Goal: Information Seeking & Learning: Learn about a topic

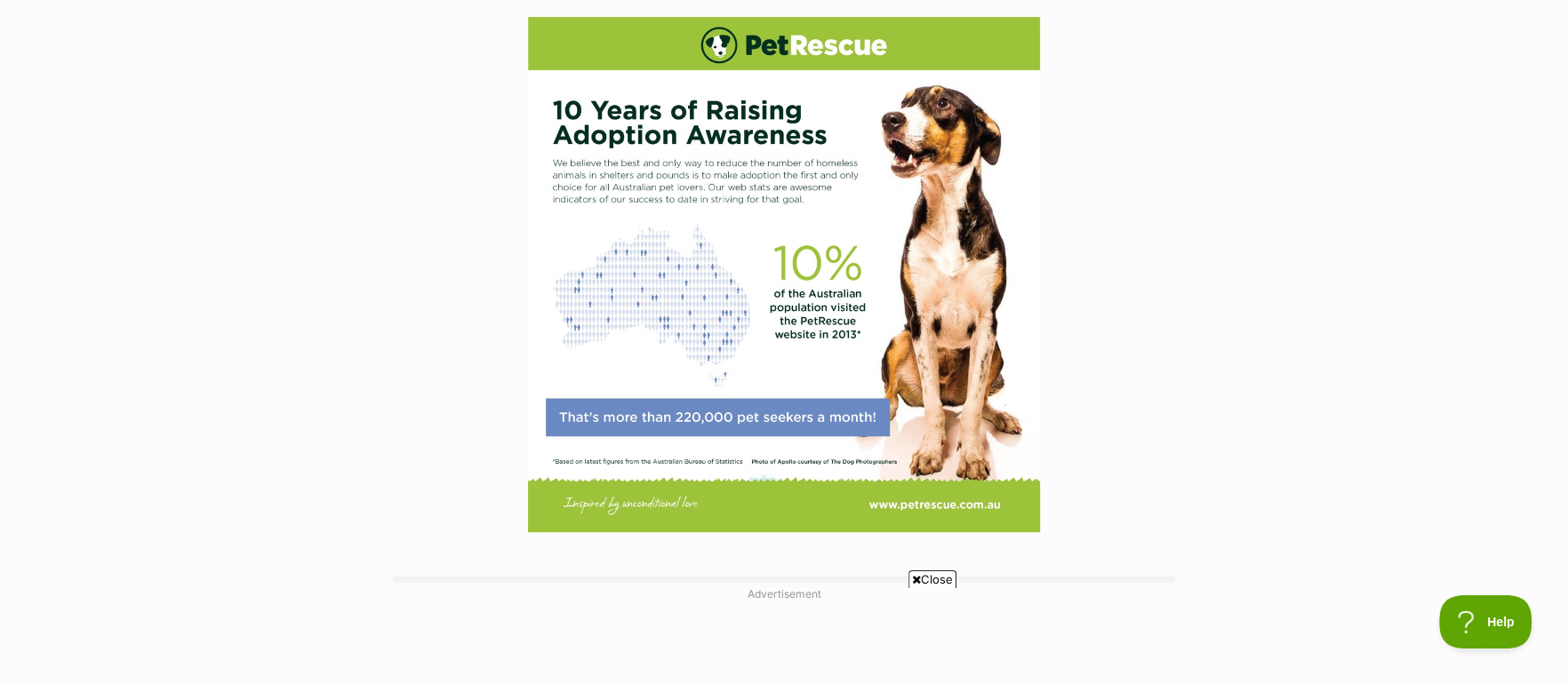
scroll to position [758, 0]
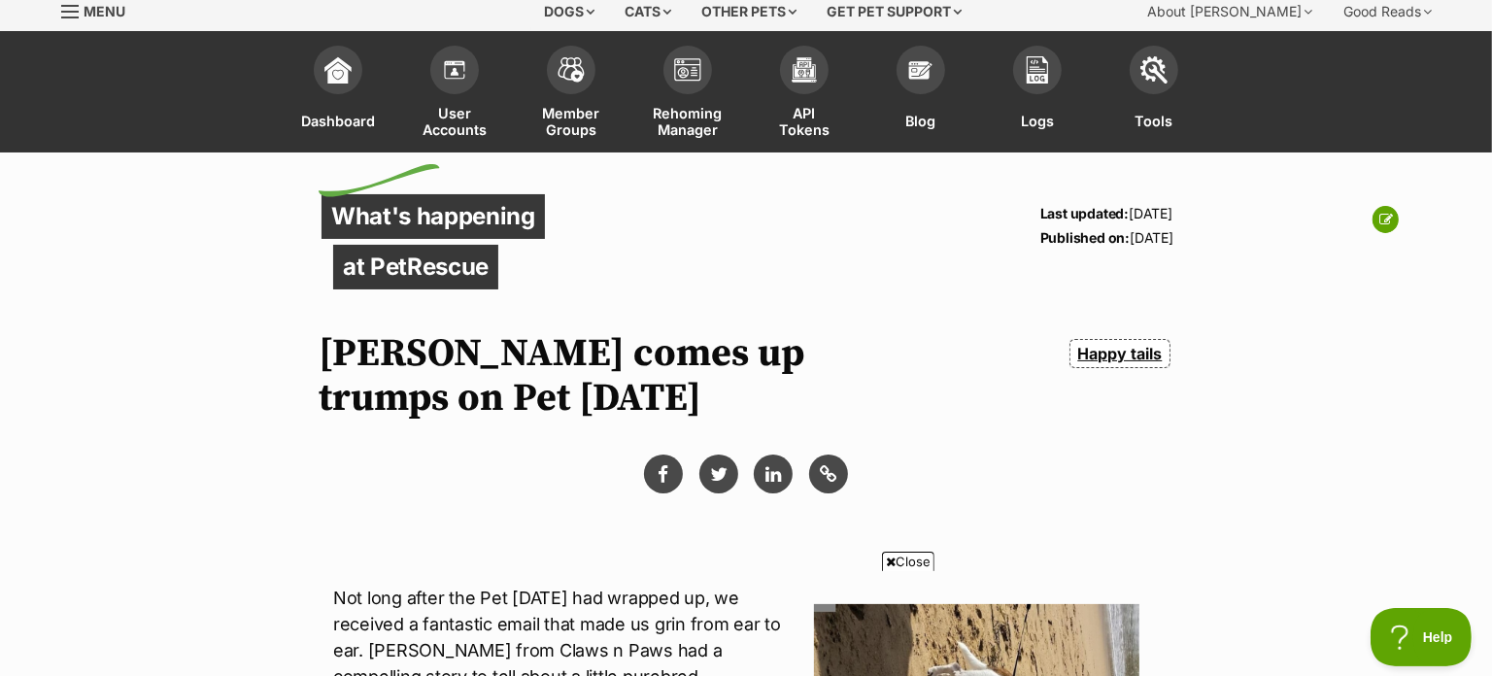
scroll to position [66, 0]
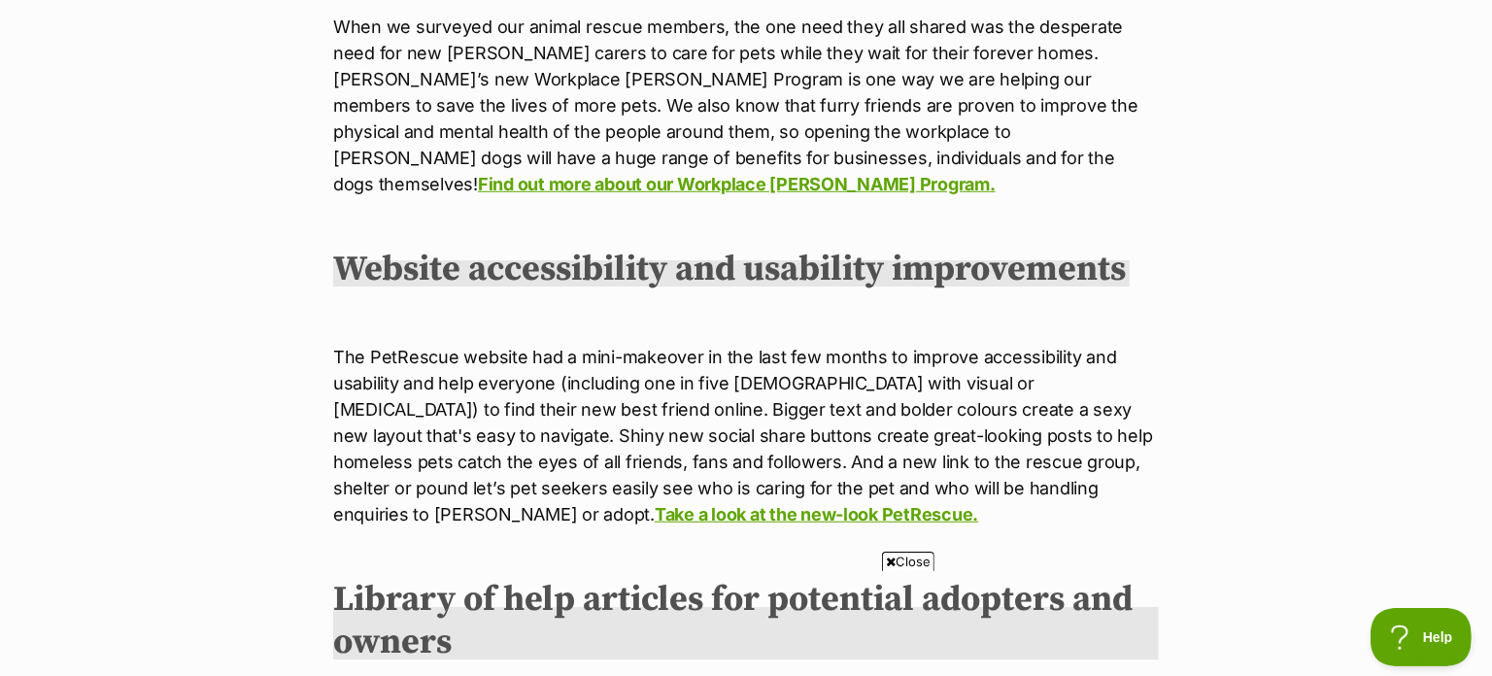
scroll to position [1088, 0]
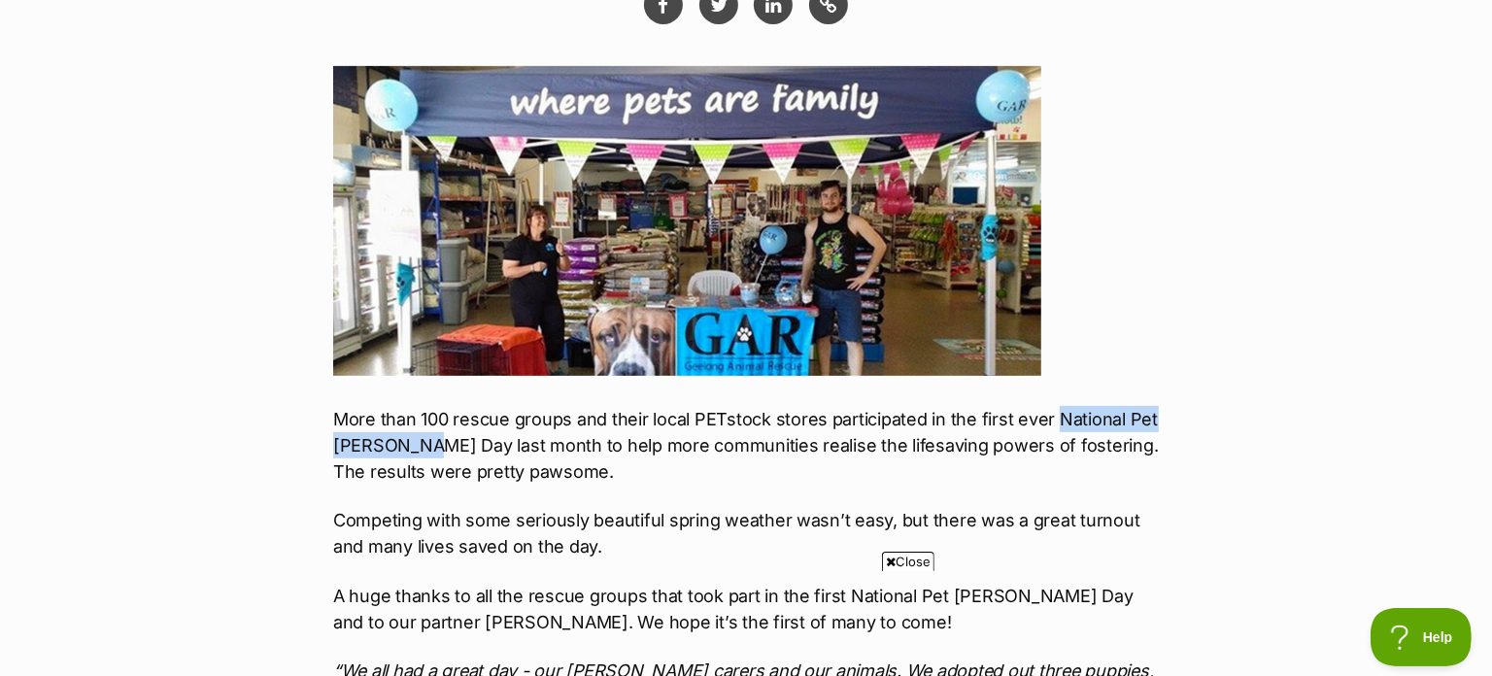
drag, startPoint x: 1051, startPoint y: 372, endPoint x: 419, endPoint y: 395, distance: 632.9
click at [419, 406] on p "More than 100 rescue groups and their local PETstock stores participated in the…" at bounding box center [746, 445] width 826 height 79
copy p "National Pet Foster Day"
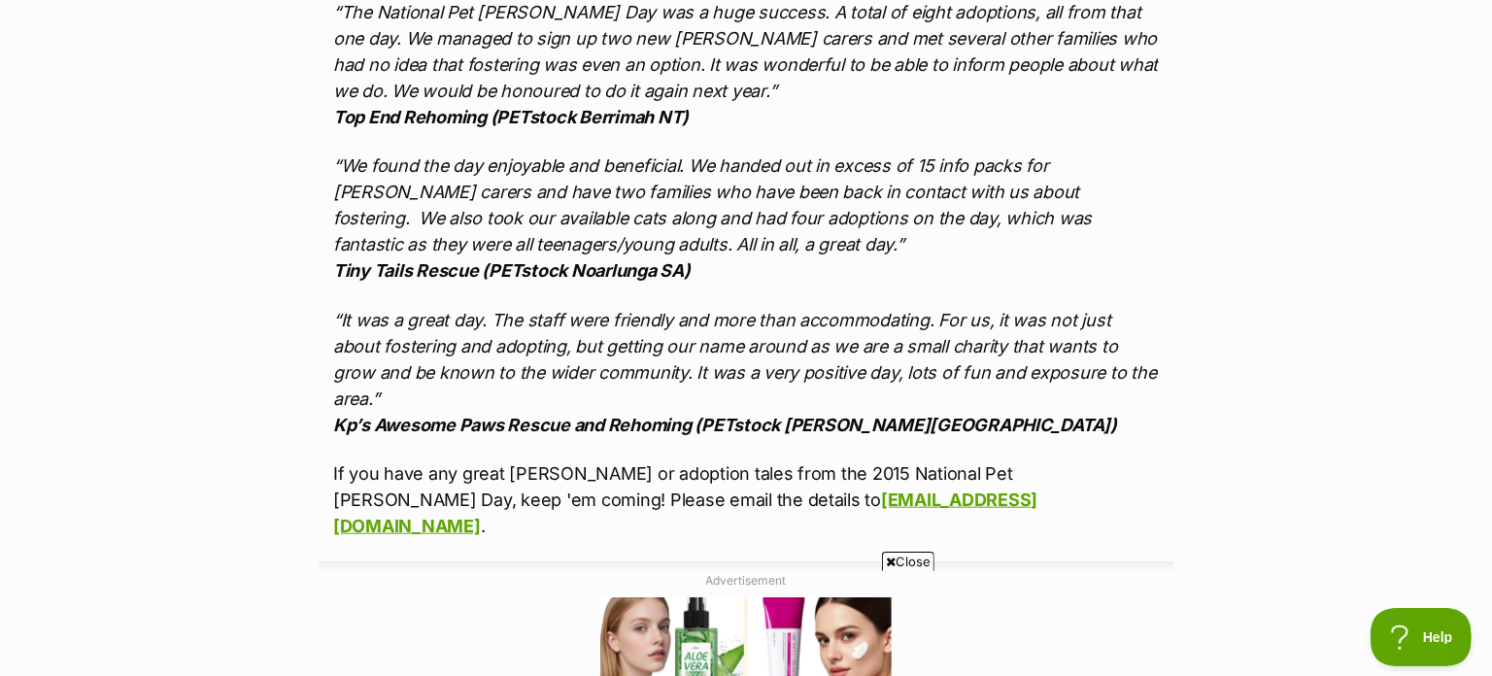
scroll to position [1528, 0]
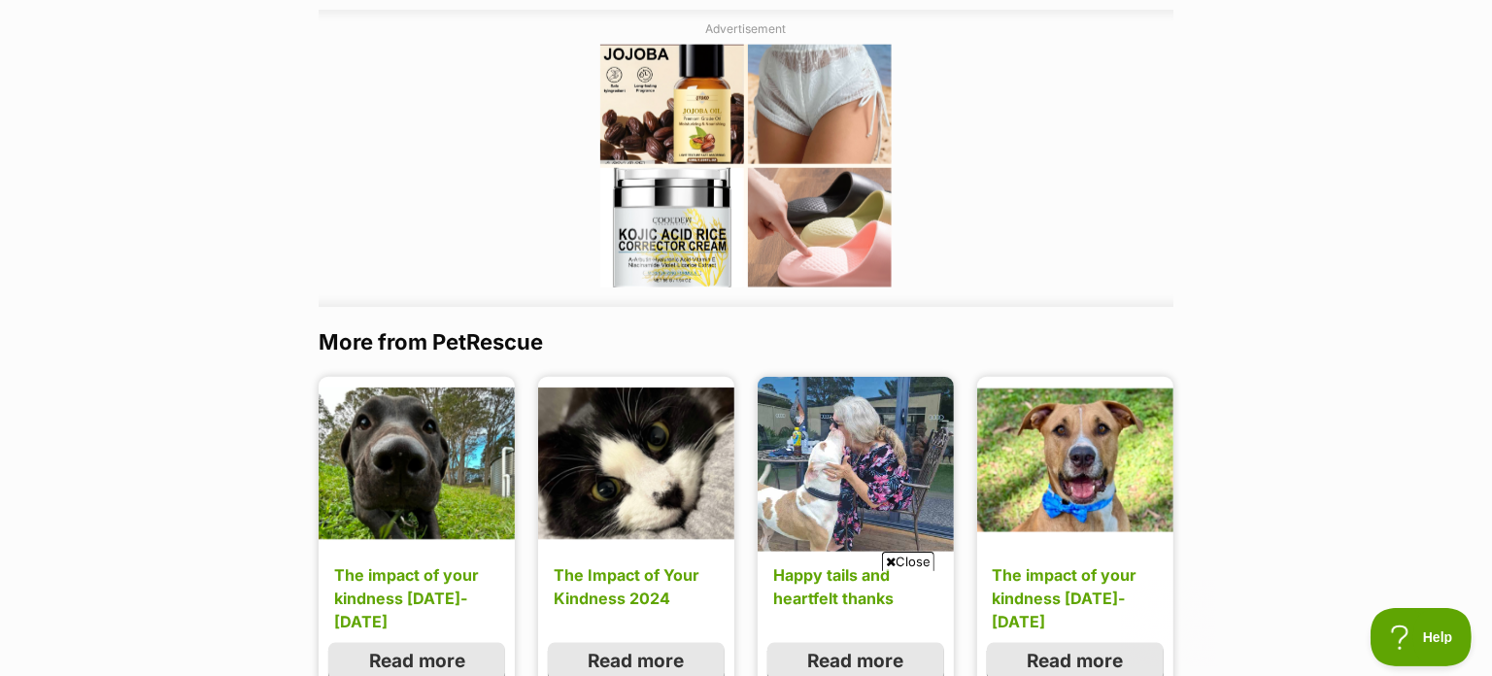
scroll to position [2053, 0]
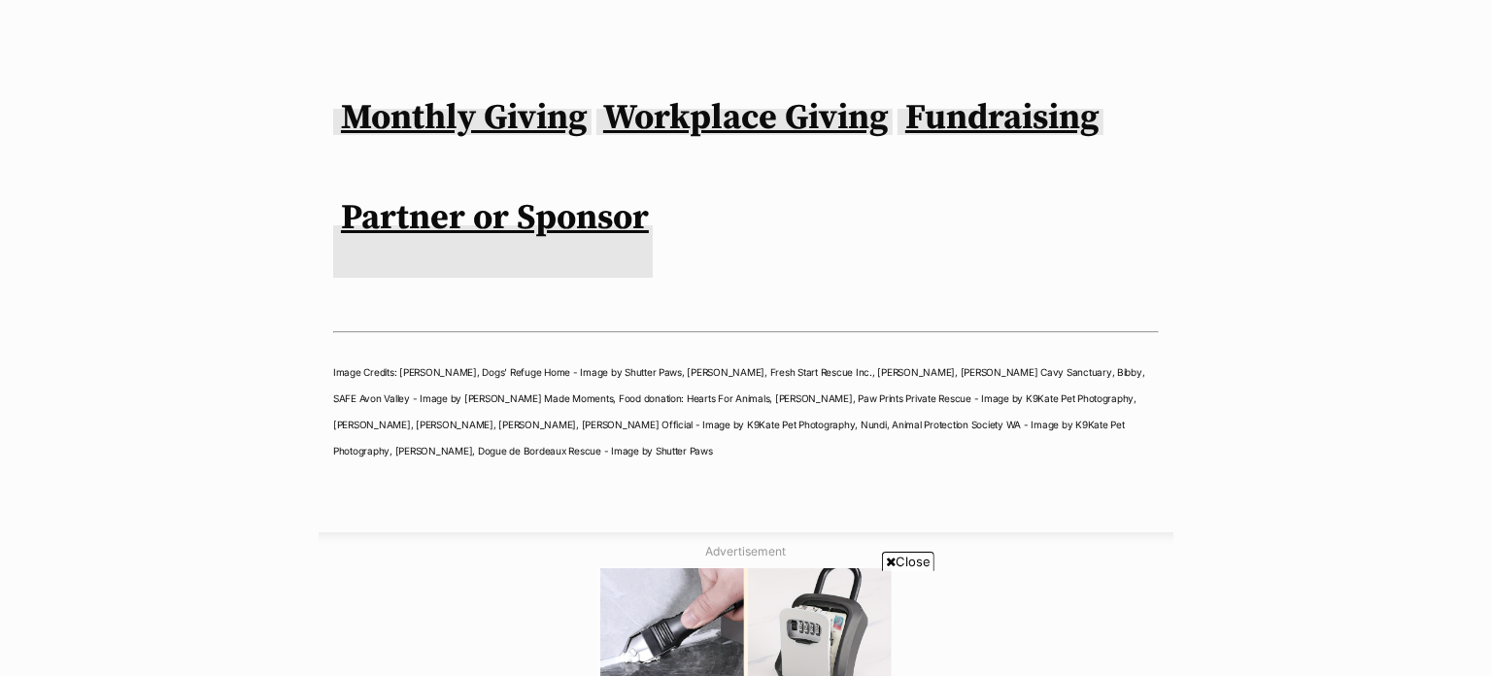
scroll to position [5859, 0]
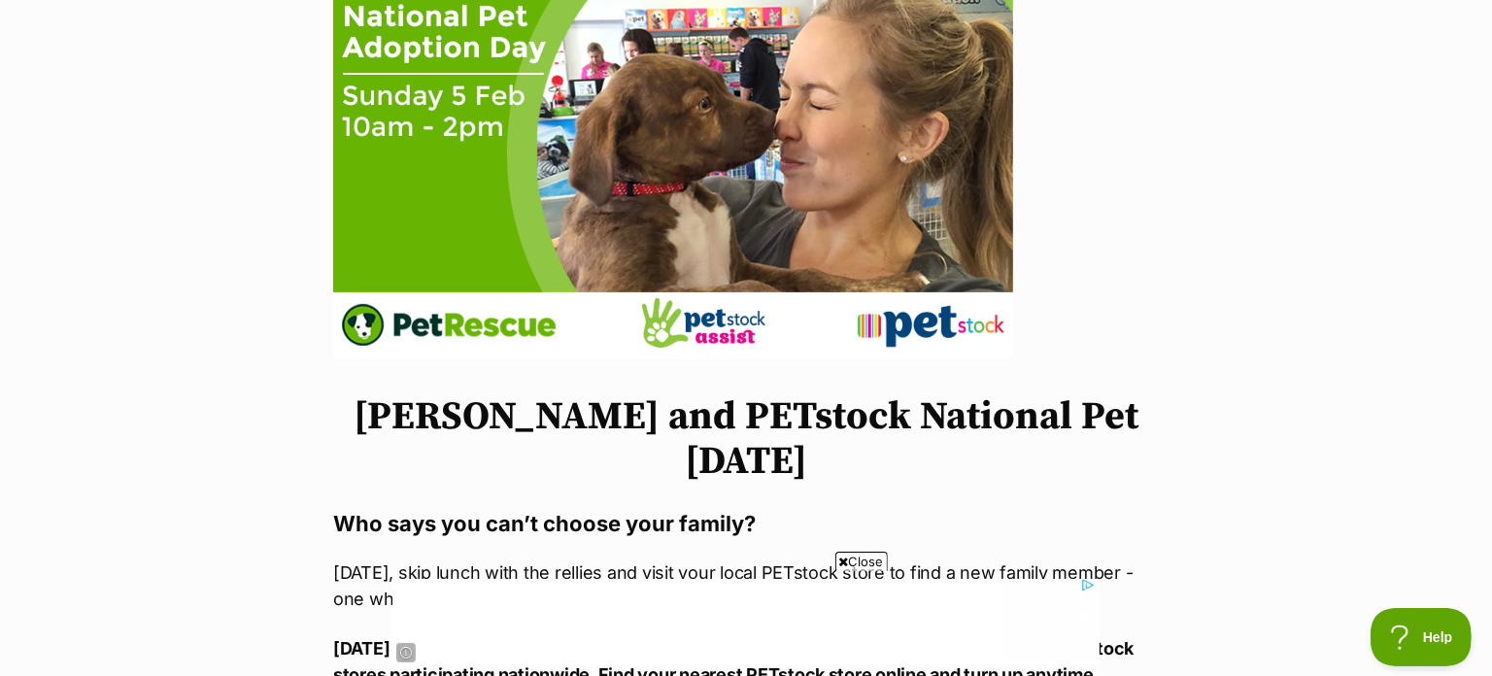
scroll to position [633, 0]
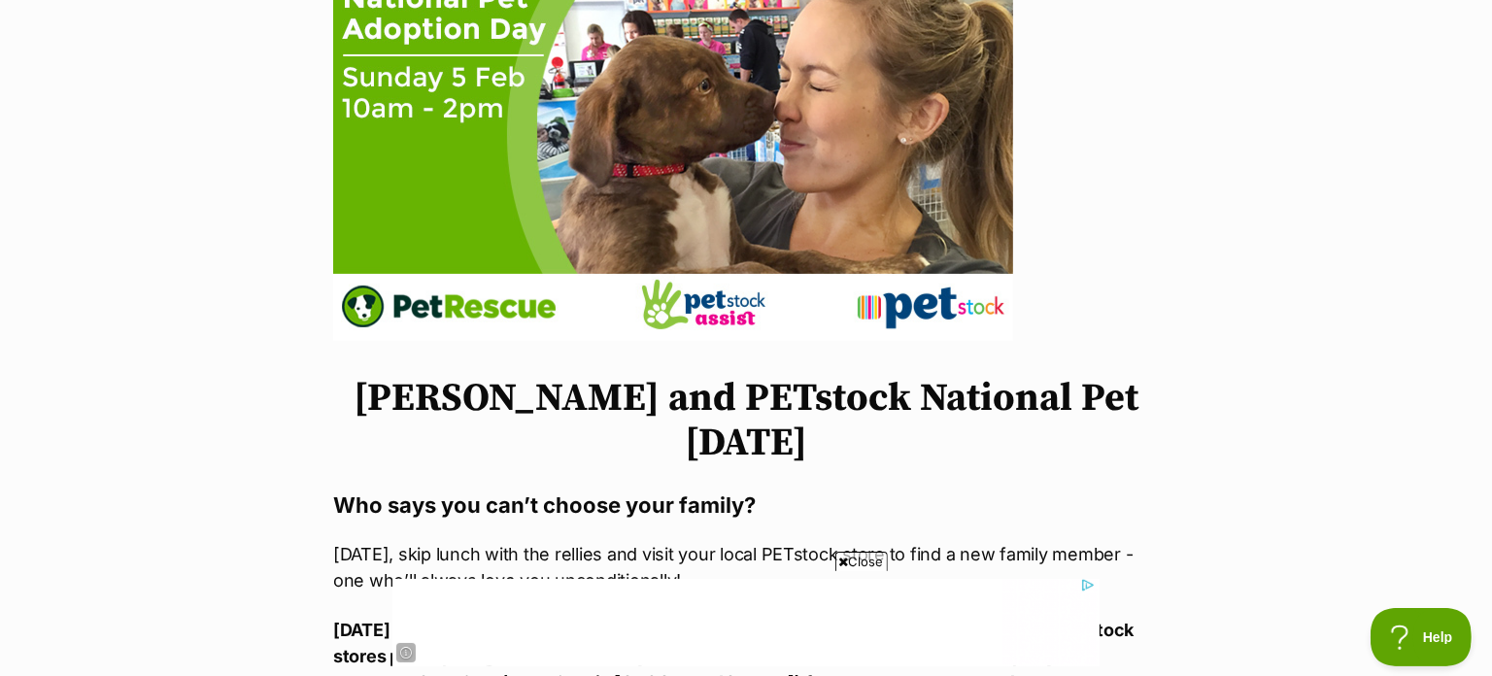
drag, startPoint x: 691, startPoint y: 437, endPoint x: 813, endPoint y: 496, distance: 136.0
click at [813, 465] on h1 "PetRescue and PETstock National Pet Adoption Day 2017" at bounding box center [746, 420] width 826 height 89
copy h1 "PETstock National Pet Adoption Day"
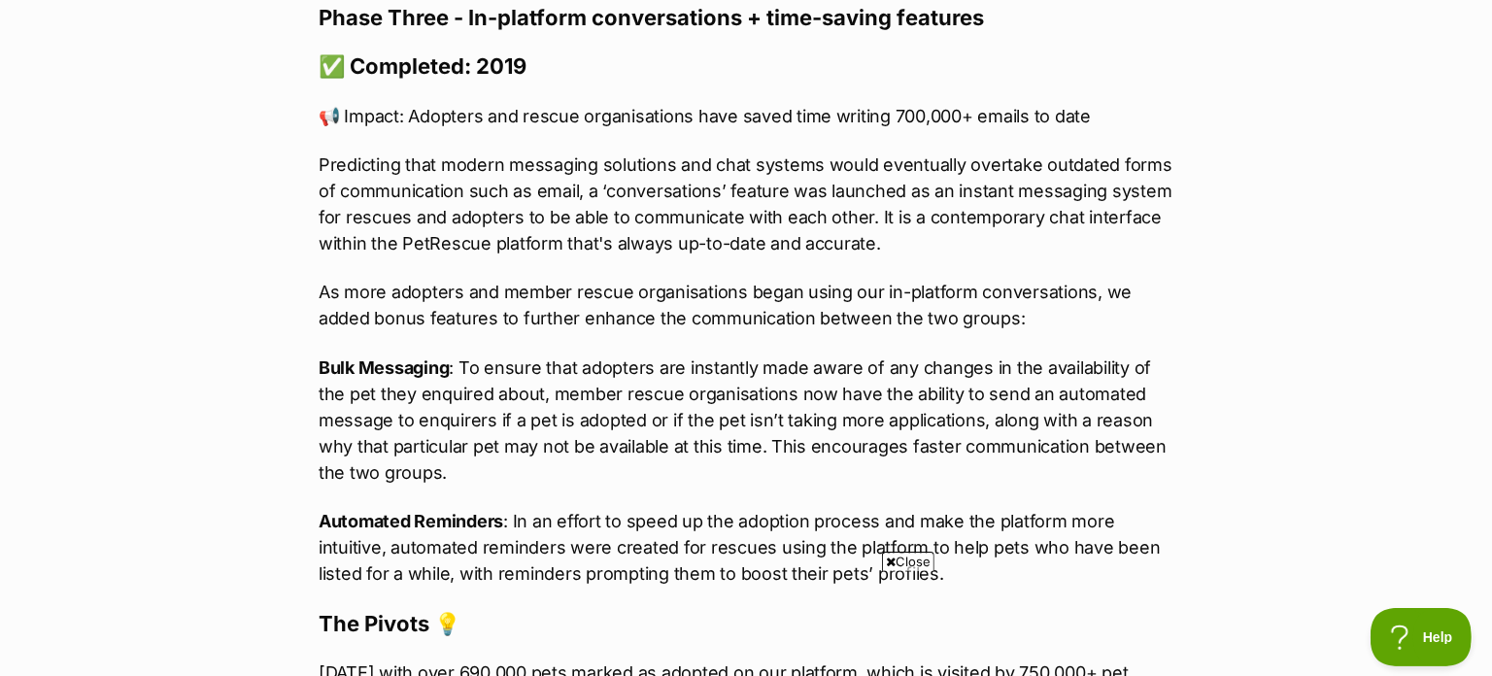
scroll to position [5096, 0]
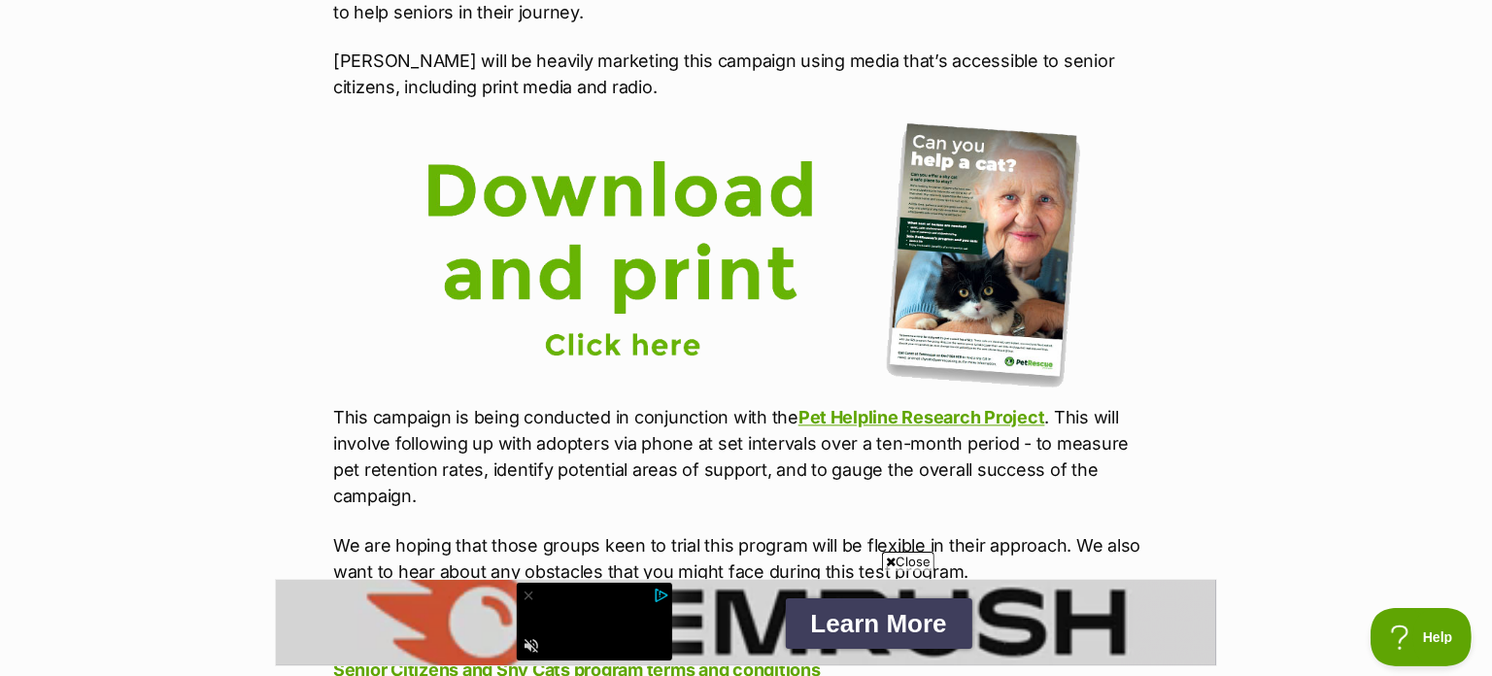
scroll to position [3209, 0]
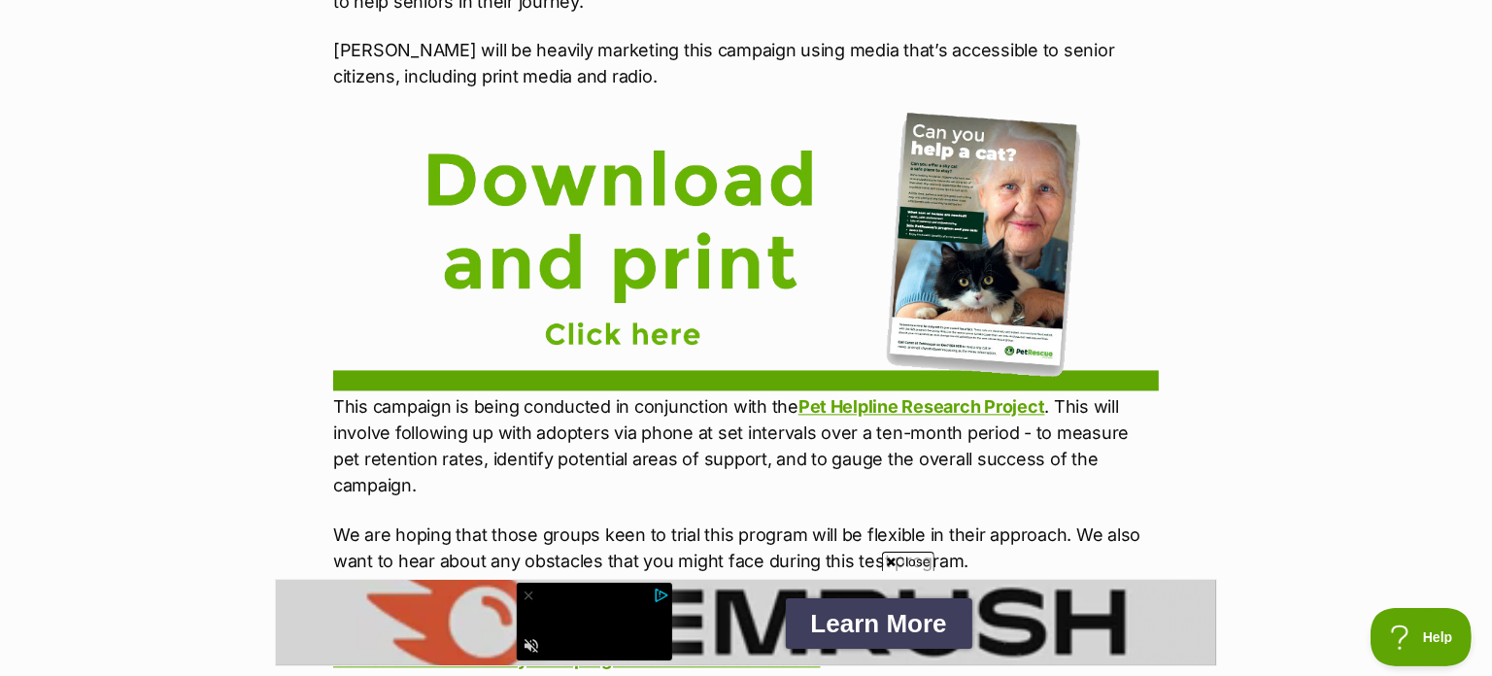
click at [598, 288] on img at bounding box center [760, 249] width 855 height 275
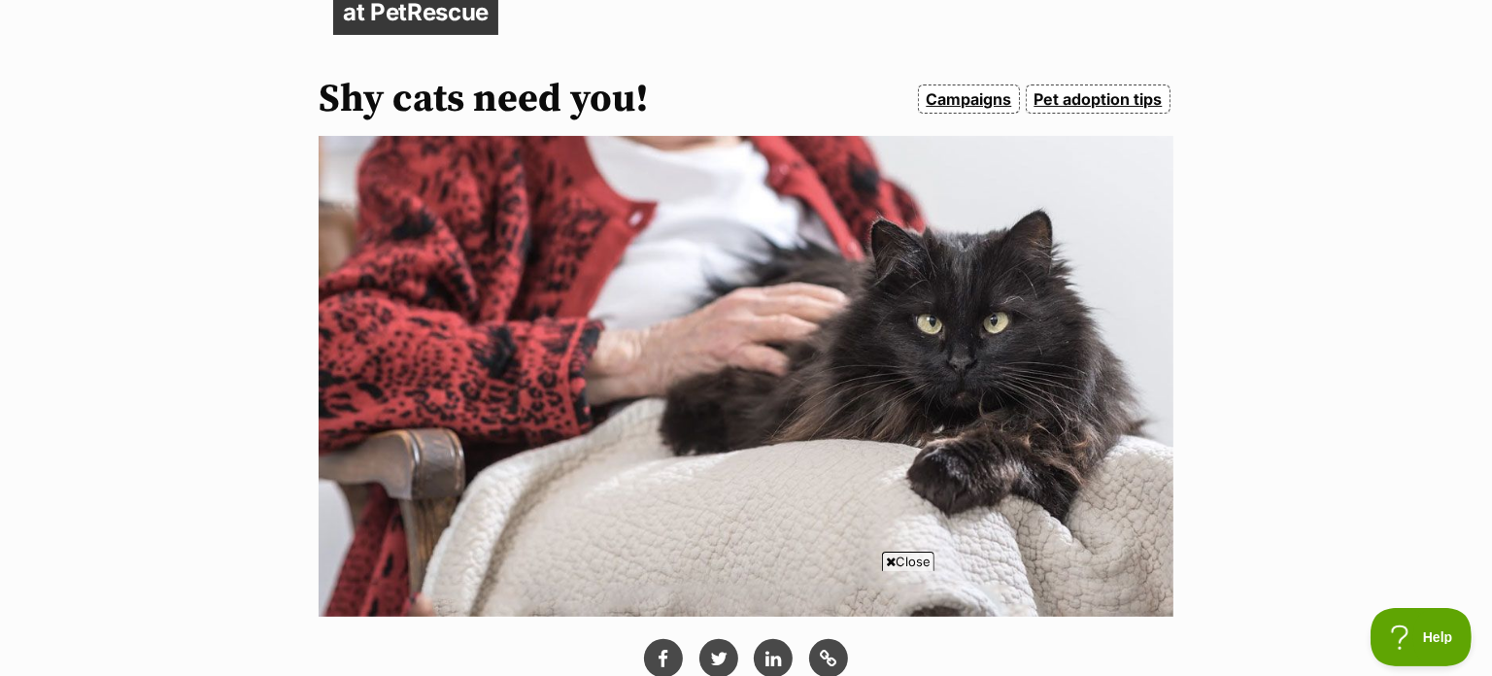
scroll to position [332, 0]
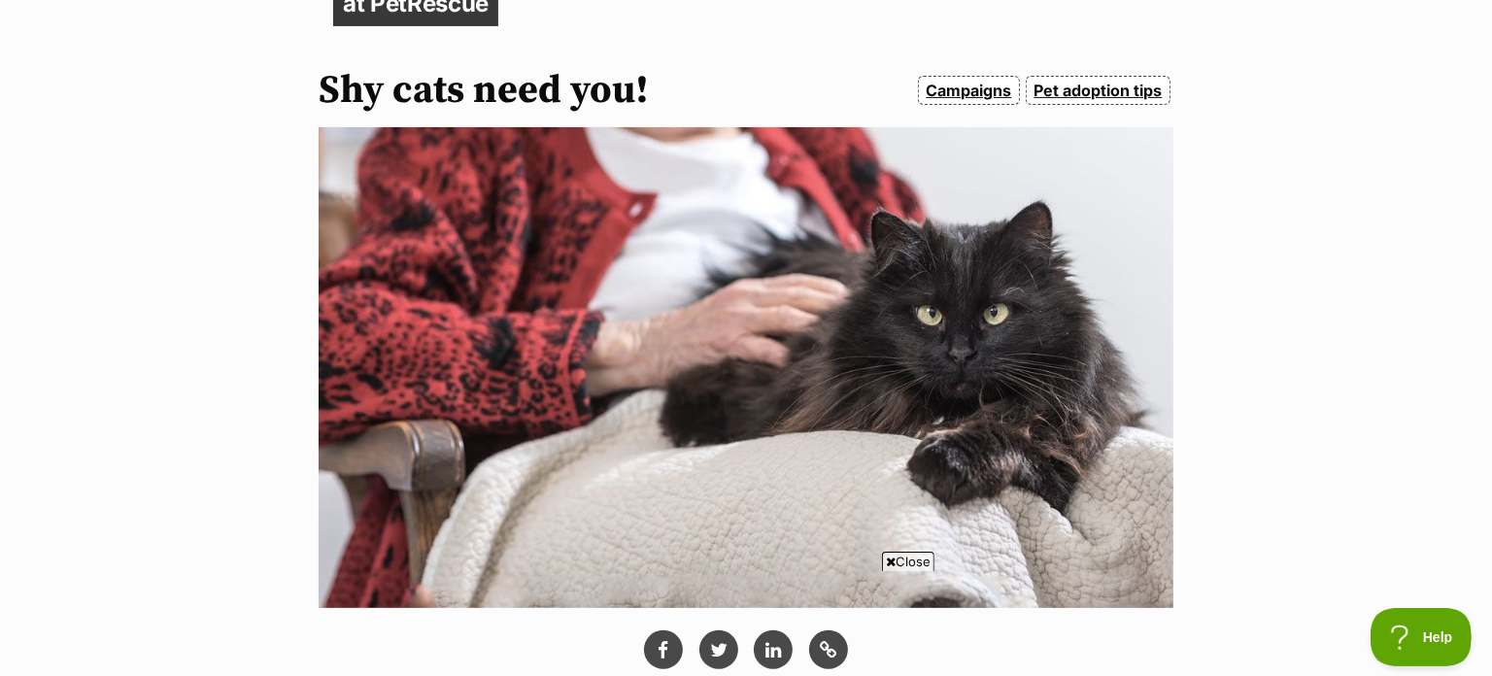
drag, startPoint x: 854, startPoint y: 382, endPoint x: 844, endPoint y: 379, distance: 10.1
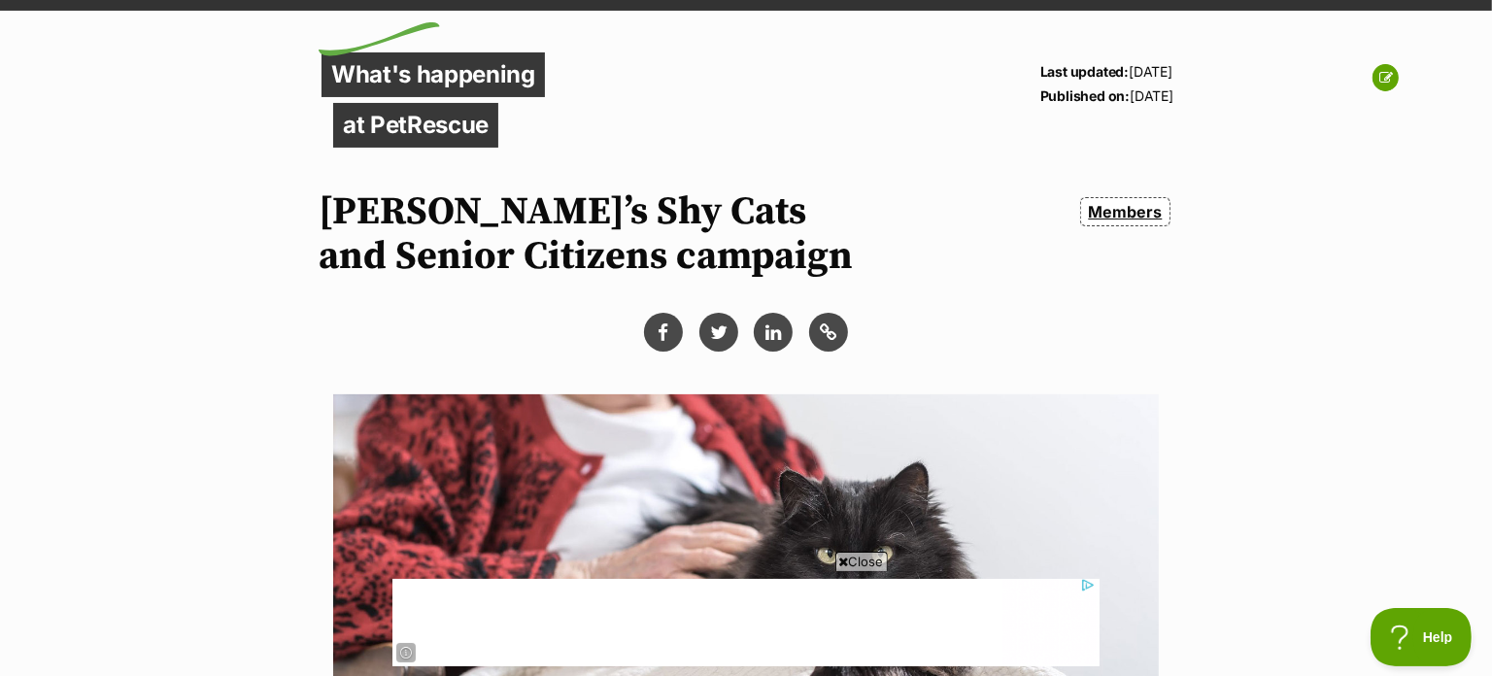
scroll to position [219, 0]
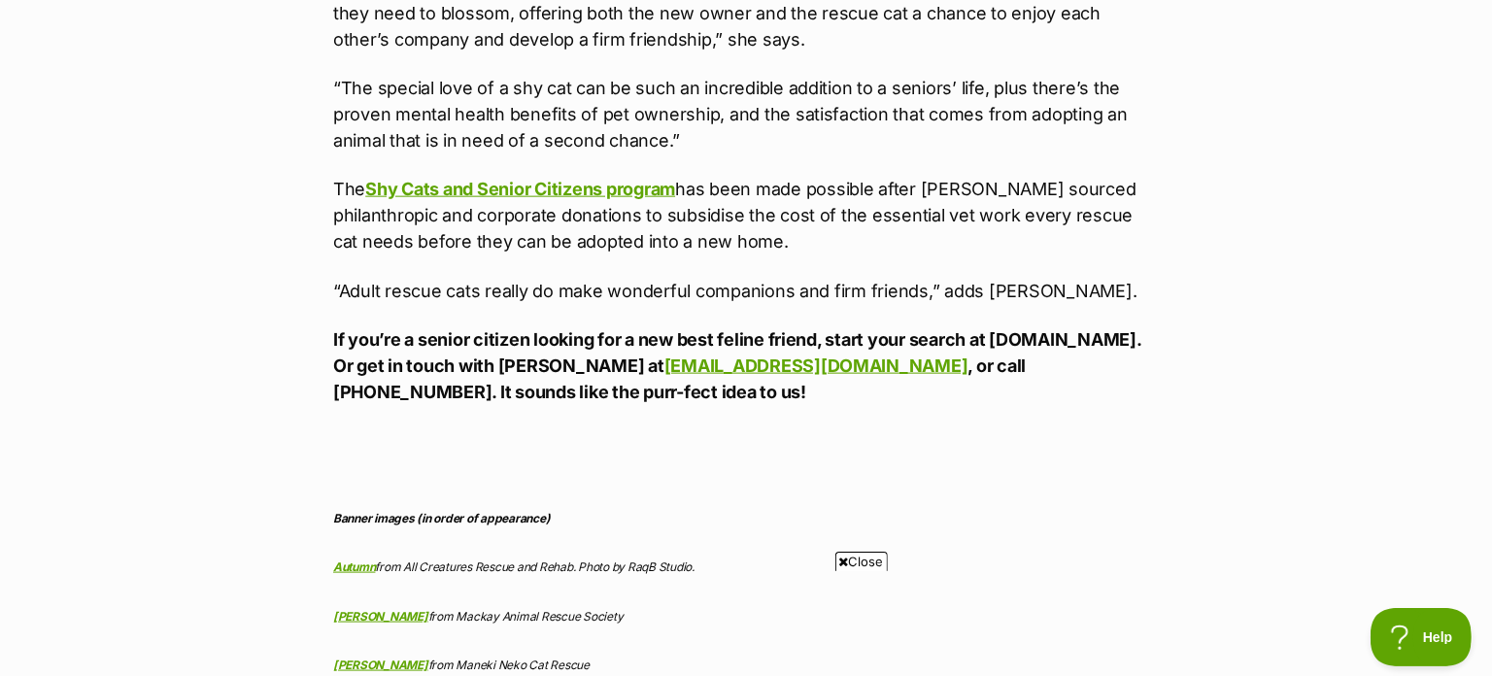
scroll to position [1951, 0]
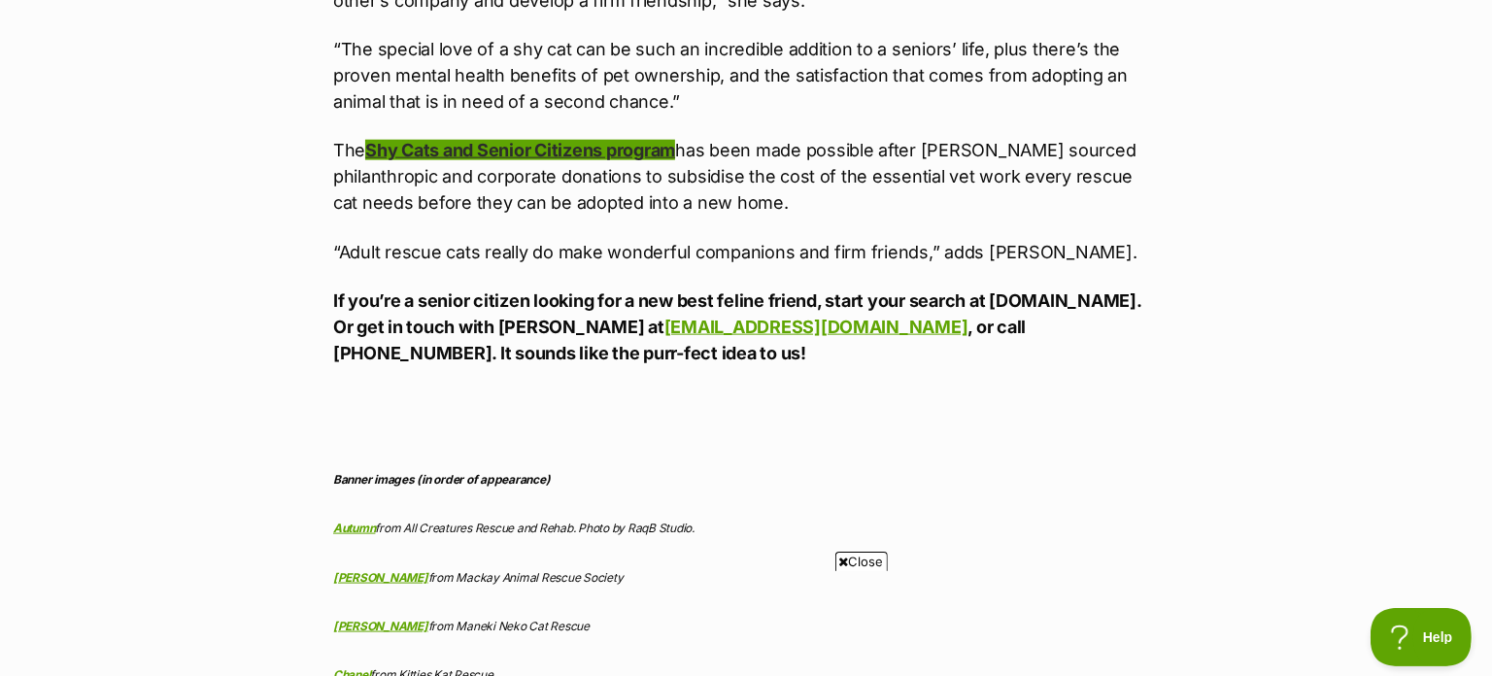
click at [609, 140] on link "Shy Cats and Senior Citizens program" at bounding box center [520, 150] width 310 height 20
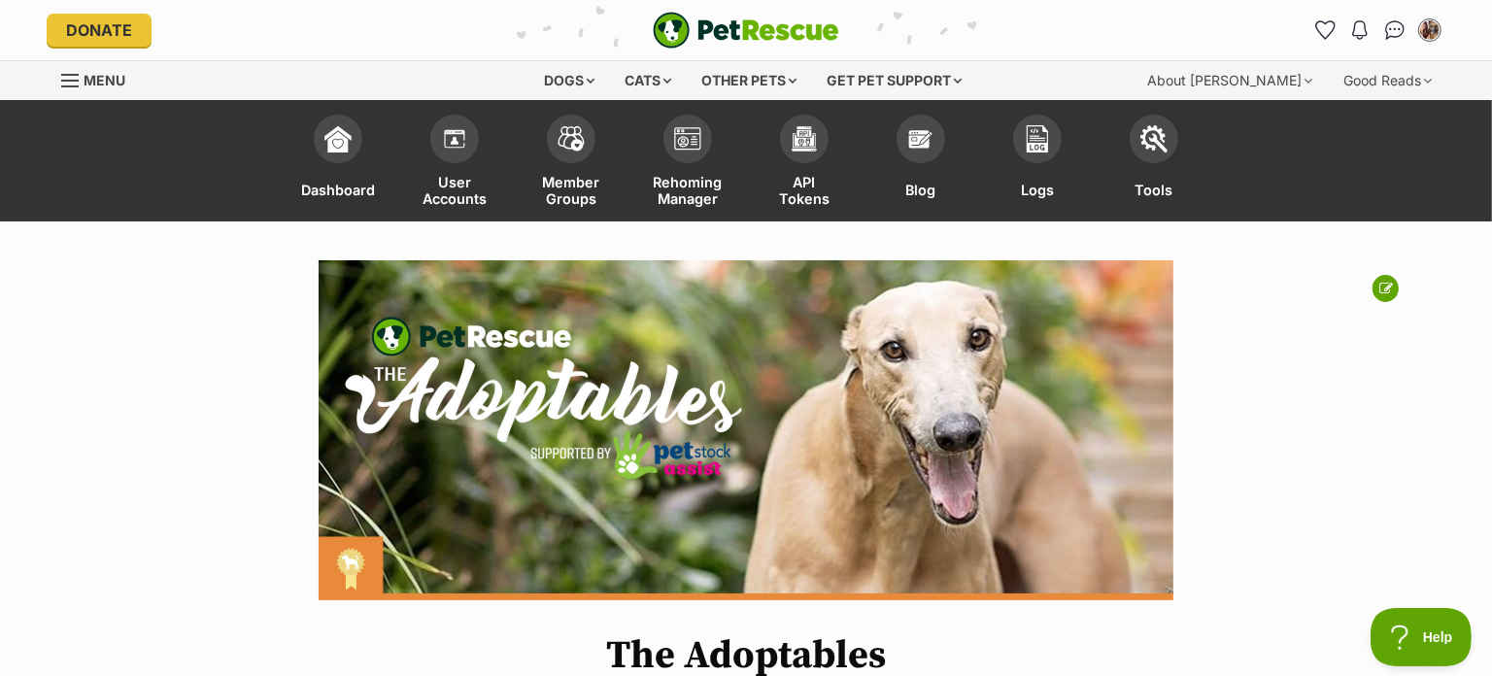
click at [789, 455] on img at bounding box center [746, 430] width 855 height 340
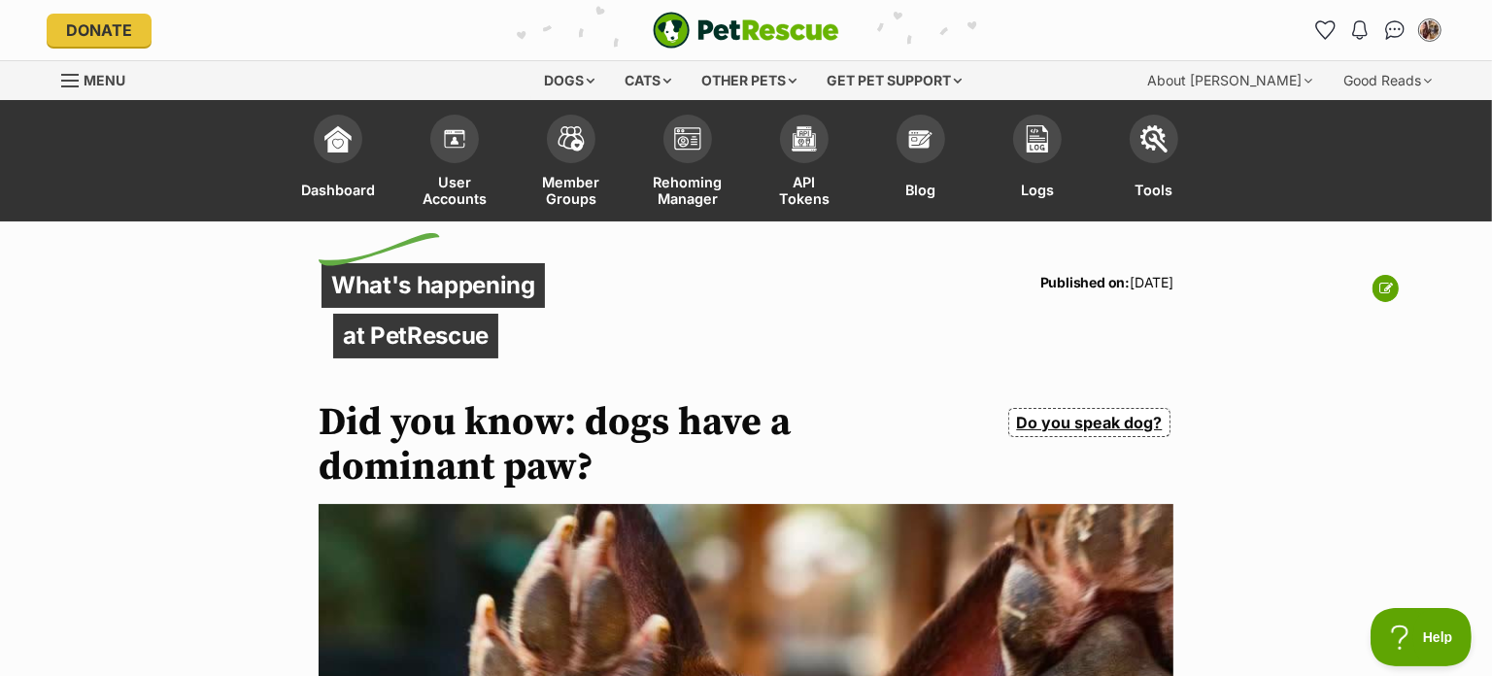
click at [739, 35] on img "PetRescue" at bounding box center [746, 30] width 187 height 37
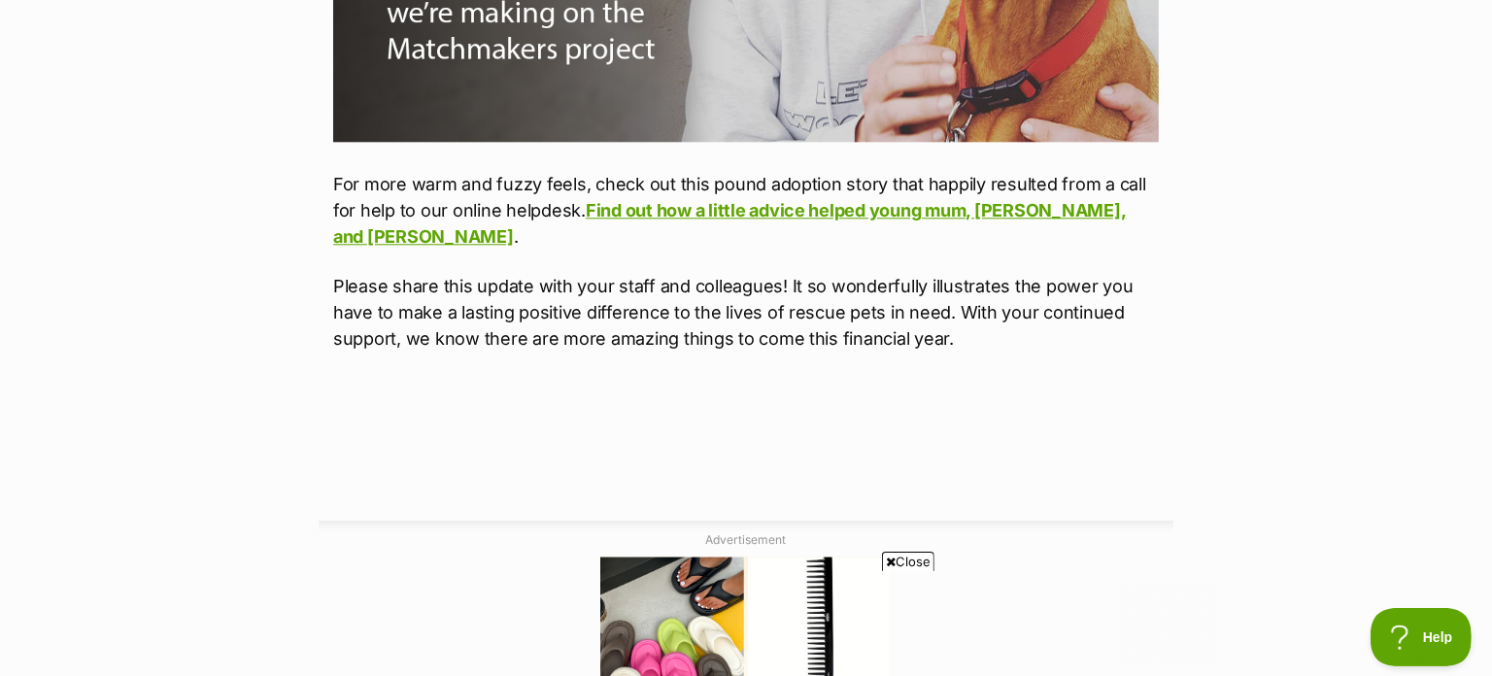
scroll to position [4198, 0]
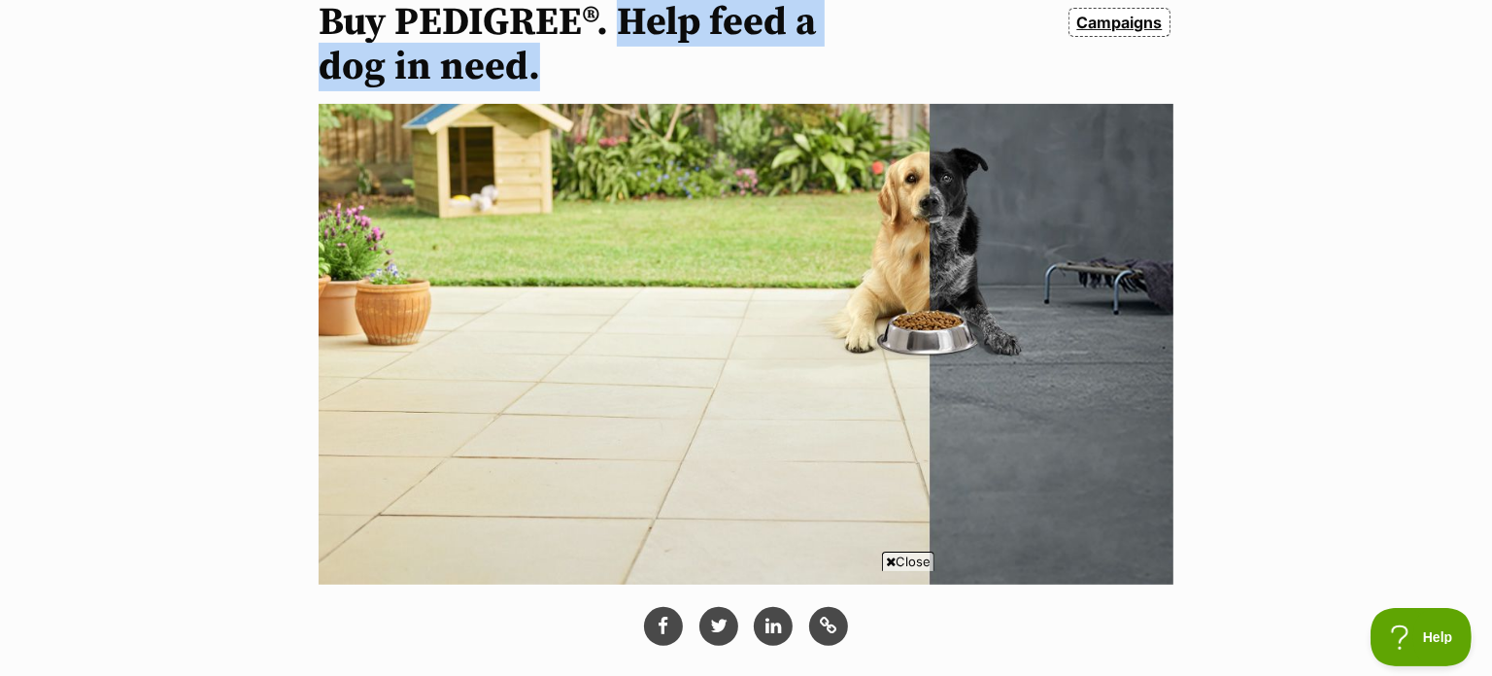
drag, startPoint x: 620, startPoint y: 22, endPoint x: 626, endPoint y: 46, distance: 24.0
click at [626, 46] on h1 "Buy PEDIGREE®. Help feed a dog in need." at bounding box center [597, 44] width 556 height 89
copy h1 "Help feed a dog in need."
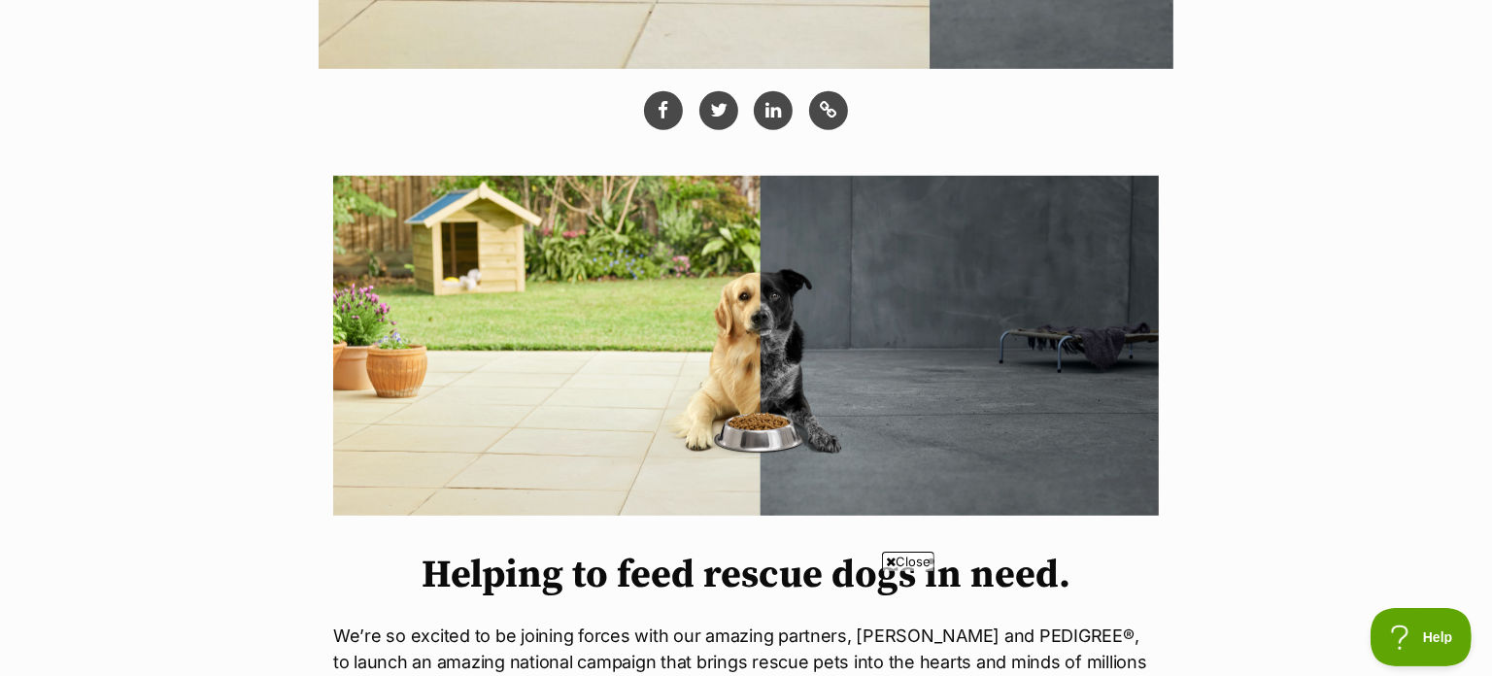
scroll to position [974, 0]
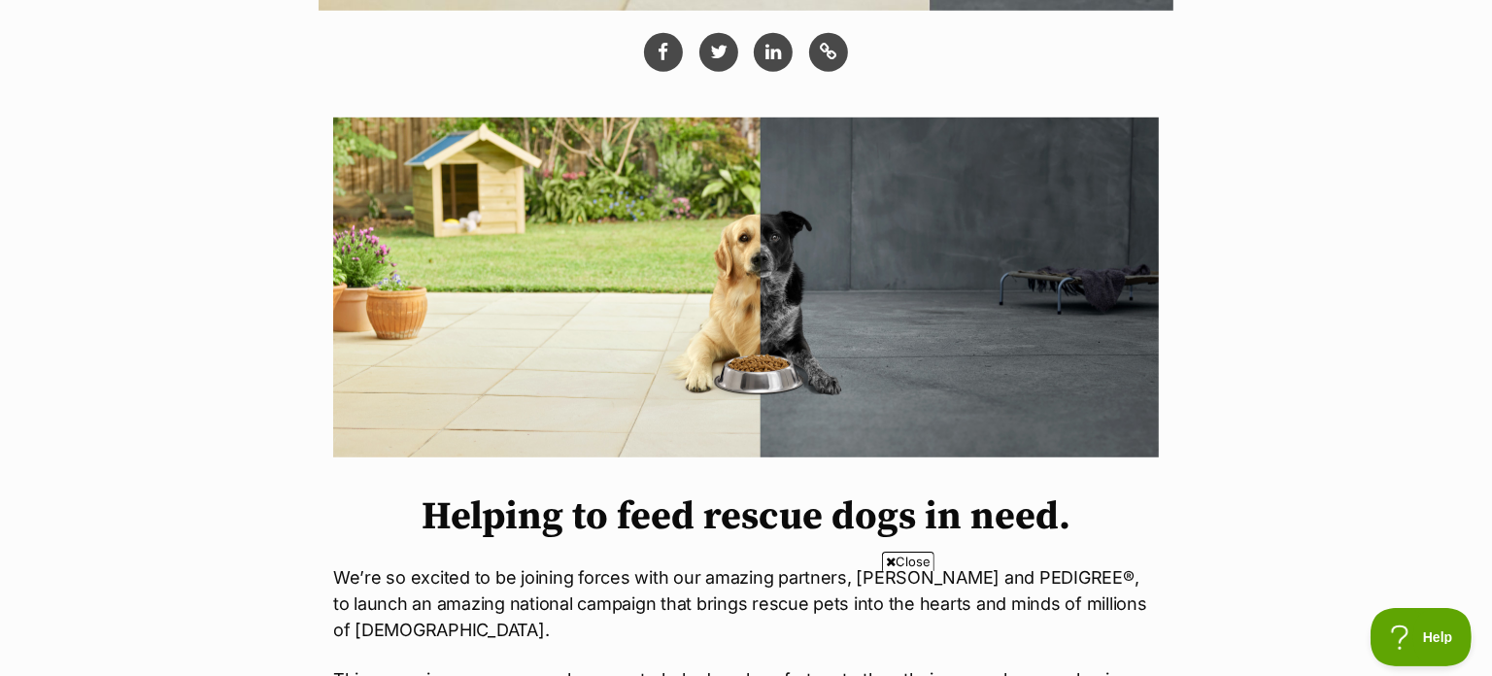
drag, startPoint x: 821, startPoint y: 328, endPoint x: 644, endPoint y: 7, distance: 367.0
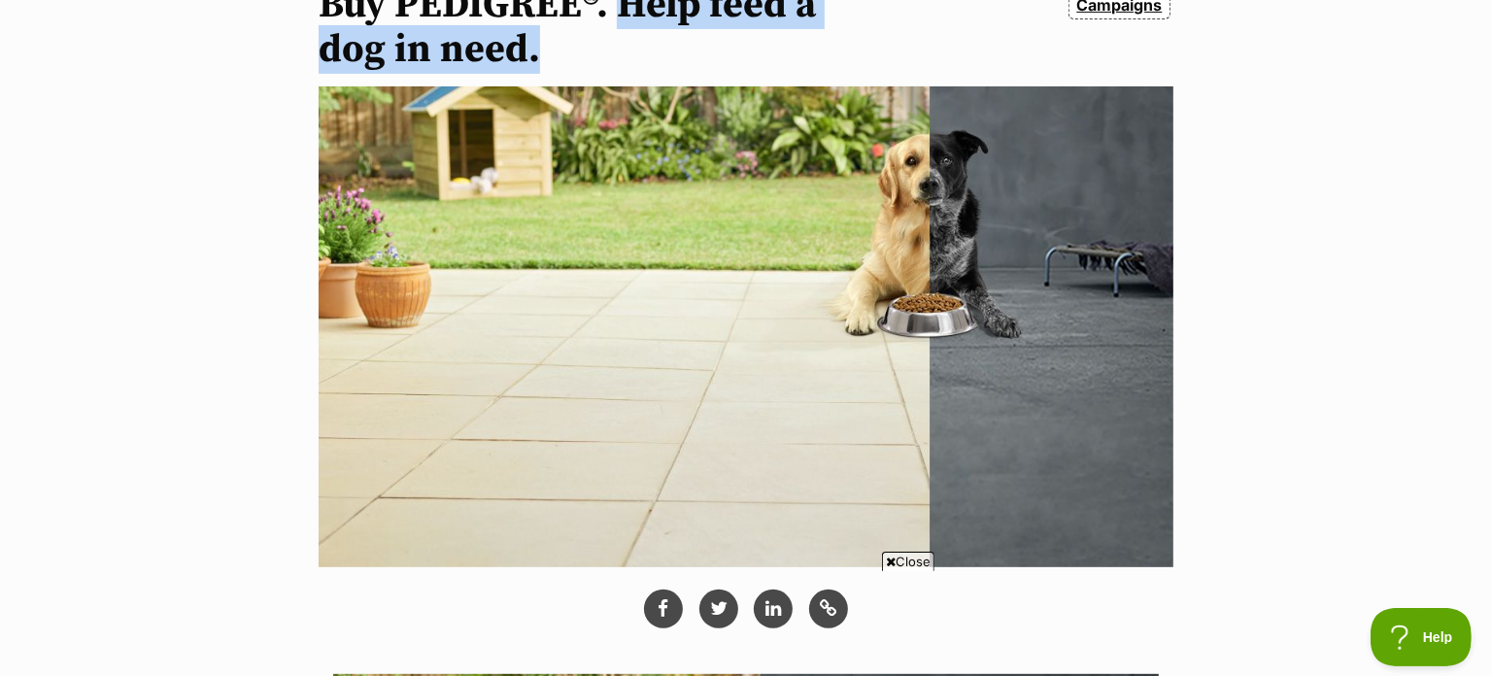
scroll to position [0, 0]
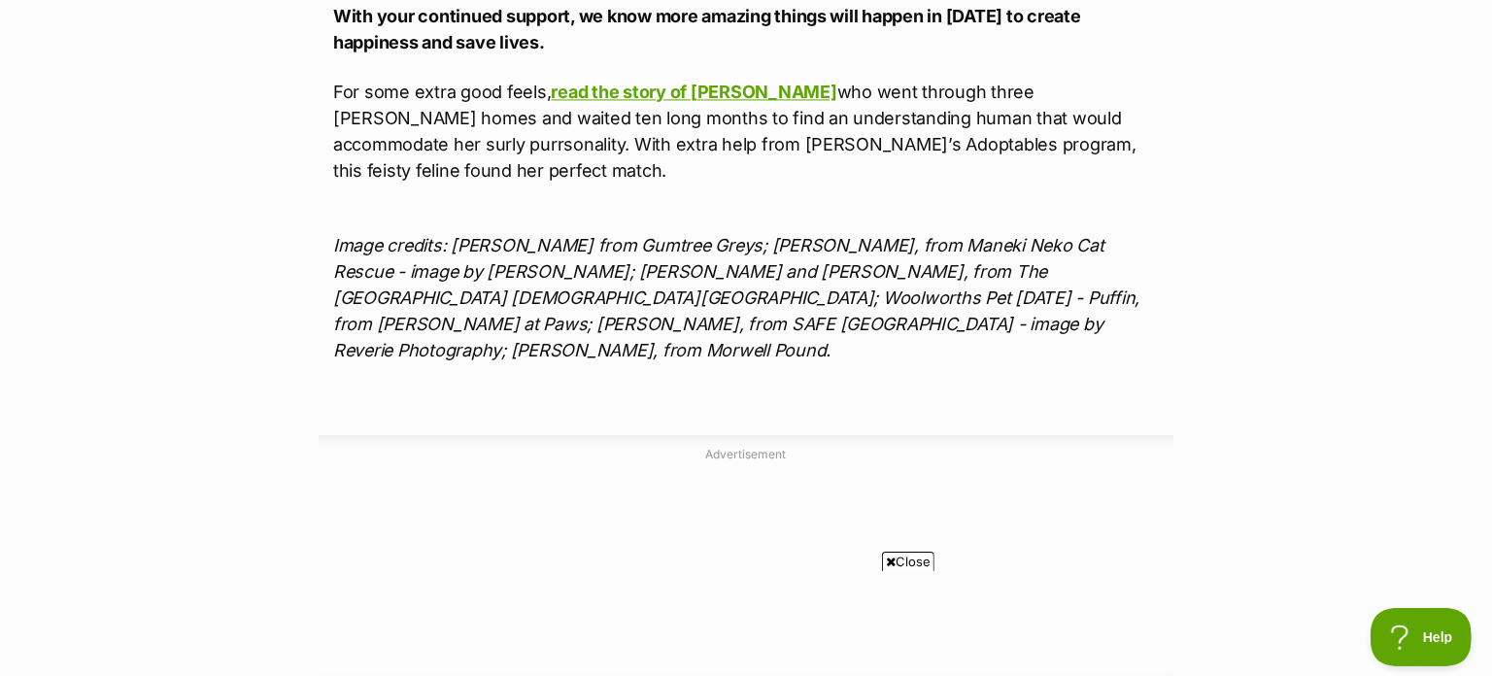
scroll to position [3503, 0]
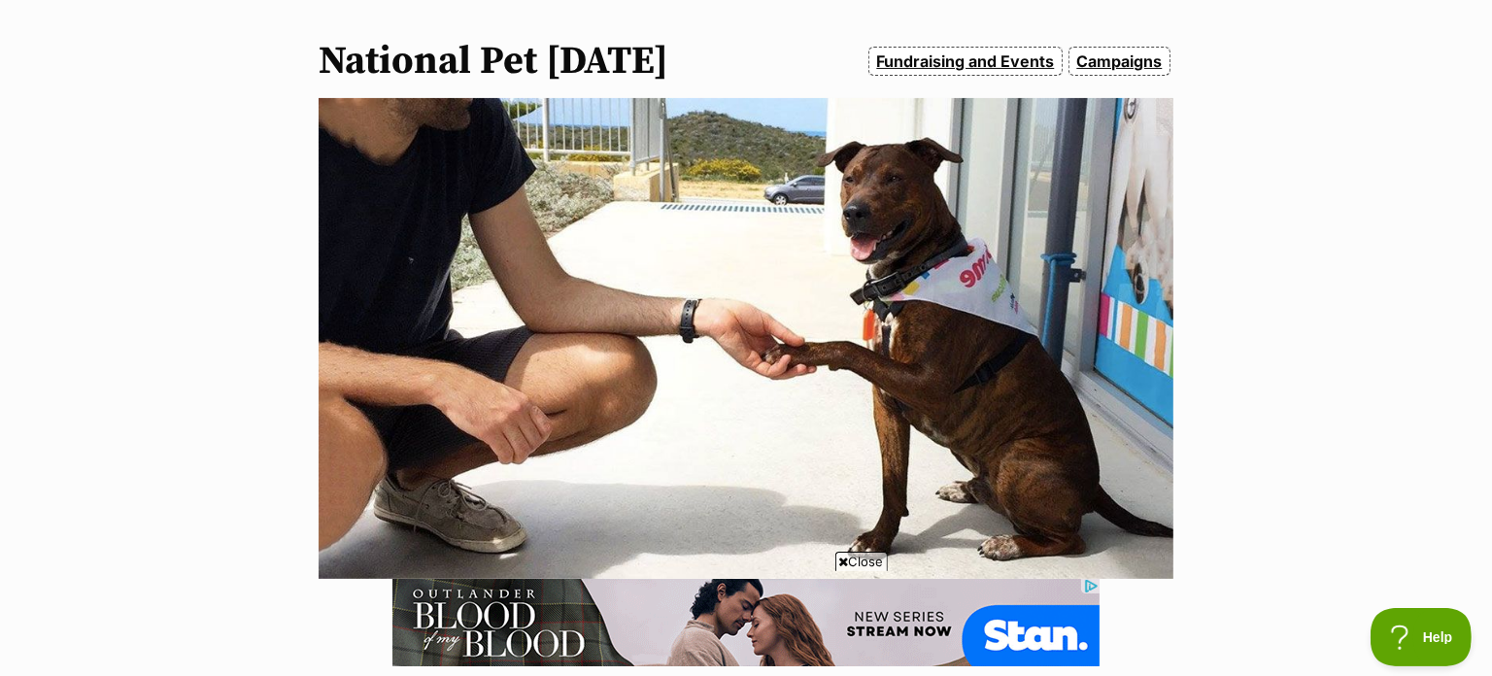
drag, startPoint x: 779, startPoint y: 59, endPoint x: 325, endPoint y: 64, distance: 453.7
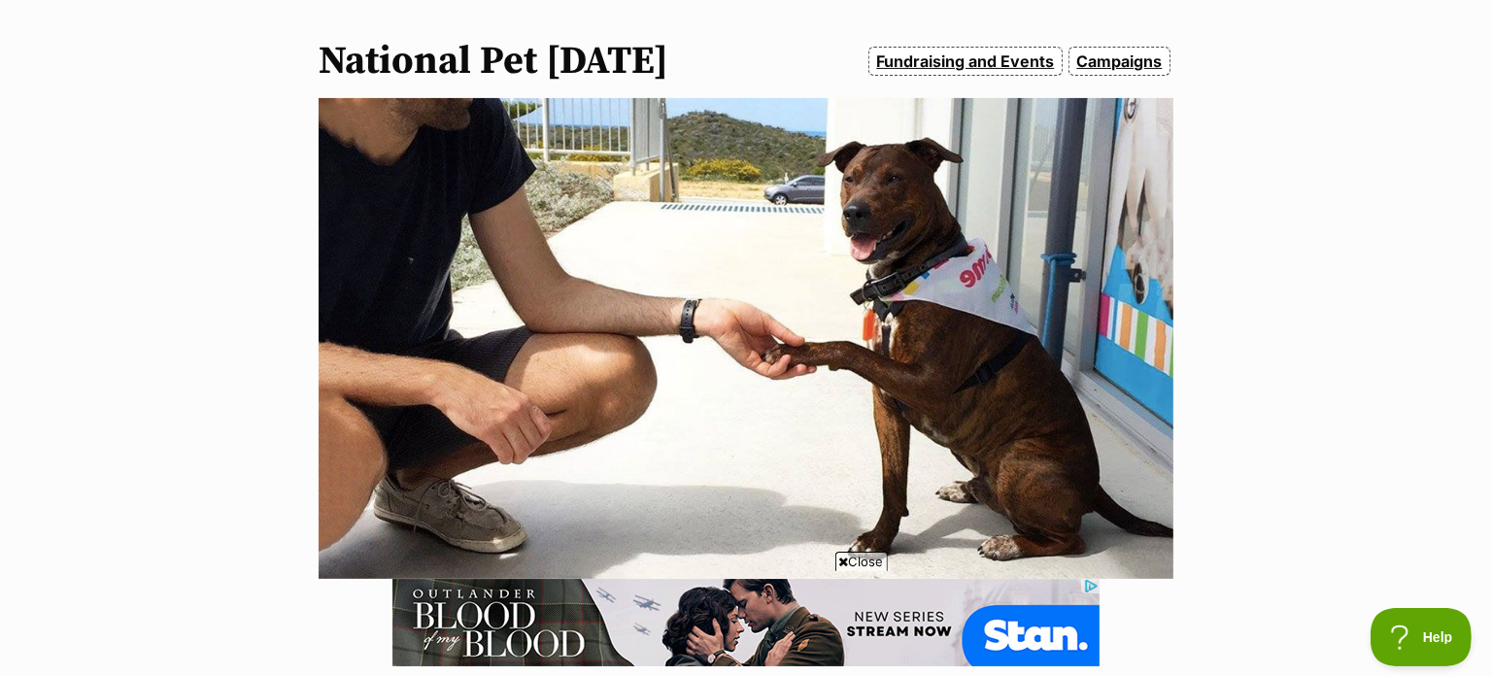
click at [325, 64] on h1 "National Pet Adoption Day 2018" at bounding box center [494, 61] width 350 height 45
copy h1 "National Pet Adoption Day"
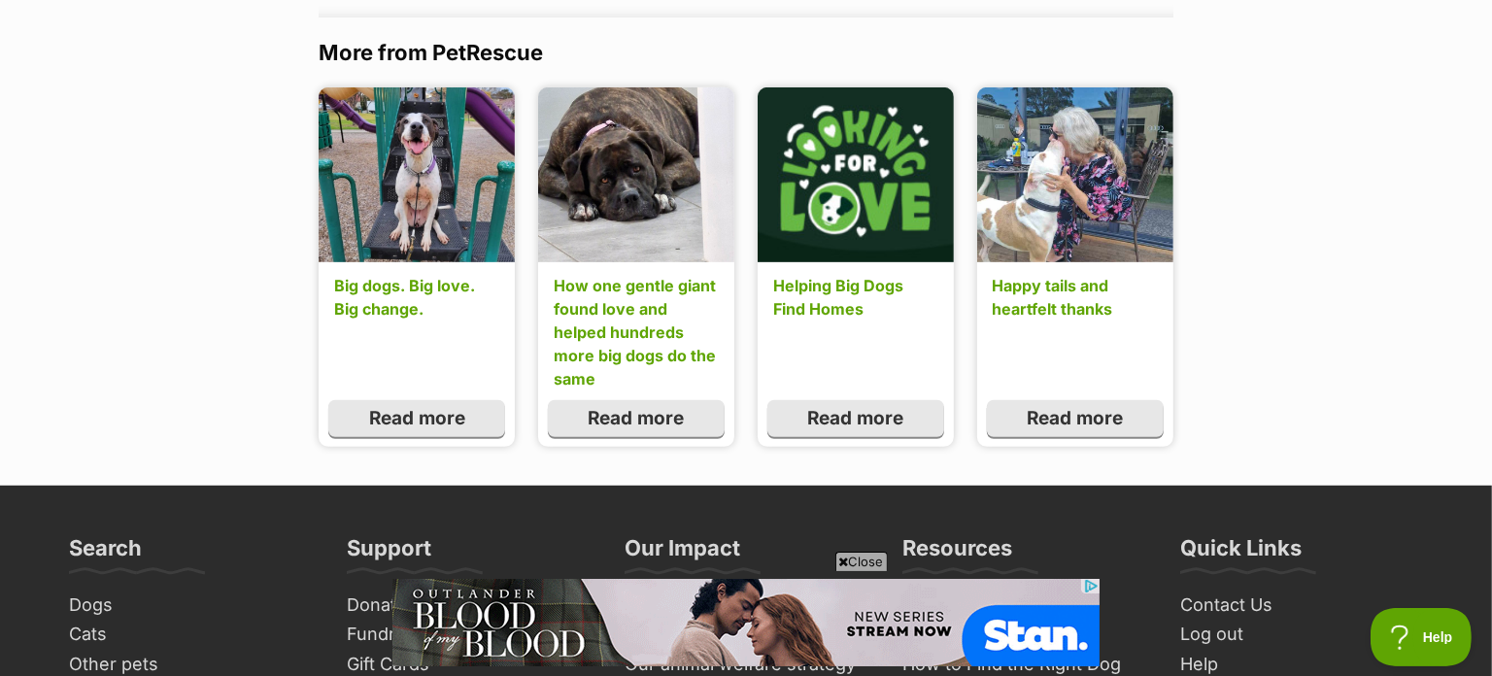
scroll to position [7267, 0]
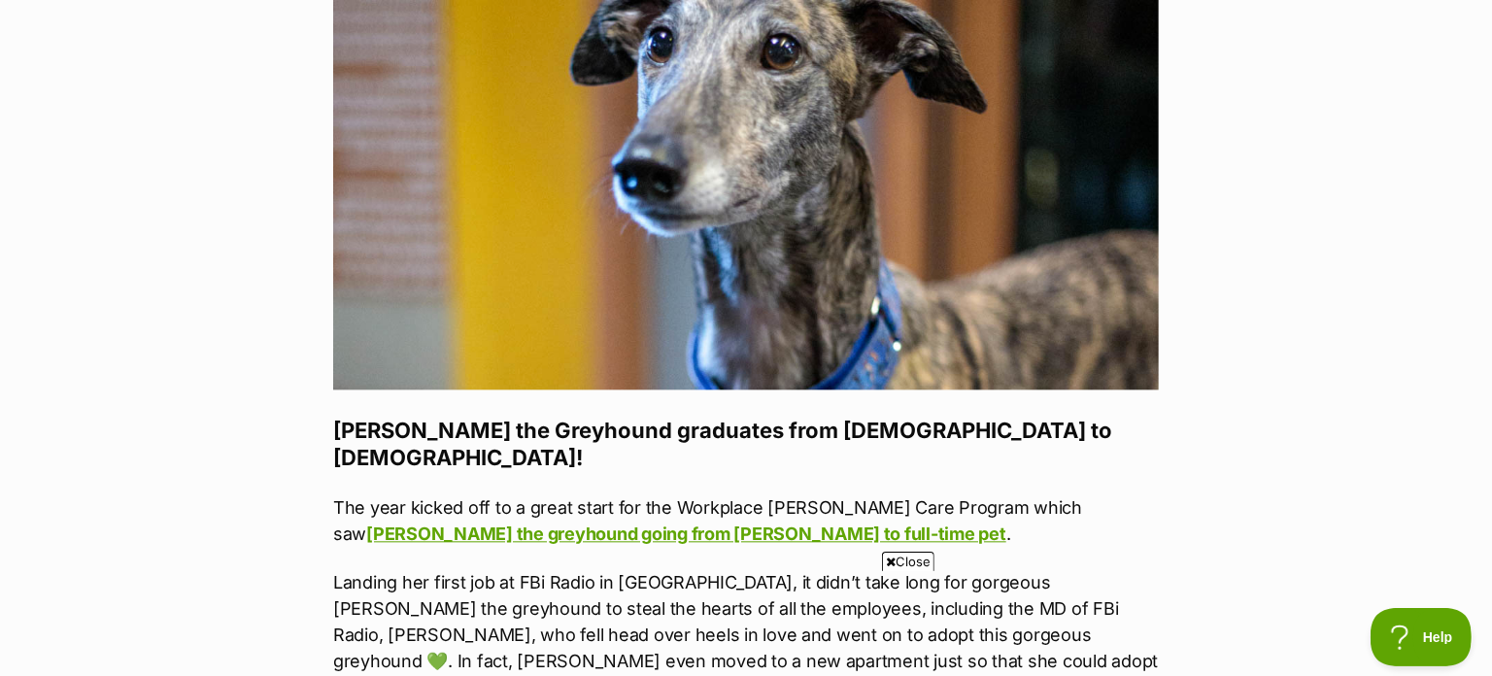
scroll to position [3446, 0]
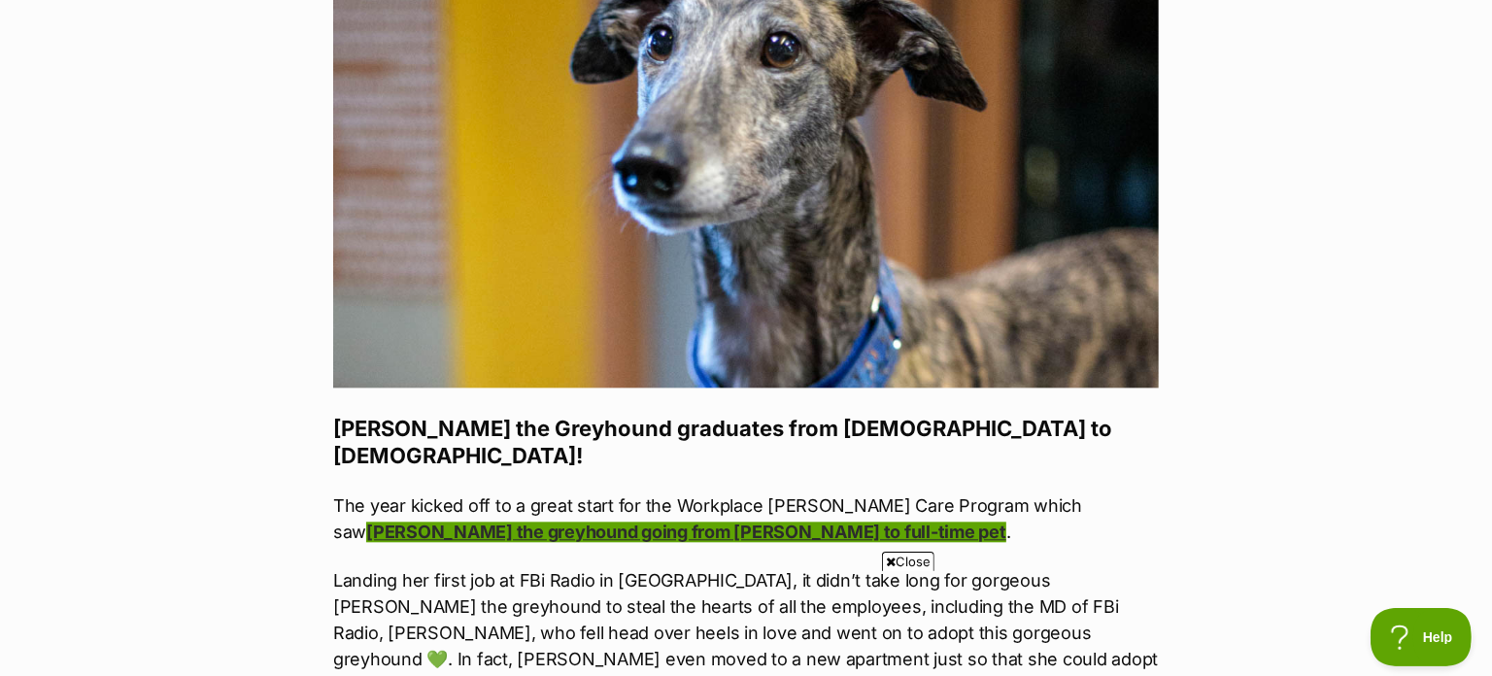
click at [610, 522] on link "Hildy the greyhound going from foster to full-time pet" at bounding box center [686, 532] width 640 height 20
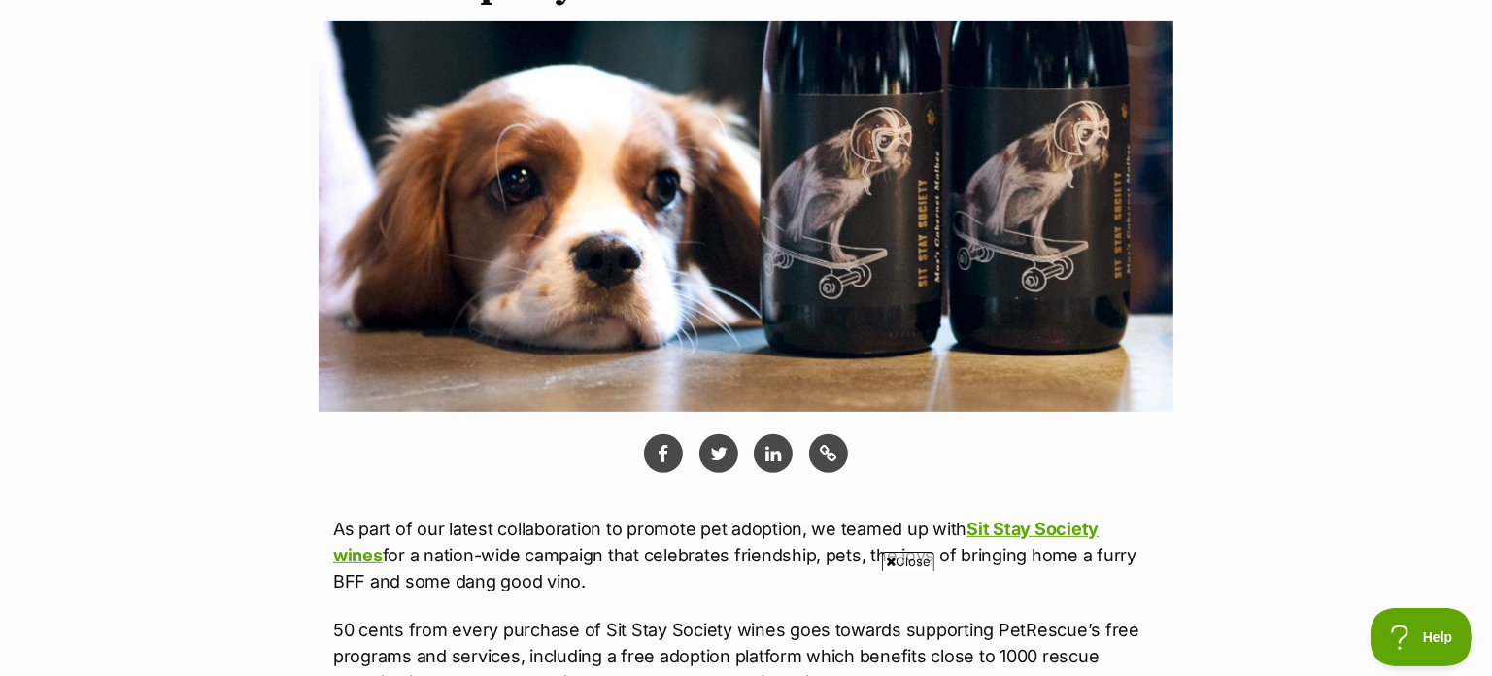
scroll to position [453, 0]
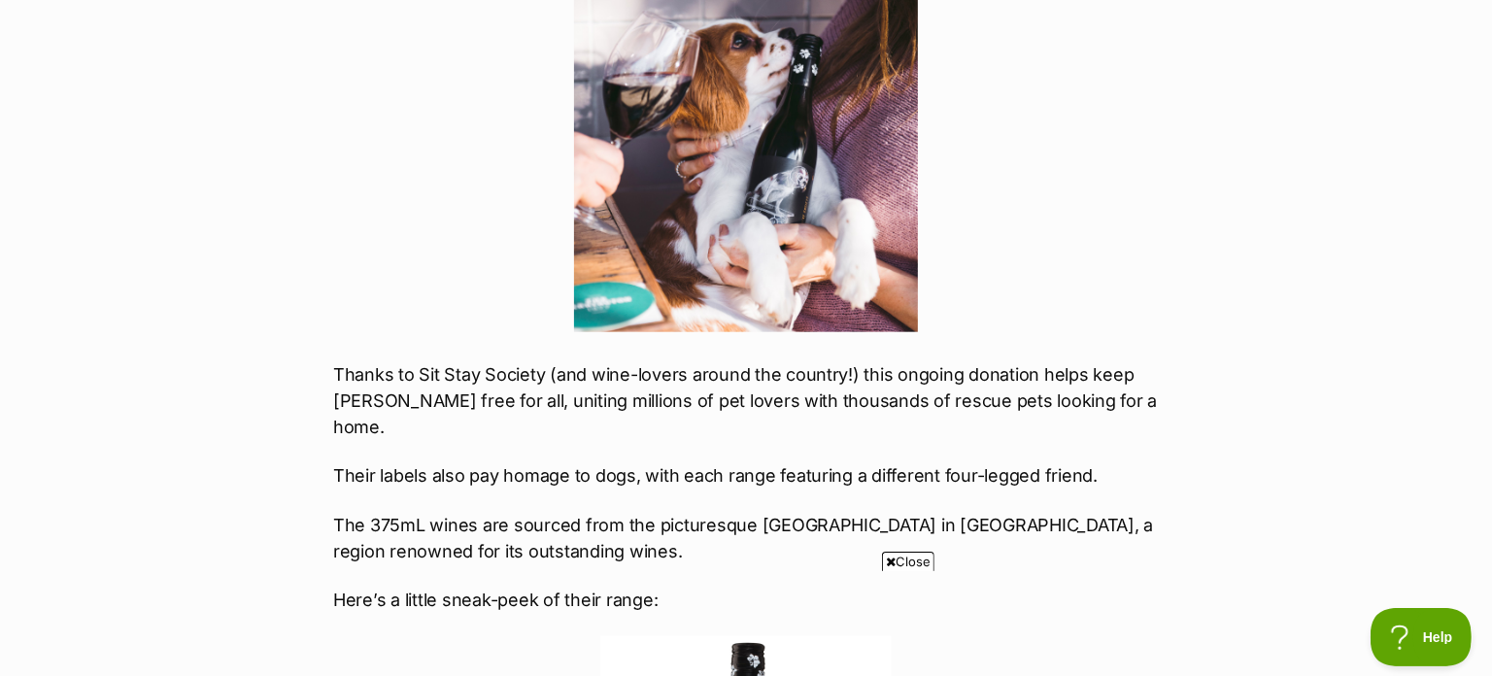
scroll to position [1867, 0]
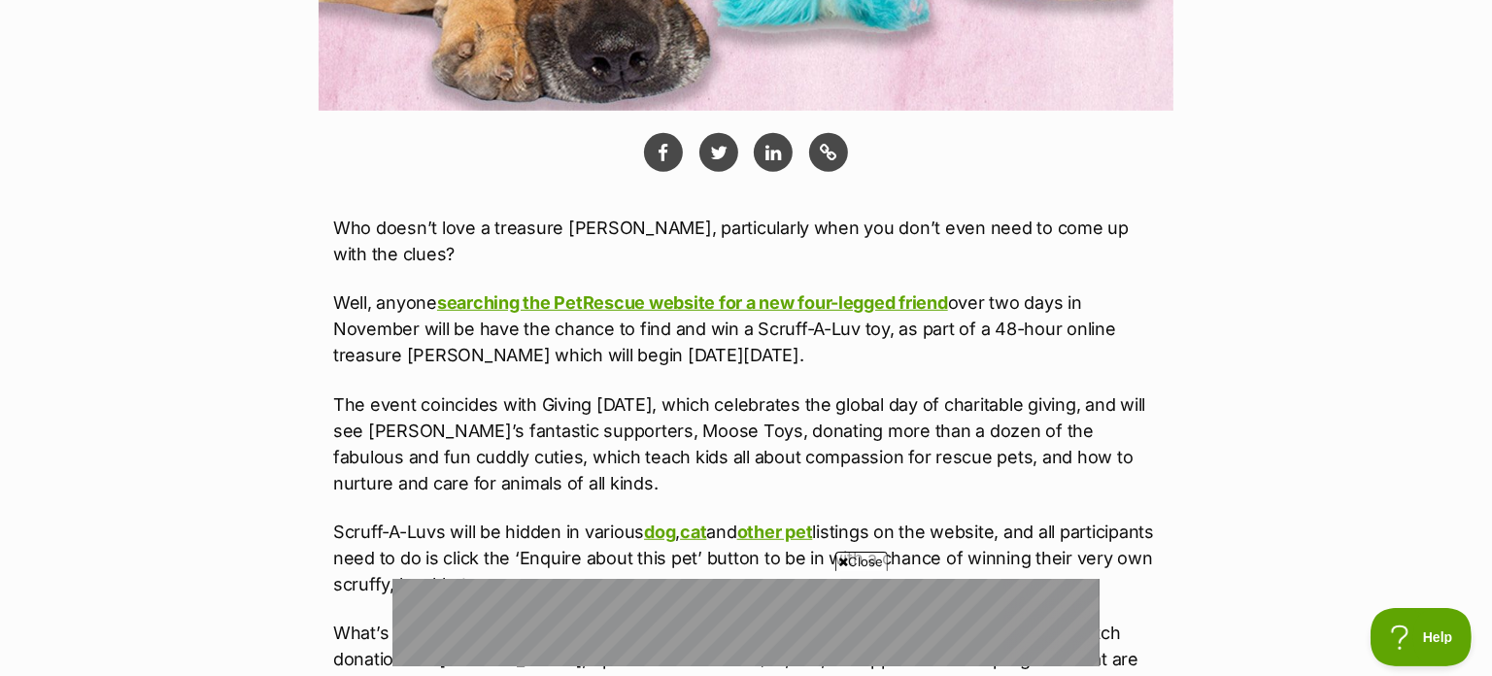
scroll to position [914, 0]
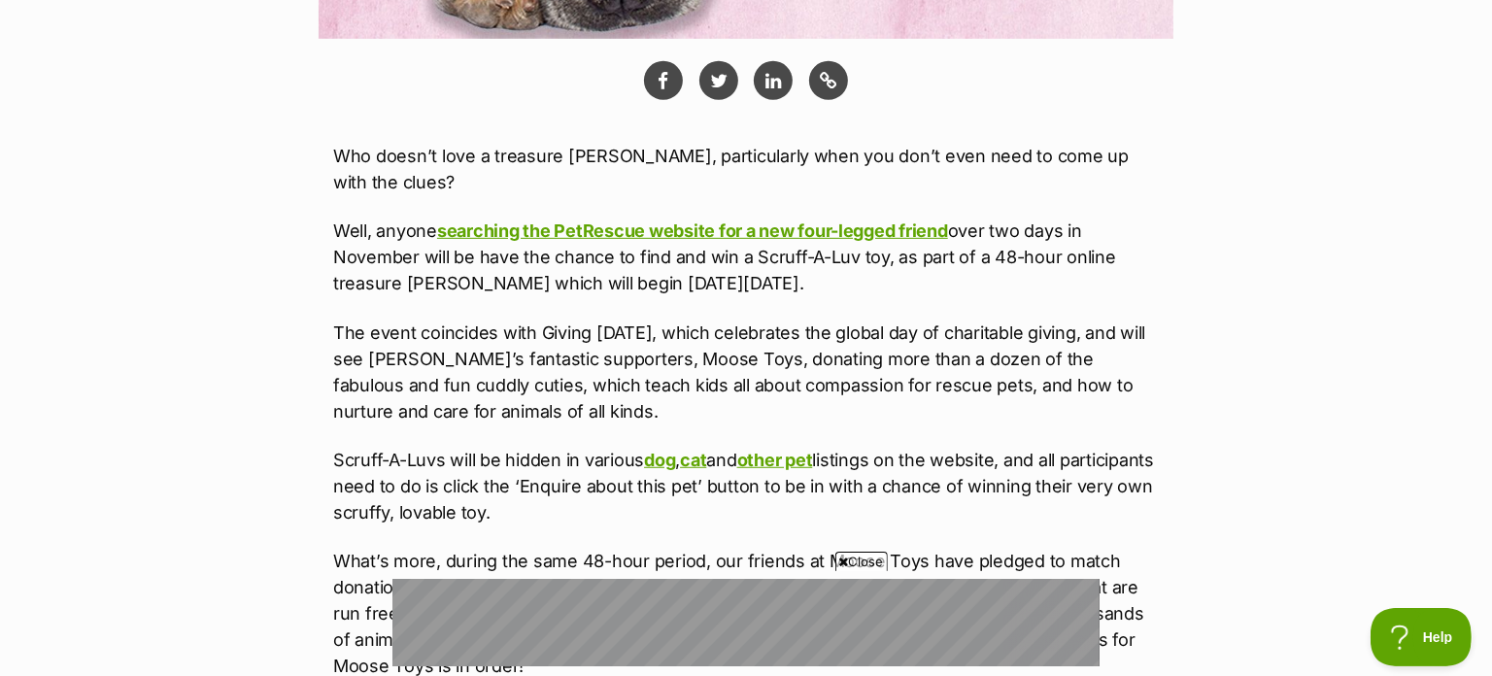
click at [847, 560] on span "Close" at bounding box center [862, 561] width 52 height 19
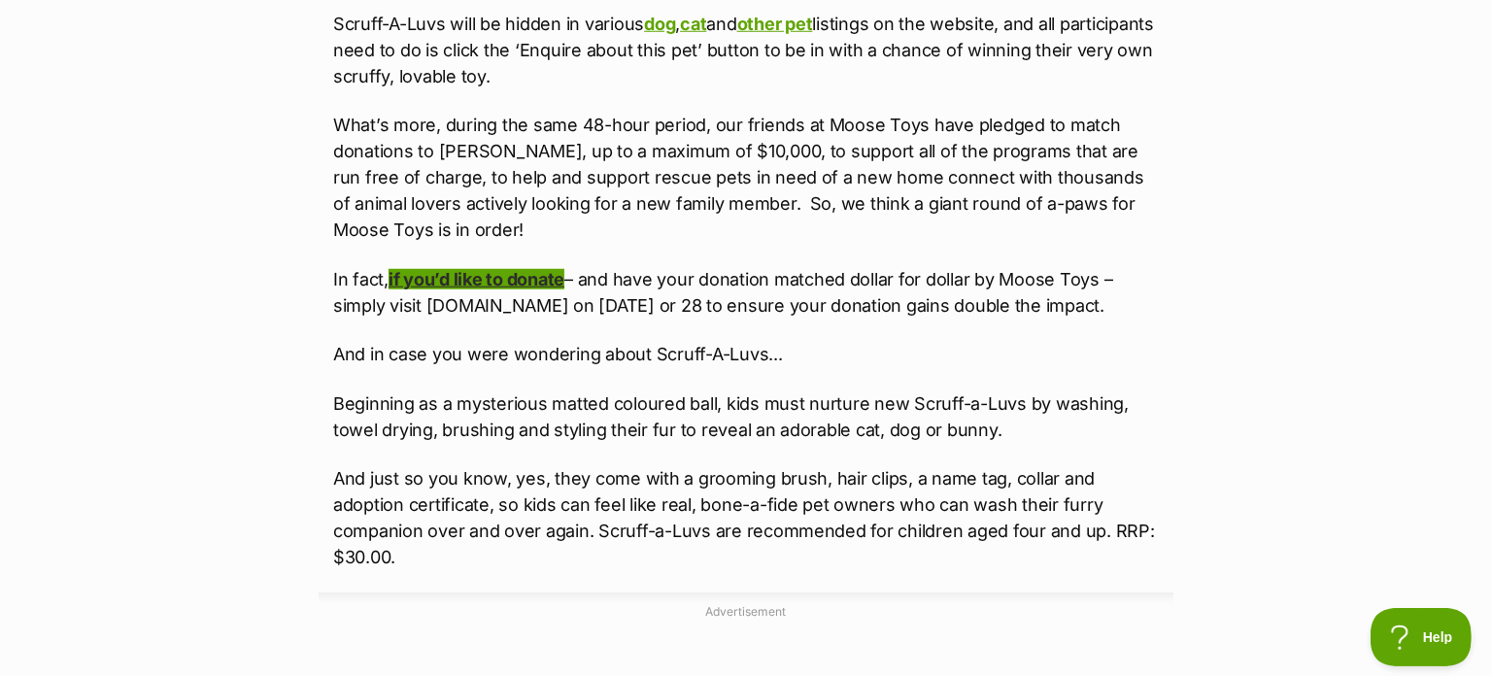
scroll to position [1361, 0]
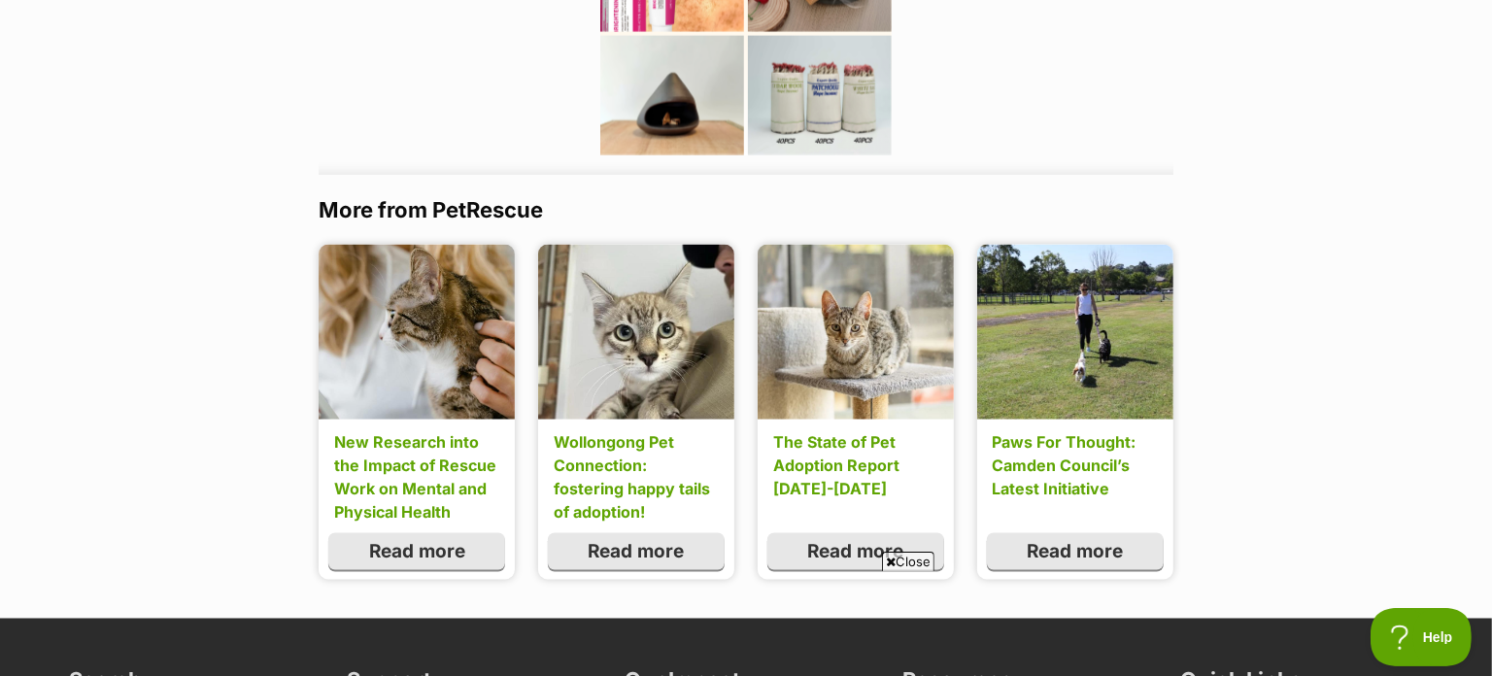
scroll to position [2430, 0]
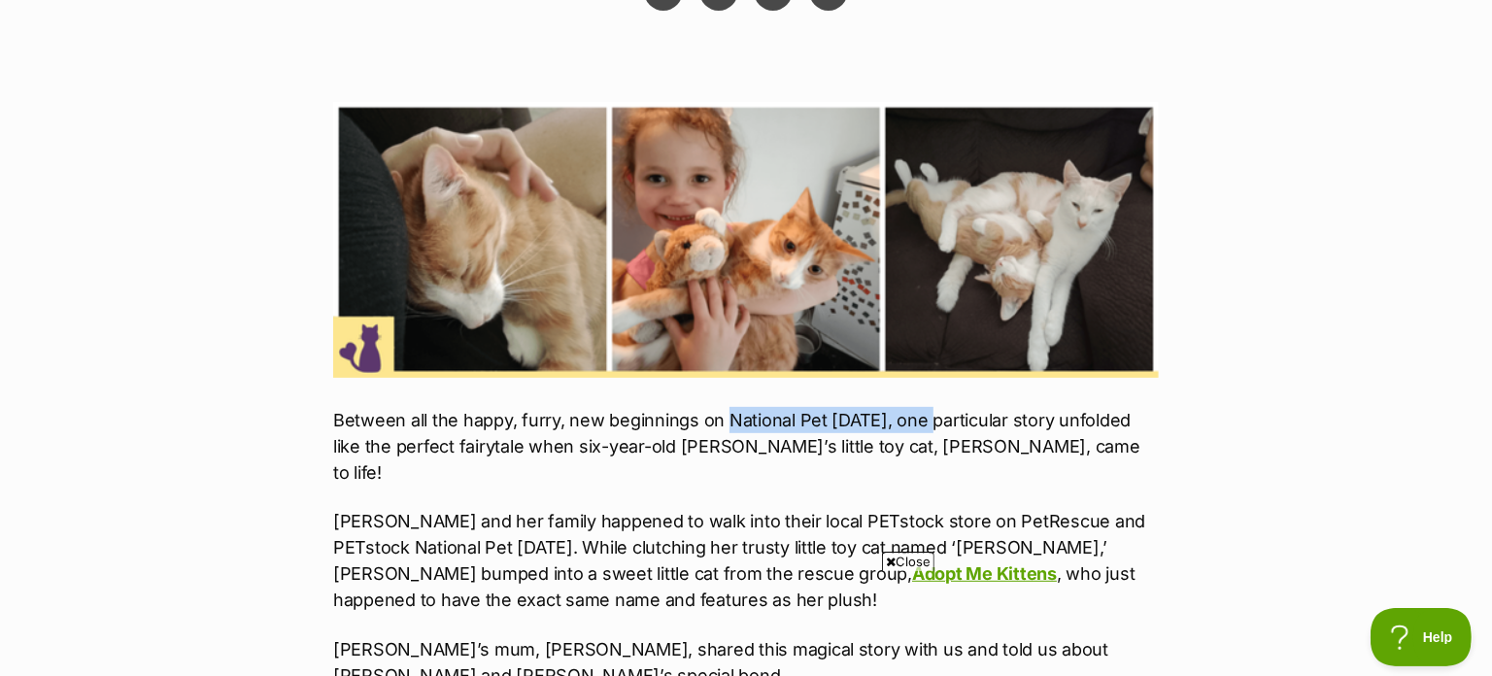
drag, startPoint x: 935, startPoint y: 464, endPoint x: 726, endPoint y: 461, distance: 208.9
click at [726, 461] on span "Between all the happy, furry, new beginnings on National Pet [DATE], one partic…" at bounding box center [736, 446] width 807 height 73
copy span "National Pet Adoption Day"
click at [744, 313] on img at bounding box center [746, 240] width 826 height 276
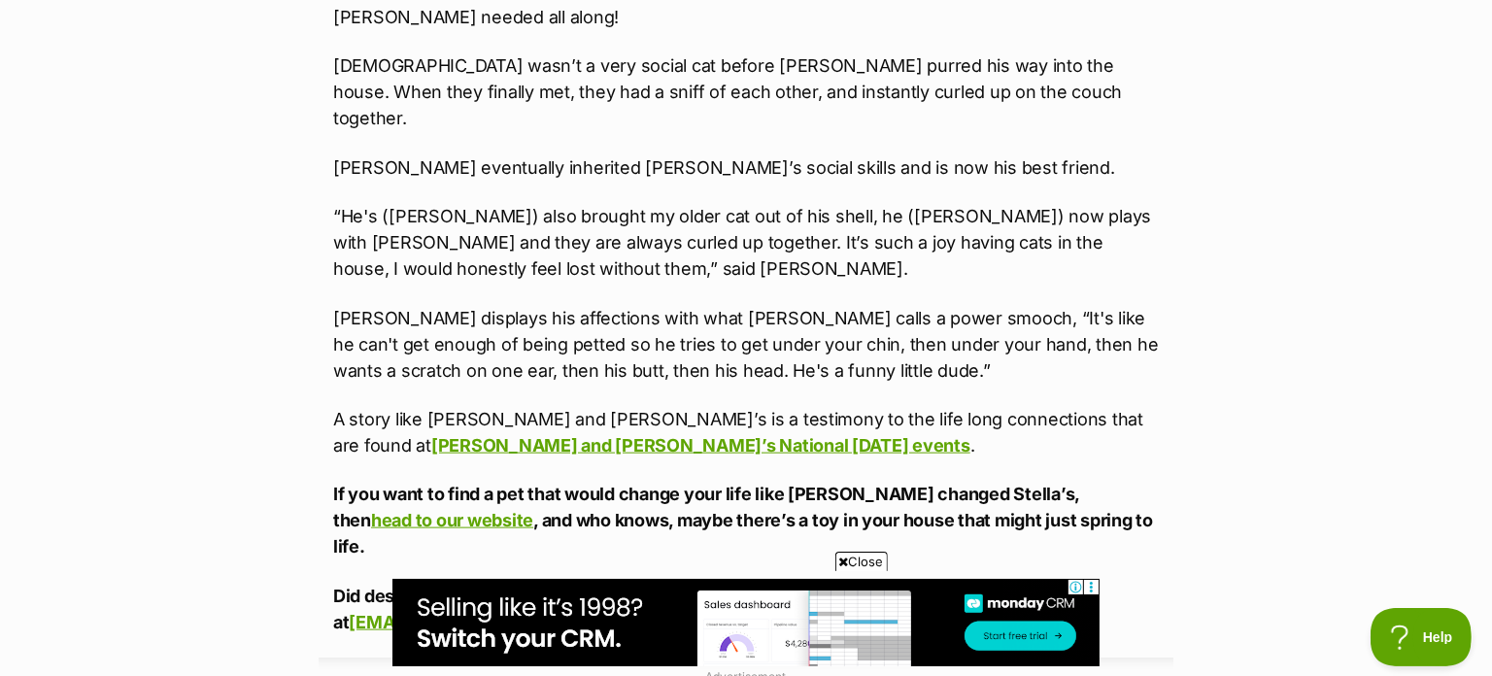
drag, startPoint x: 911, startPoint y: 299, endPoint x: 365, endPoint y: 580, distance: 614.0
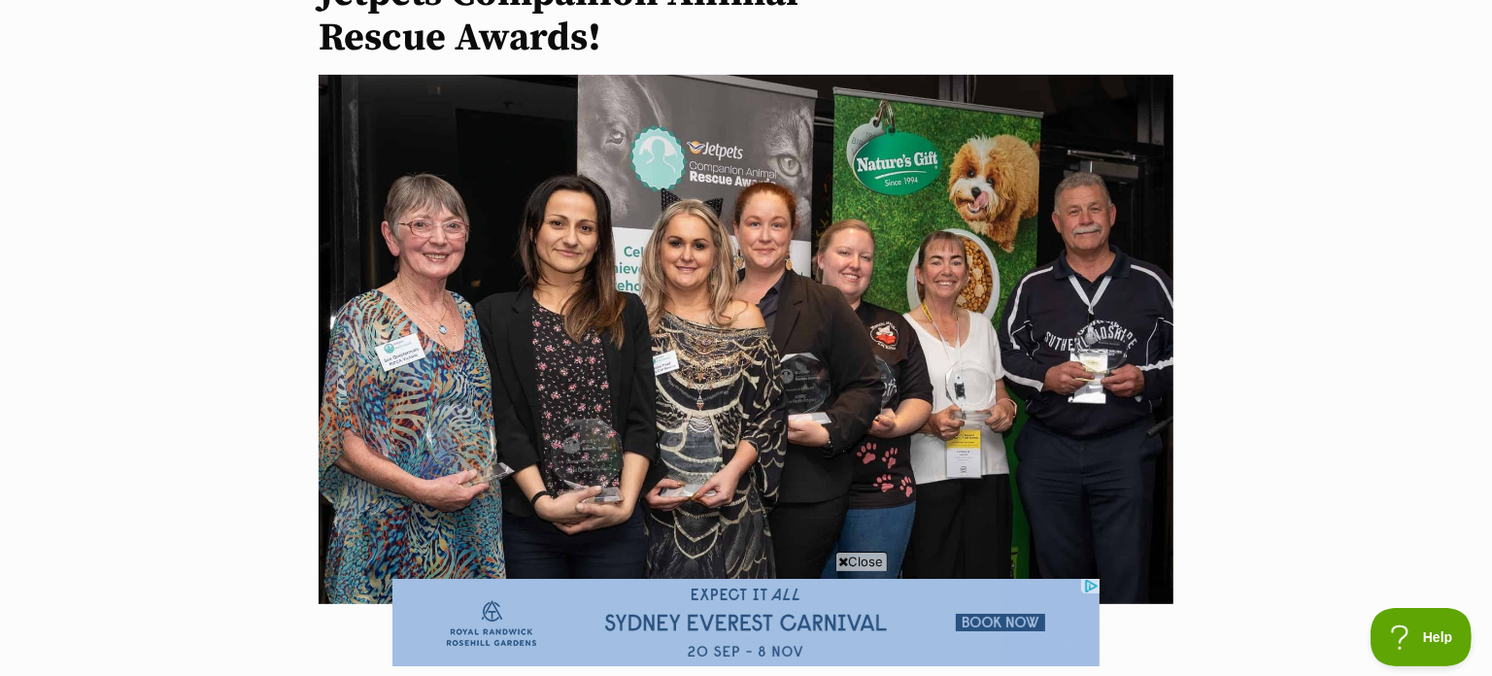
scroll to position [376, 0]
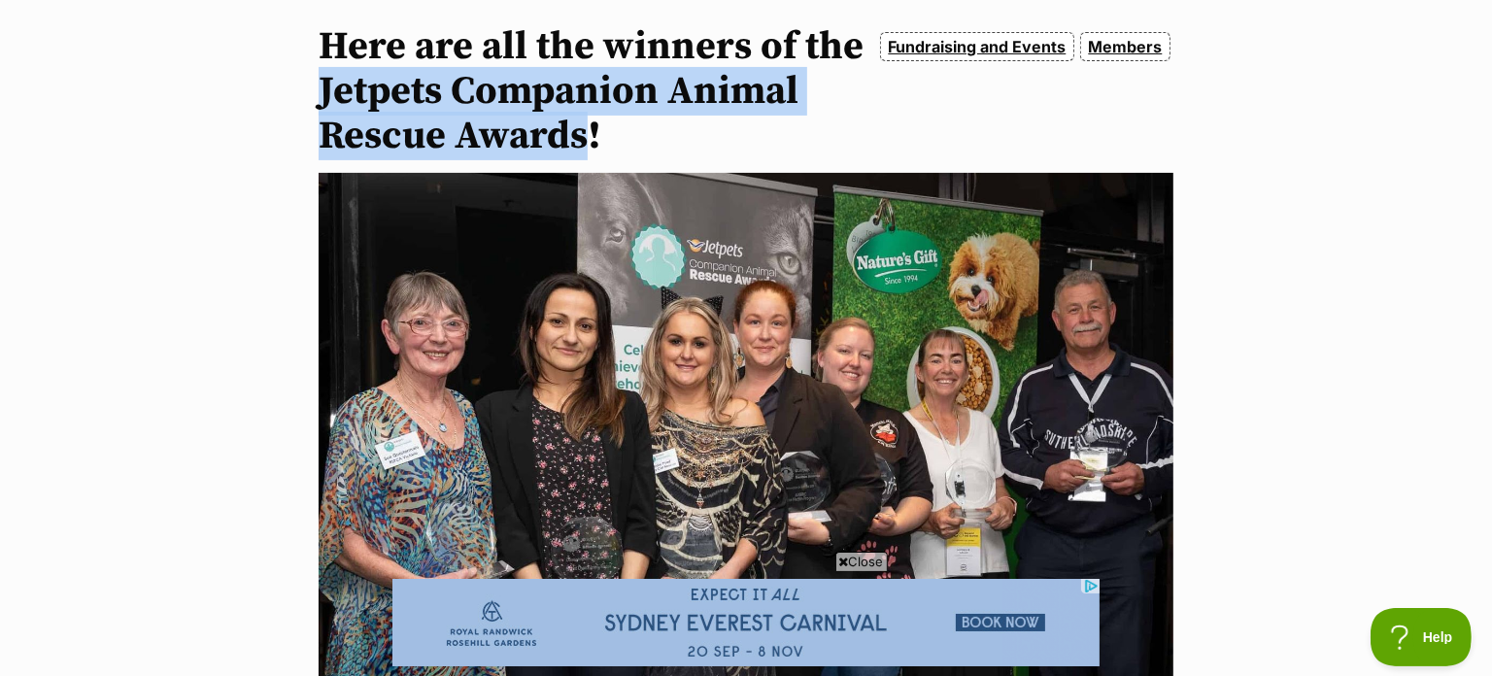
drag, startPoint x: 322, startPoint y: 91, endPoint x: 580, endPoint y: 148, distance: 264.5
click at [580, 148] on h1 "Here are all the winners of the Jetpets Companion Animal Rescue Awards!" at bounding box center [597, 91] width 556 height 134
copy h1 "Jetpets Companion Animal Rescue Awards"
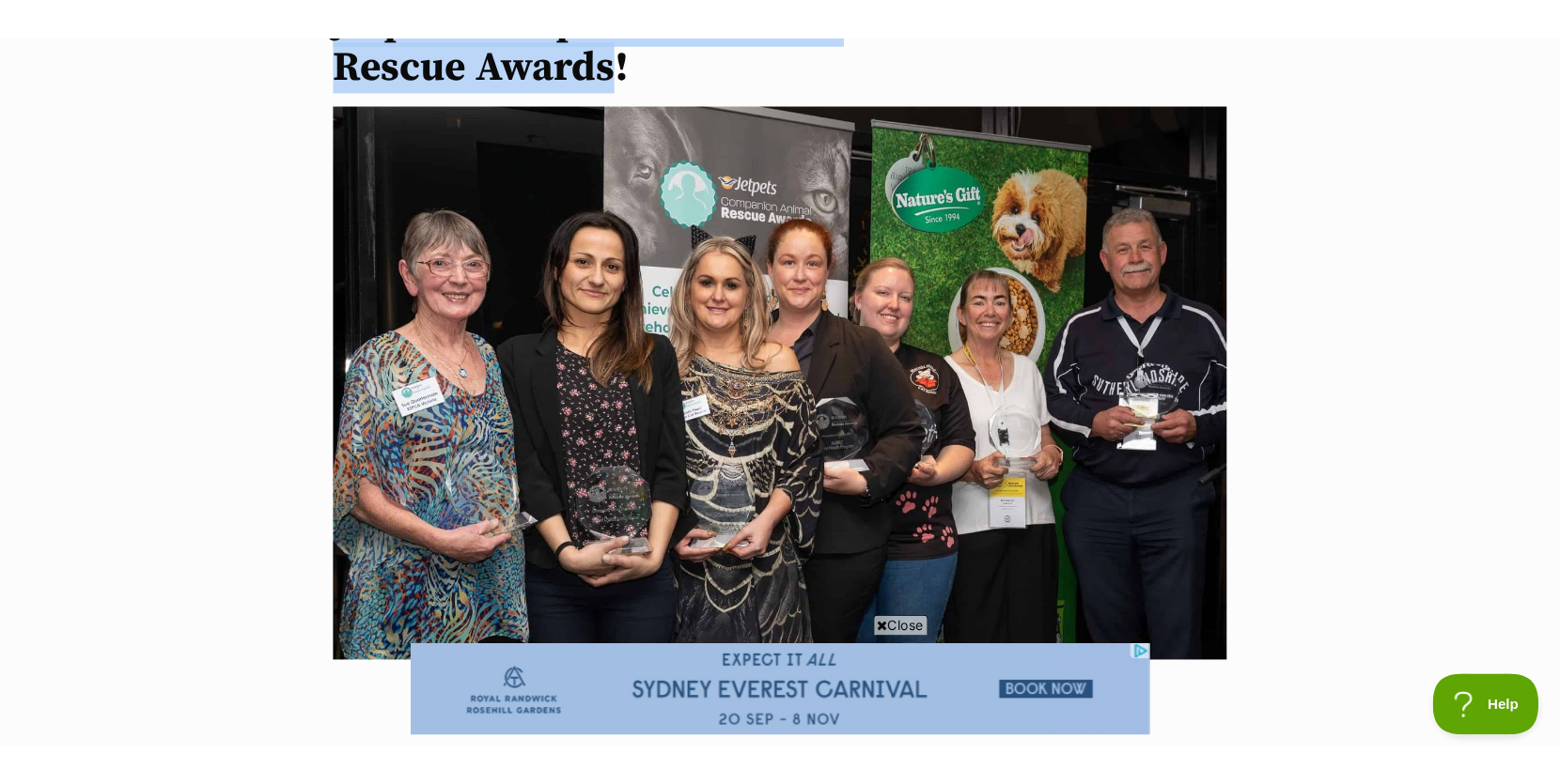
scroll to position [471, 0]
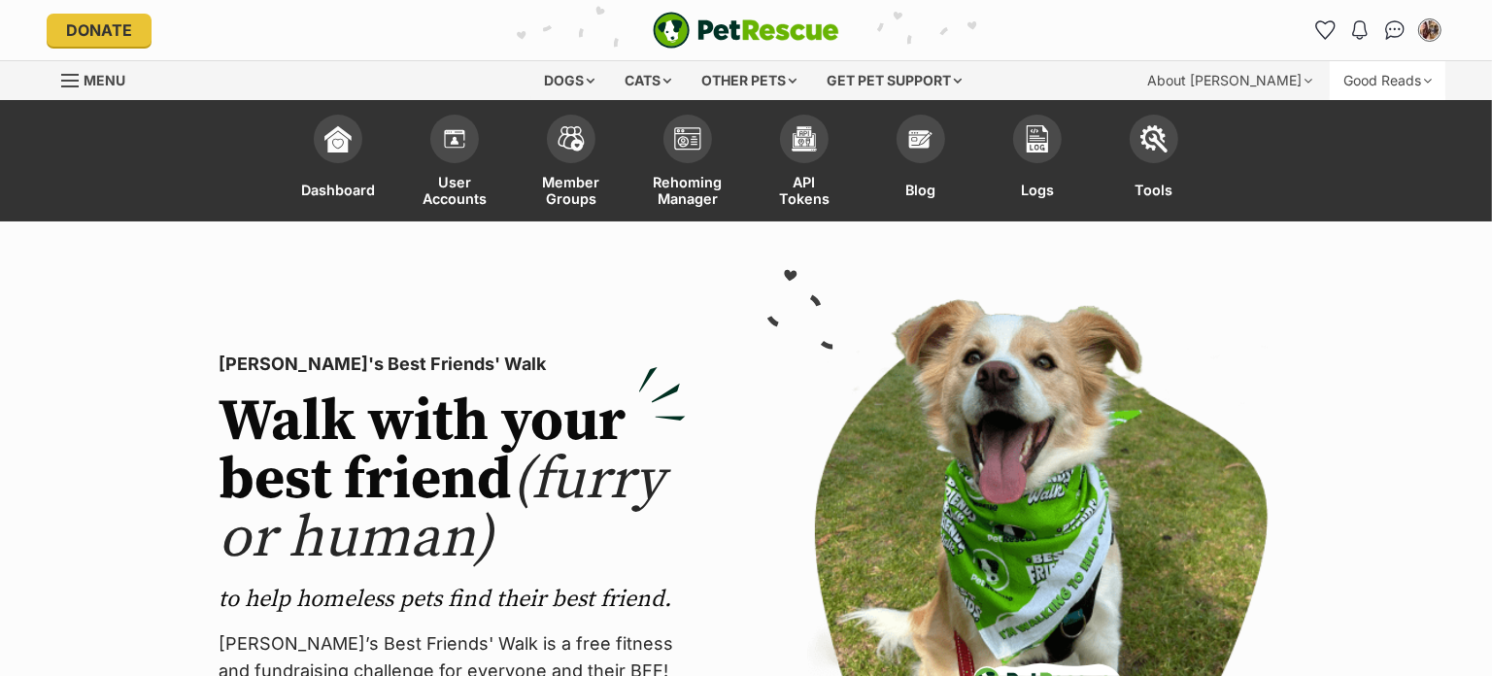
click at [1360, 77] on div "Good Reads" at bounding box center [1388, 80] width 116 height 39
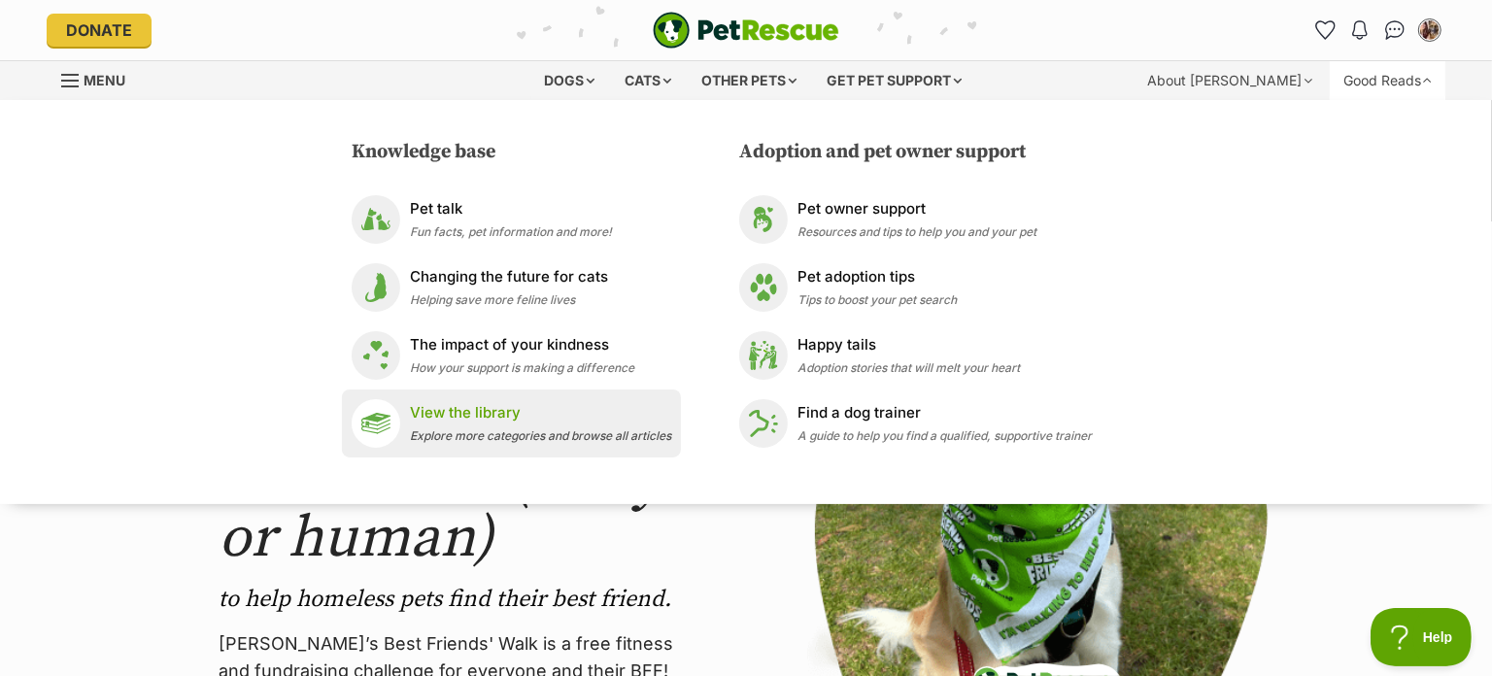
click at [479, 423] on p "View the library" at bounding box center [540, 413] width 261 height 22
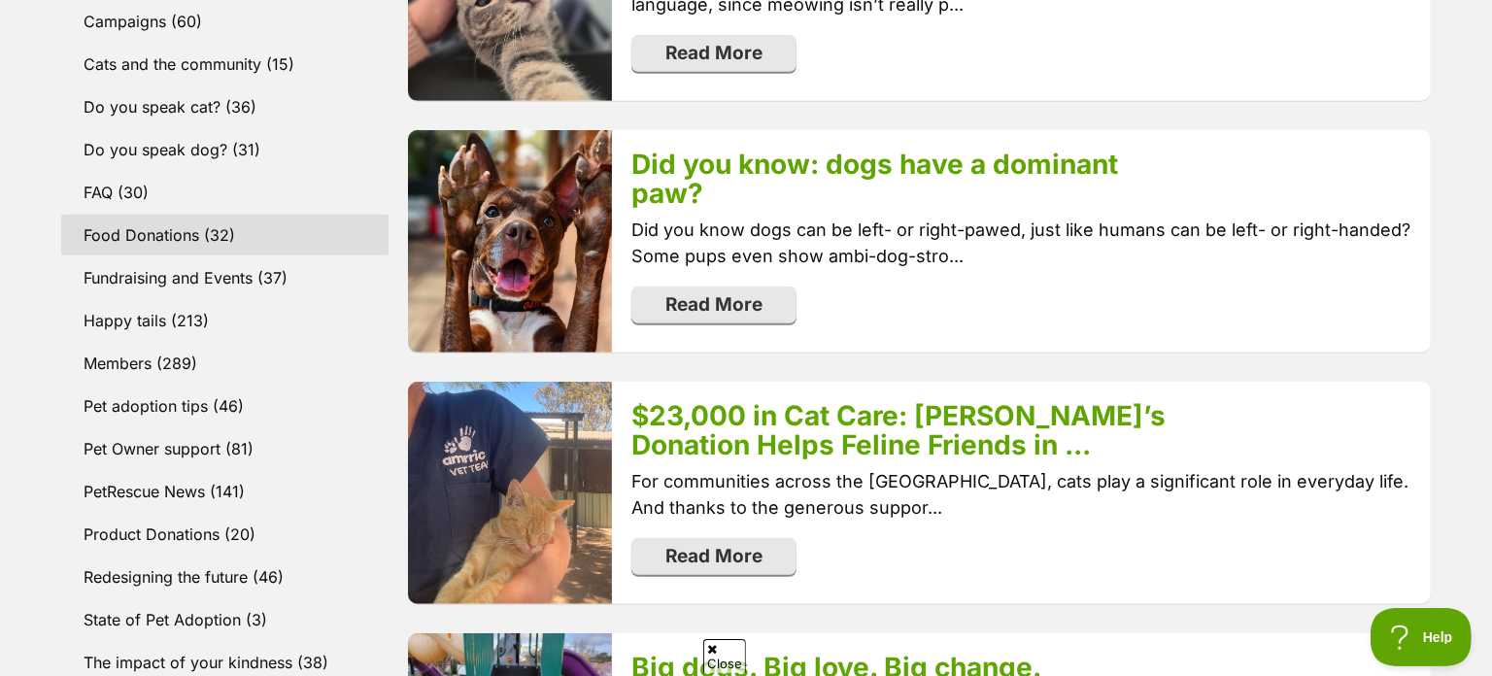
click at [176, 241] on link "Food Donations (32)" at bounding box center [224, 235] width 327 height 41
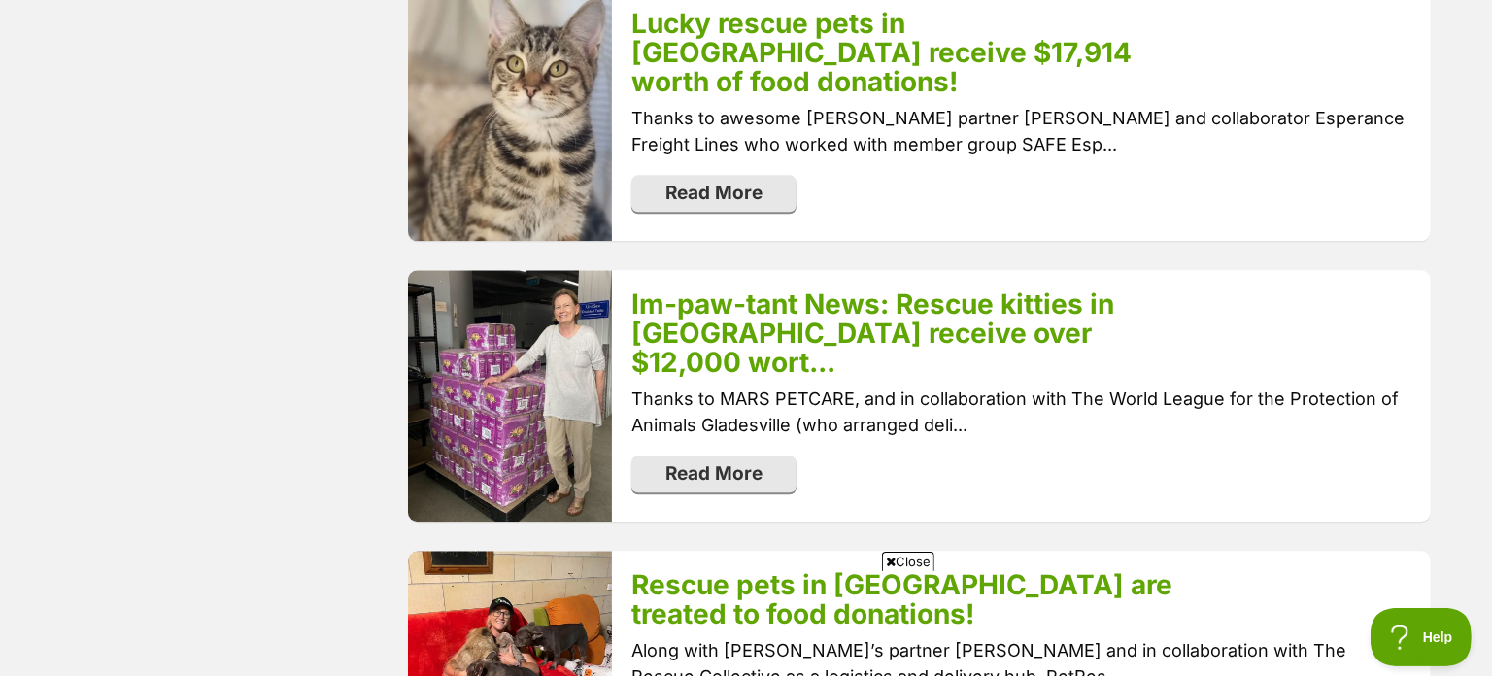
scroll to position [3685, 0]
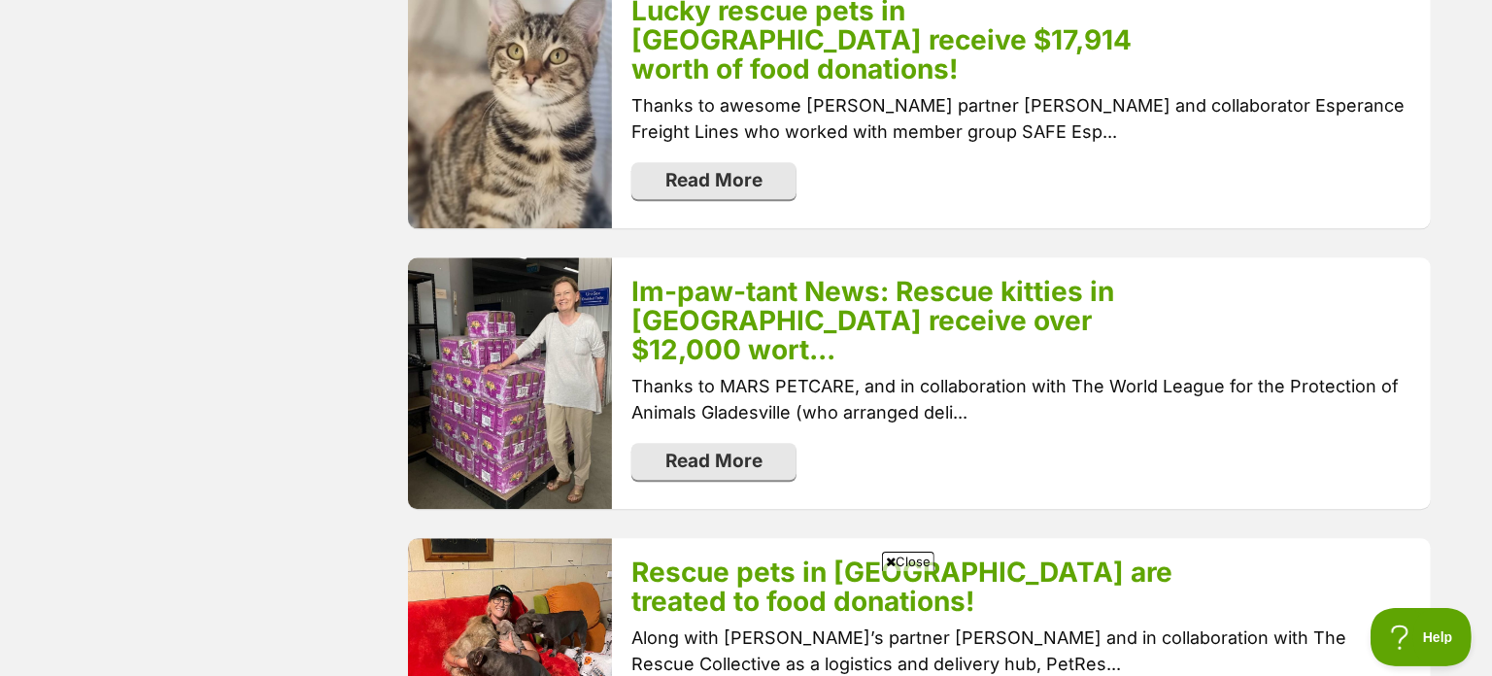
click at [903, 566] on span "Close" at bounding box center [908, 561] width 52 height 19
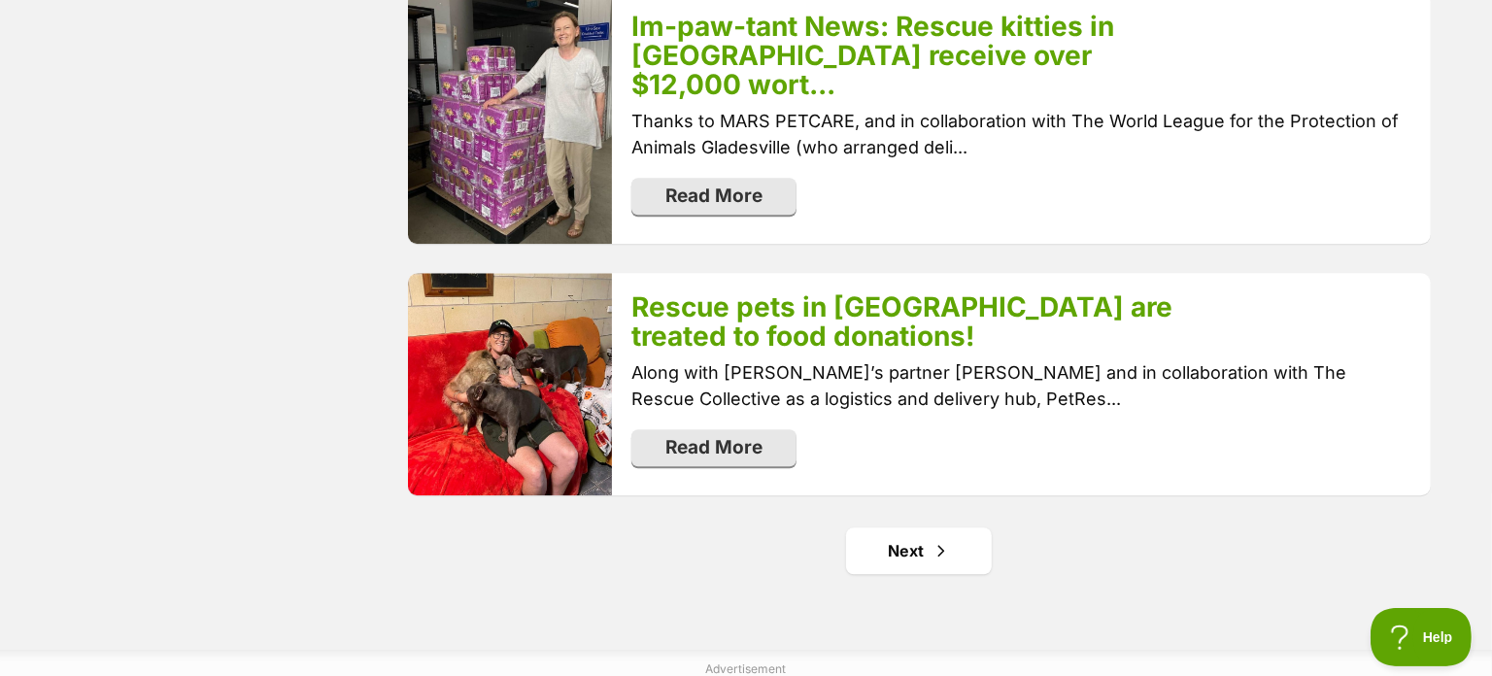
scroll to position [3966, 0]
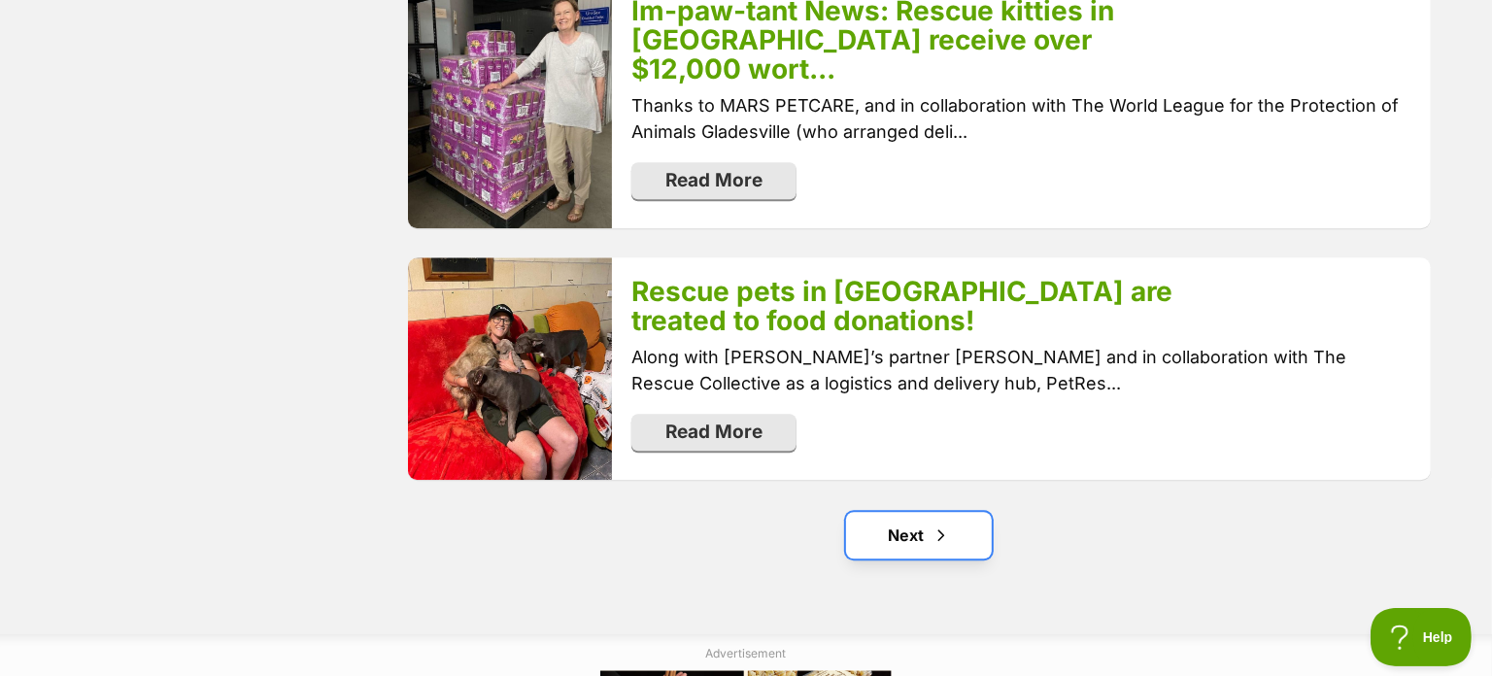
click at [905, 512] on link "Next" at bounding box center [919, 535] width 146 height 47
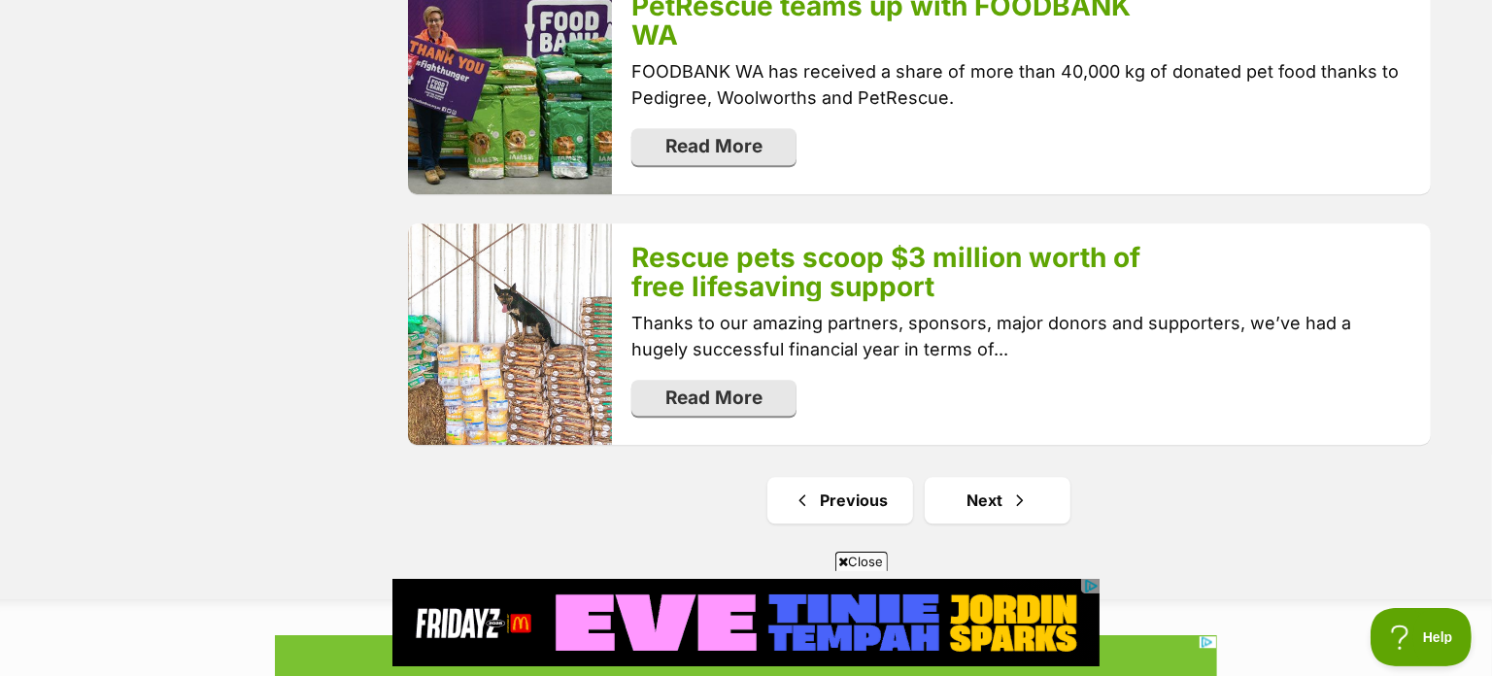
scroll to position [3994, 0]
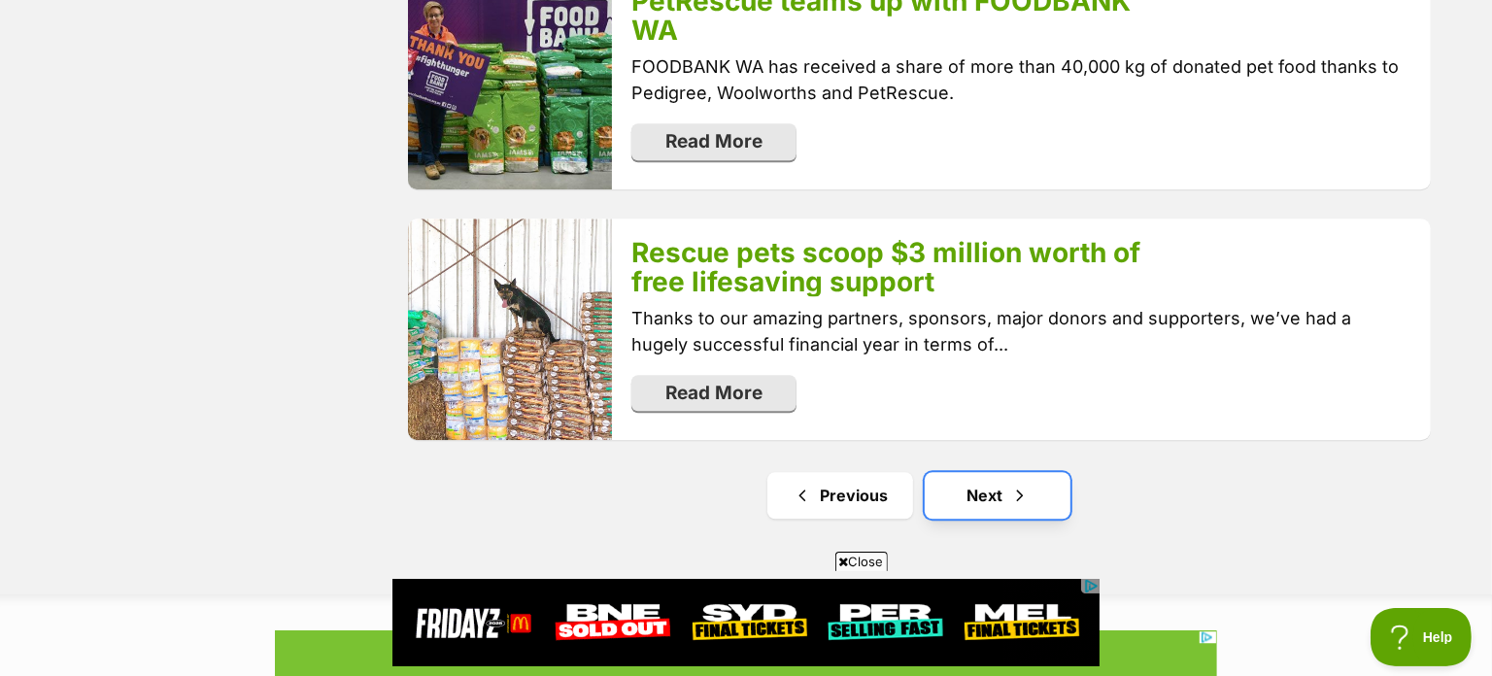
click at [991, 472] on link "Next" at bounding box center [998, 495] width 146 height 47
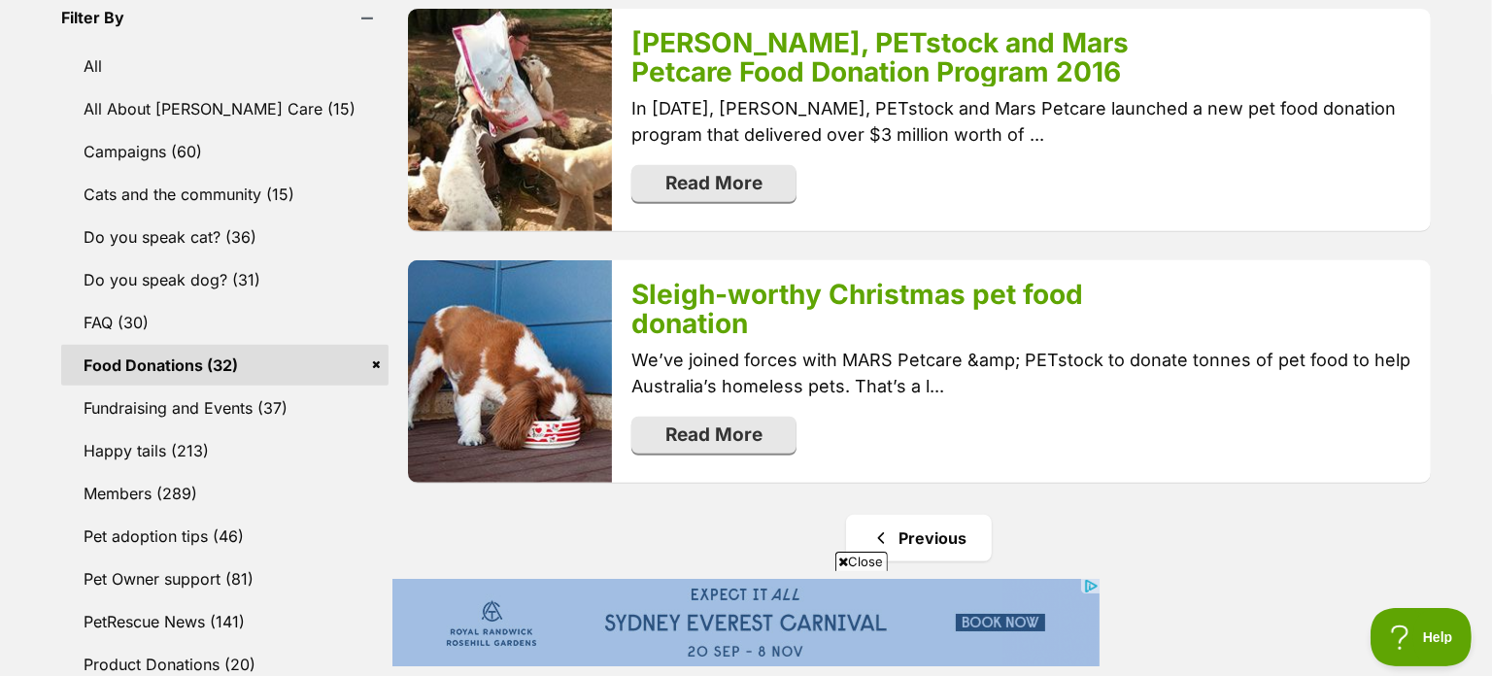
scroll to position [622, 0]
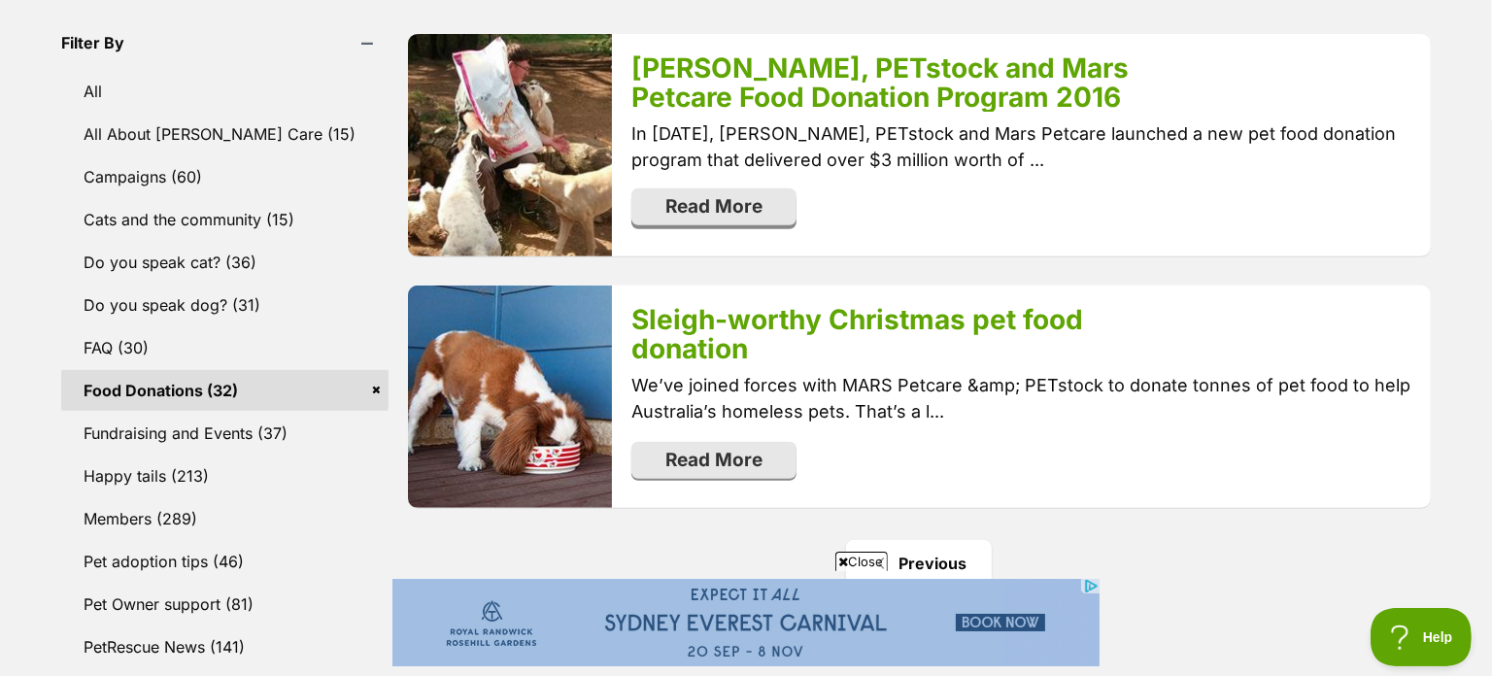
click at [753, 209] on link "Read More" at bounding box center [714, 206] width 165 height 37
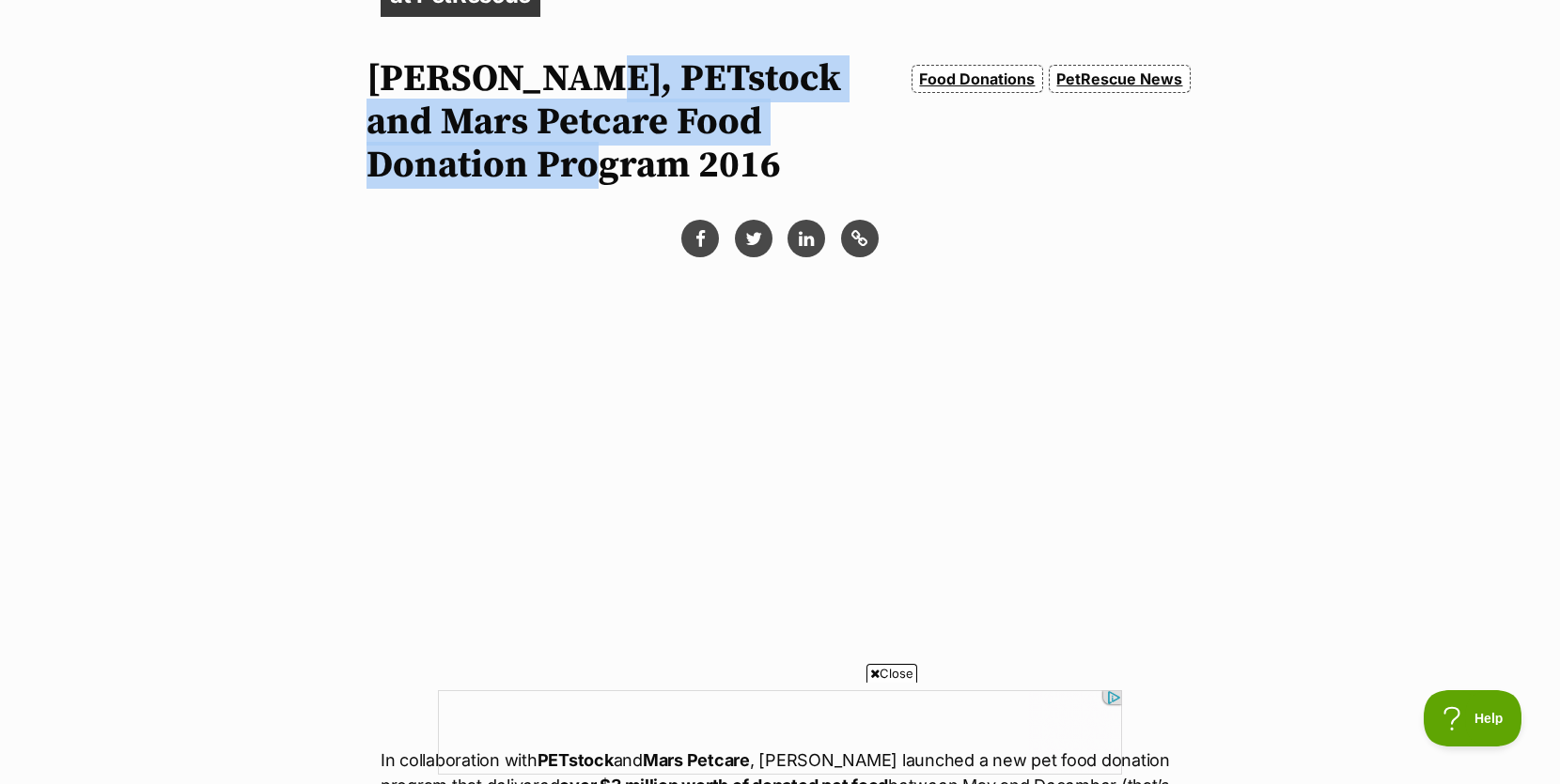
drag, startPoint x: 569, startPoint y: 77, endPoint x: 511, endPoint y: 168, distance: 107.9
click at [511, 168] on h1 "[PERSON_NAME], PETstock and Mars Petcare Food Donation Program 2016" at bounding box center [635, 122] width 538 height 130
copy h1 "PETstock and Mars Petcare Food Donation Program"
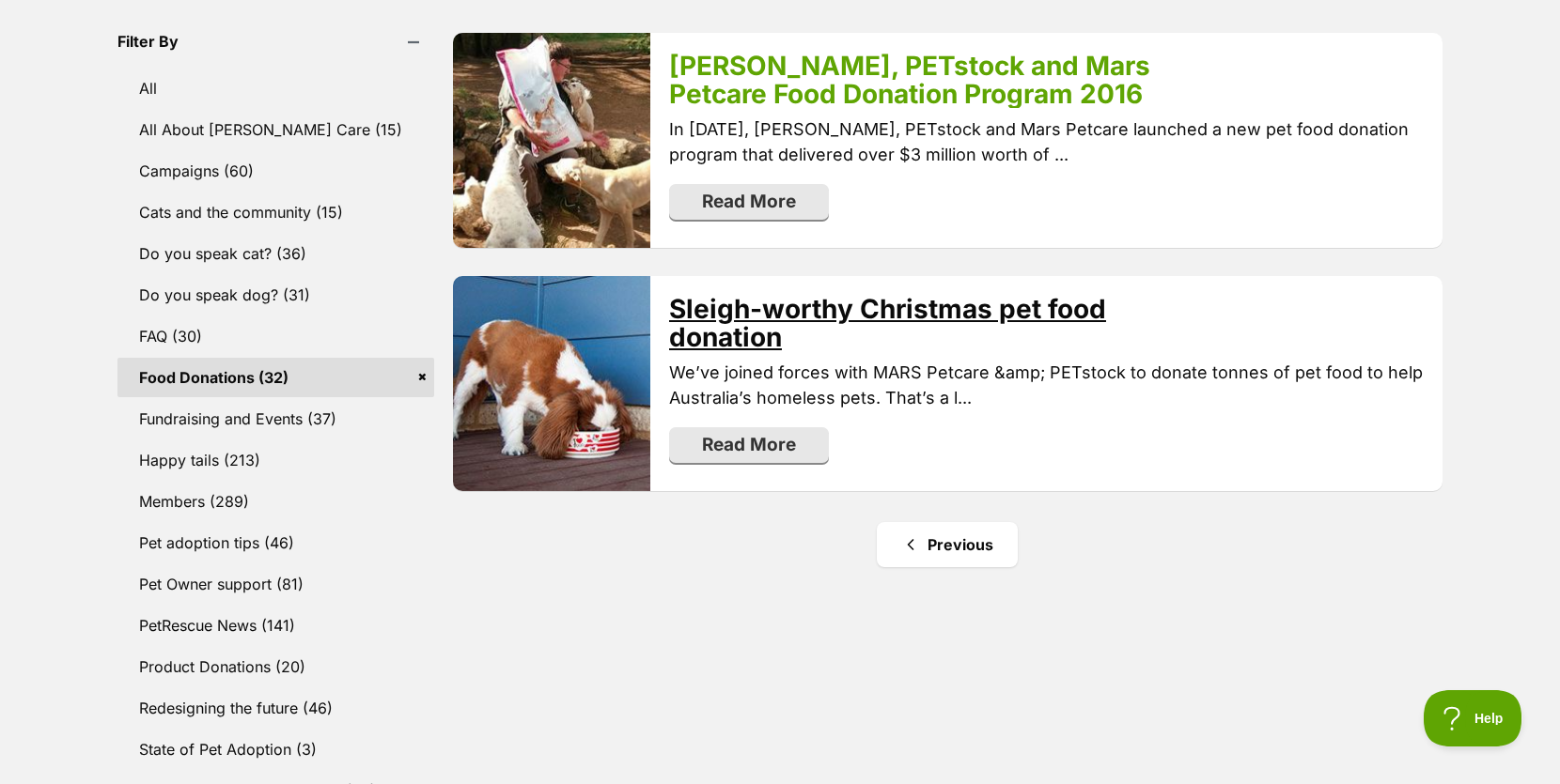
click at [952, 307] on link "Sleigh-worthy Christmas pet food donation" at bounding box center [888, 323] width 437 height 60
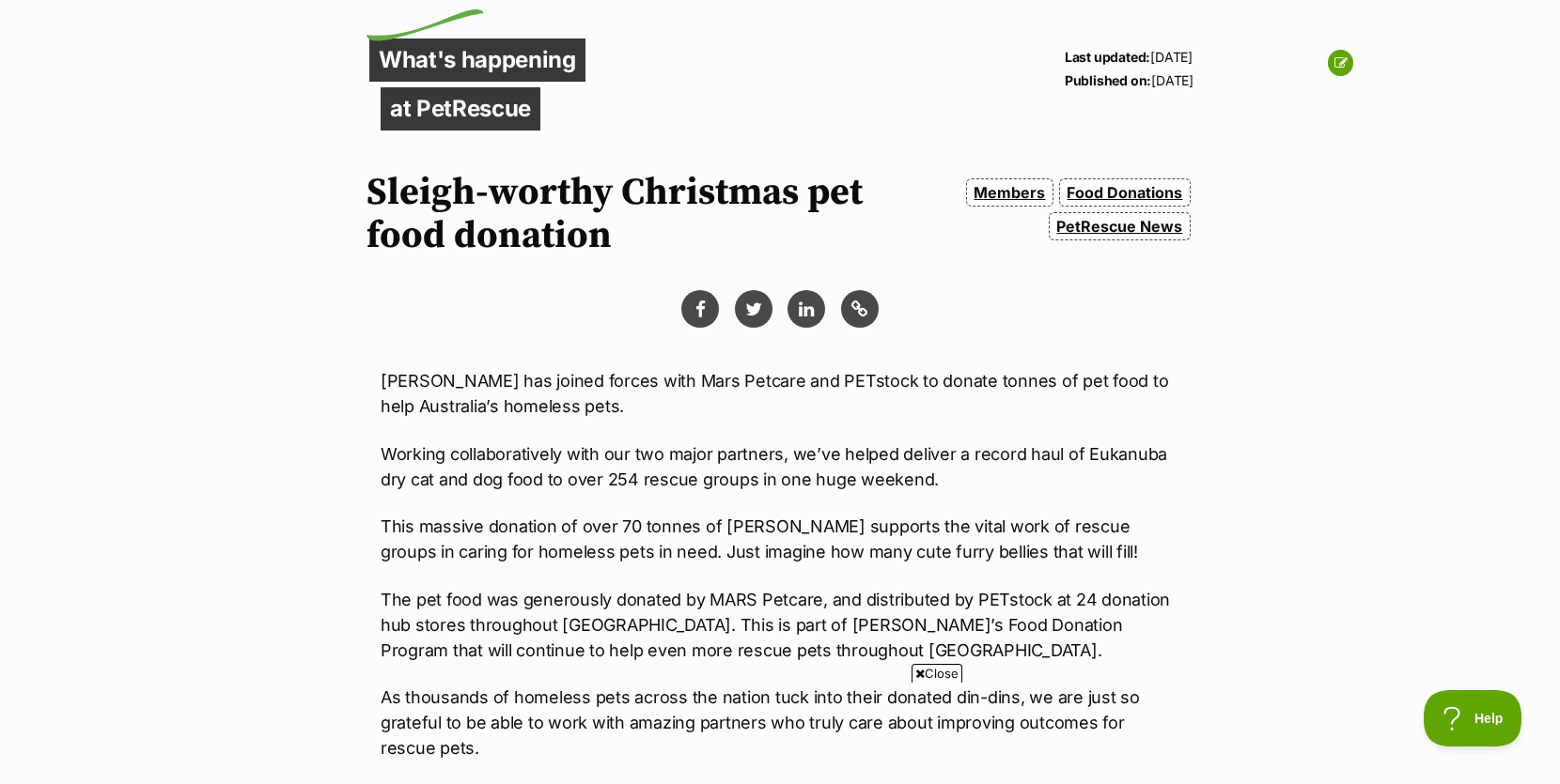
scroll to position [218, 0]
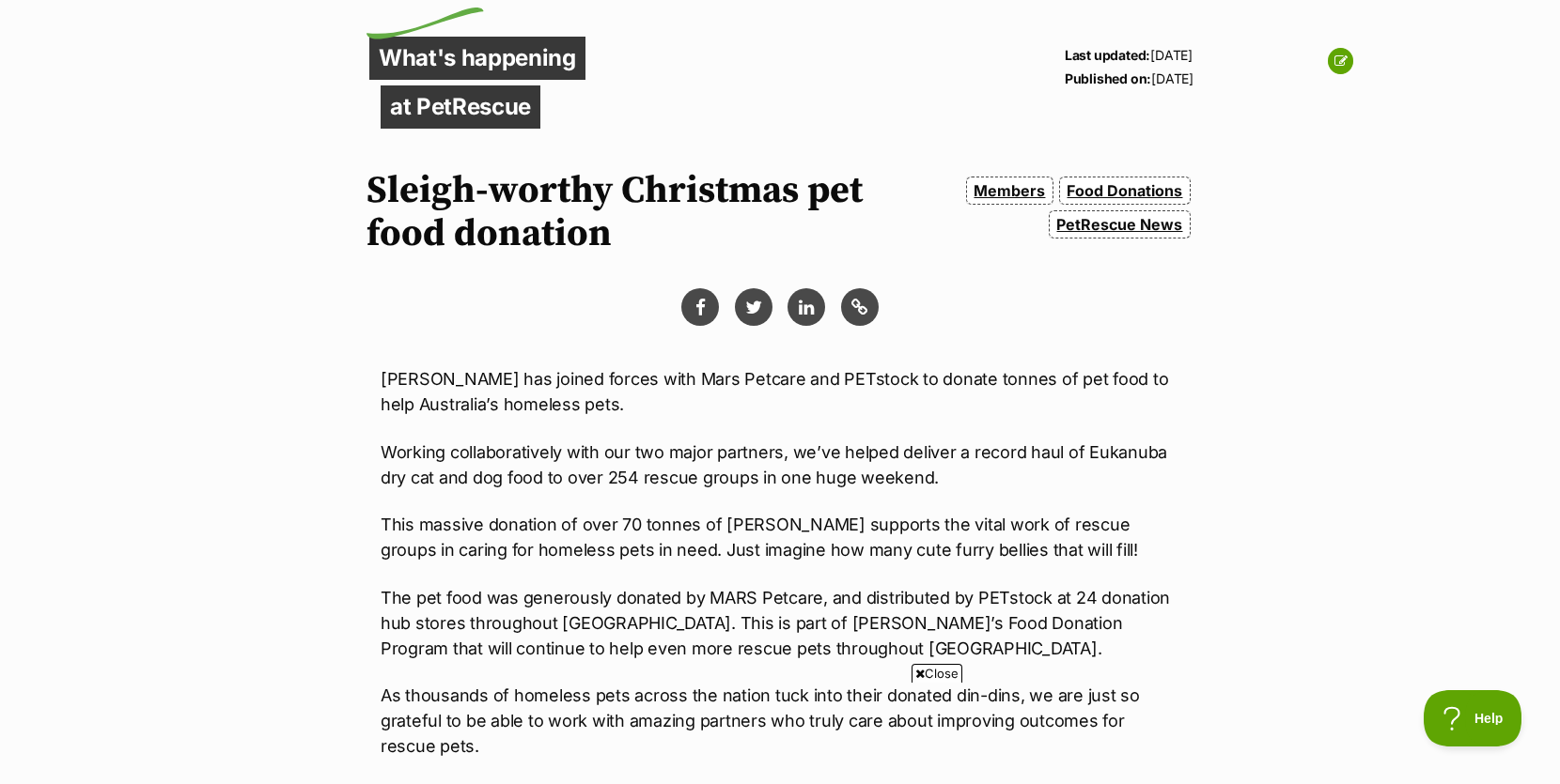
click at [917, 676] on icon at bounding box center [920, 674] width 10 height 13
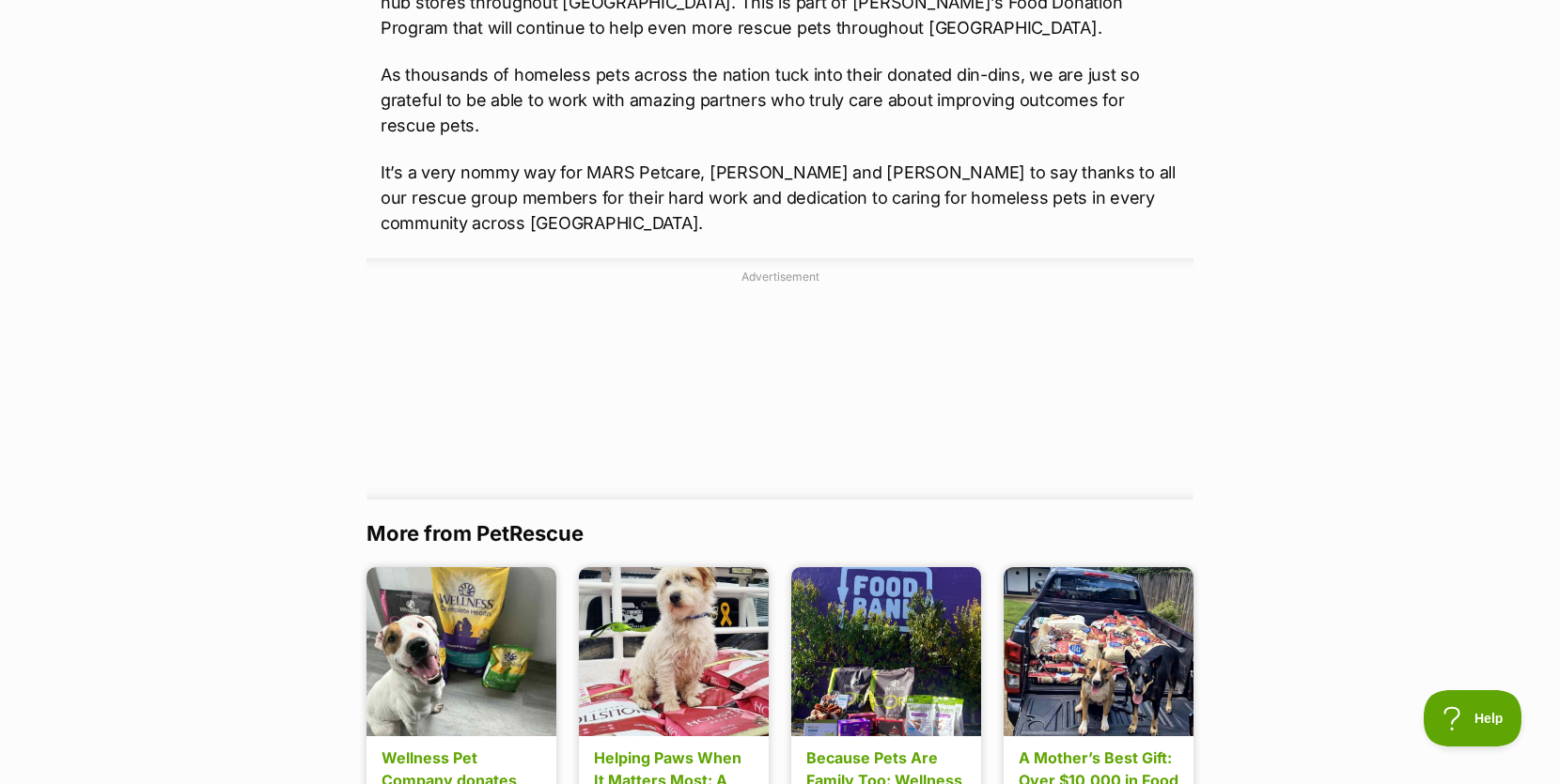
scroll to position [0, 0]
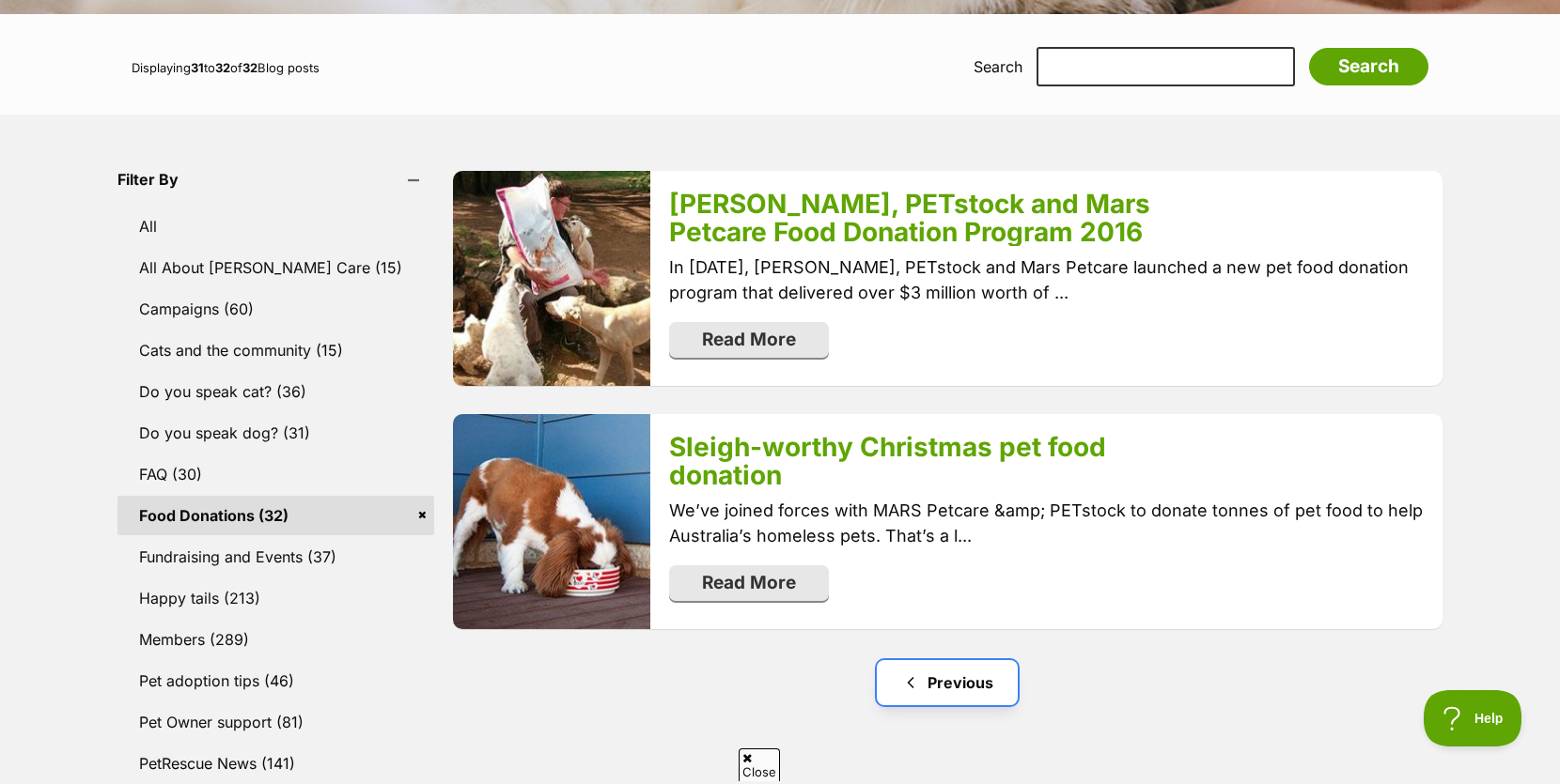
click at [970, 691] on link "Previous" at bounding box center [947, 682] width 141 height 45
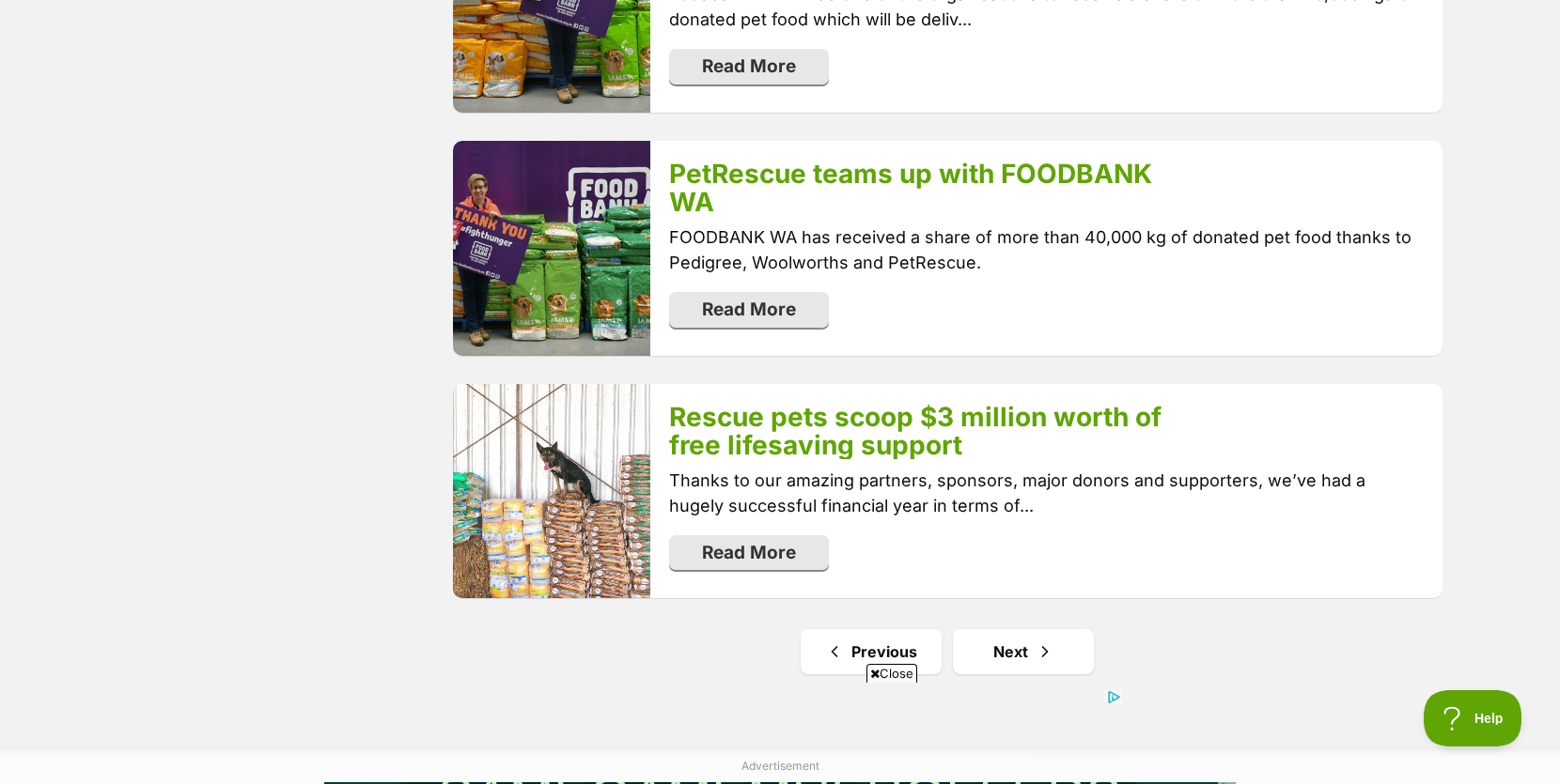
scroll to position [3702, 0]
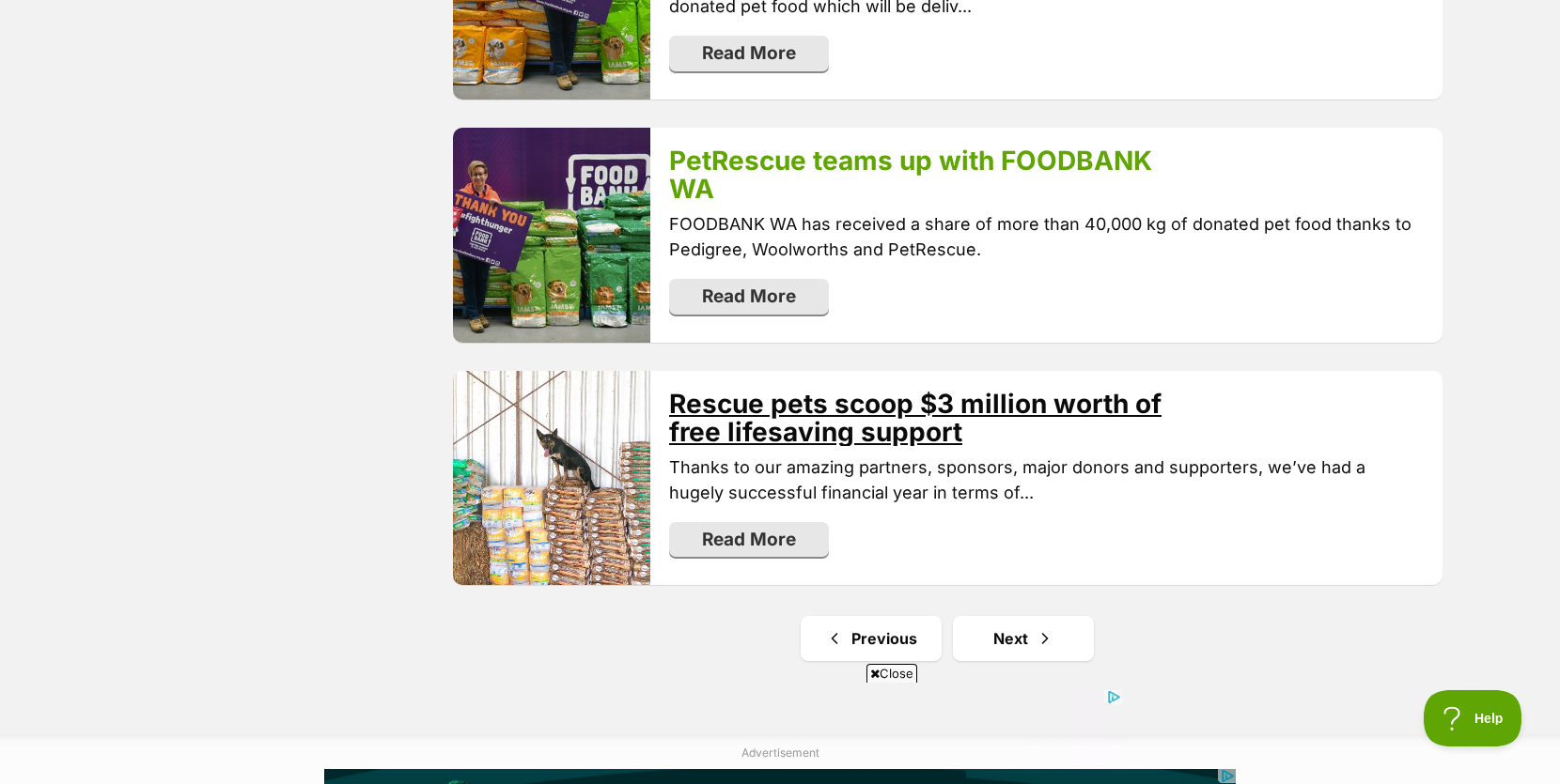
click at [865, 388] on link "Rescue pets scoop $3 million worth of free lifesaving support" at bounding box center [915, 418] width 492 height 60
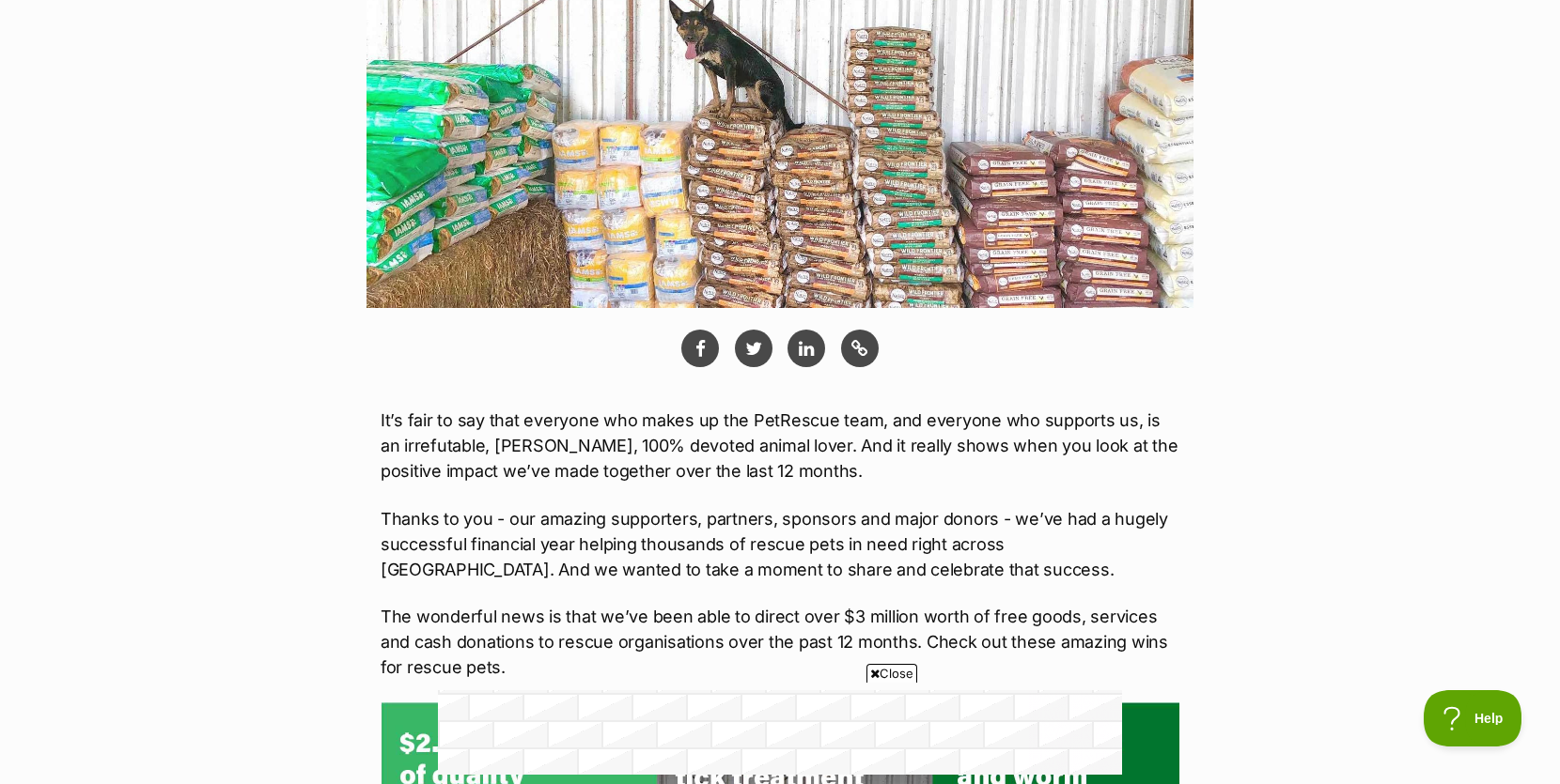
scroll to position [443, 0]
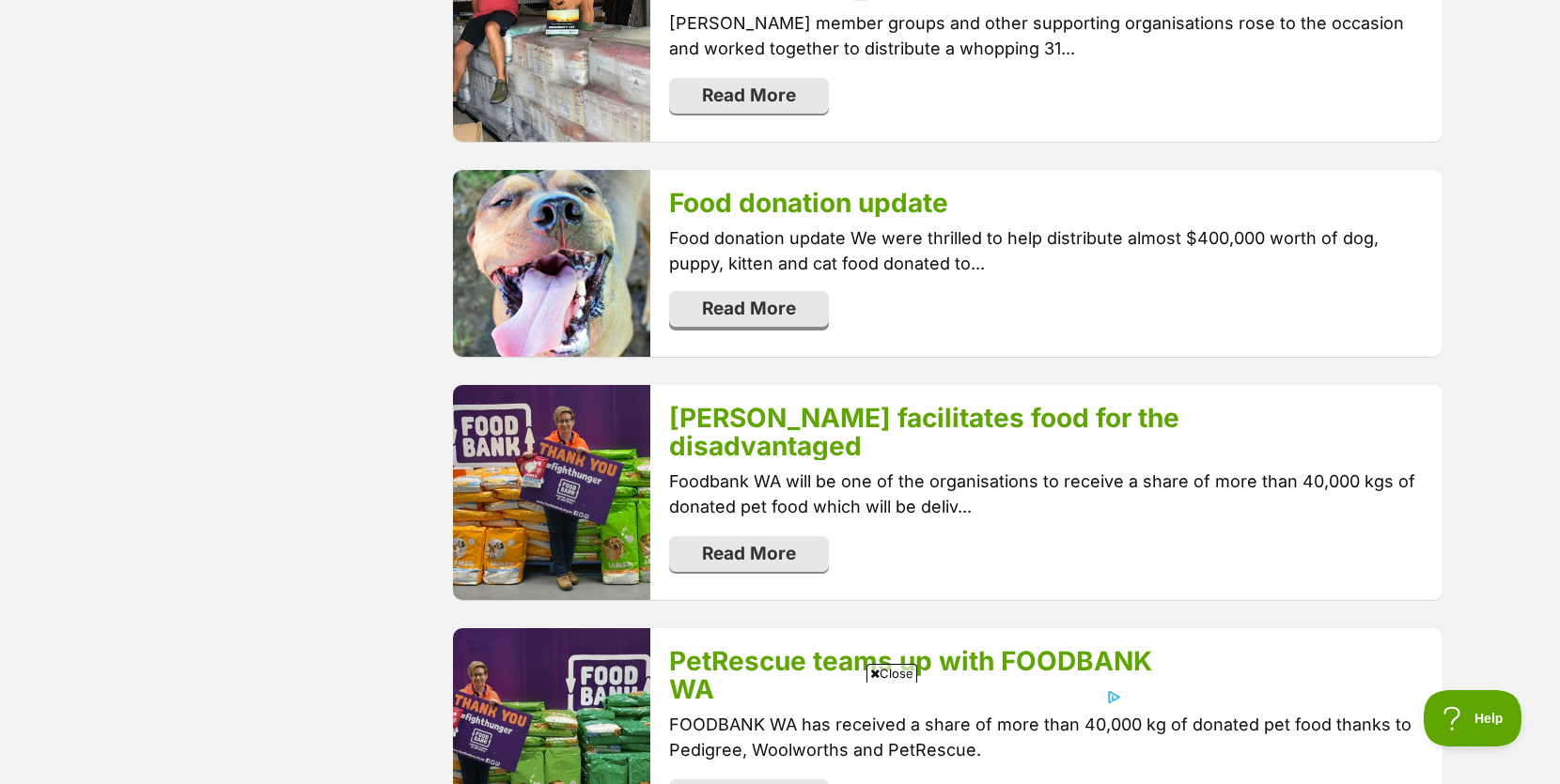
click at [752, 291] on link "Read More" at bounding box center [749, 308] width 160 height 36
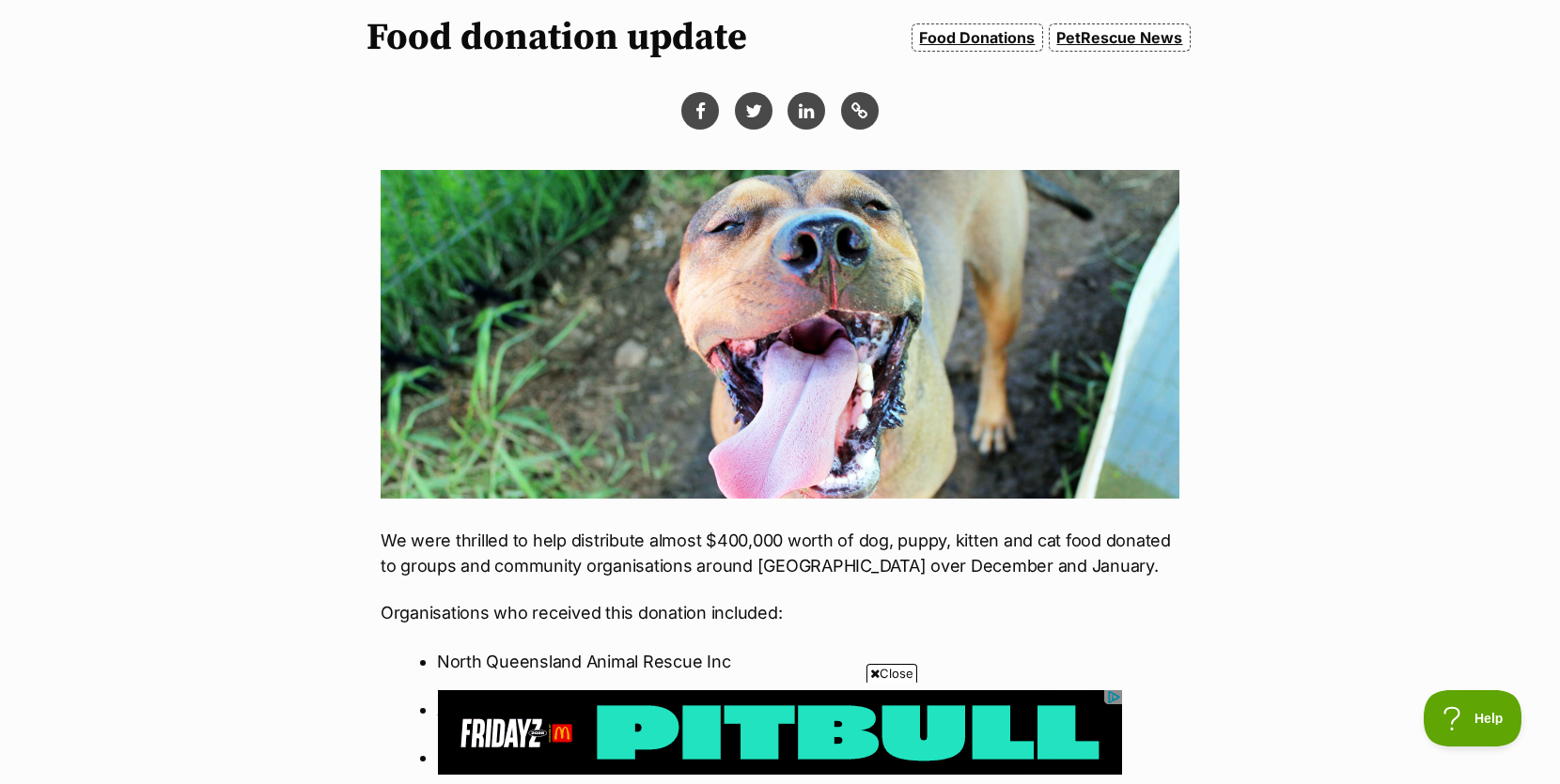
scroll to position [372, 0]
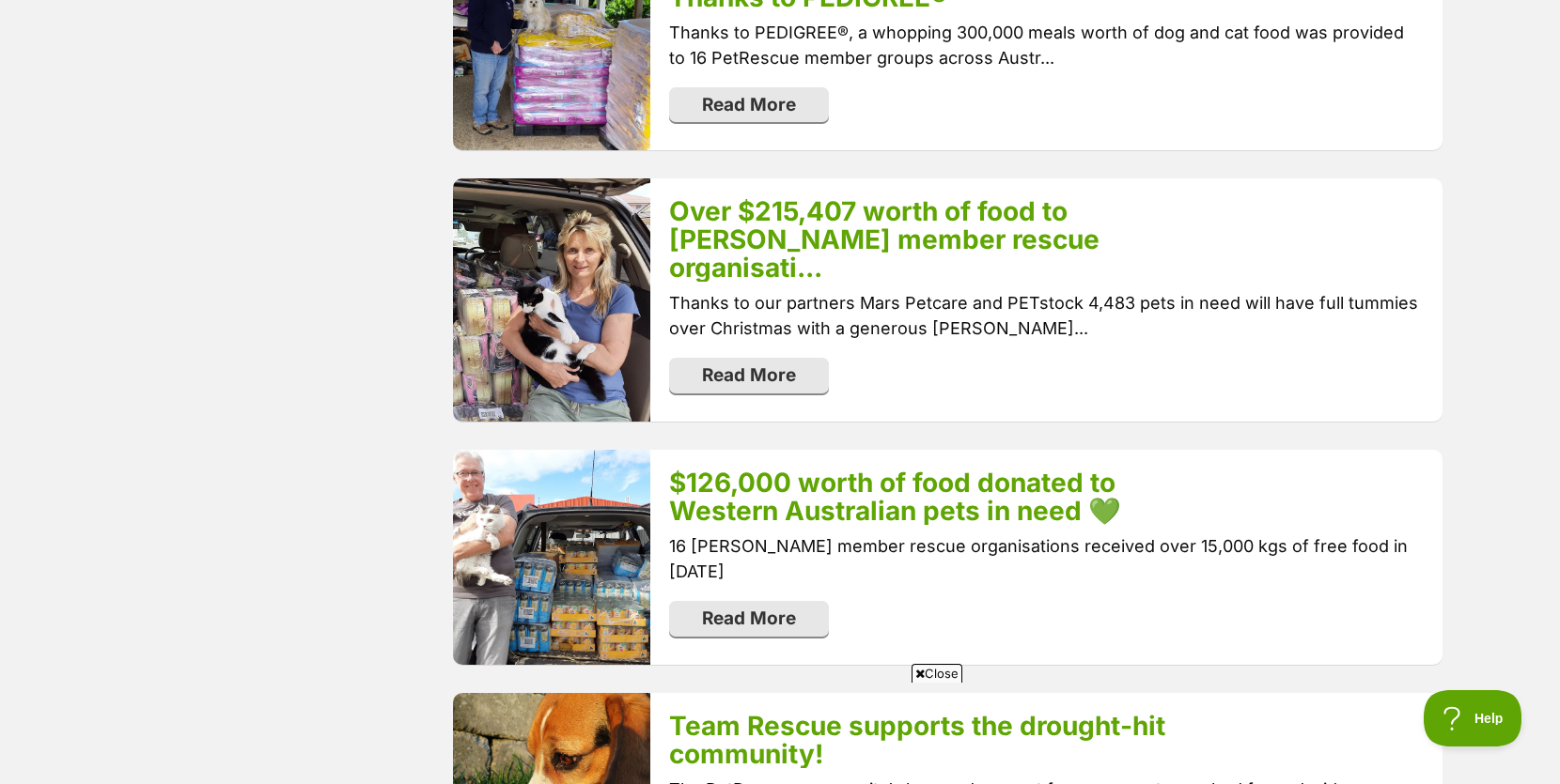
scroll to position [1677, 0]
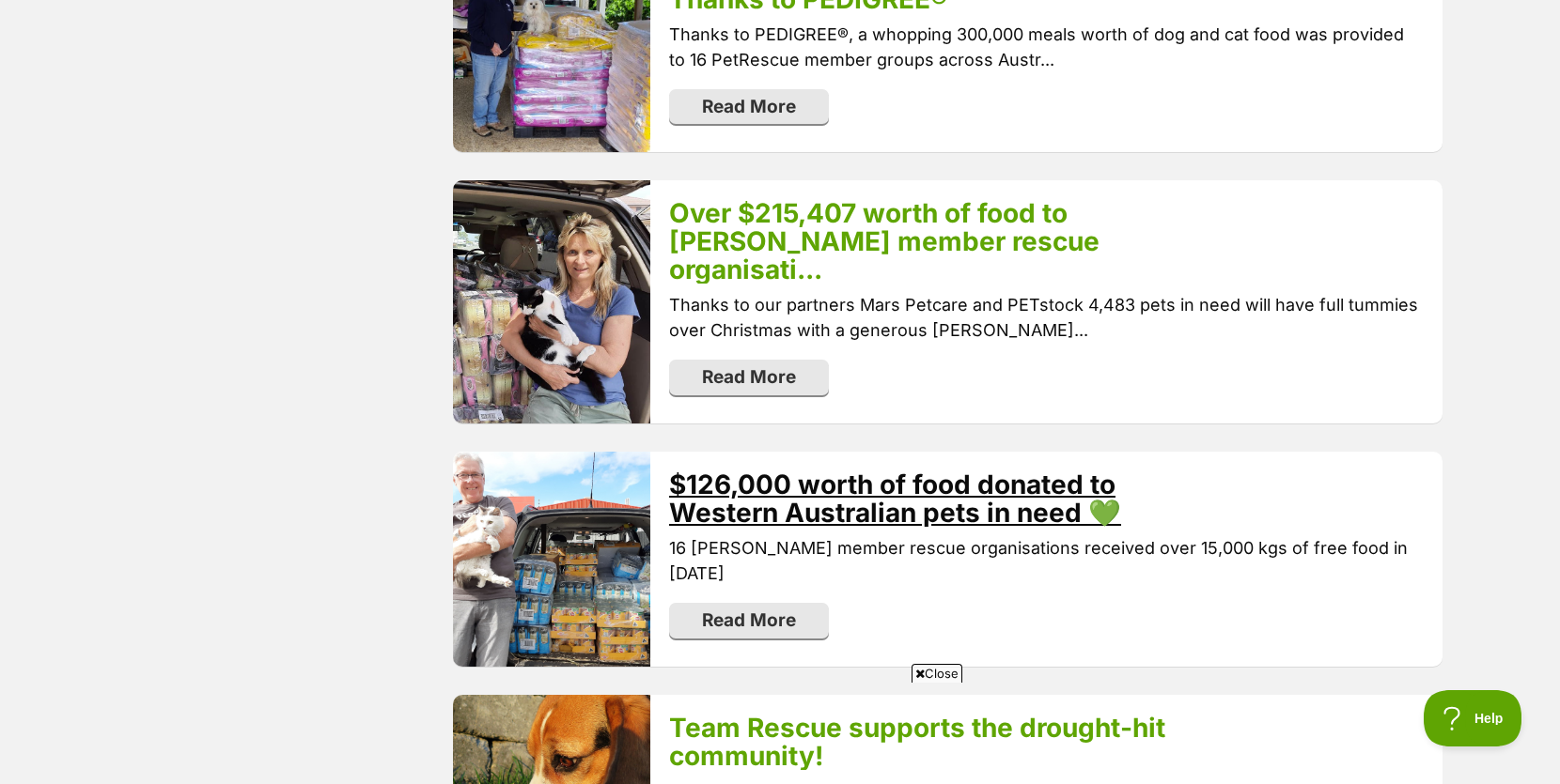
click at [903, 469] on link "$126,000 worth of food donated to Western Australian pets in need 💚" at bounding box center [895, 499] width 452 height 60
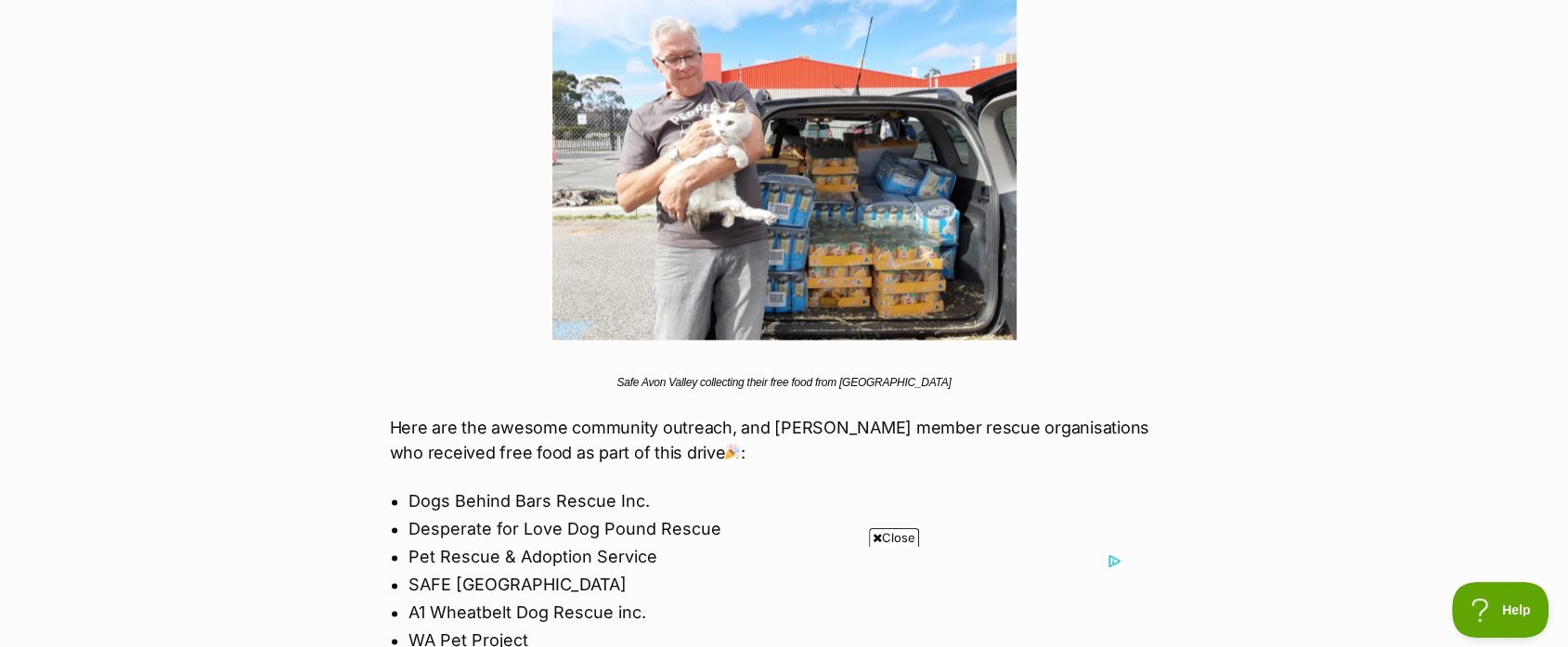
scroll to position [2172, 0]
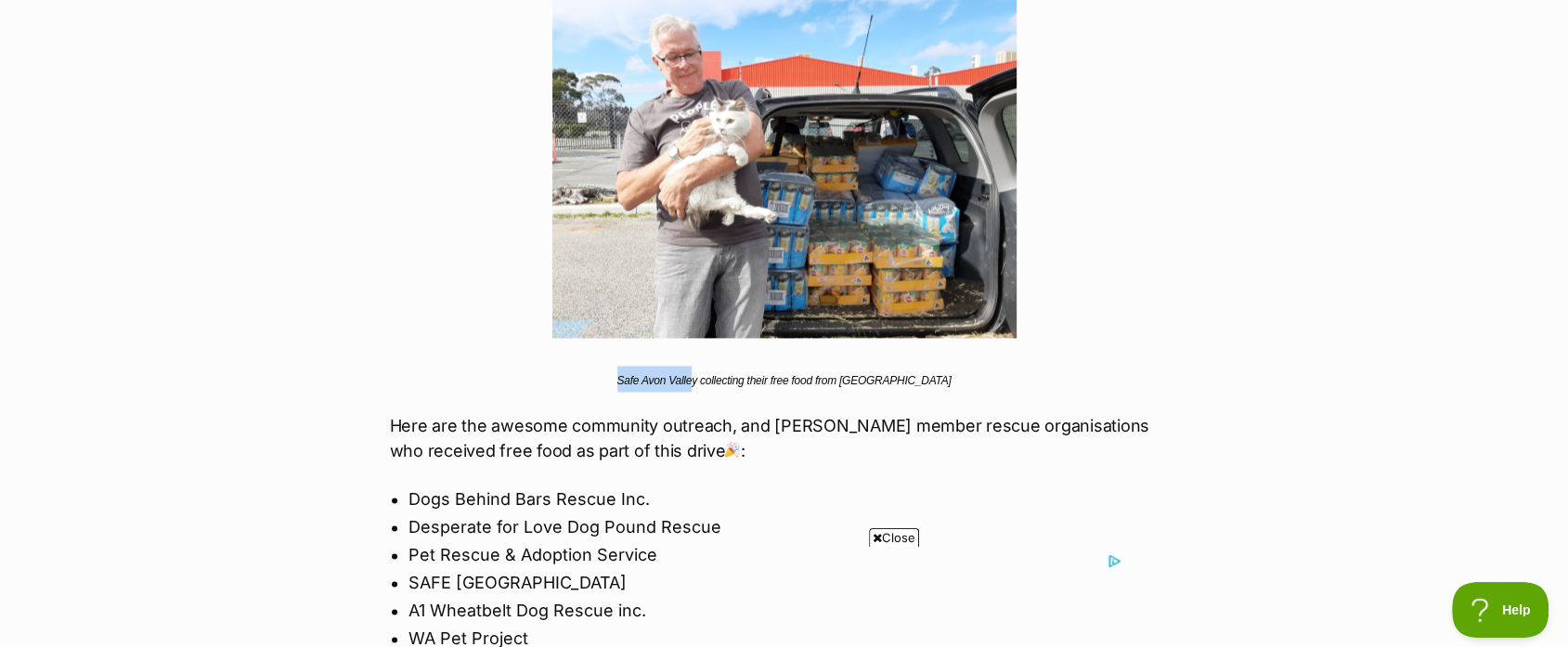
drag, startPoint x: 727, startPoint y: 378, endPoint x: 645, endPoint y: 377, distance: 82.0
click at [645, 377] on p "Safe Avon Valley collecting their free food from [GEOGRAPHIC_DATA]" at bounding box center [784, 378] width 789 height 26
drag, startPoint x: 731, startPoint y: 379, endPoint x: 652, endPoint y: 377, distance: 79.0
click at [652, 377] on span "Safe Avon Valley collecting their free food from [GEOGRAPHIC_DATA]" at bounding box center [784, 381] width 334 height 13
copy span "Safe [GEOGRAPHIC_DATA]"
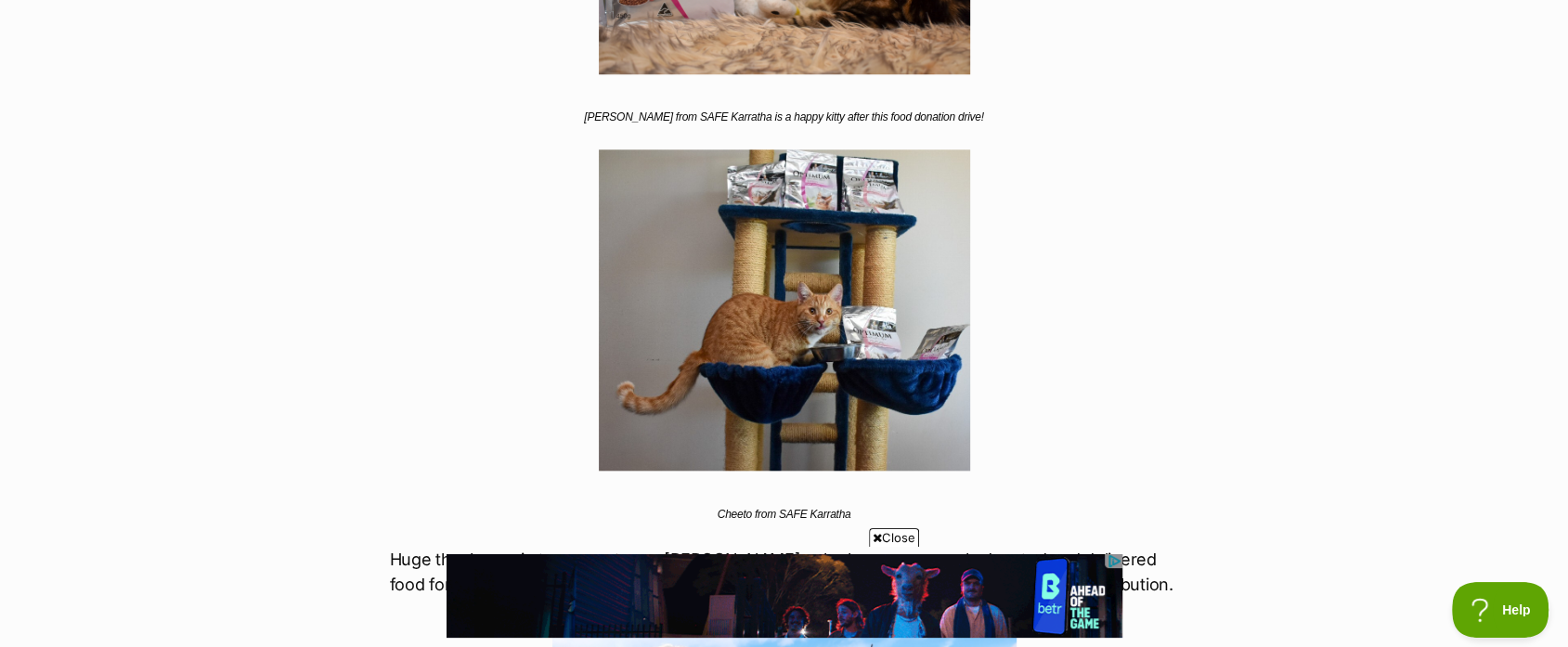
scroll to position [1571, 0]
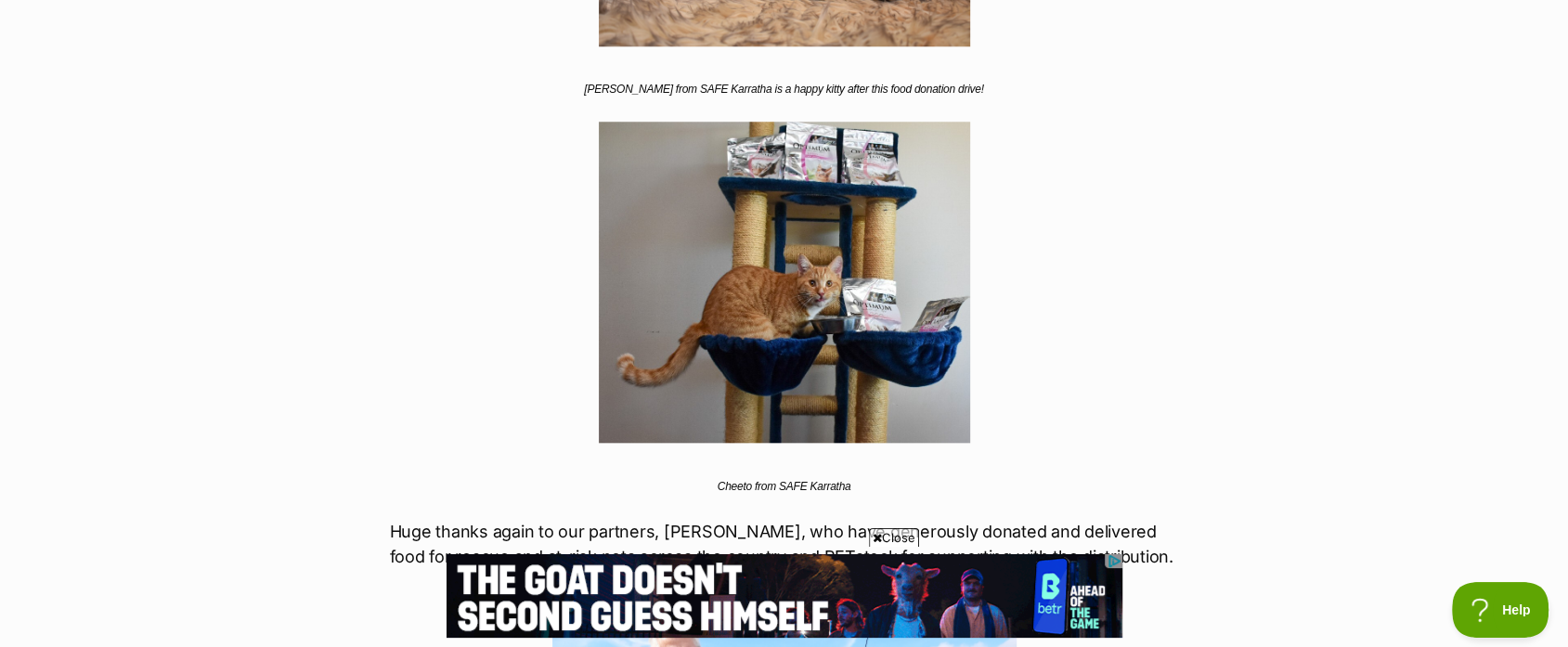
click at [799, 483] on span "Cheeto from SAFE Karratha" at bounding box center [784, 486] width 134 height 13
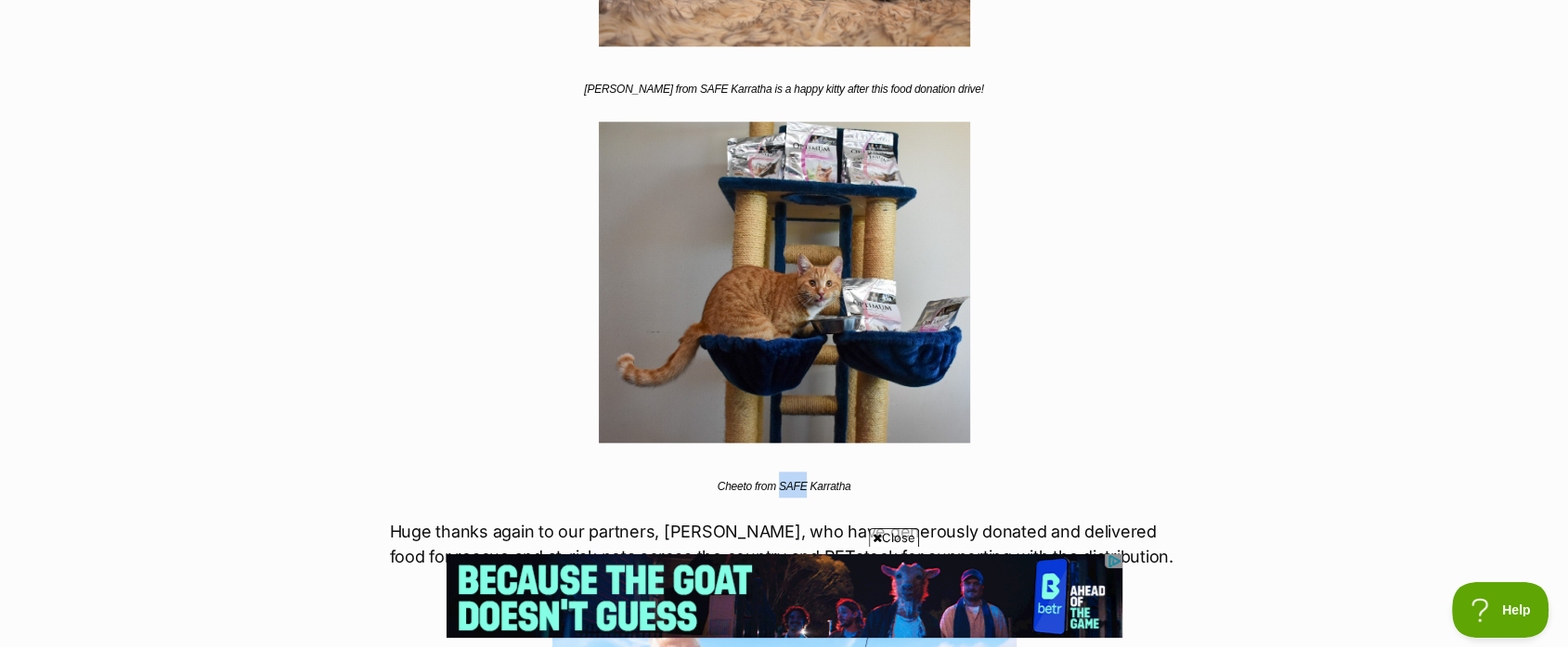
click at [799, 483] on span "Cheeto from SAFE Karratha" at bounding box center [784, 486] width 134 height 13
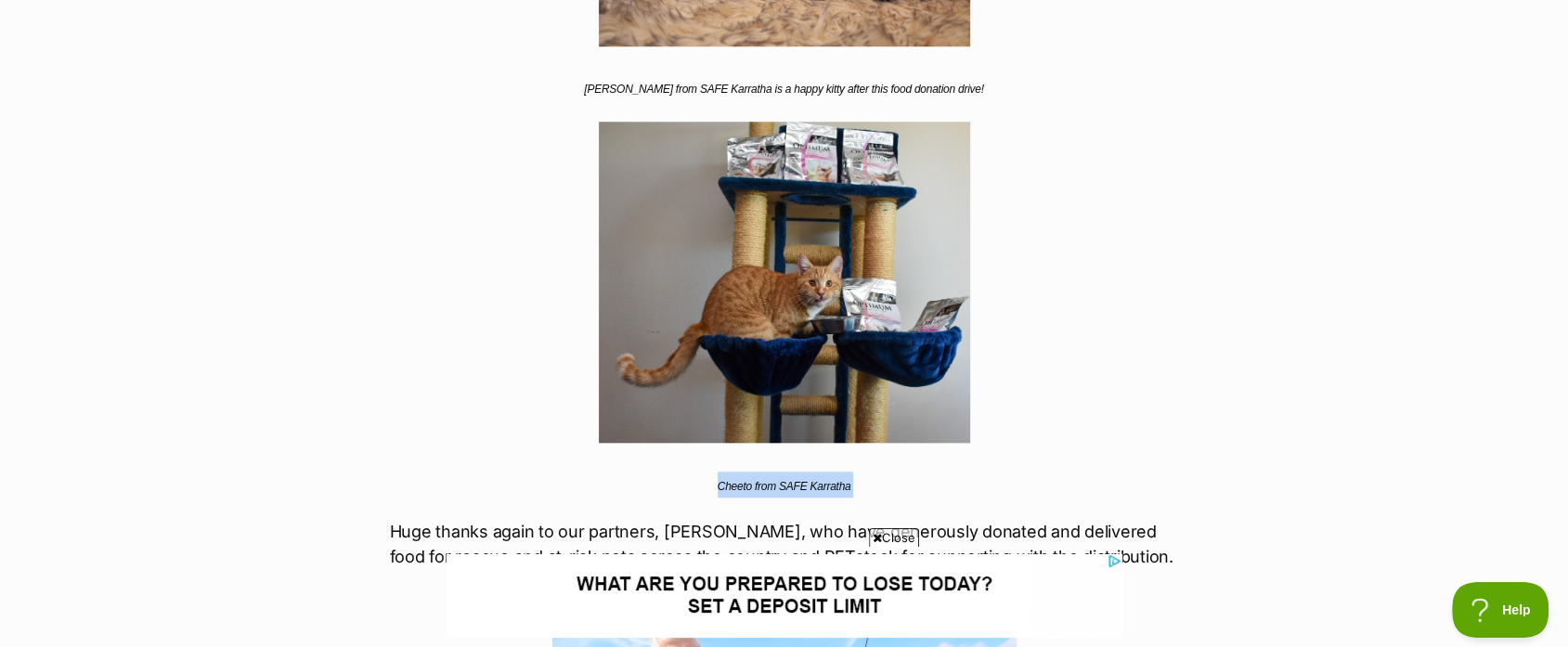
click at [799, 483] on span "Cheeto from SAFE Karratha" at bounding box center [784, 486] width 134 height 13
copy div "Cheeto from SAFE Karratha"
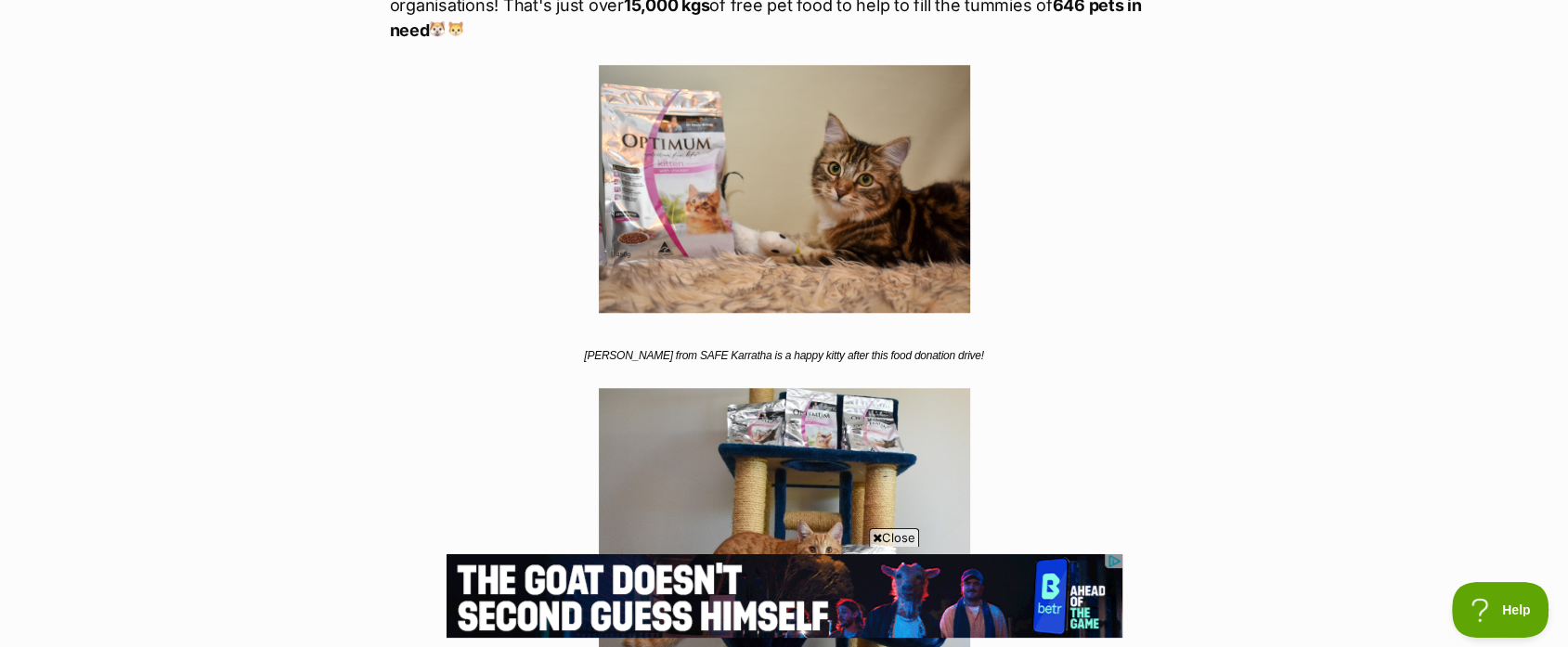
scroll to position [0, 0]
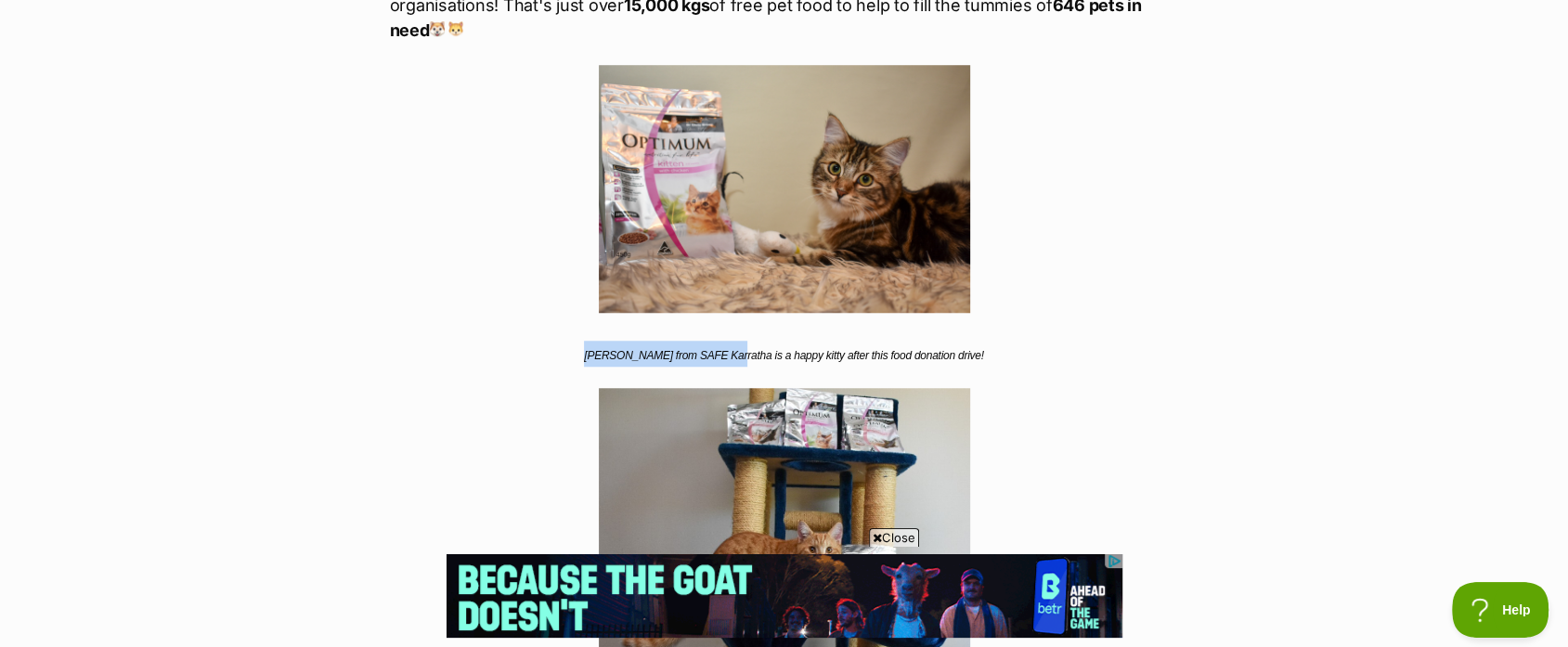
drag, startPoint x: 748, startPoint y: 357, endPoint x: 610, endPoint y: 352, distance: 138.1
click at [610, 352] on em "Shakira from SAFE Karratha is a happy kitty after this food donation drive!" at bounding box center [784, 356] width 399 height 13
copy em "Shakira from SAFE Karratha"
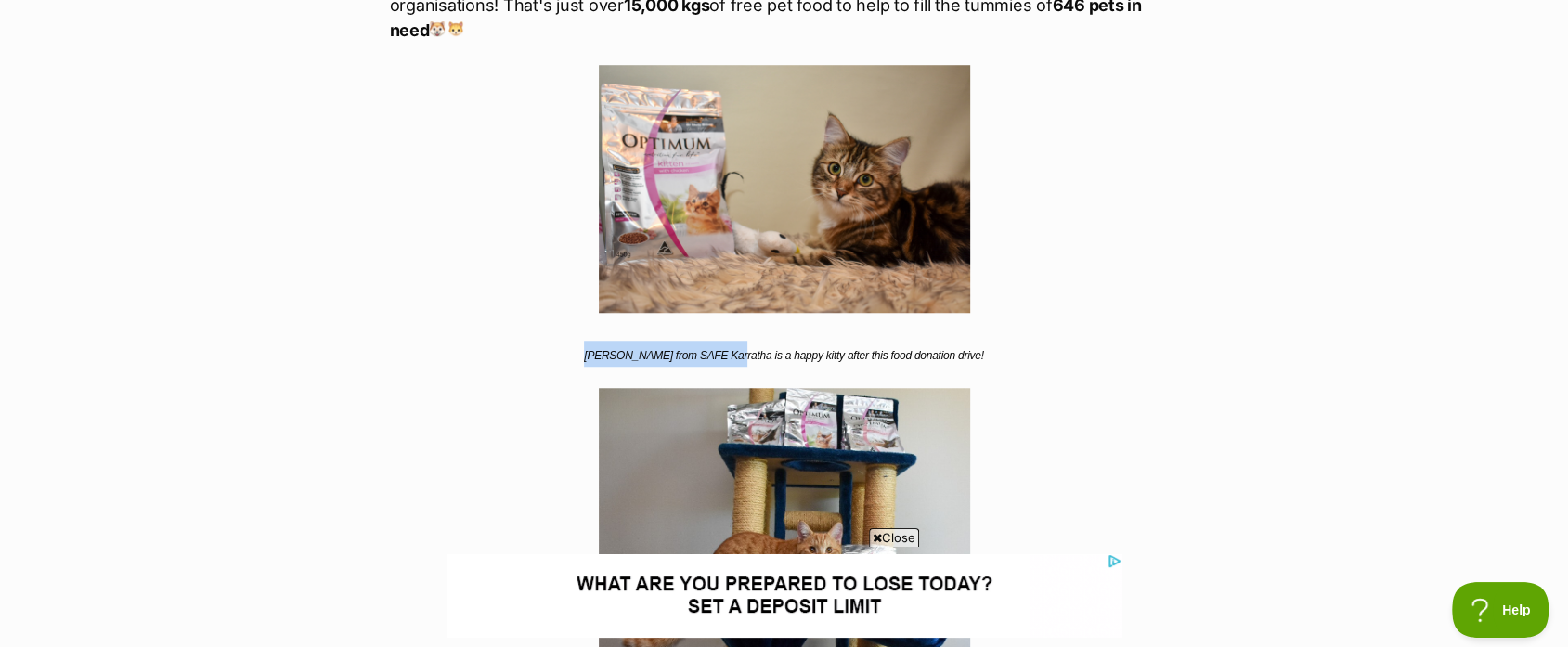
click at [721, 177] on img at bounding box center [784, 188] width 372 height 248
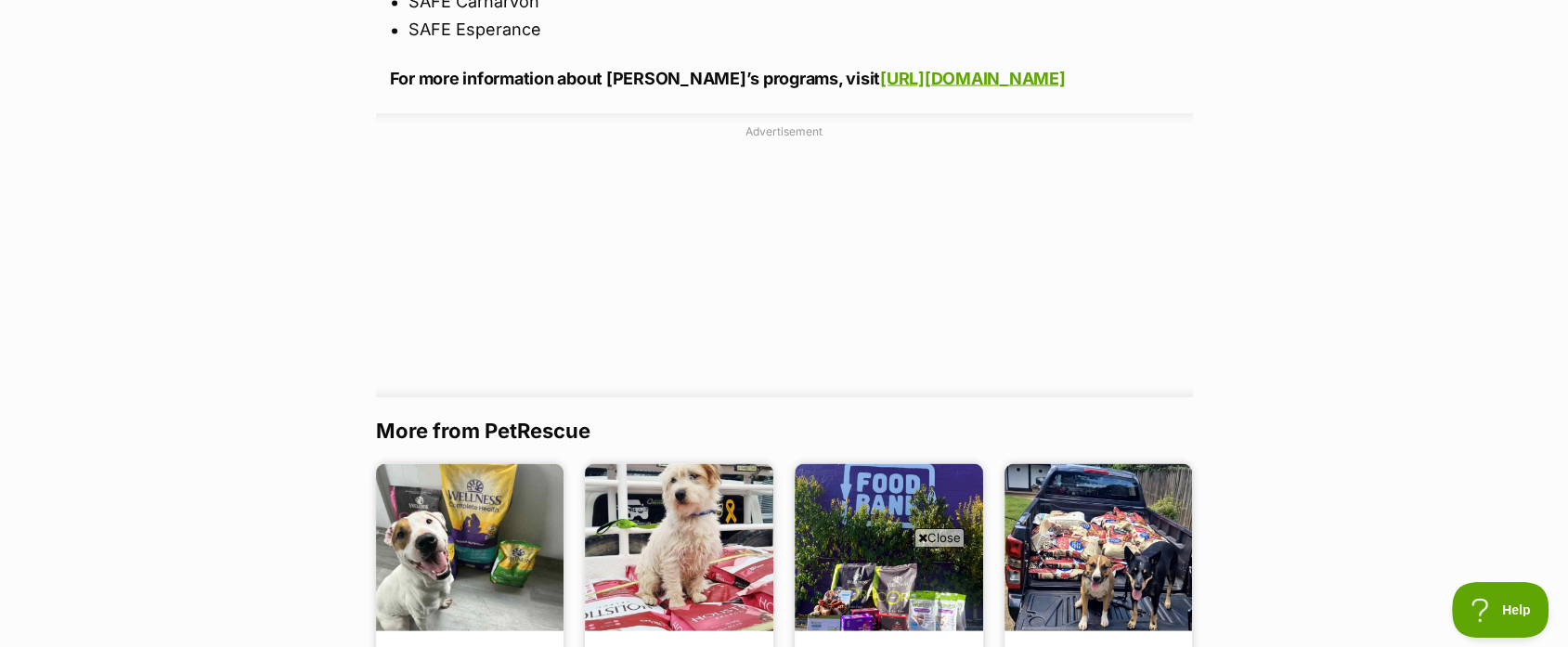
drag, startPoint x: 827, startPoint y: 209, endPoint x: 1048, endPoint y: 4, distance: 301.4
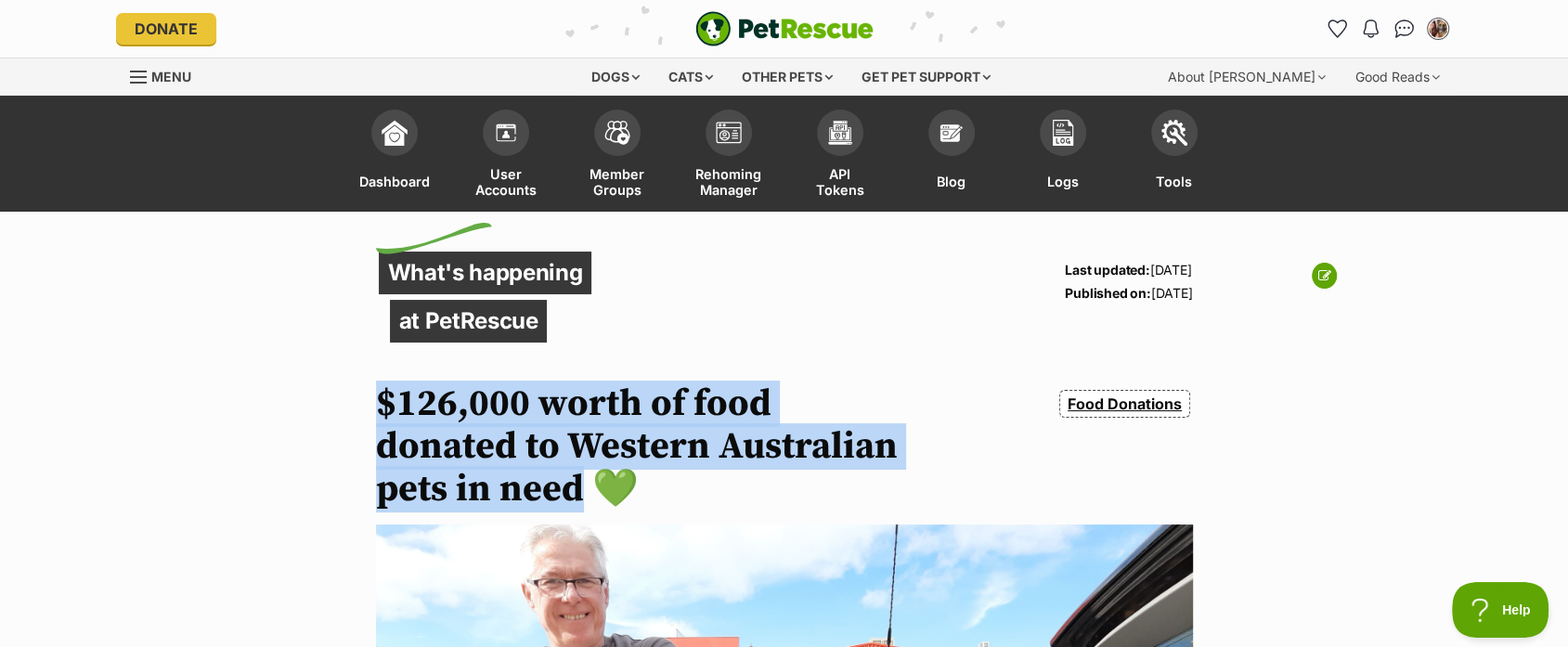
drag, startPoint x: 377, startPoint y: 399, endPoint x: 582, endPoint y: 473, distance: 217.9
click at [582, 473] on h1 "$126,000 worth of food donated to Western Australian pets in need 💚" at bounding box center [641, 446] width 531 height 128
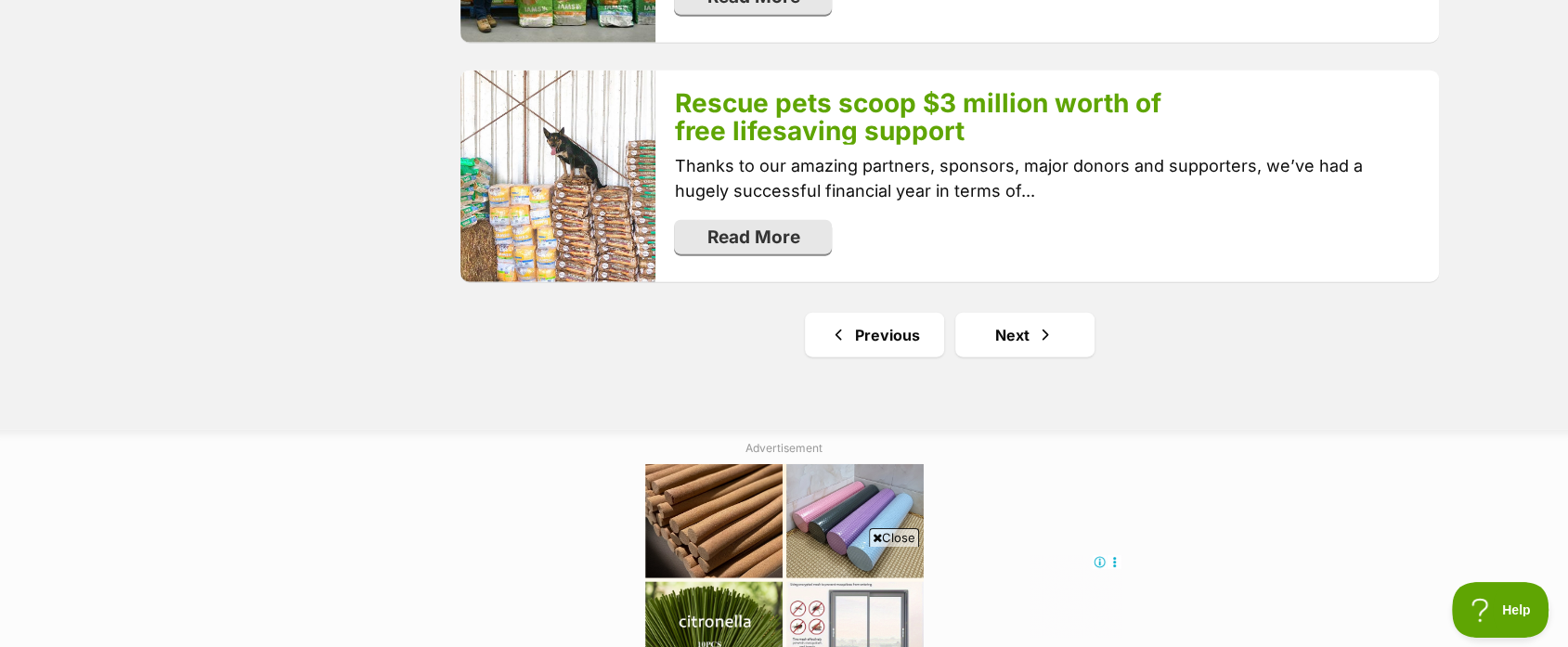
scroll to position [4101, 0]
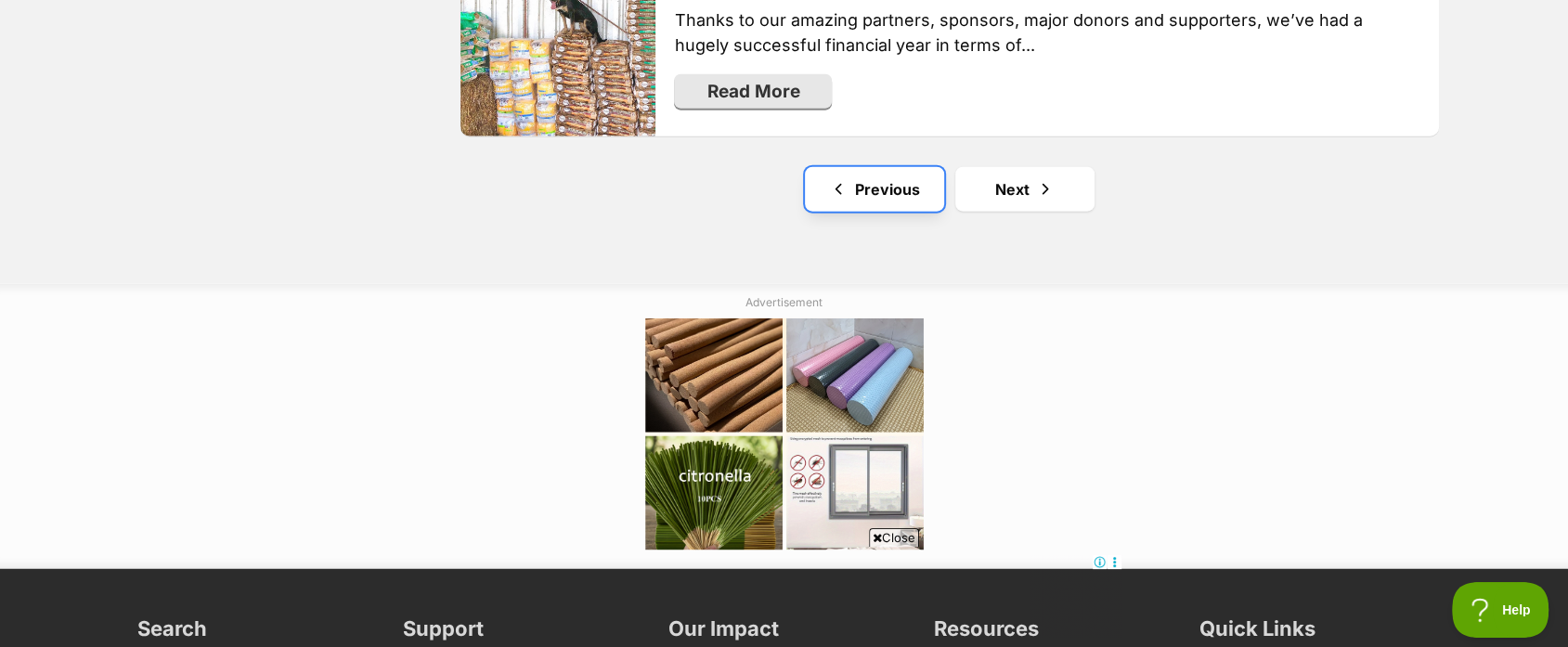
click at [879, 167] on link "Previous" at bounding box center [874, 189] width 140 height 45
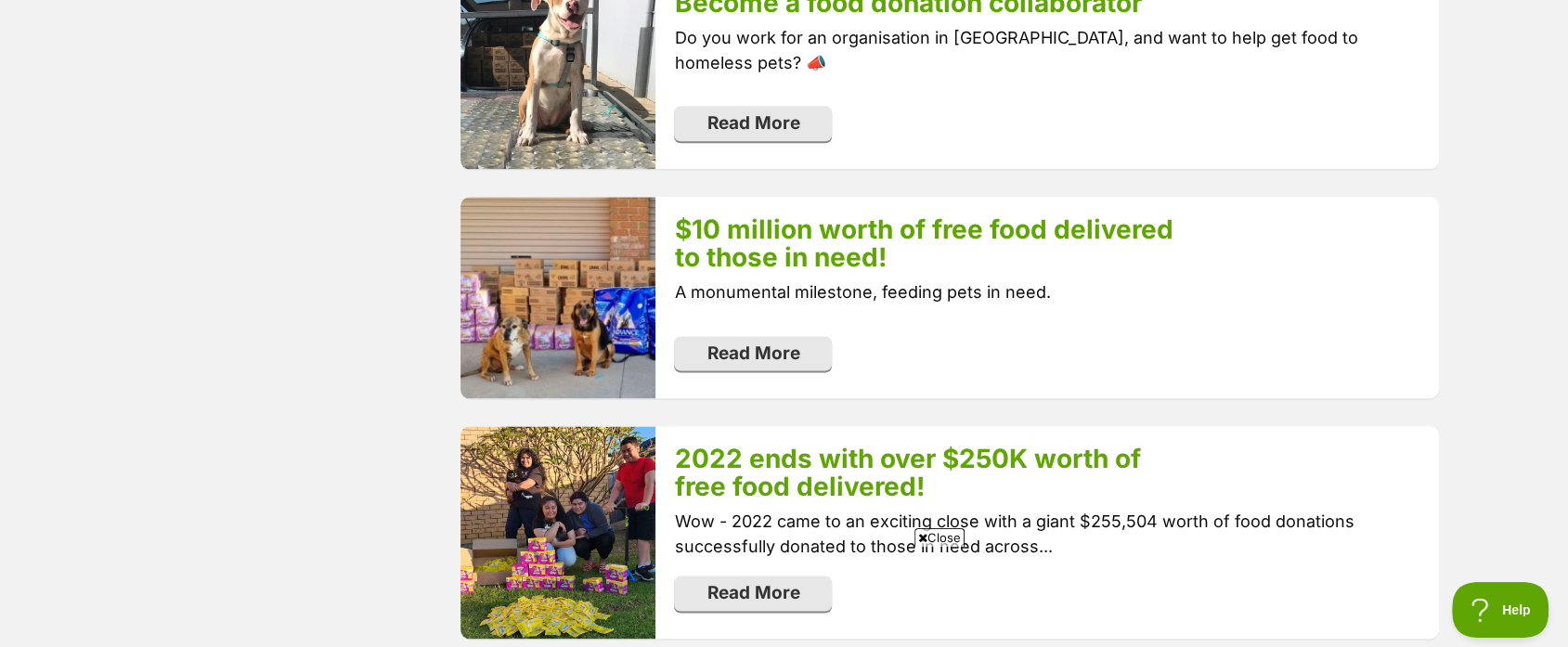
scroll to position [2146, 0]
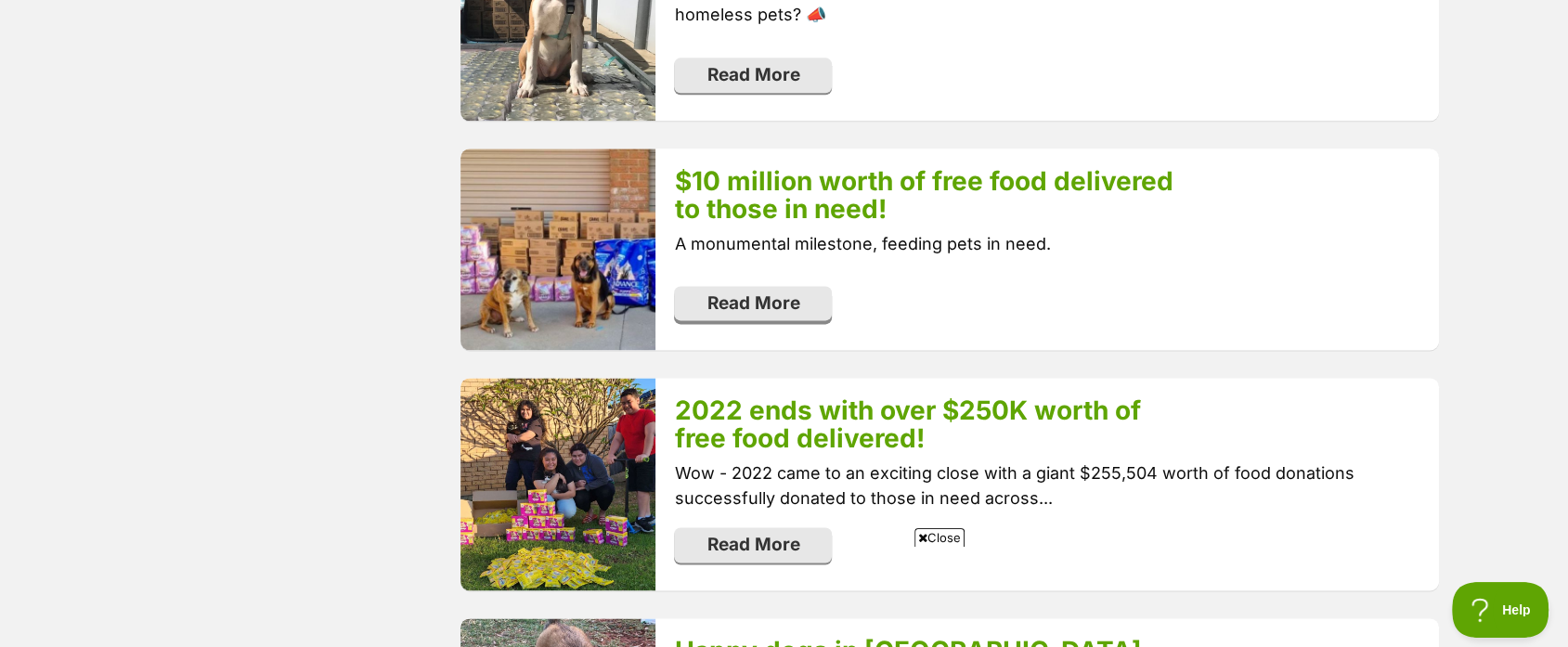
click at [727, 300] on link "Read More" at bounding box center [752, 303] width 158 height 35
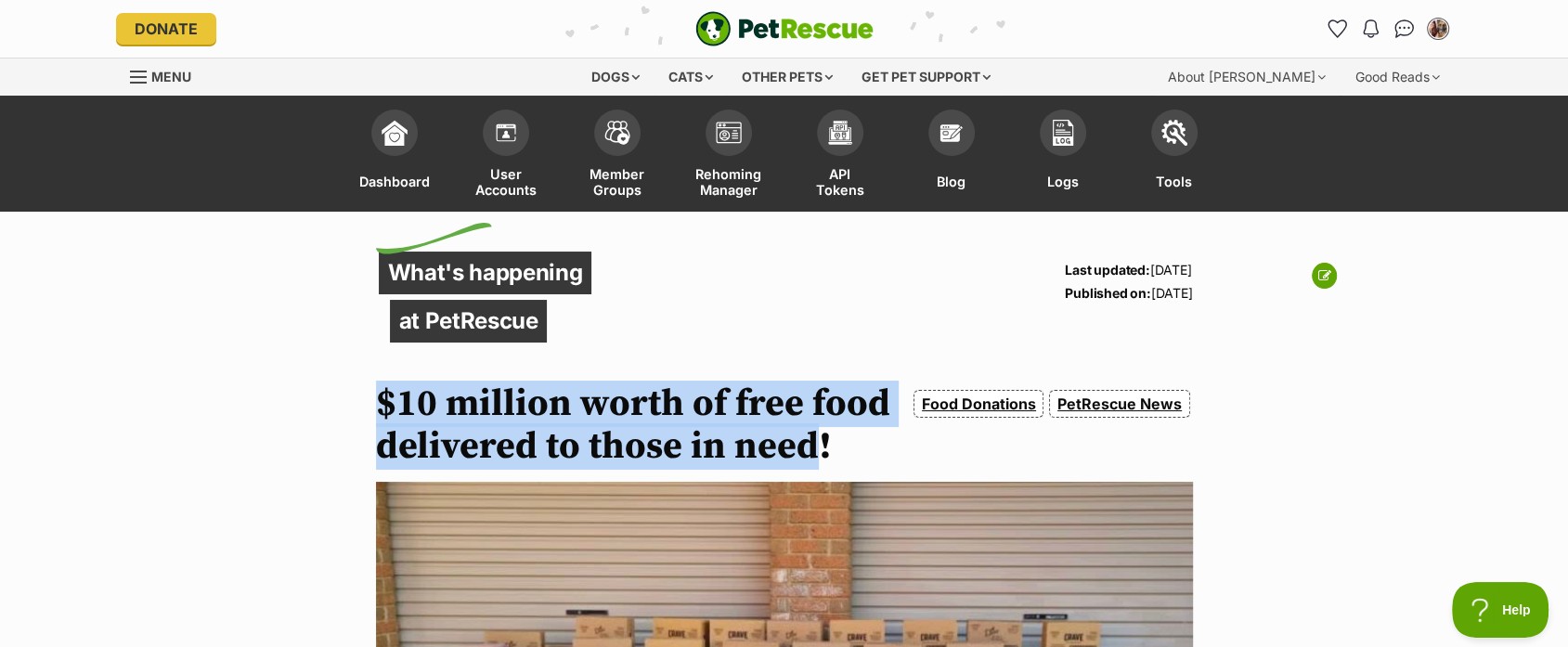
drag, startPoint x: 376, startPoint y: 397, endPoint x: 812, endPoint y: 441, distance: 438.2
click at [812, 441] on h1 "$10 million worth of free food delivered to those in need!" at bounding box center [641, 424] width 531 height 85
copy h1 "$10 million worth of free food delivered to those in need"
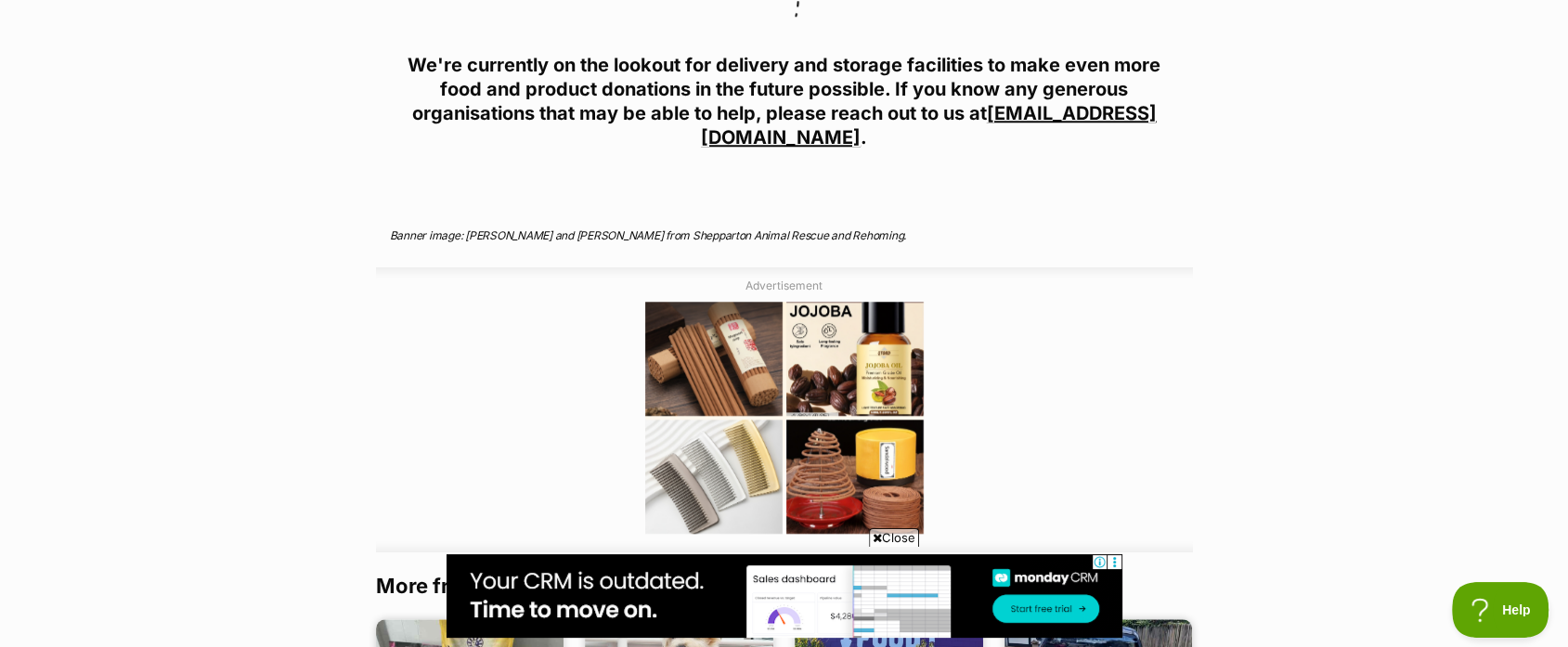
scroll to position [7602, 0]
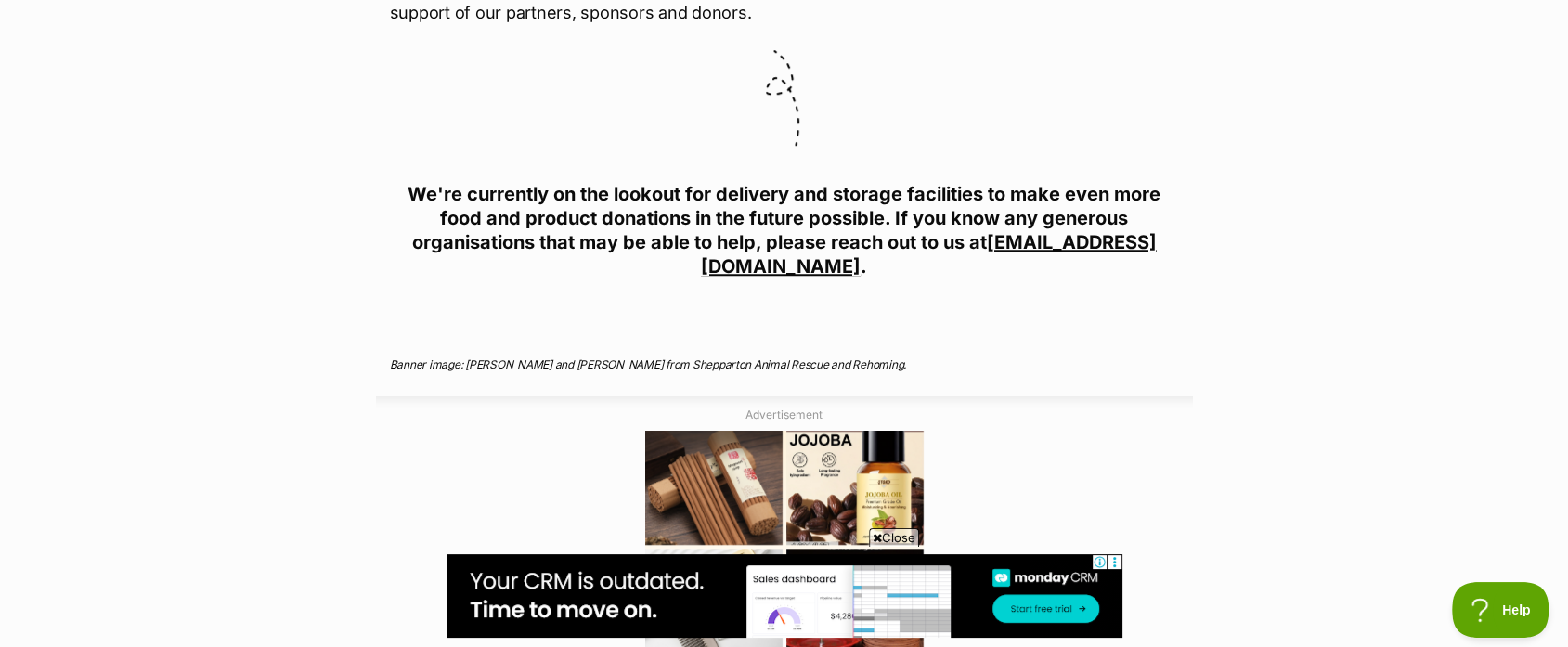
drag, startPoint x: 463, startPoint y: 339, endPoint x: 634, endPoint y: 331, distance: 171.2
click at [634, 357] on span "Banner image: Rusty and Frank from Shepparton Animal Rescue and Rehoming." at bounding box center [648, 364] width 517 height 14
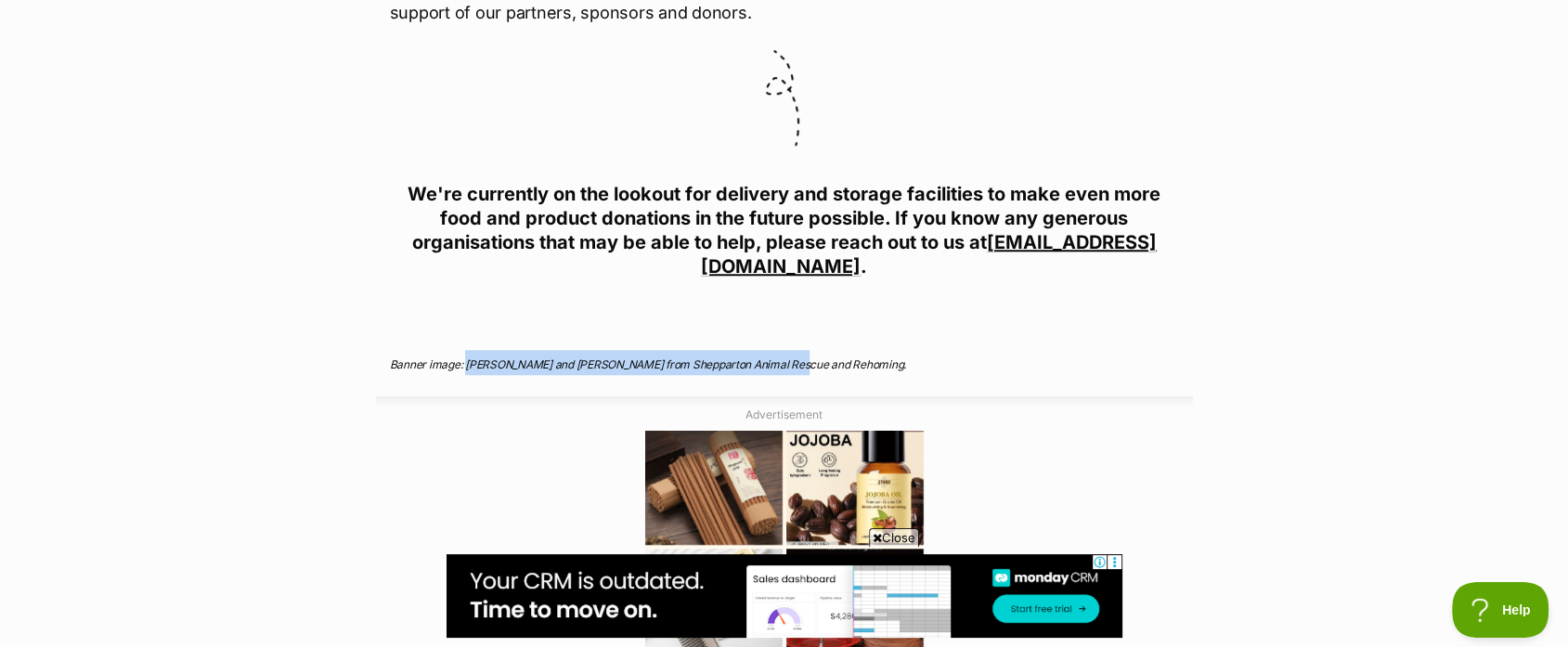
drag, startPoint x: 786, startPoint y: 339, endPoint x: 465, endPoint y: 342, distance: 321.0
click at [465, 357] on span "Banner image: Rusty and Frank from Shepparton Animal Rescue and Rehoming." at bounding box center [648, 364] width 517 height 14
copy span "Rusty and Frank from Shepparton Animal Rescue and Rehoming"
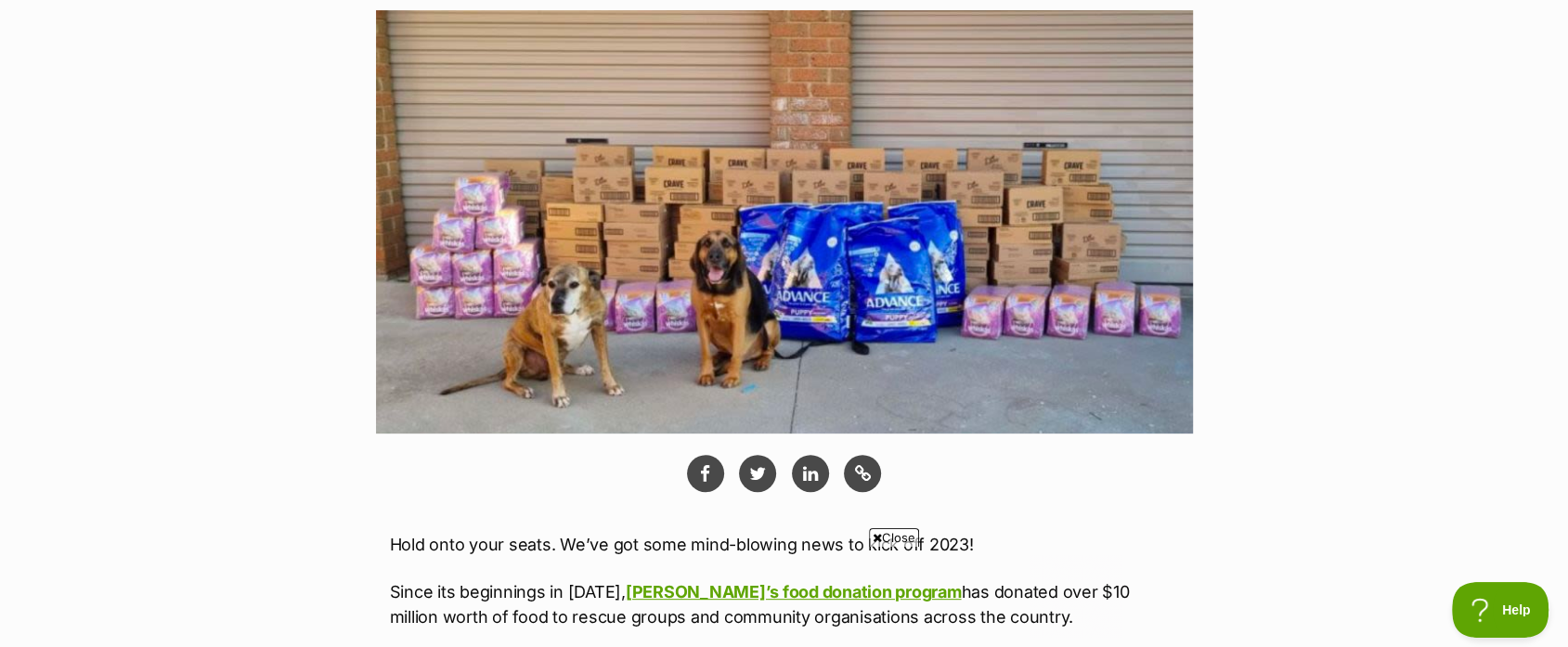
scroll to position [0, 0]
drag, startPoint x: 756, startPoint y: 272, endPoint x: 769, endPoint y: 270, distance: 13.2
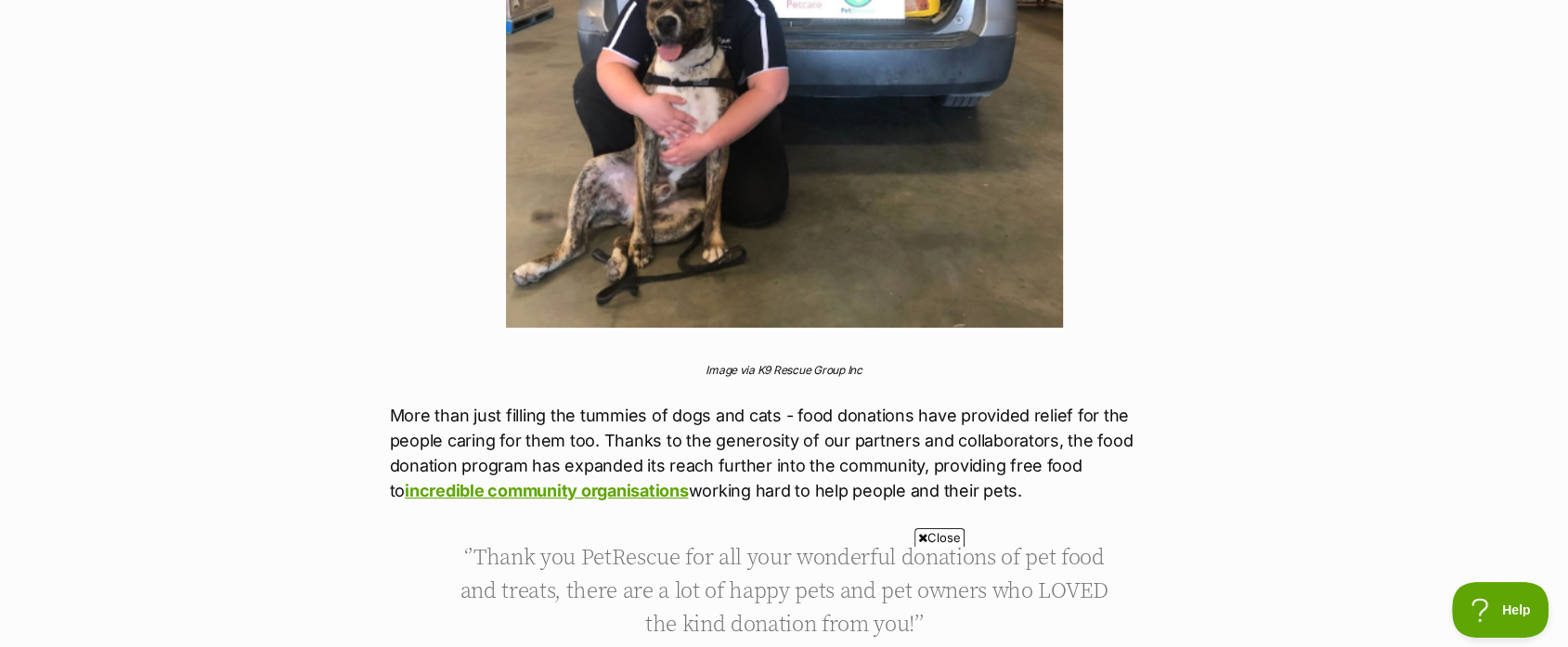
scroll to position [5978, 0]
click at [937, 543] on span "Close" at bounding box center [939, 537] width 50 height 18
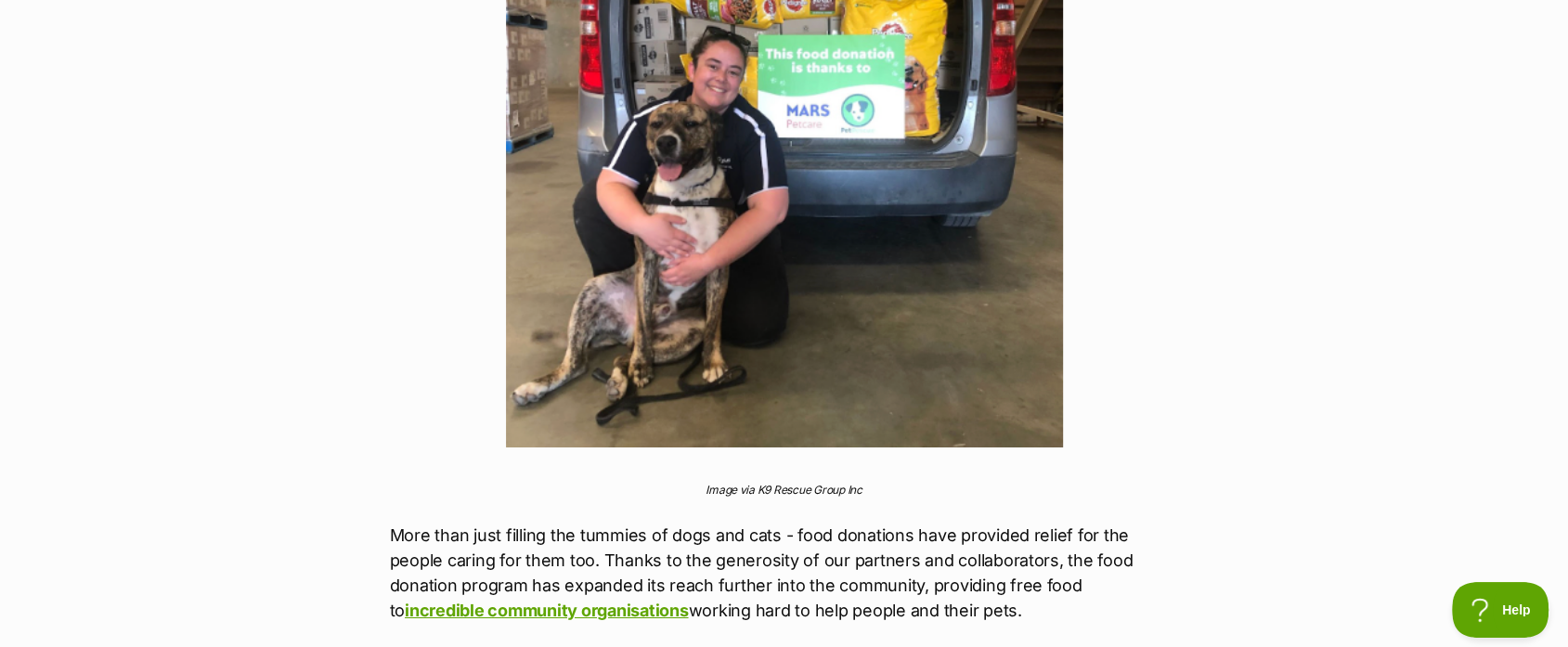
scroll to position [5898, 0]
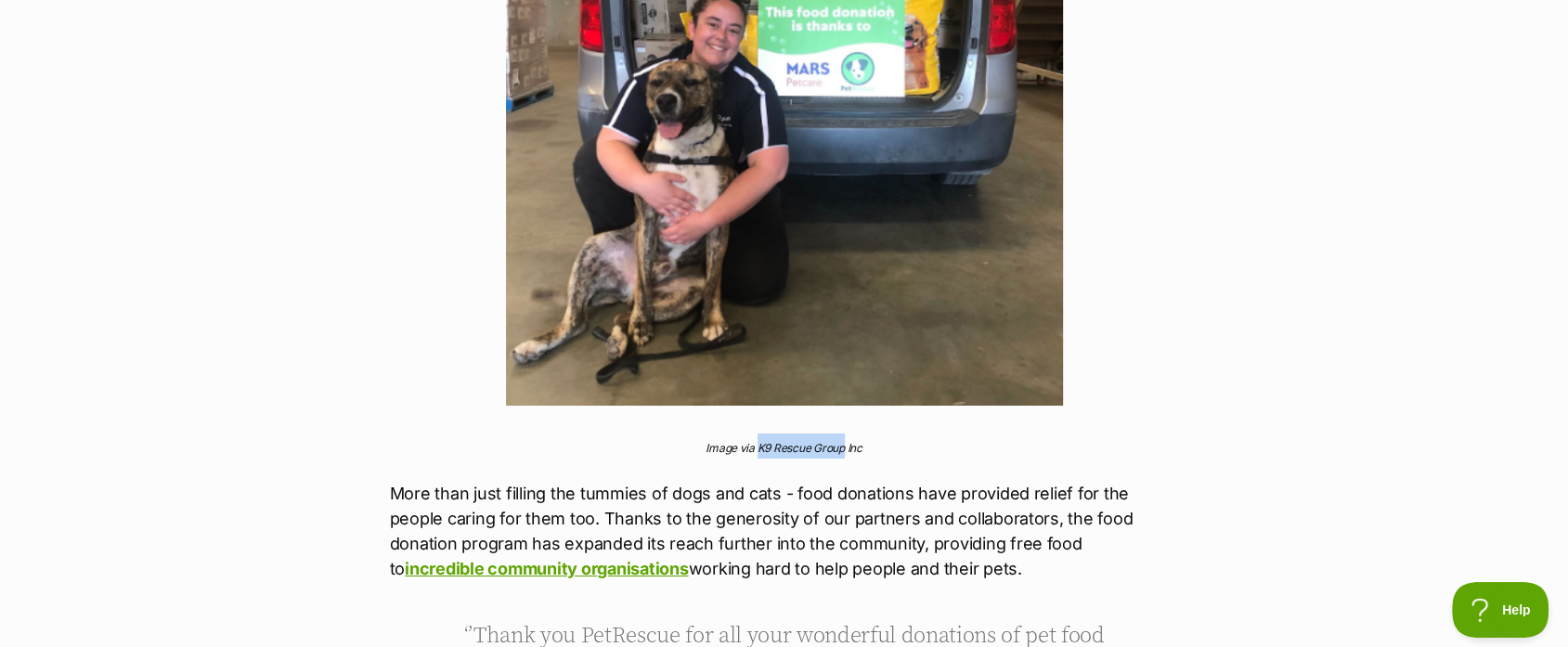
drag, startPoint x: 758, startPoint y: 425, endPoint x: 840, endPoint y: 426, distance: 82.0
click at [842, 441] on span "Image via K9 Rescue Group Inc" at bounding box center [784, 447] width 157 height 14
copy span "K9 Rescue Group"
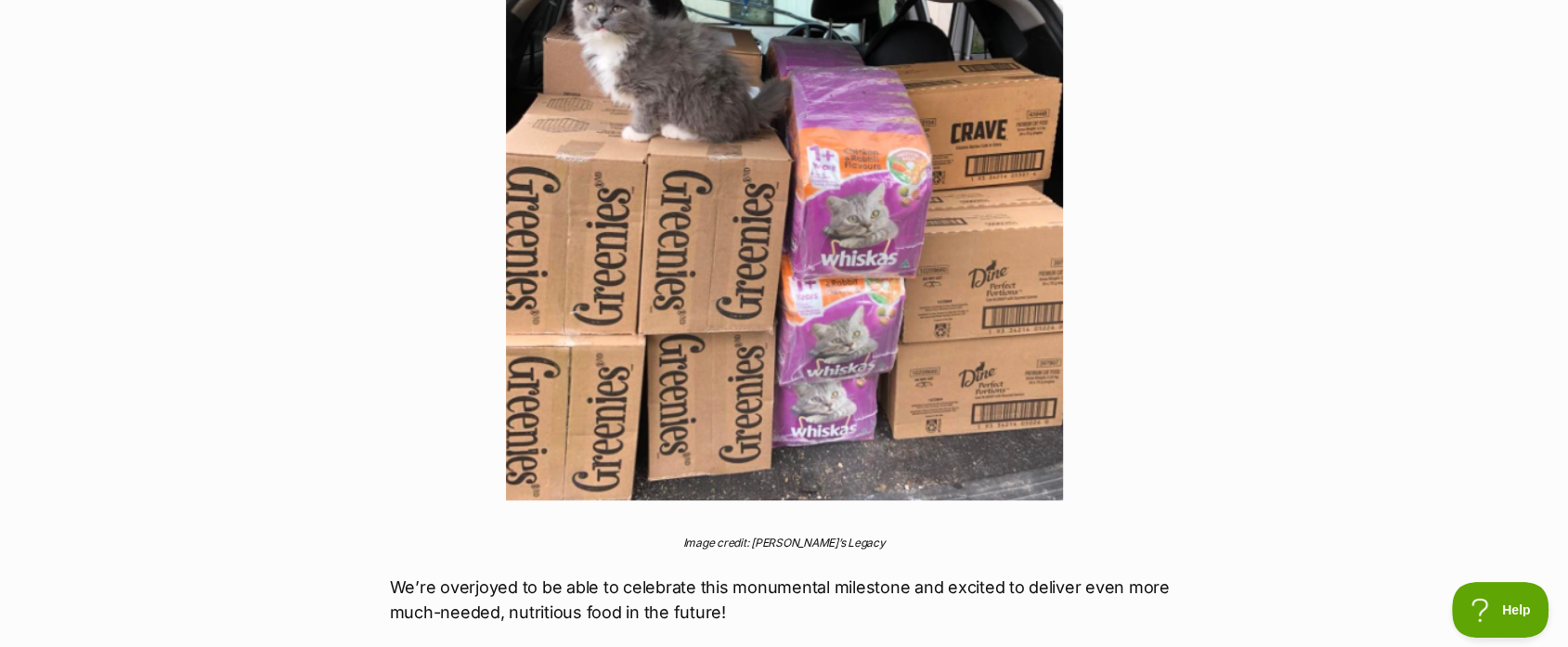
scroll to position [7051, 0]
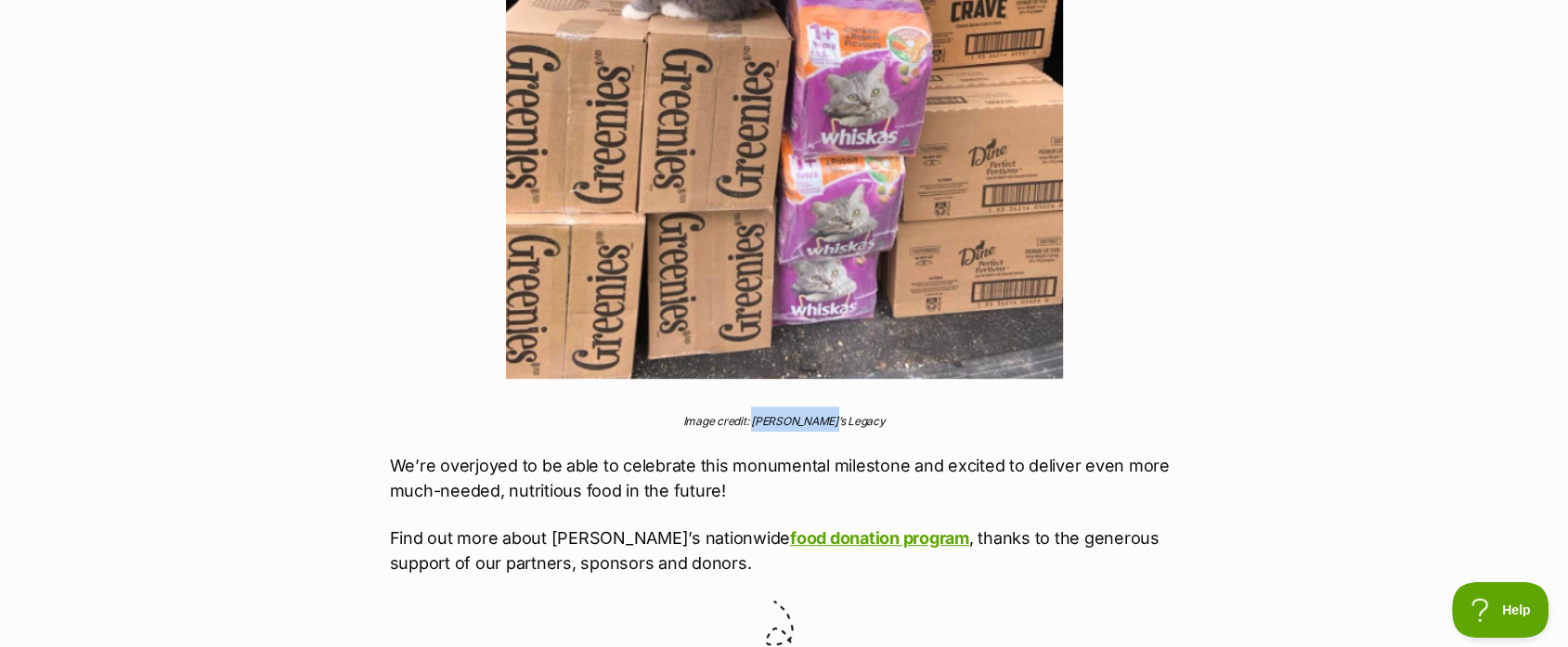
drag, startPoint x: 852, startPoint y: 398, endPoint x: 785, endPoint y: 397, distance: 67.0
click at [785, 407] on p "Image credit: Ollie’s Legacy" at bounding box center [784, 420] width 789 height 25
copy span "Ollie’s Legacy"
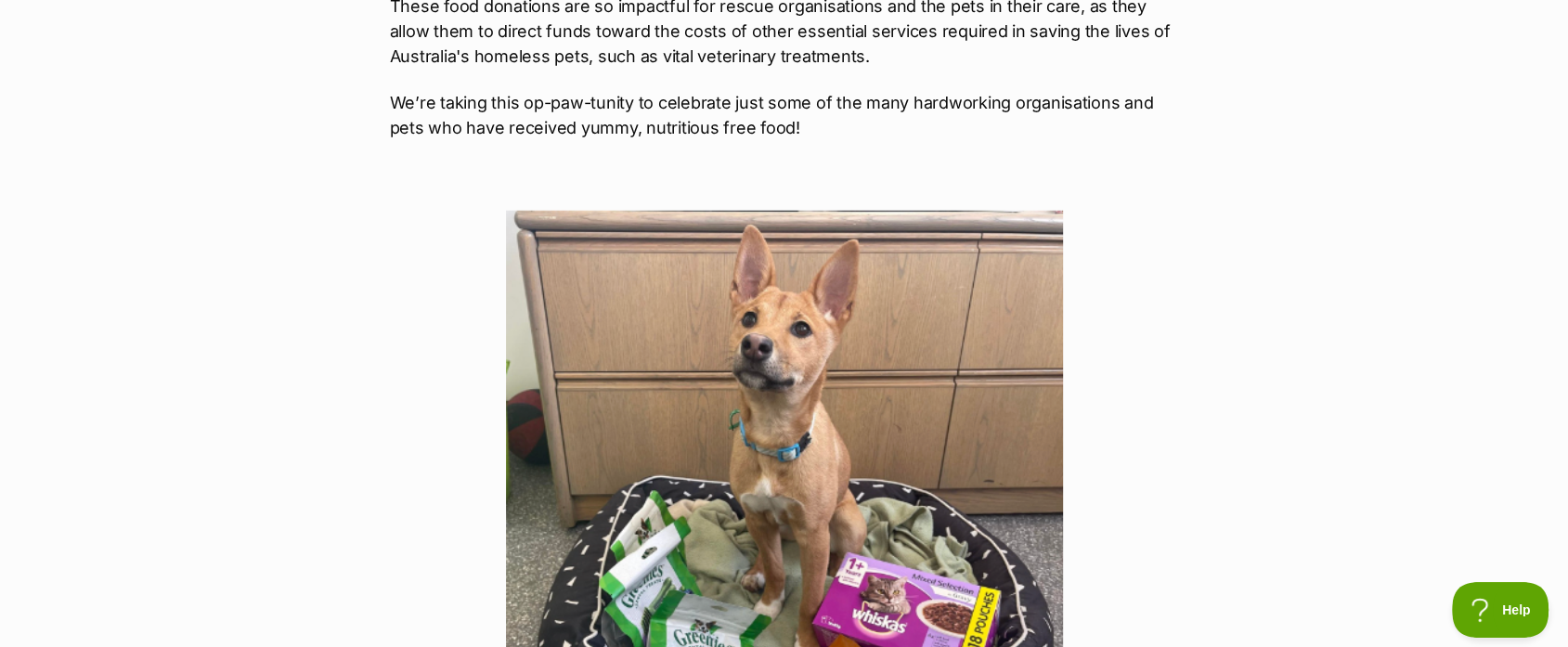
scroll to position [2989, 0]
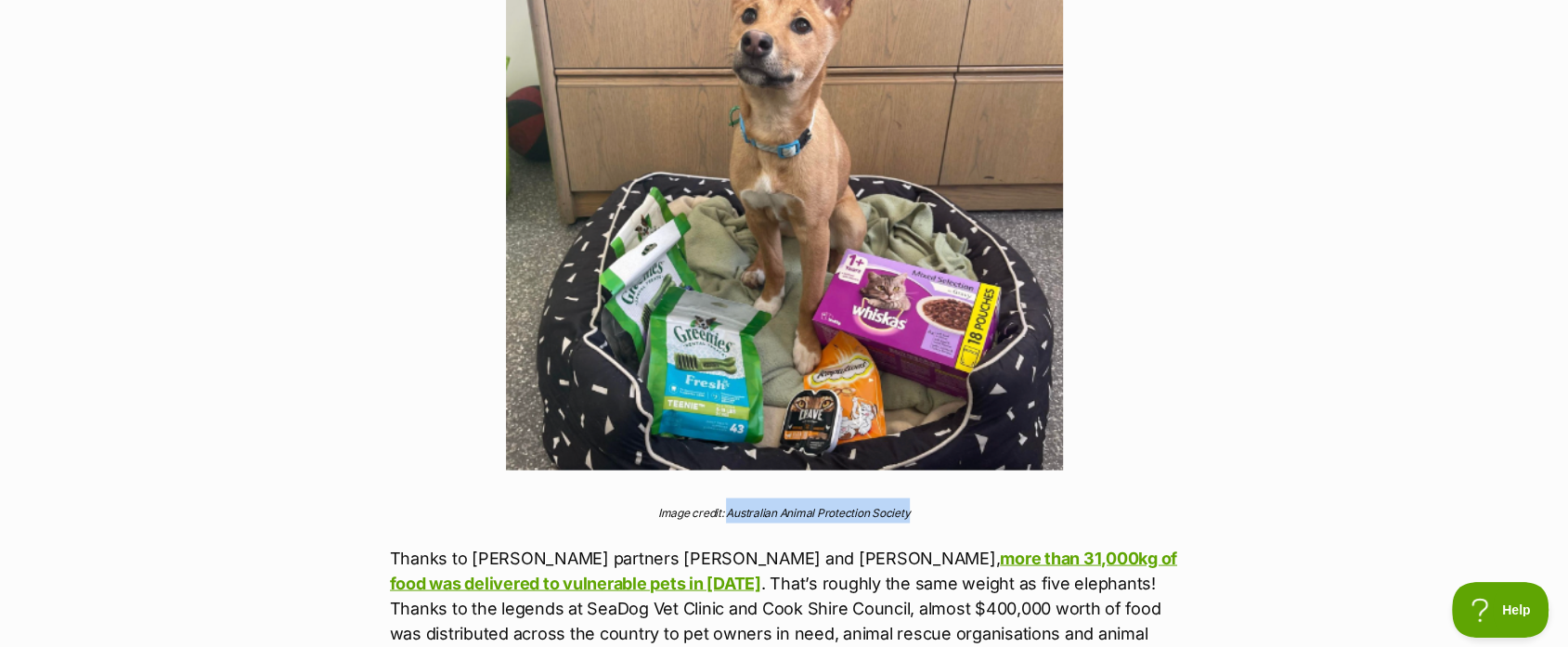
drag, startPoint x: 924, startPoint y: 492, endPoint x: 727, endPoint y: 486, distance: 197.1
click at [728, 498] on p "Image credit: Australian Animal Protection Society" at bounding box center [784, 510] width 789 height 25
copy span "Australian Animal Protection Society"
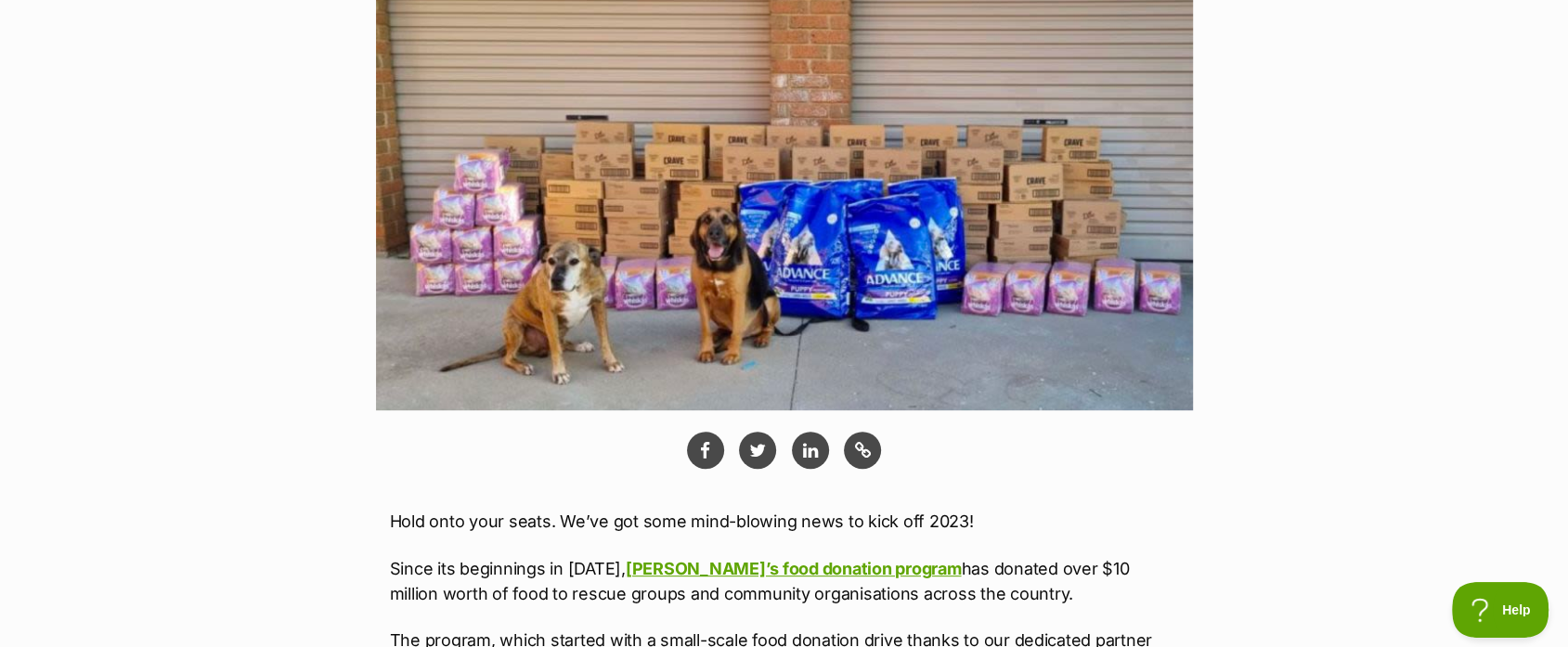
scroll to position [165, 0]
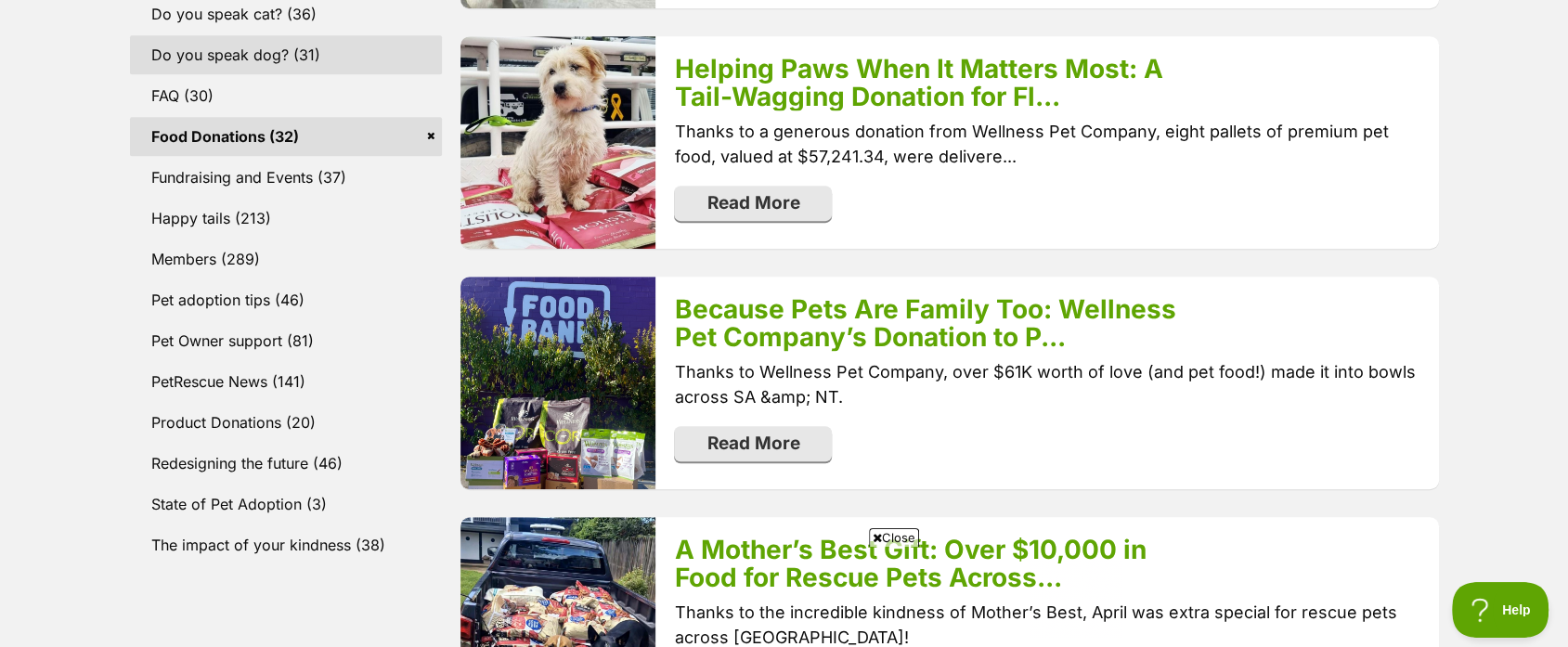
scroll to position [835, 0]
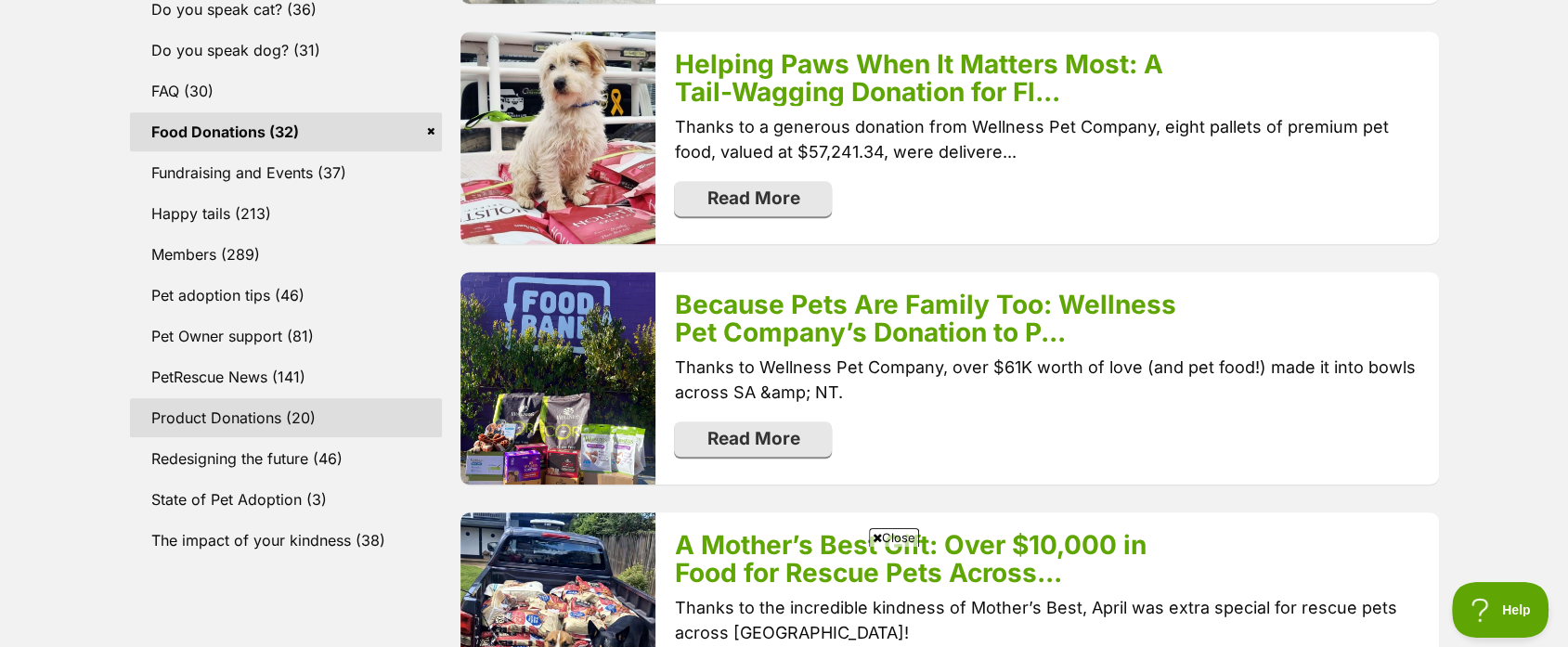
click at [243, 420] on link "Product Donations (20)" at bounding box center [286, 418] width 312 height 39
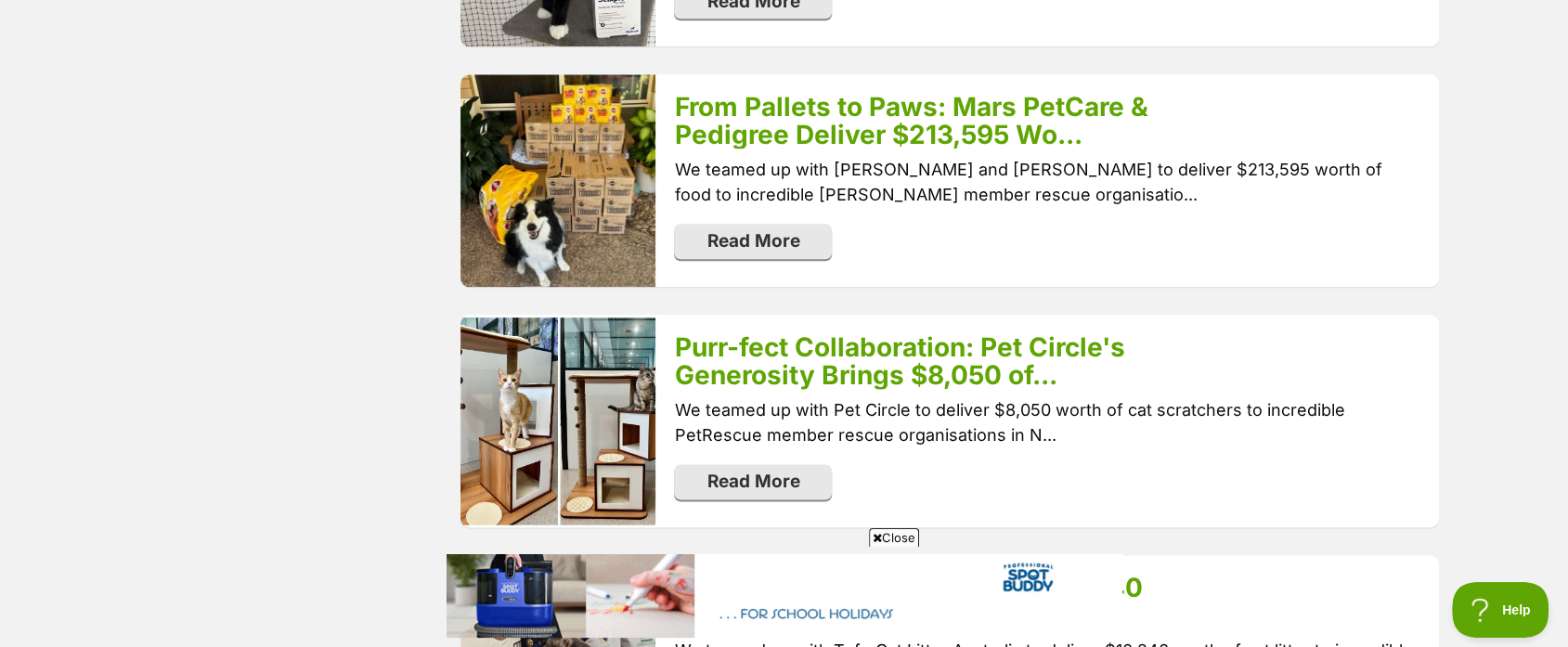
scroll to position [2020, 0]
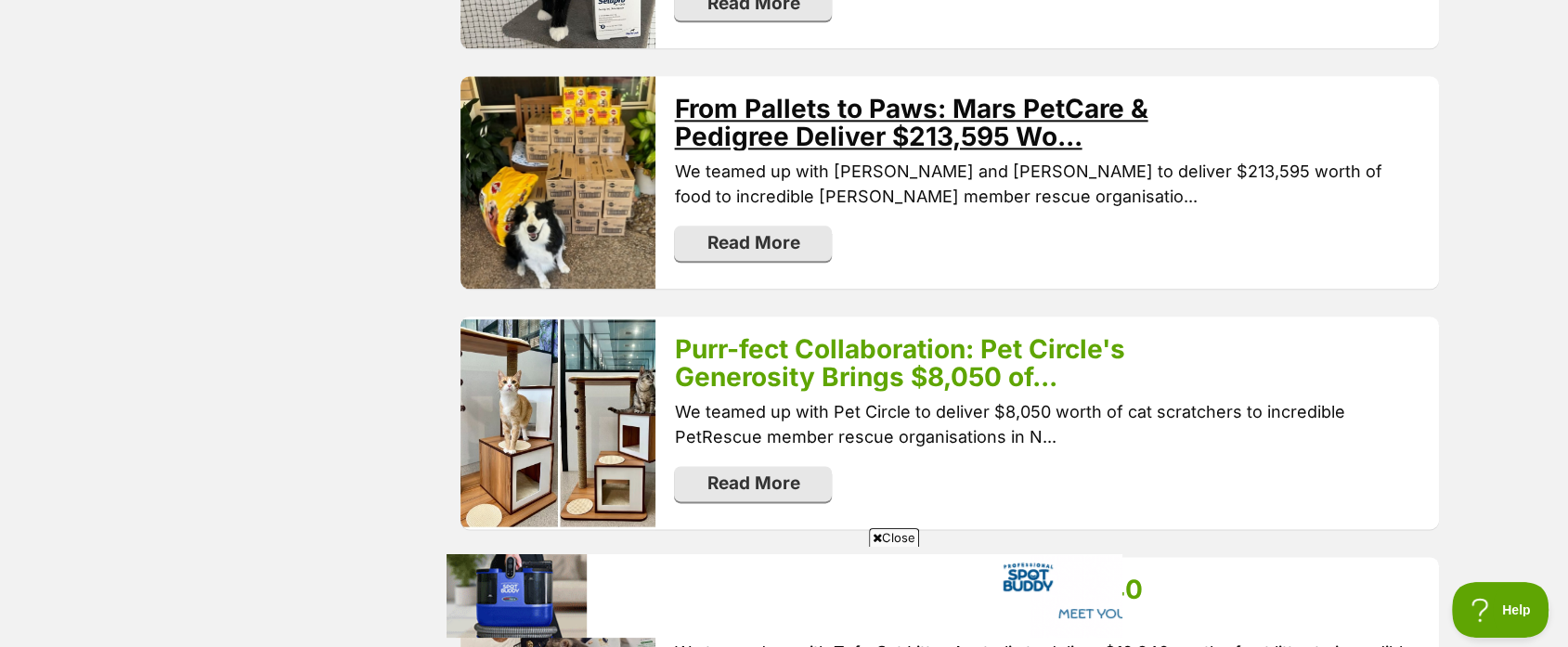
click at [778, 105] on link "From Pallets to Paws: Mars PetCare & Pedigree Deliver $213,595 Wo..." at bounding box center [910, 122] width 473 height 59
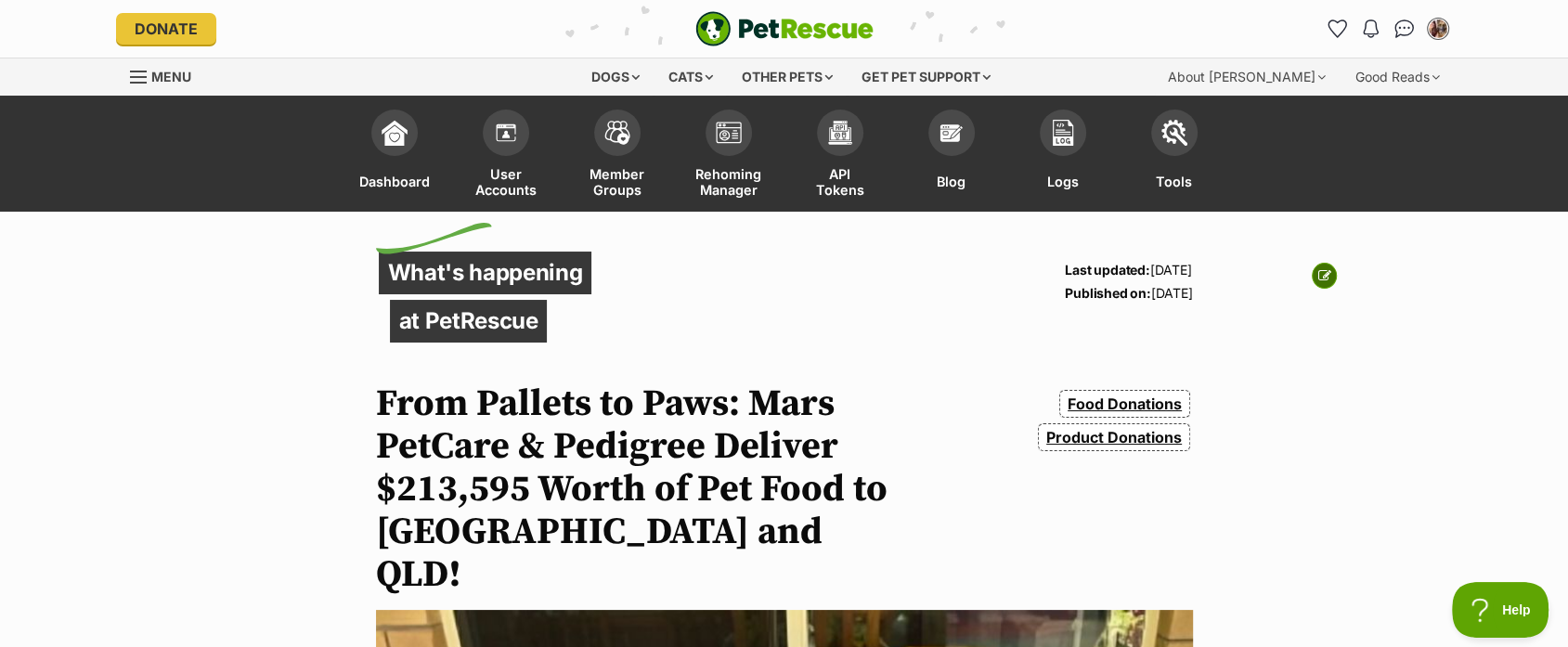
click at [1321, 270] on icon at bounding box center [1325, 276] width 13 height 13
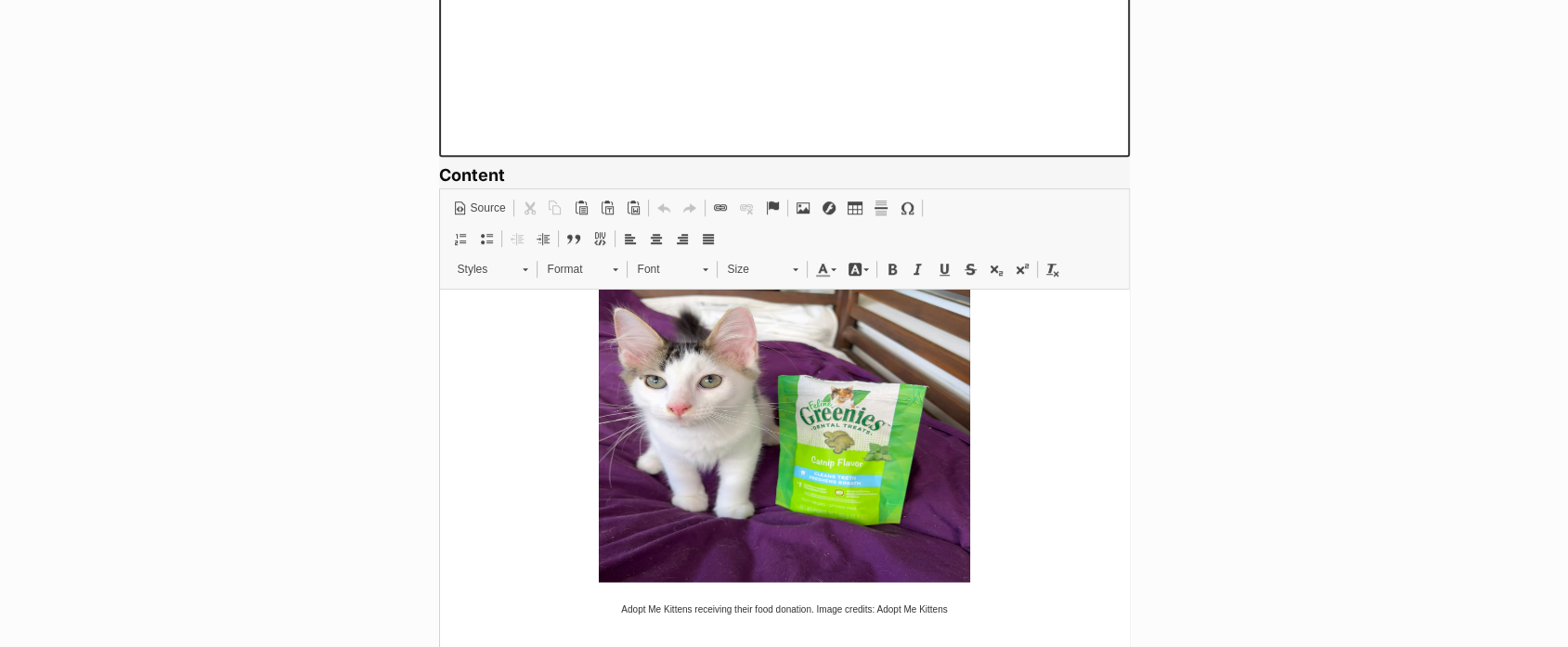
scroll to position [2661, 0]
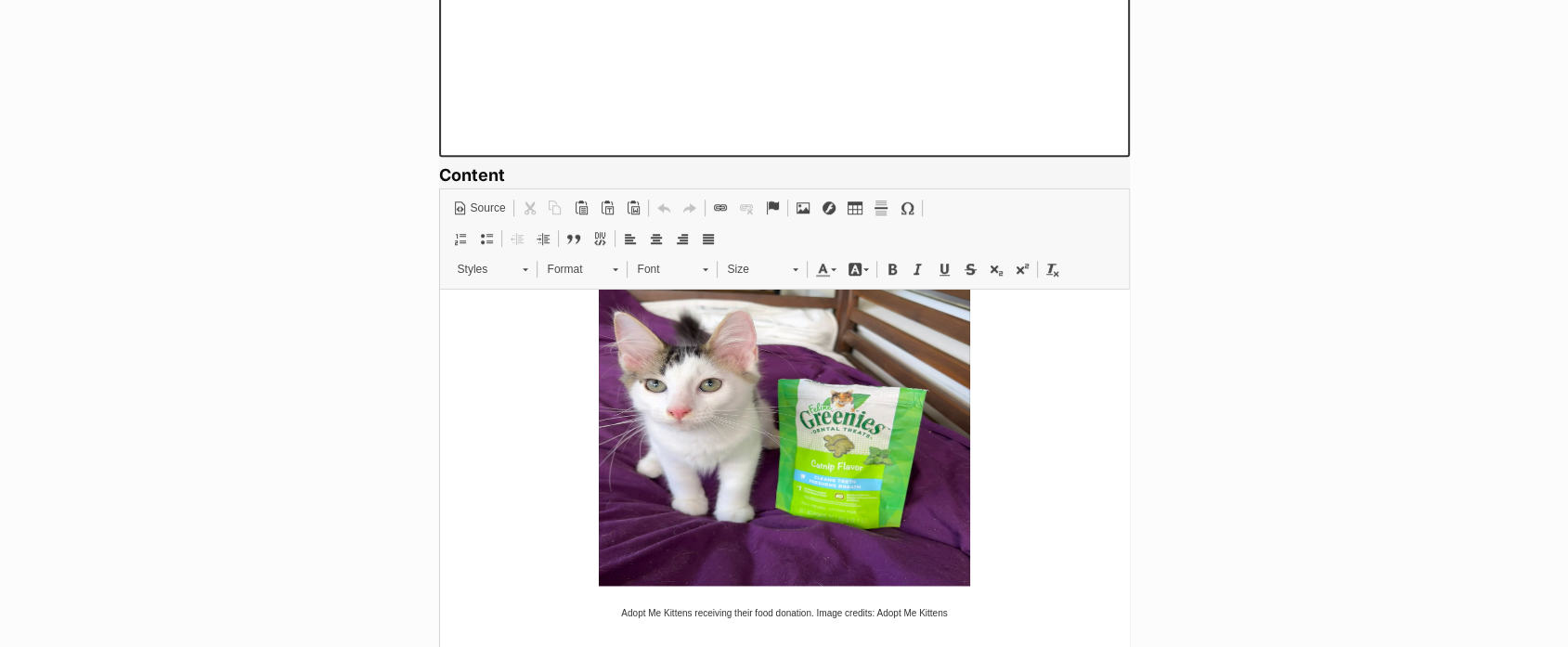
click at [811, 431] on img at bounding box center [784, 399] width 372 height 372
click at [811, 431] on img "To enrich screen reader interactions, please activate Accessibility in Grammarl…" at bounding box center [784, 399] width 372 height 372
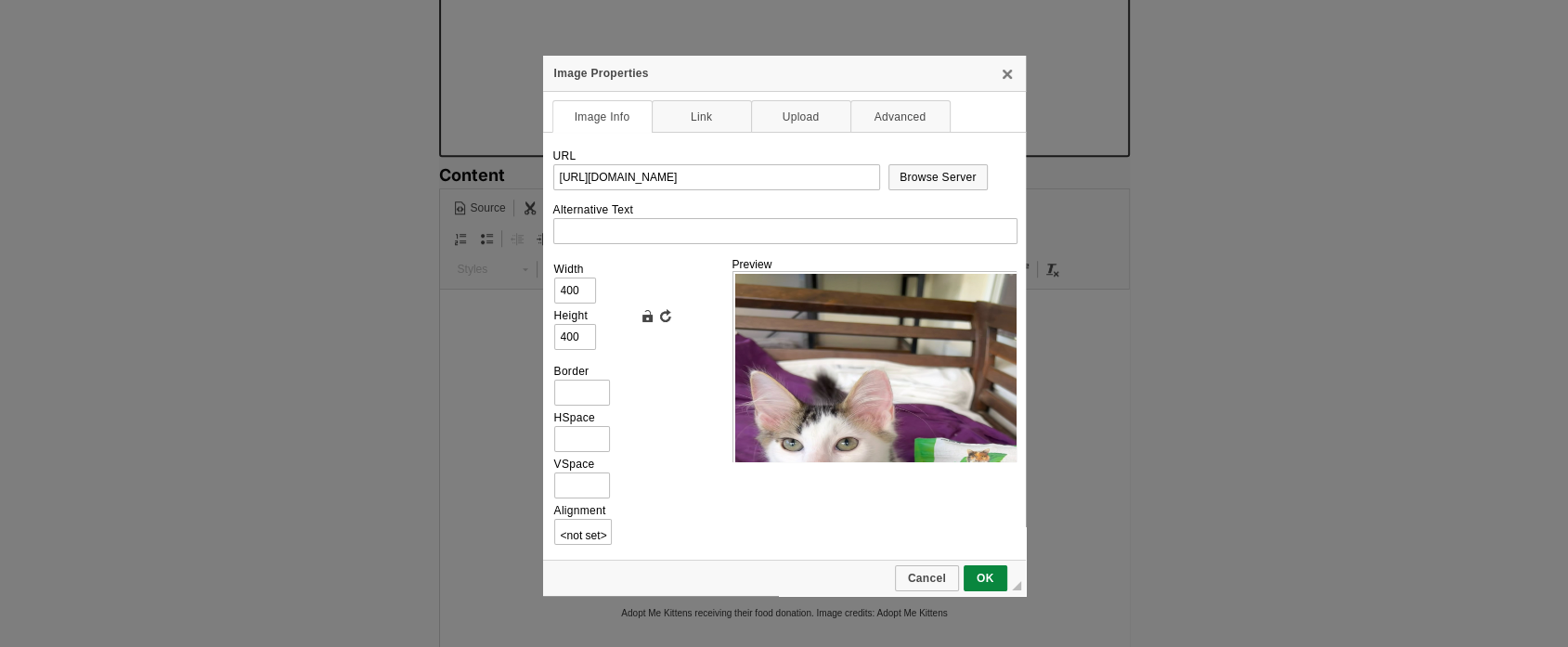
scroll to position [0, 393]
click at [665, 313] on link "Reset Size" at bounding box center [665, 315] width 18 height 18
type input "1501"
type input "2000"
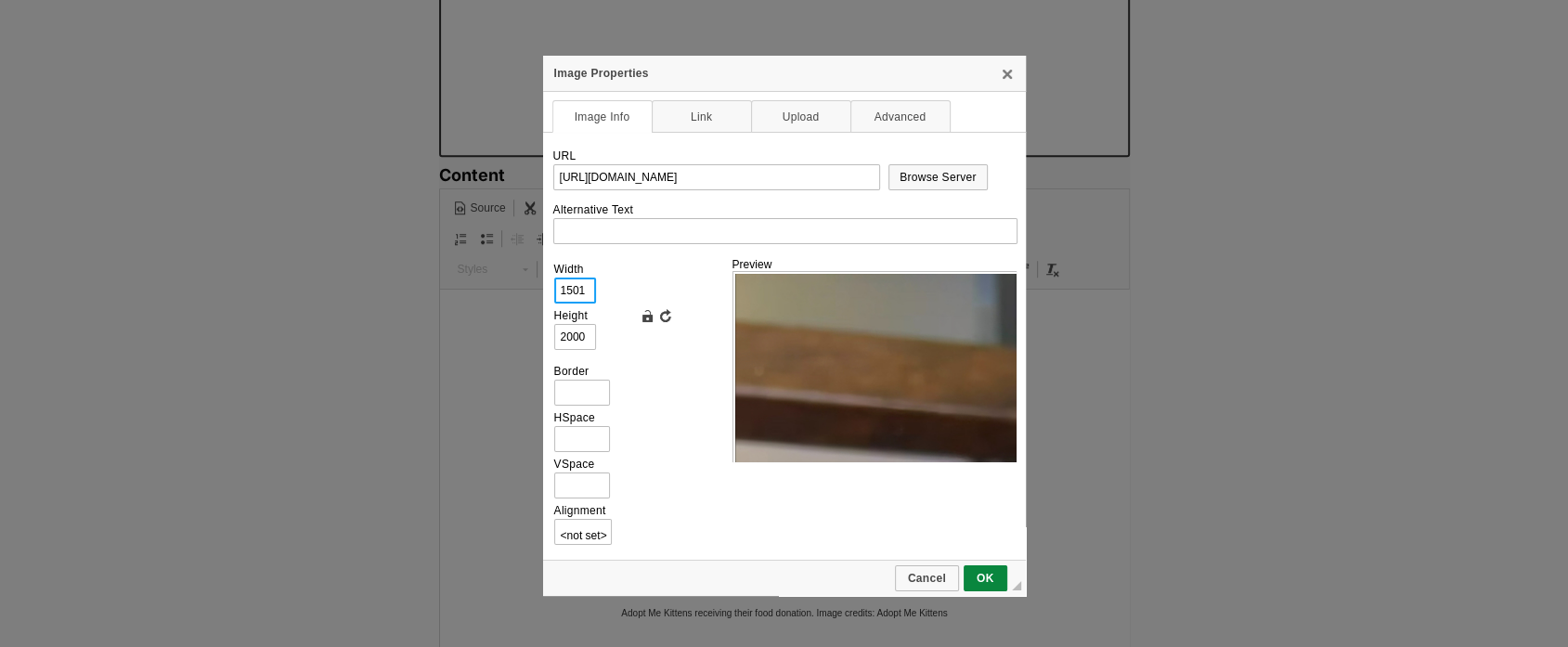
click at [587, 291] on input "1501" at bounding box center [575, 290] width 42 height 26
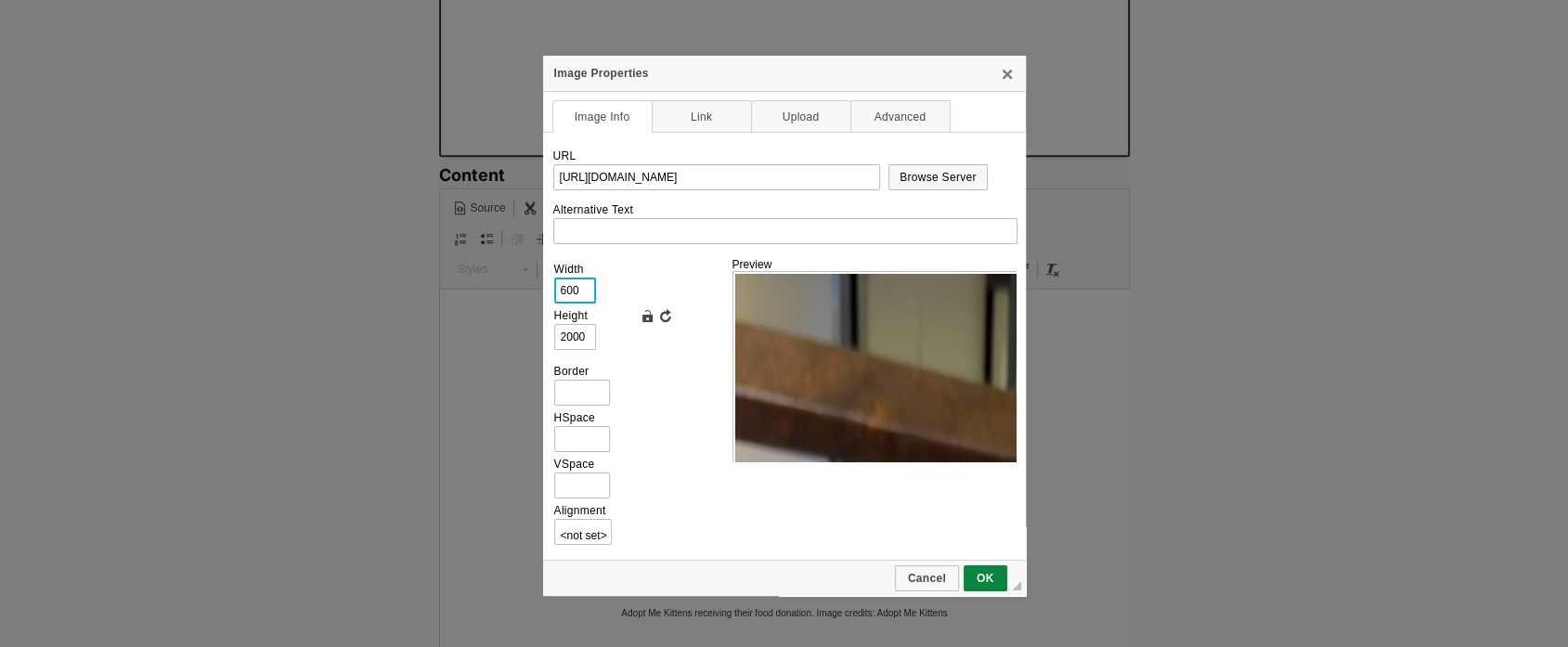
type input "600"
click at [644, 313] on link "Lock Ratio" at bounding box center [646, 315] width 18 height 18
type input "799"
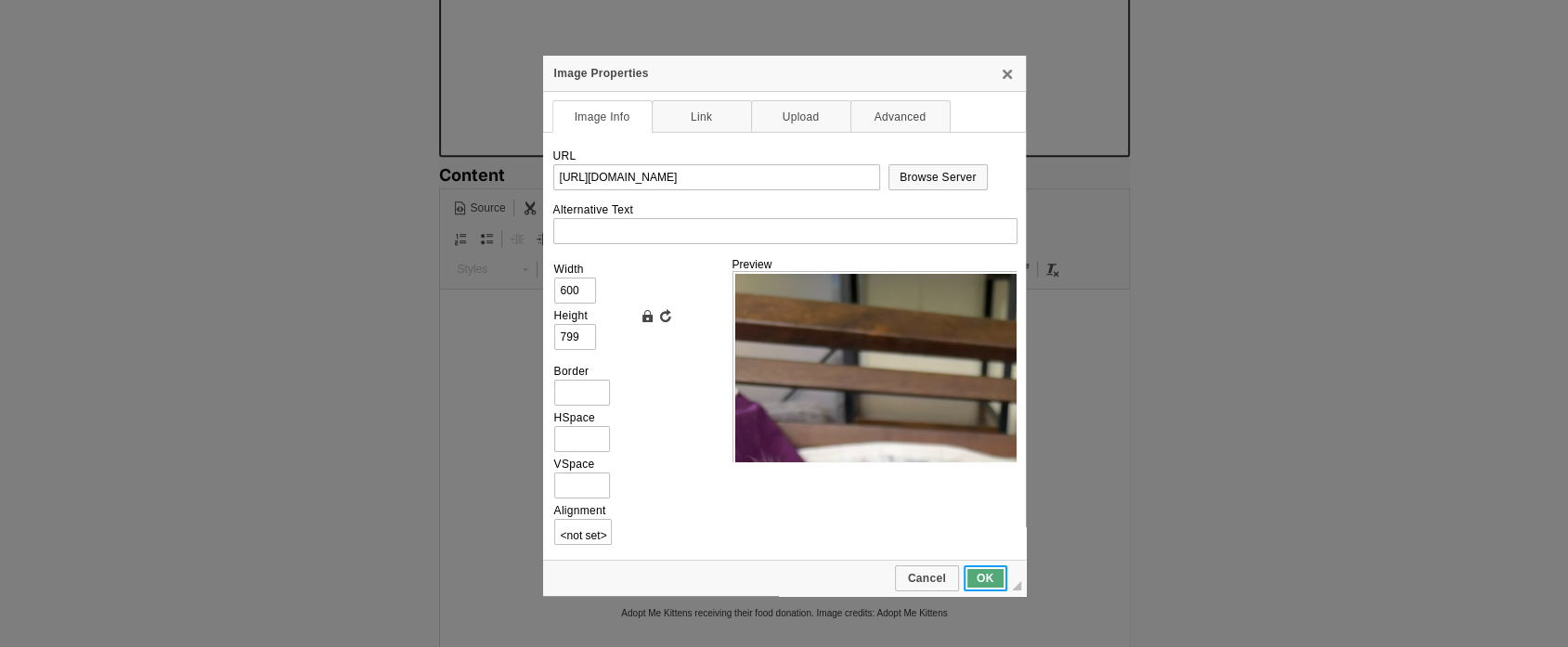
click at [989, 580] on link "OK" at bounding box center [985, 578] width 44 height 26
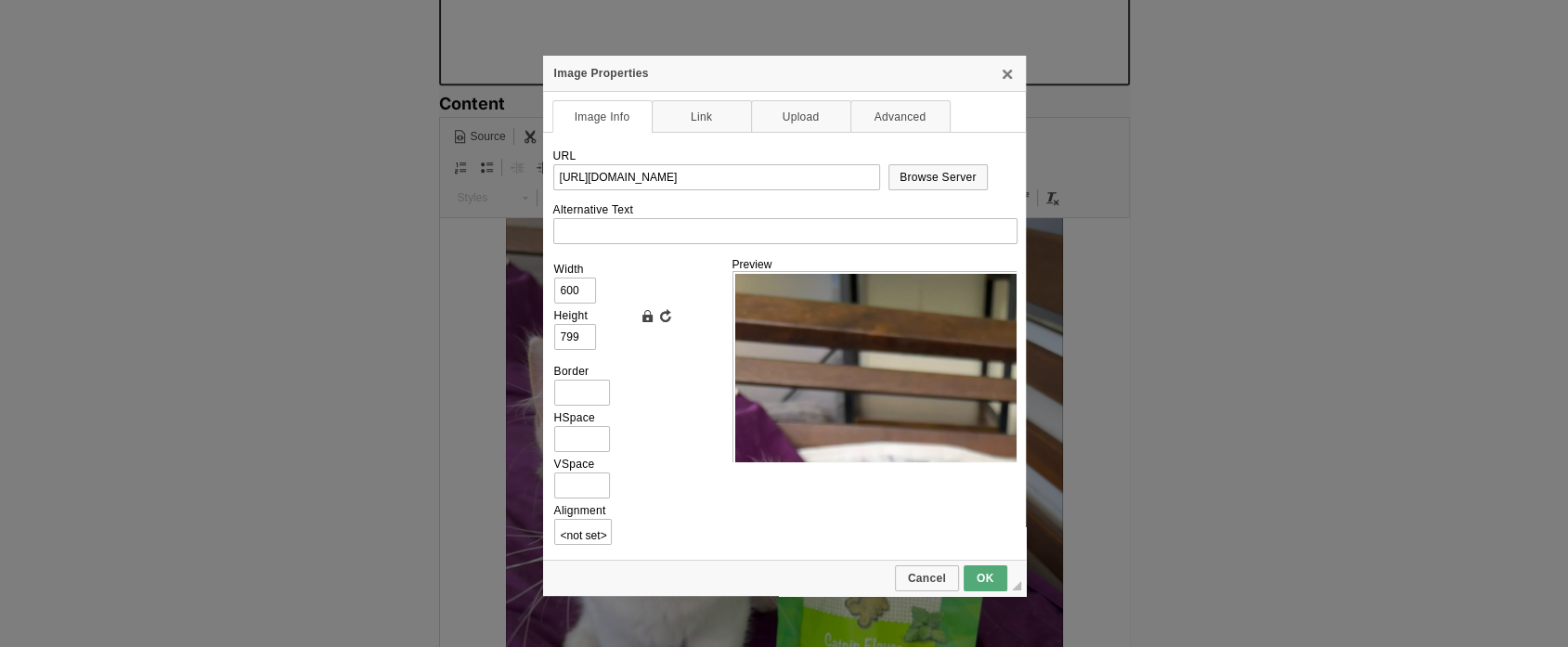
click at [989, 584] on img "To enrich screen reader interactions, please activate Accessibility in Grammarl…" at bounding box center [784, 513] width 557 height 742
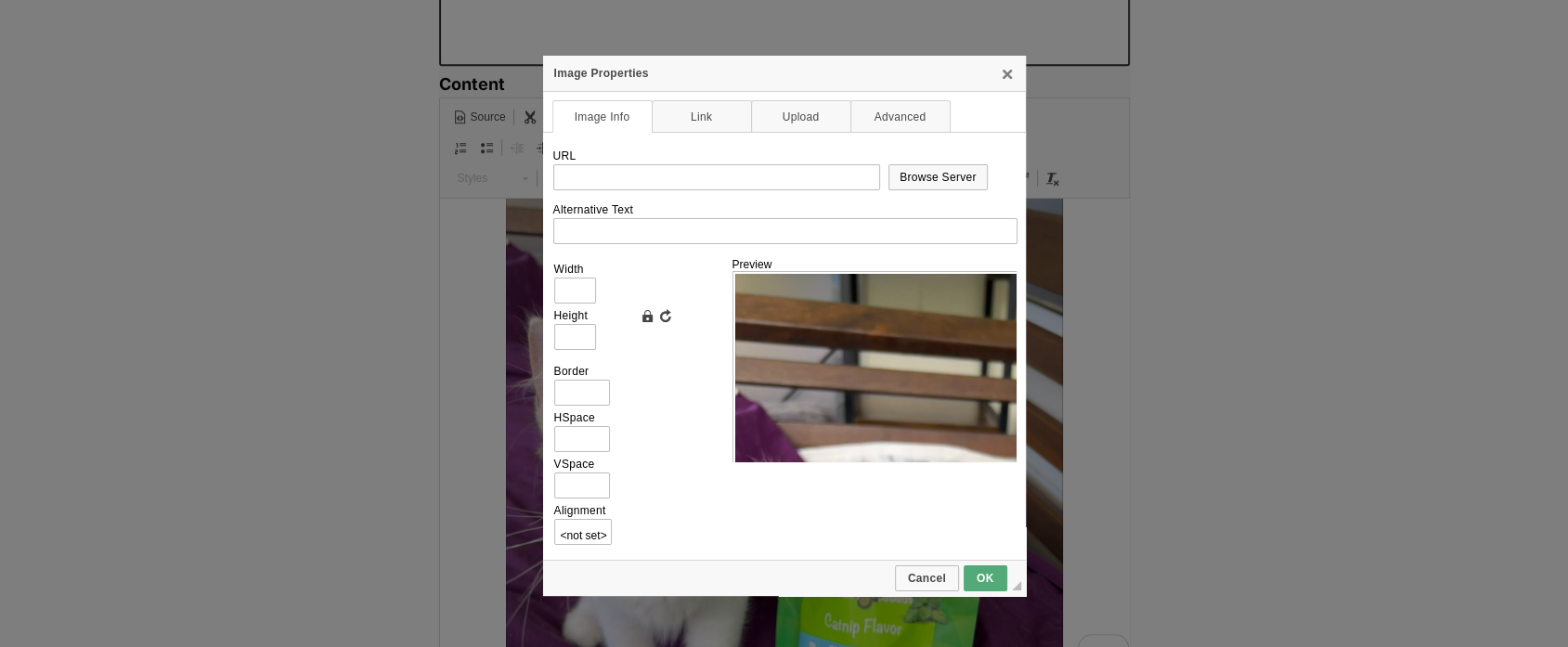
type input "https://d339b5nop2tkmp.cloudfront.net/uploads/pictures/3331/content_Goals_for_G…"
type input "600"
type input "799"
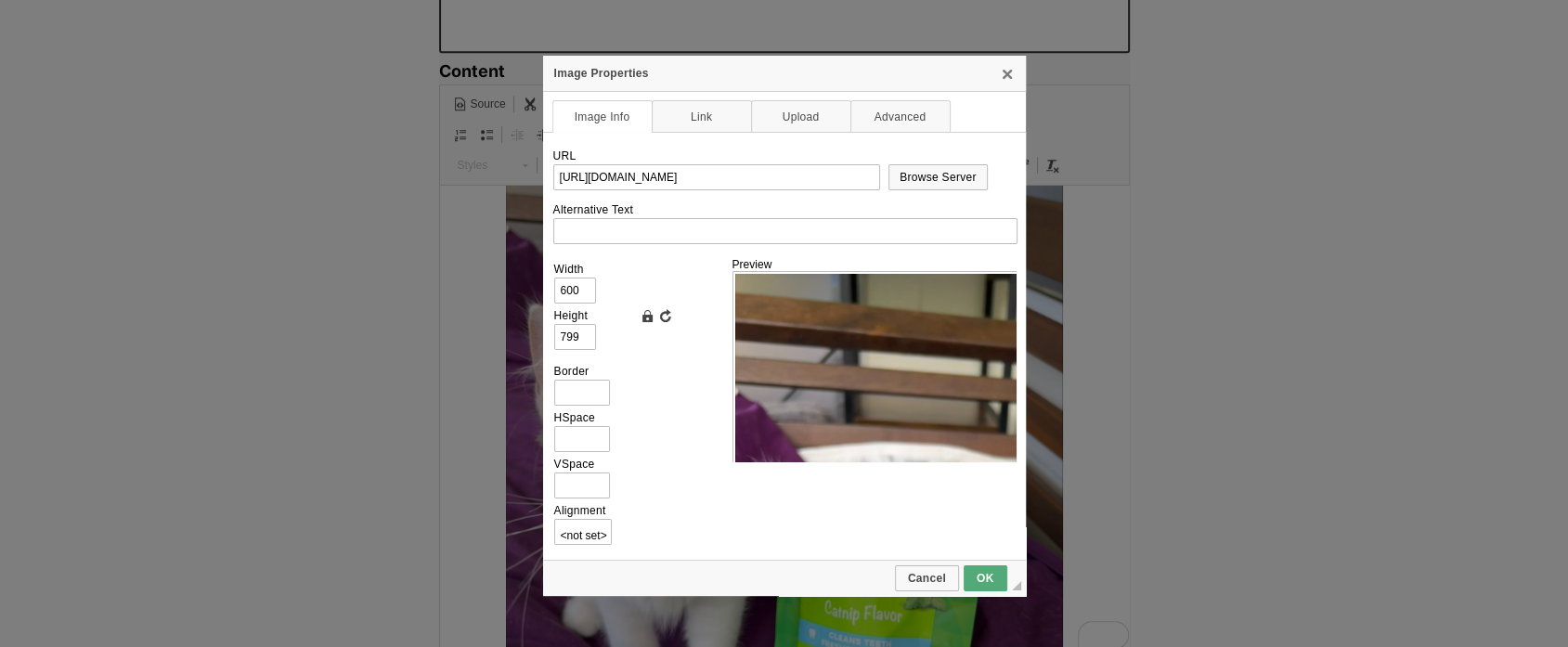
scroll to position [0, 393]
click at [986, 572] on span "OK" at bounding box center [985, 578] width 40 height 13
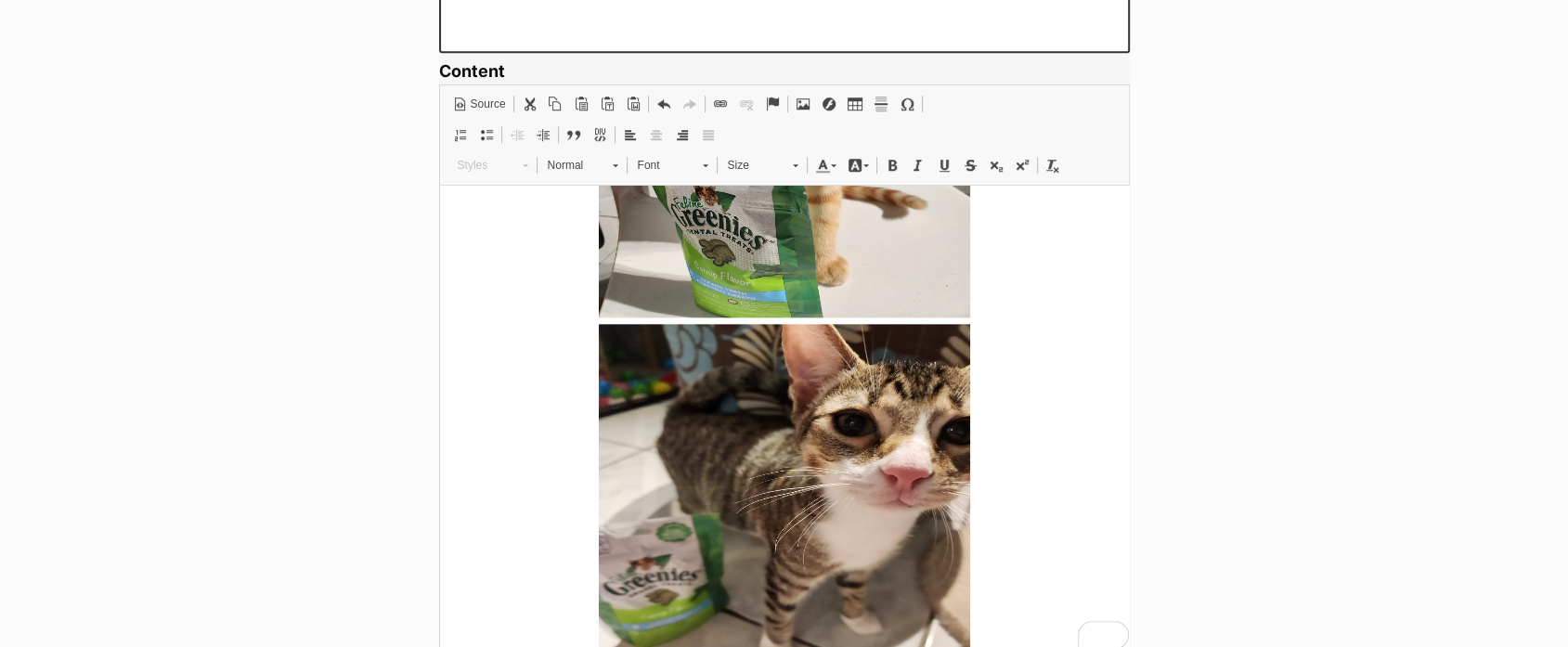
scroll to position [1996, 0]
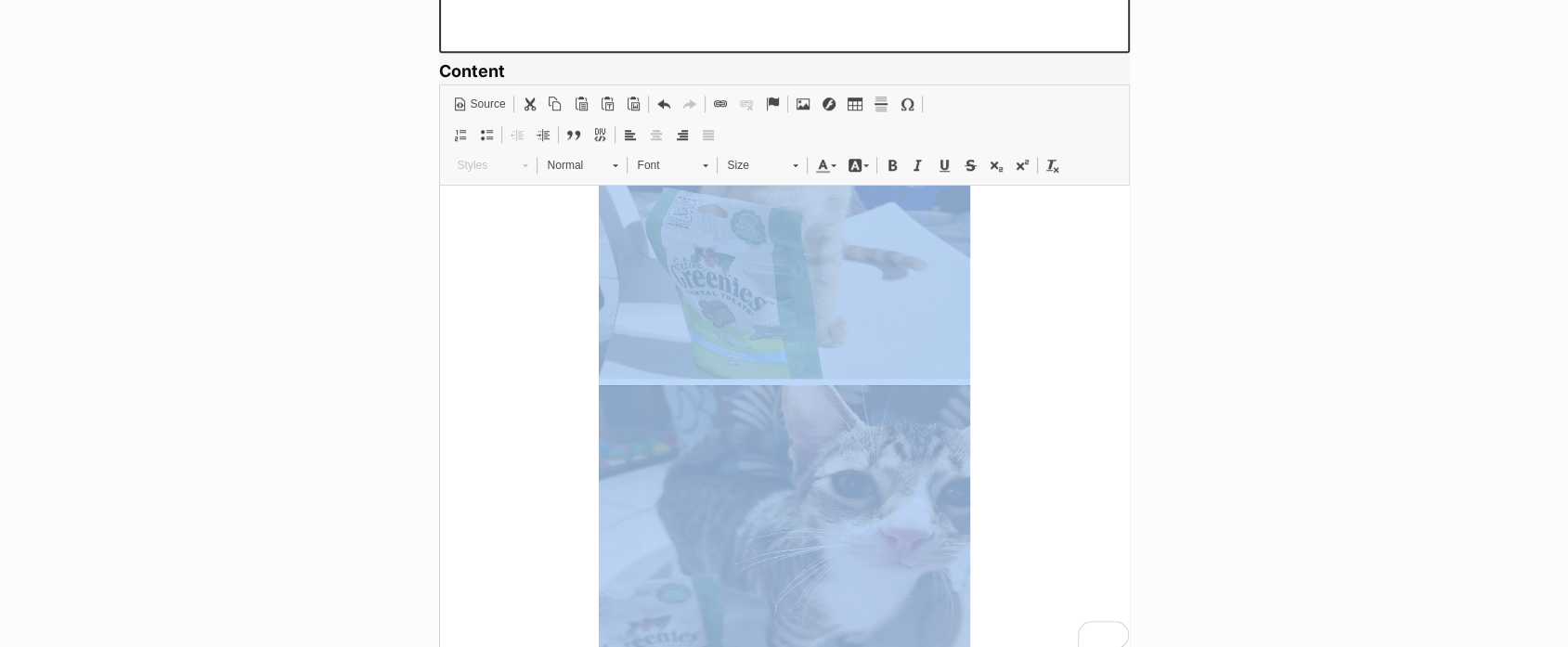
click at [866, 464] on img "To enrich screen reader interactions, please activate Accessibility in Grammarl…" at bounding box center [784, 570] width 372 height 372
type input "https://d339b5nop2tkmp.cloudfront.net/uploads/pictures/3330/content_Goals_for_G…"
type input "400"
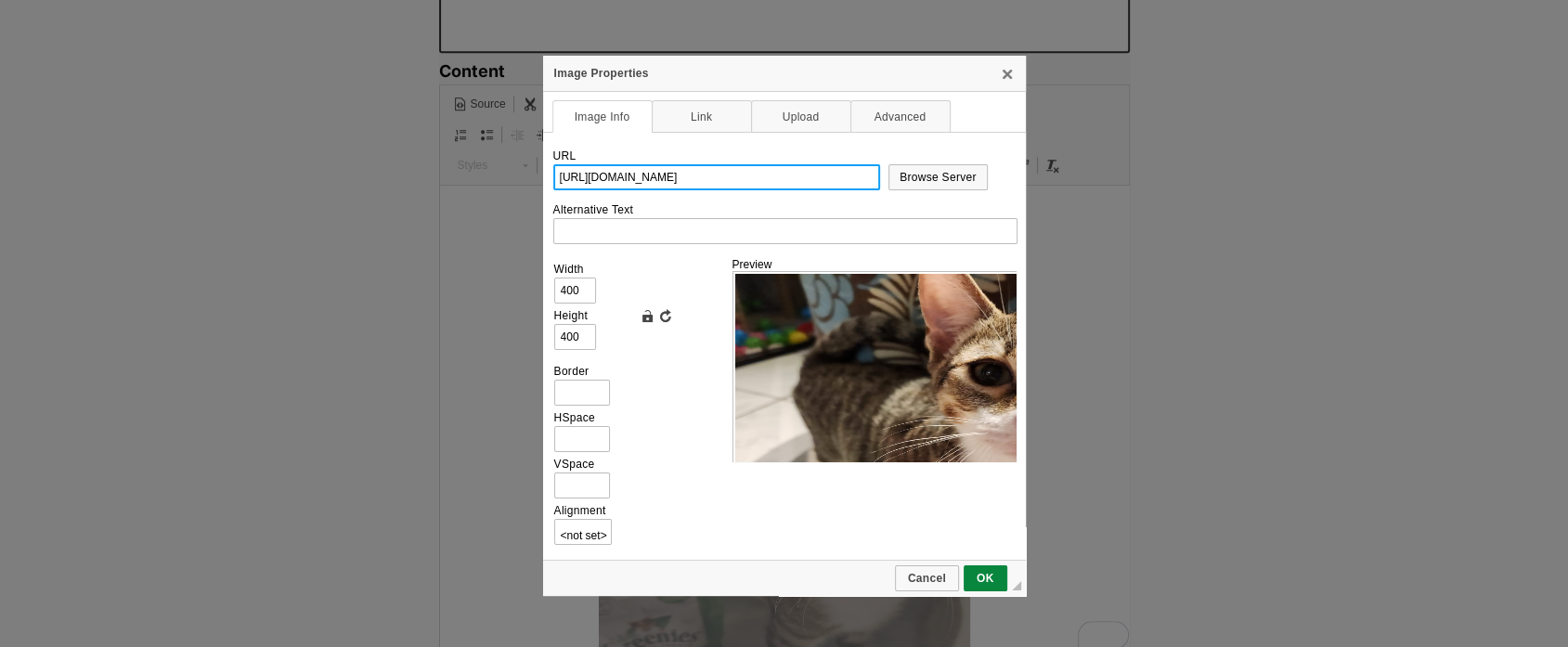
scroll to position [0, 393]
click at [578, 280] on input "400" at bounding box center [575, 290] width 42 height 26
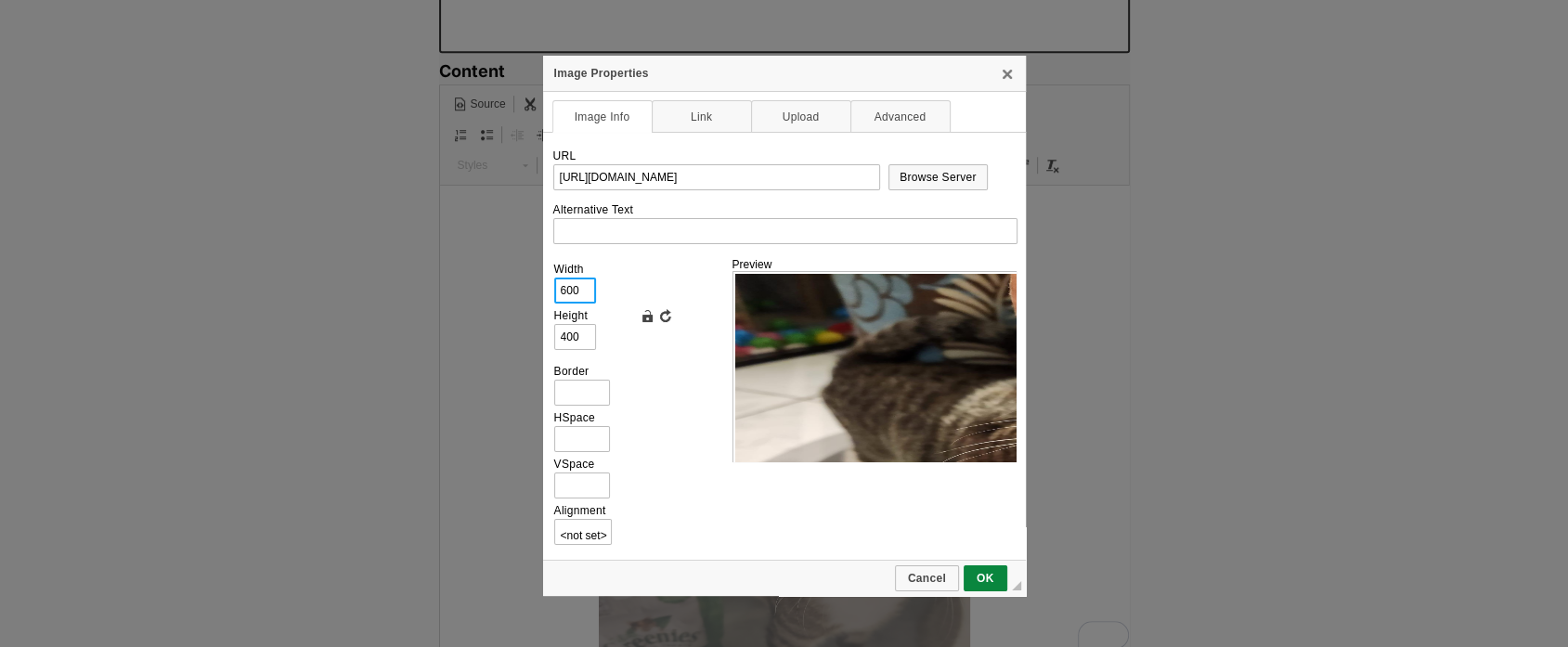
type input "600"
click at [648, 314] on link "Lock Ratio" at bounding box center [646, 315] width 18 height 18
type input "804"
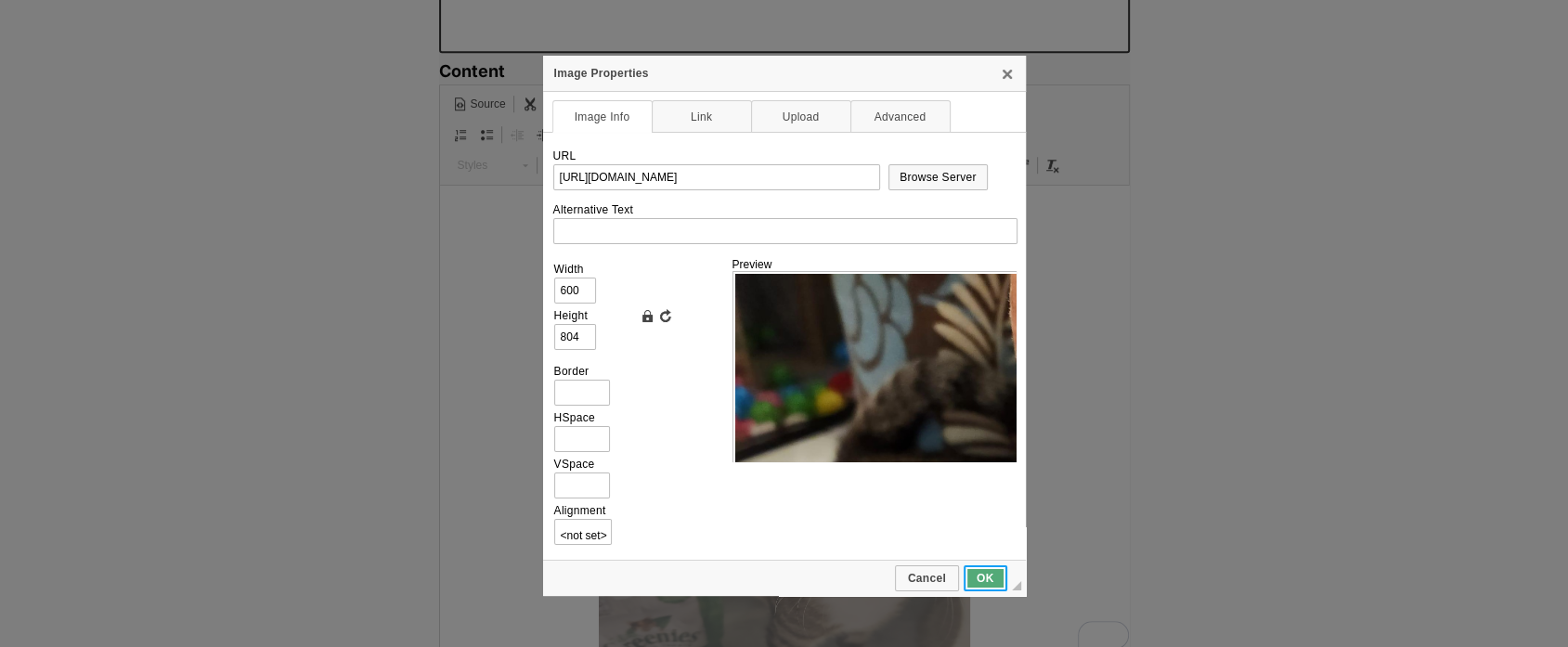
click at [990, 572] on span "OK" at bounding box center [985, 578] width 40 height 13
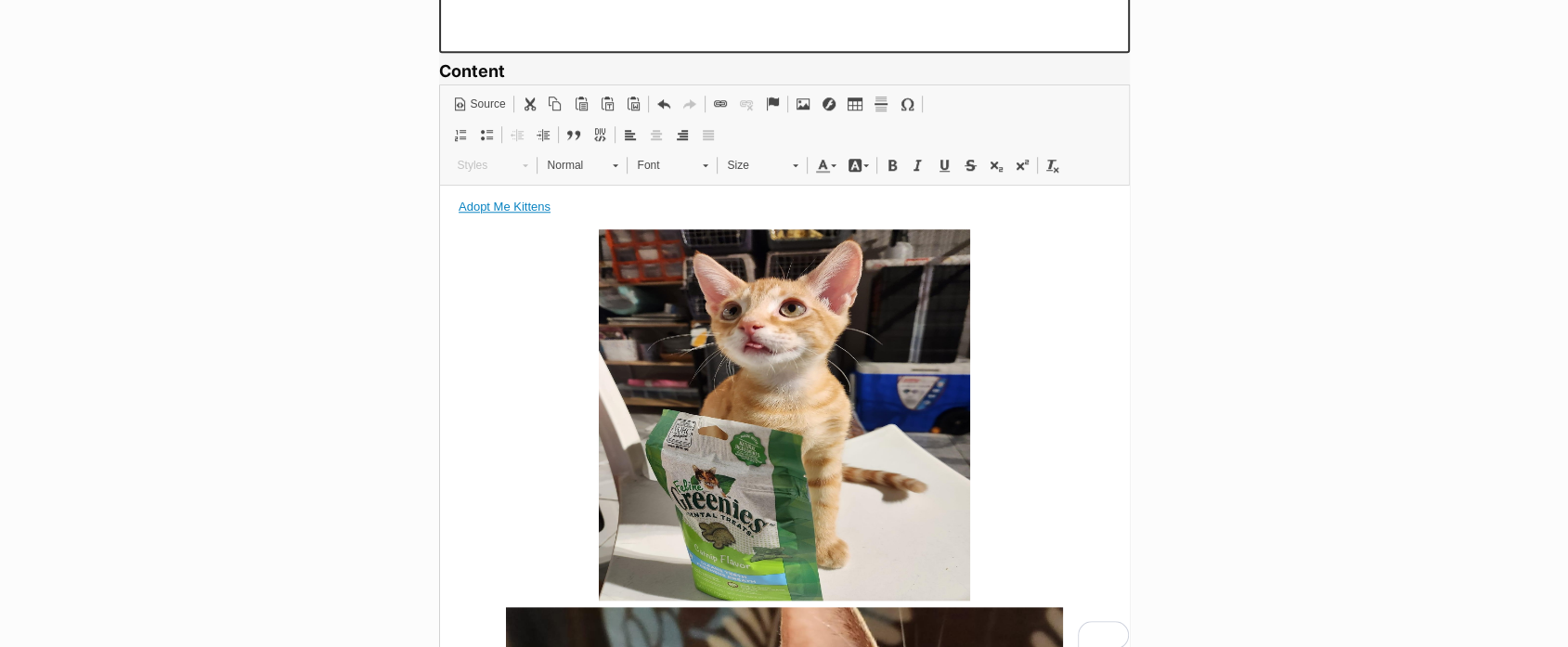
click at [861, 408] on img "To enrich screen reader interactions, please activate Accessibility in Grammarl…" at bounding box center [784, 414] width 372 height 372
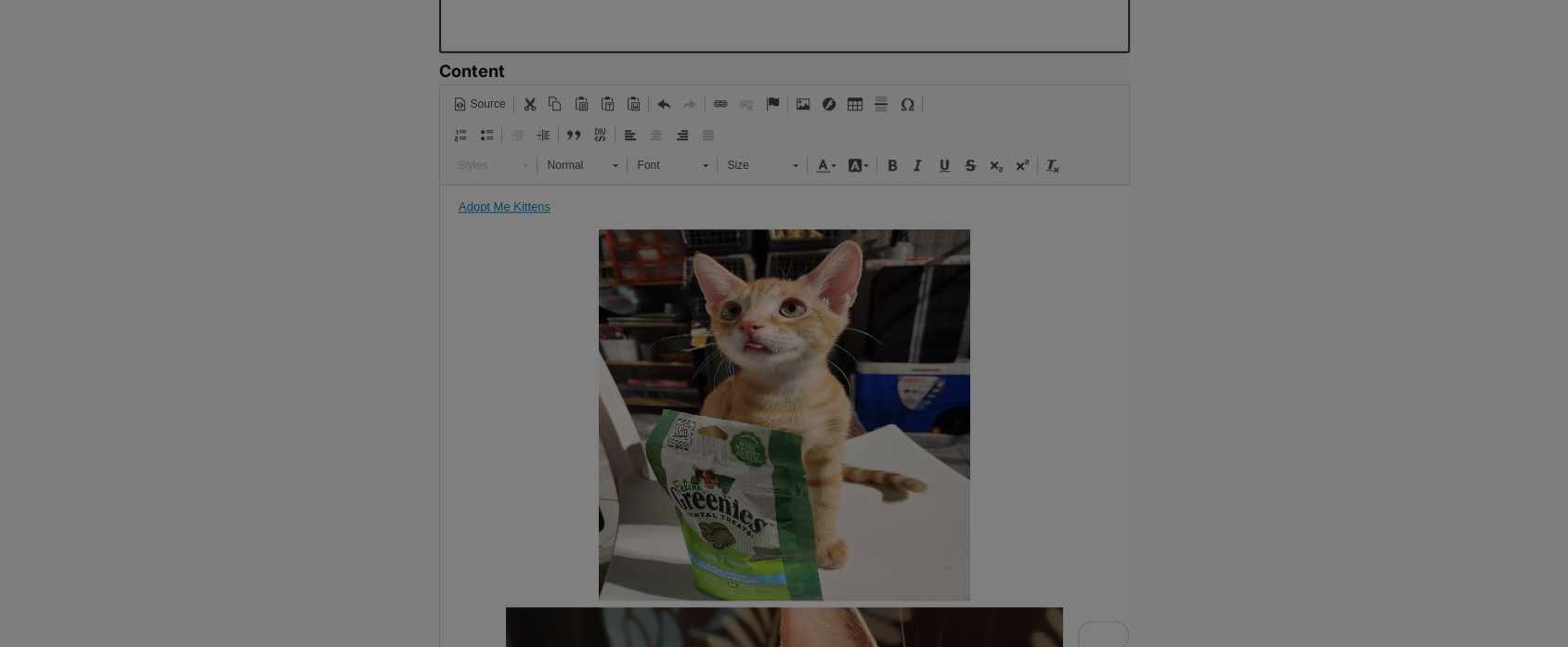
type input "https://d339b5nop2tkmp.cloudfront.net/uploads/pictures/3329/content_Goals_for_G…"
type input "400"
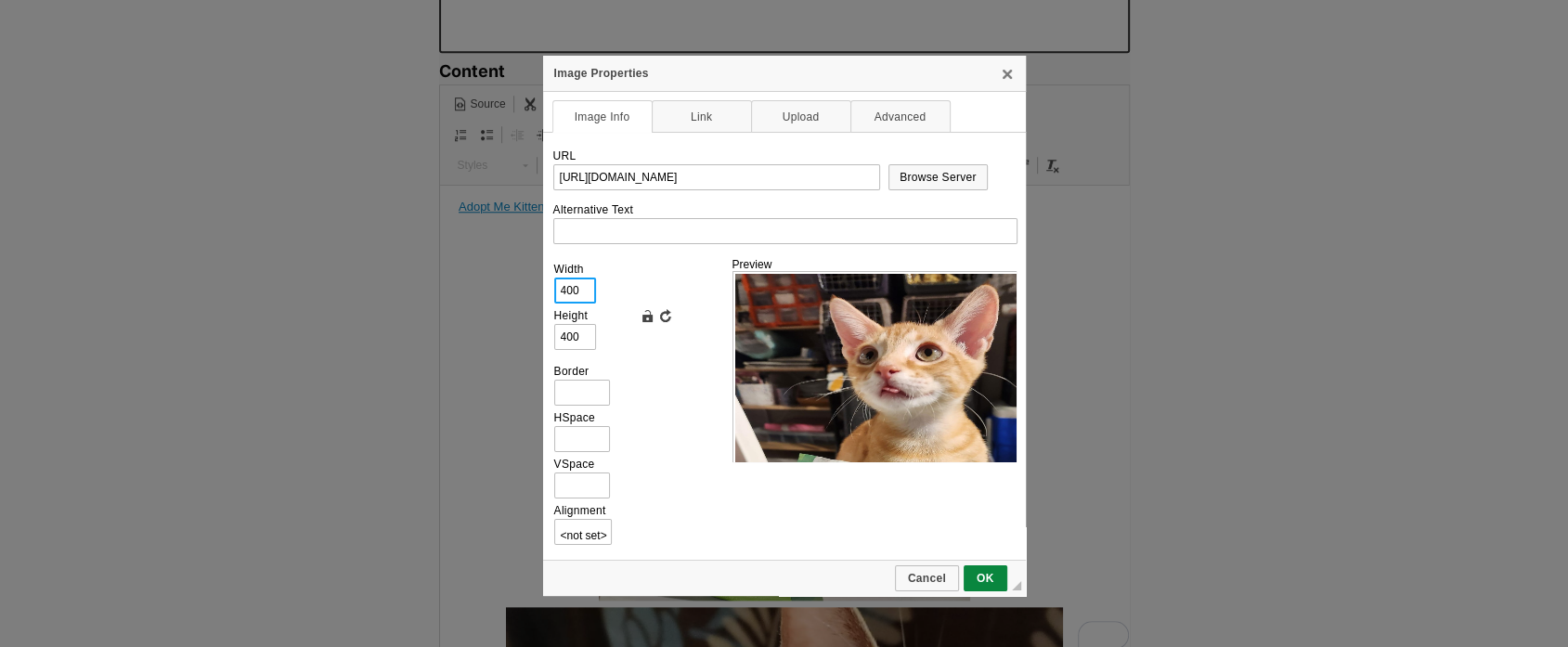
click at [585, 289] on input "400" at bounding box center [575, 290] width 42 height 26
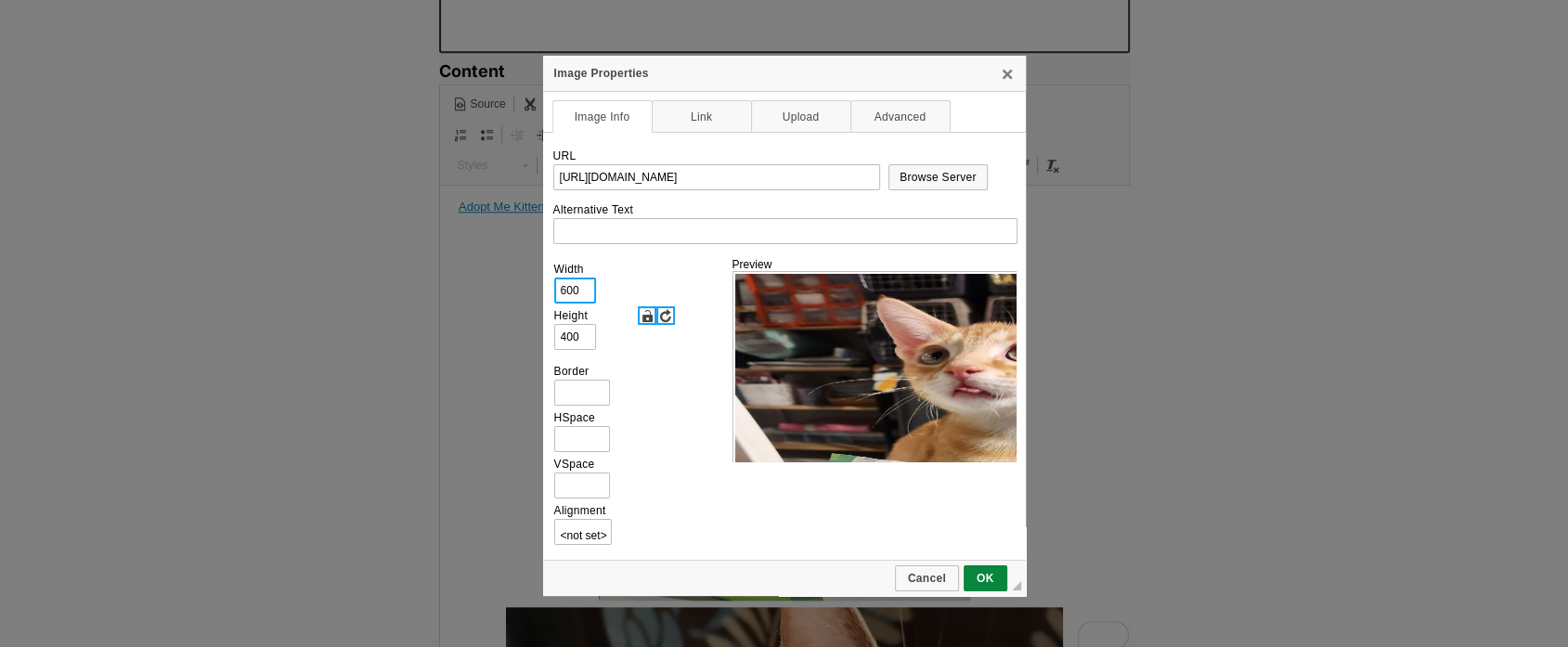
type input "600"
click at [648, 313] on link "Lock Ratio" at bounding box center [646, 315] width 18 height 18
type input "804"
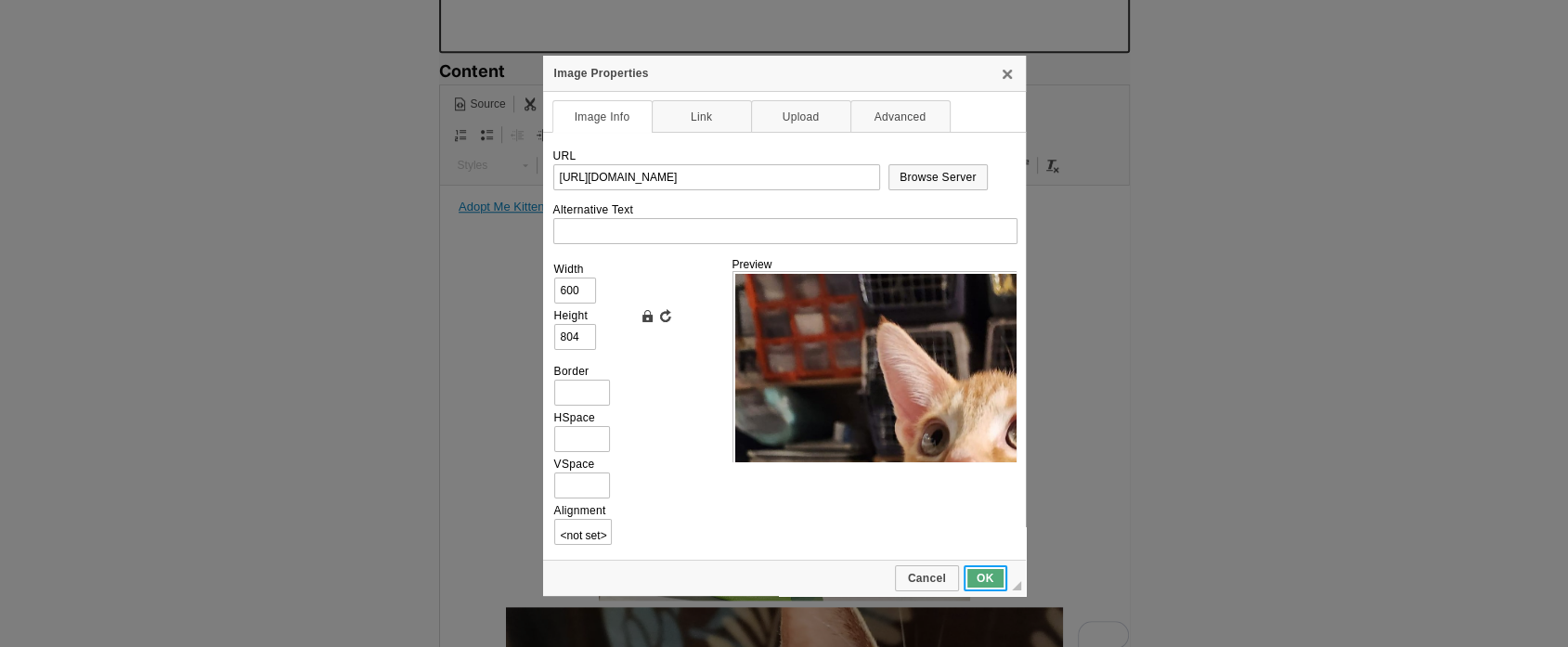
click at [988, 583] on link "OK" at bounding box center [985, 578] width 44 height 26
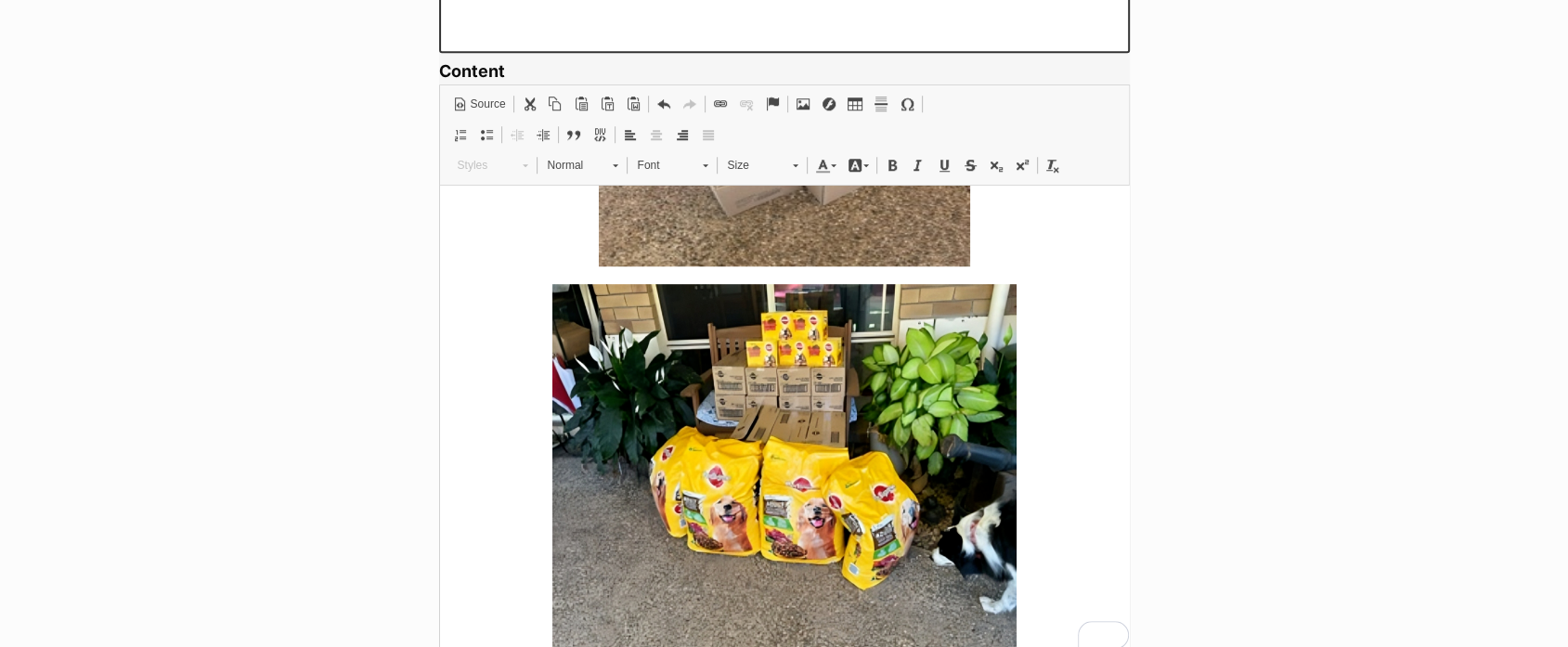
click at [863, 467] on img "To enrich screen reader interactions, please activate Accessibility in Grammarl…" at bounding box center [784, 468] width 464 height 372
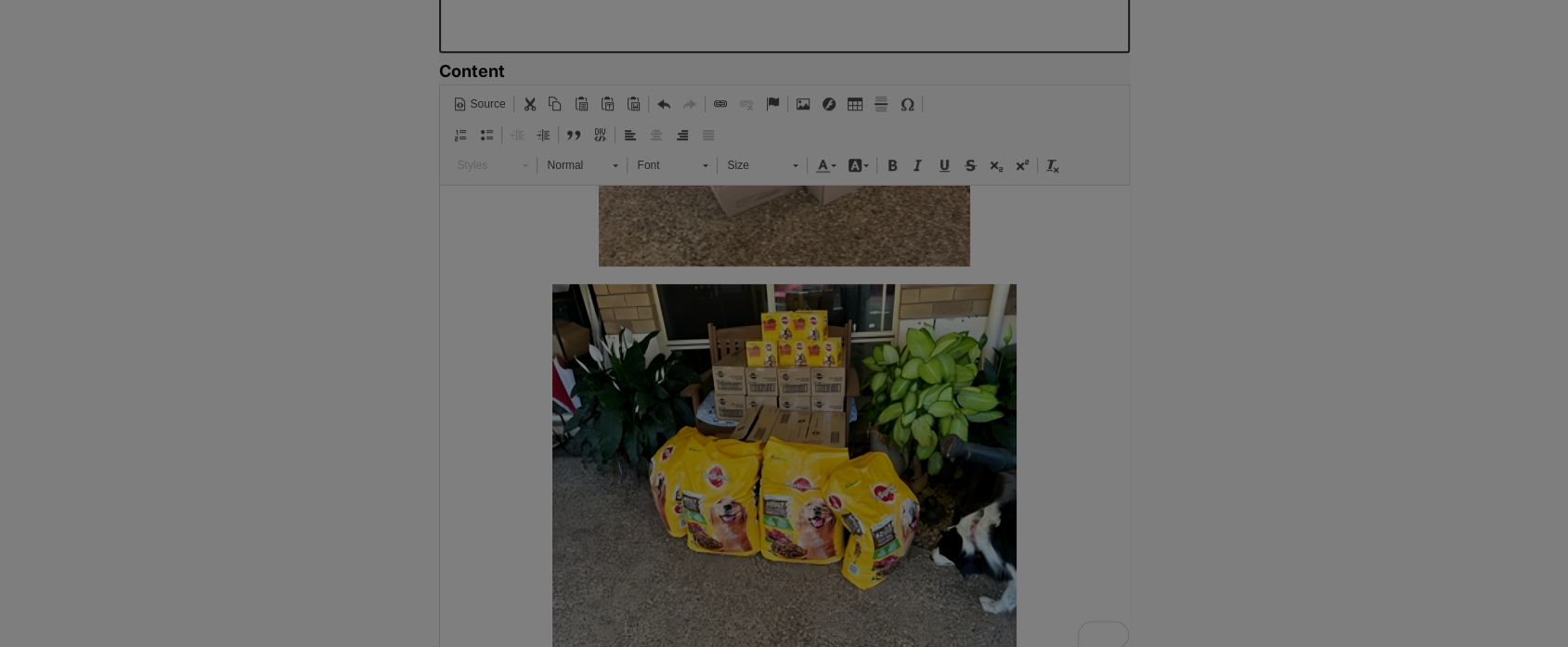
type input "https://d339b5nop2tkmp.cloudfront.net/uploads/pictures/3328/content_Goals_for_G…"
type input "500"
type input "400"
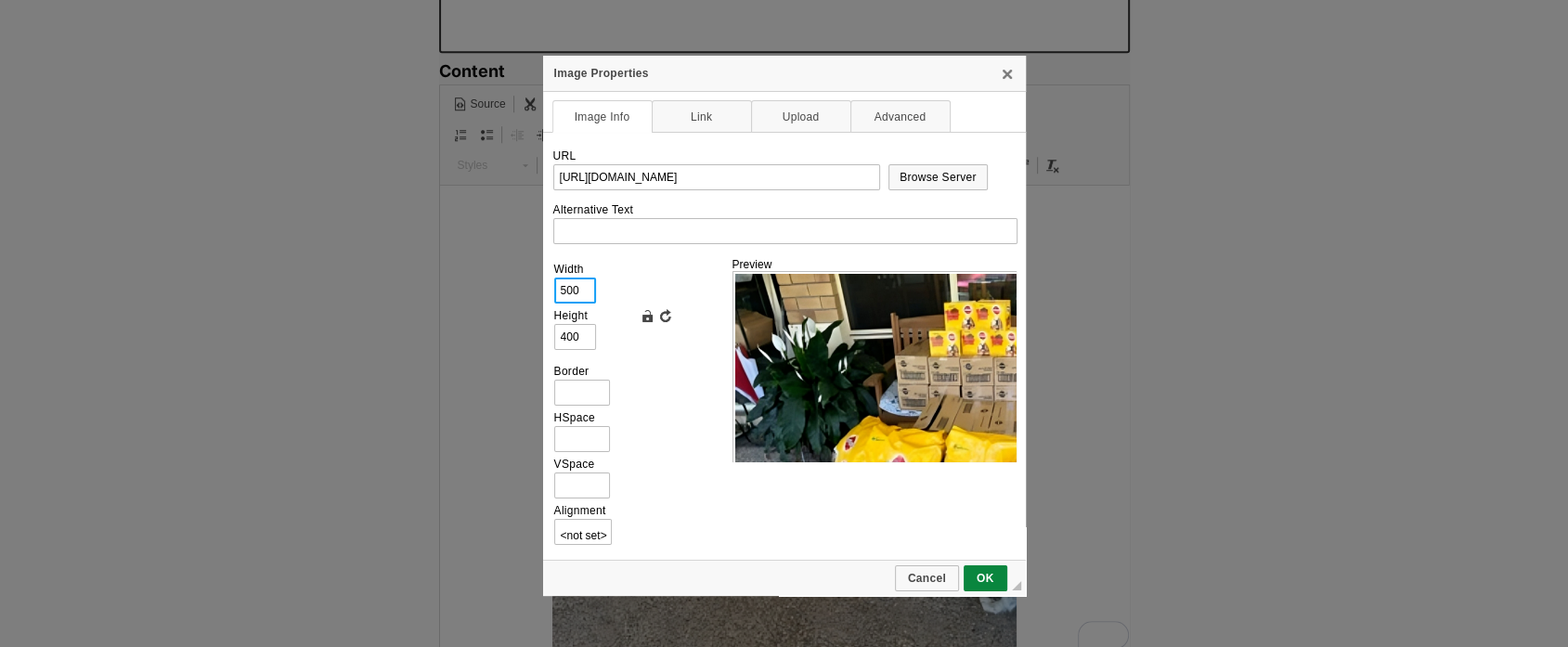
click at [578, 284] on input "500" at bounding box center [575, 290] width 42 height 26
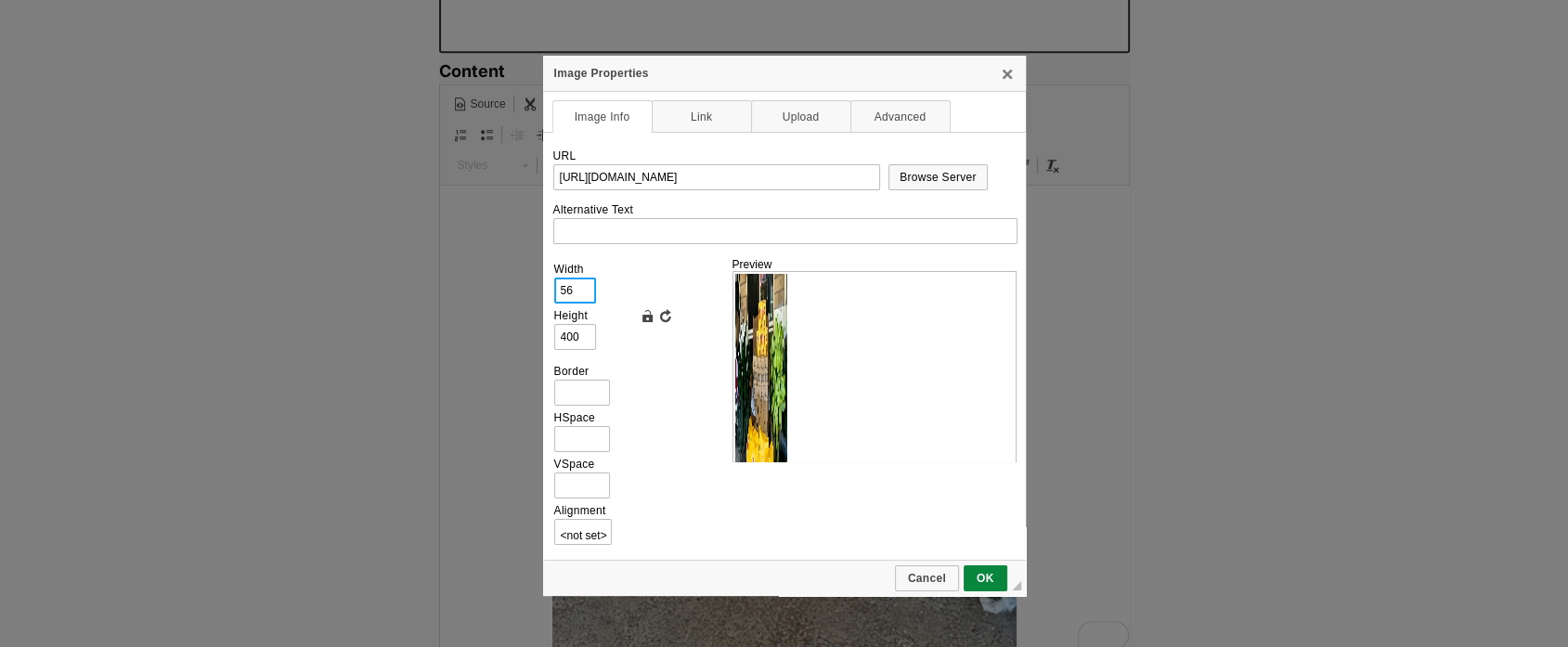
type input "5"
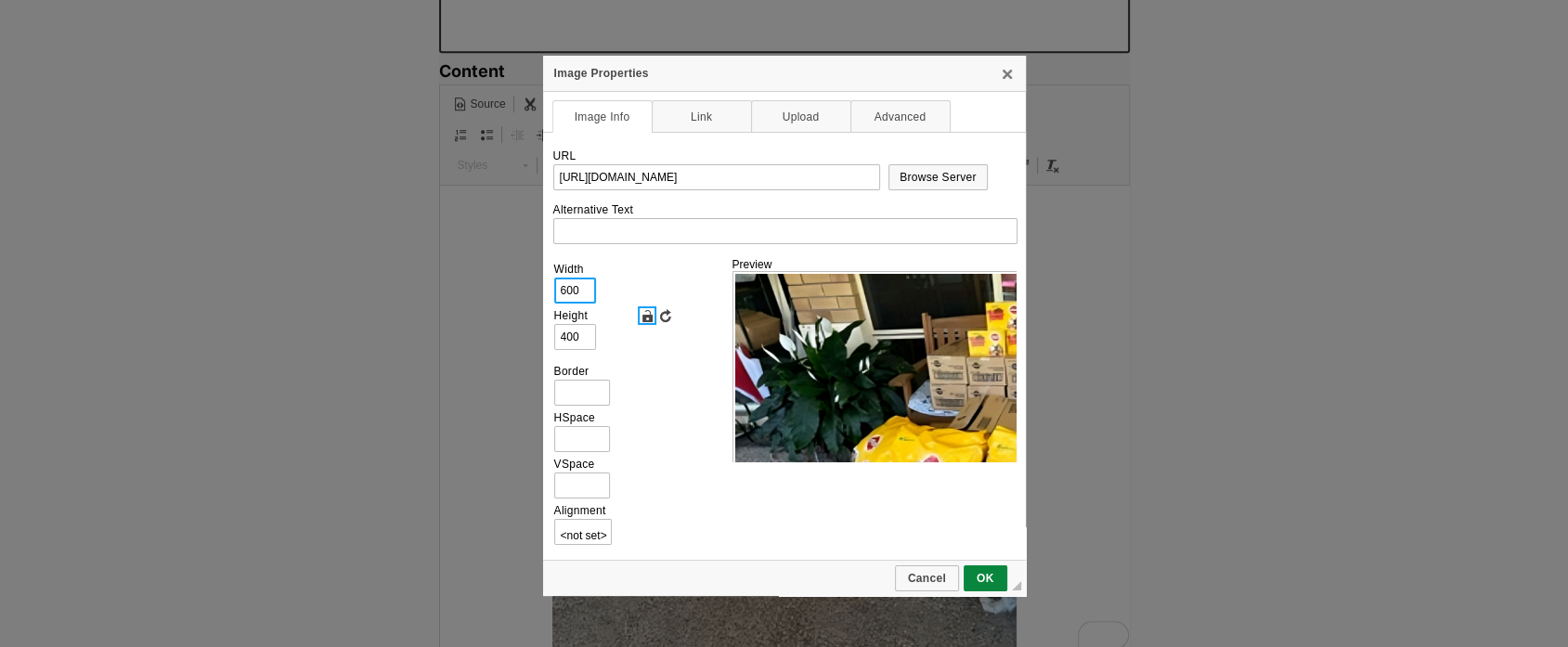
type input "600"
click at [644, 313] on link "Lock Ratio" at bounding box center [646, 315] width 18 height 18
type input "448"
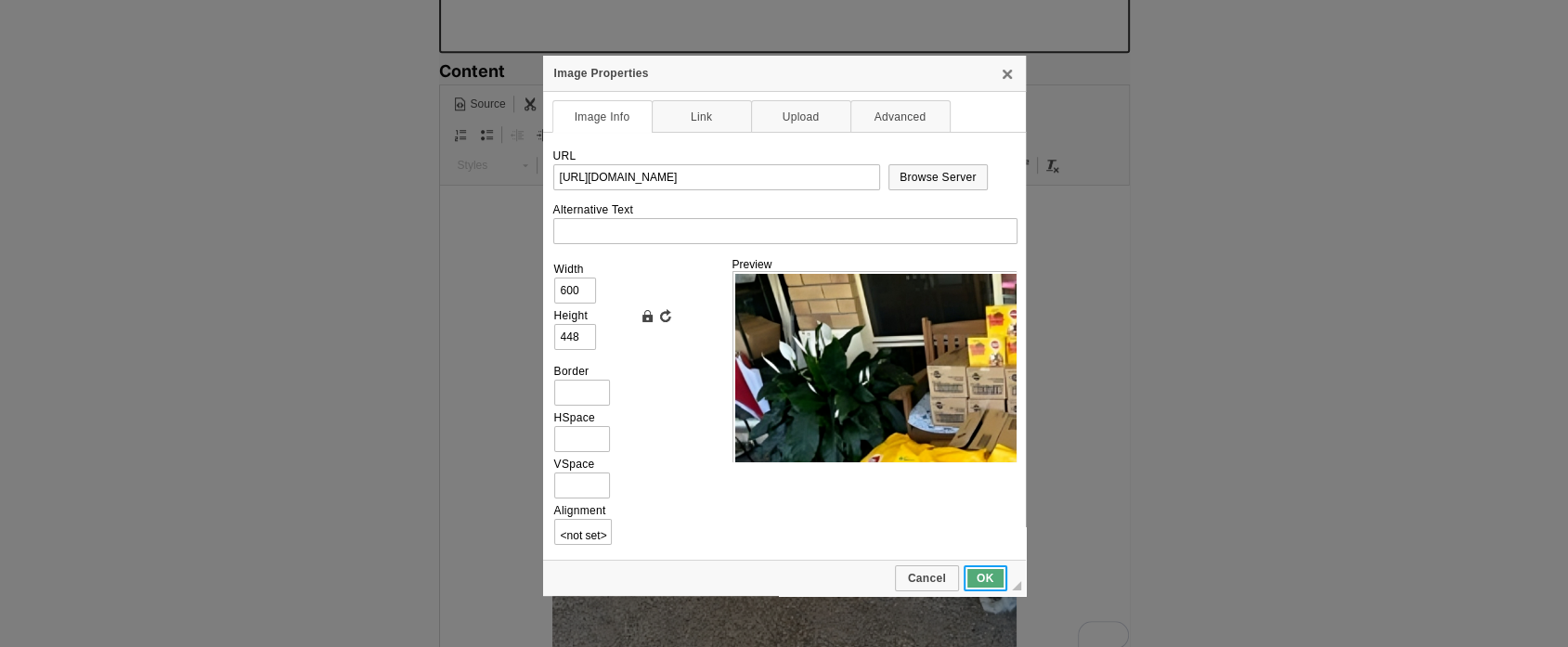
click at [990, 573] on span "OK" at bounding box center [985, 578] width 40 height 13
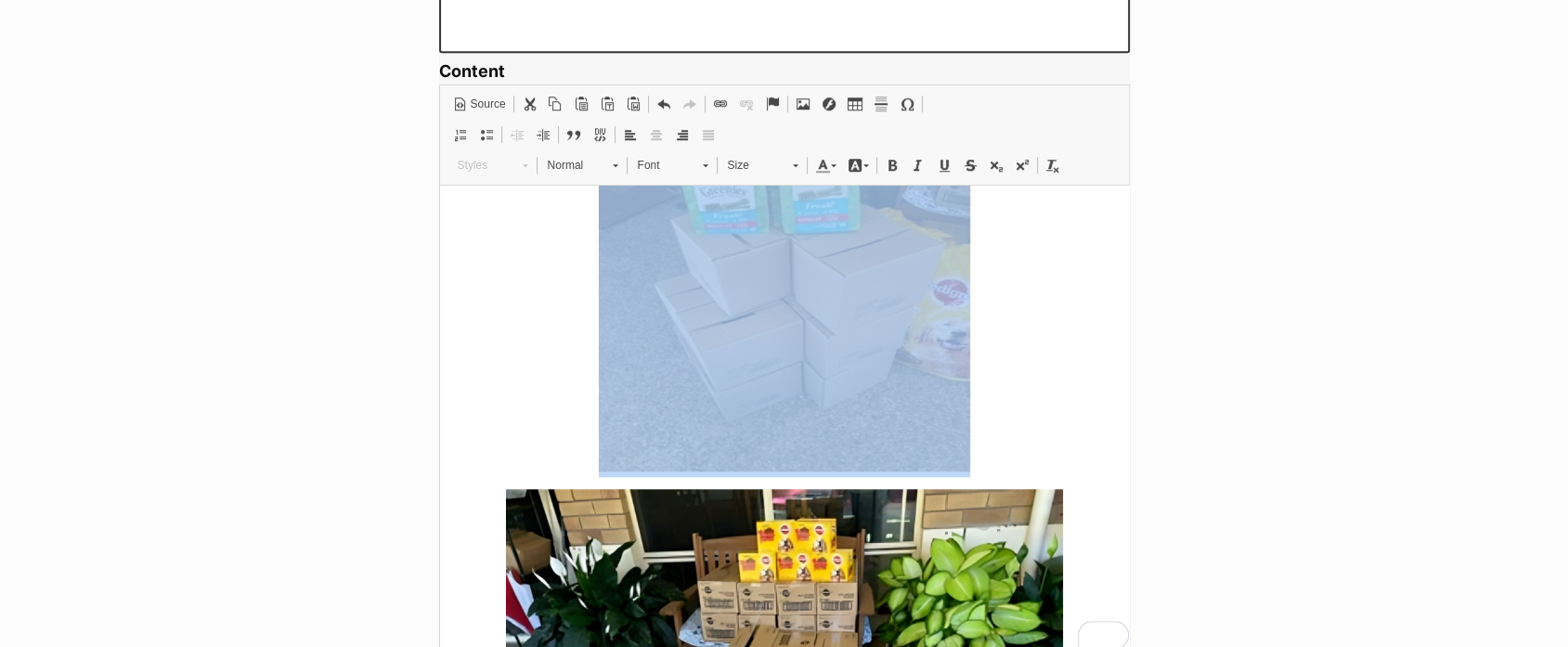
click at [784, 356] on img "To enrich screen reader interactions, please activate Accessibility in Grammarl…" at bounding box center [784, 285] width 372 height 372
type input "https://d339b5nop2tkmp.cloudfront.net/uploads/pictures/3327/content_Goals_for_G…"
type input "400"
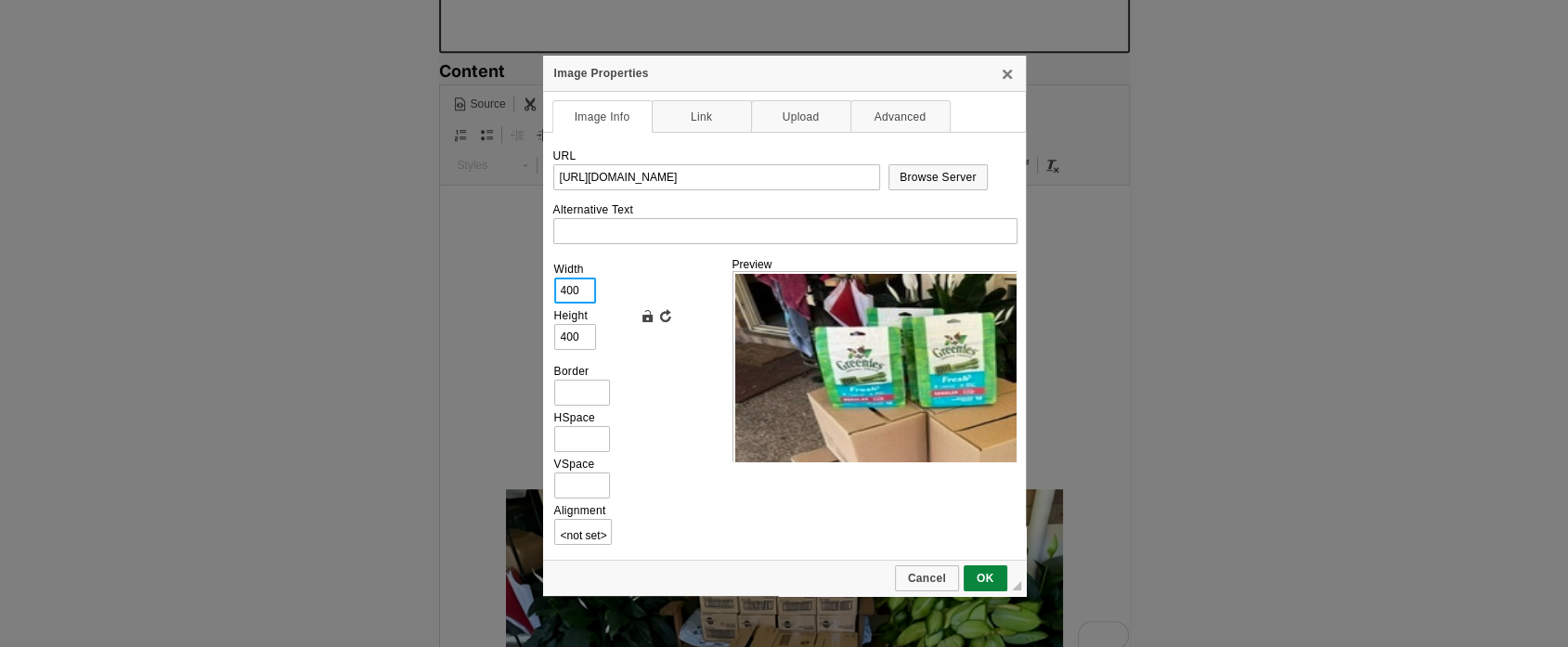
click at [580, 284] on input "400" at bounding box center [575, 290] width 42 height 26
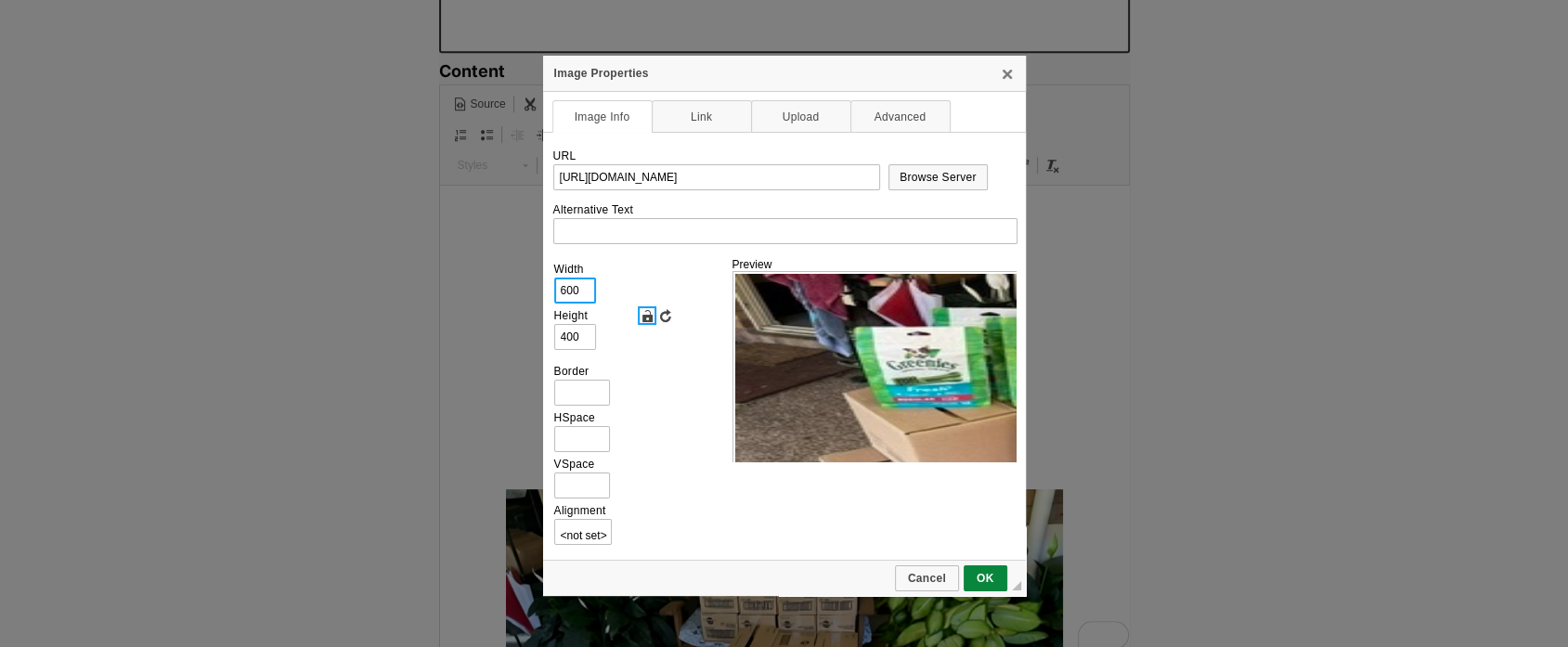
type input "600"
click at [653, 313] on link "Lock Ratio" at bounding box center [646, 315] width 18 height 18
type input "800"
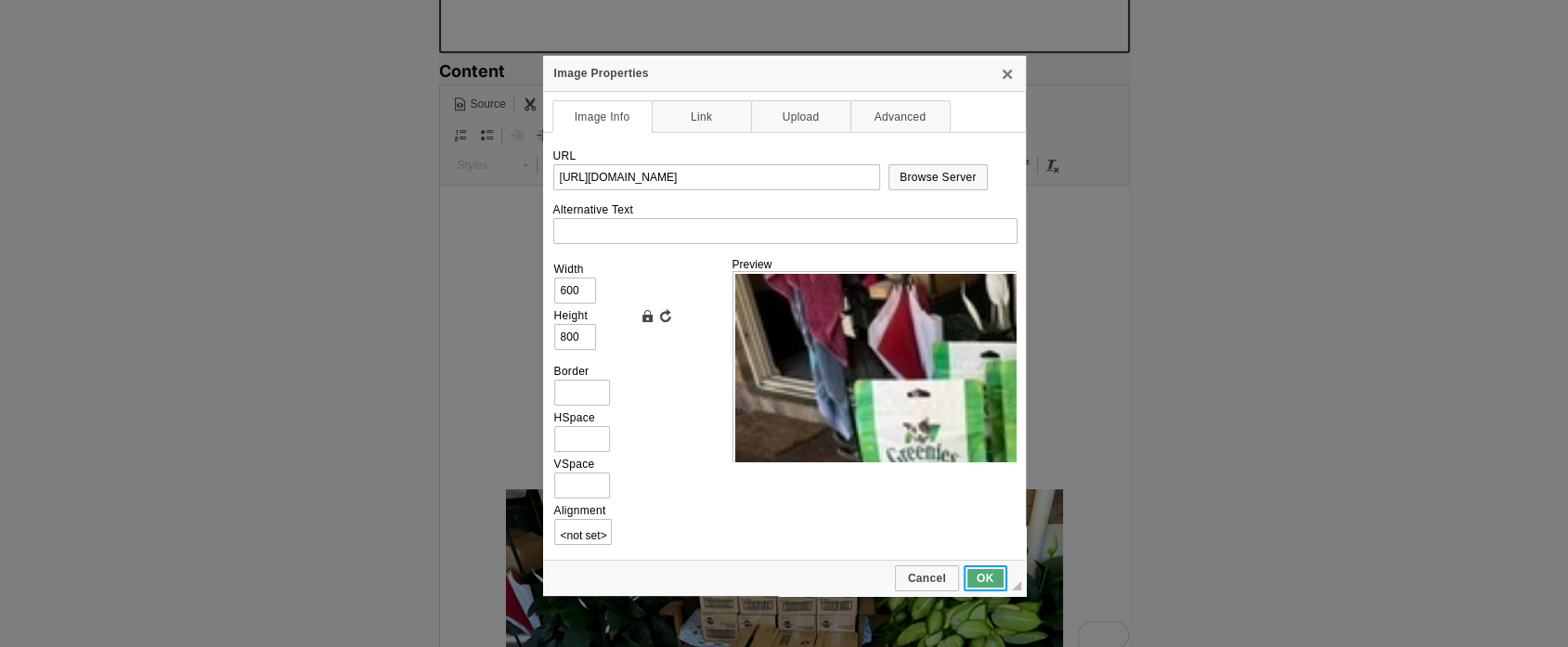
click at [979, 572] on span "OK" at bounding box center [985, 578] width 40 height 13
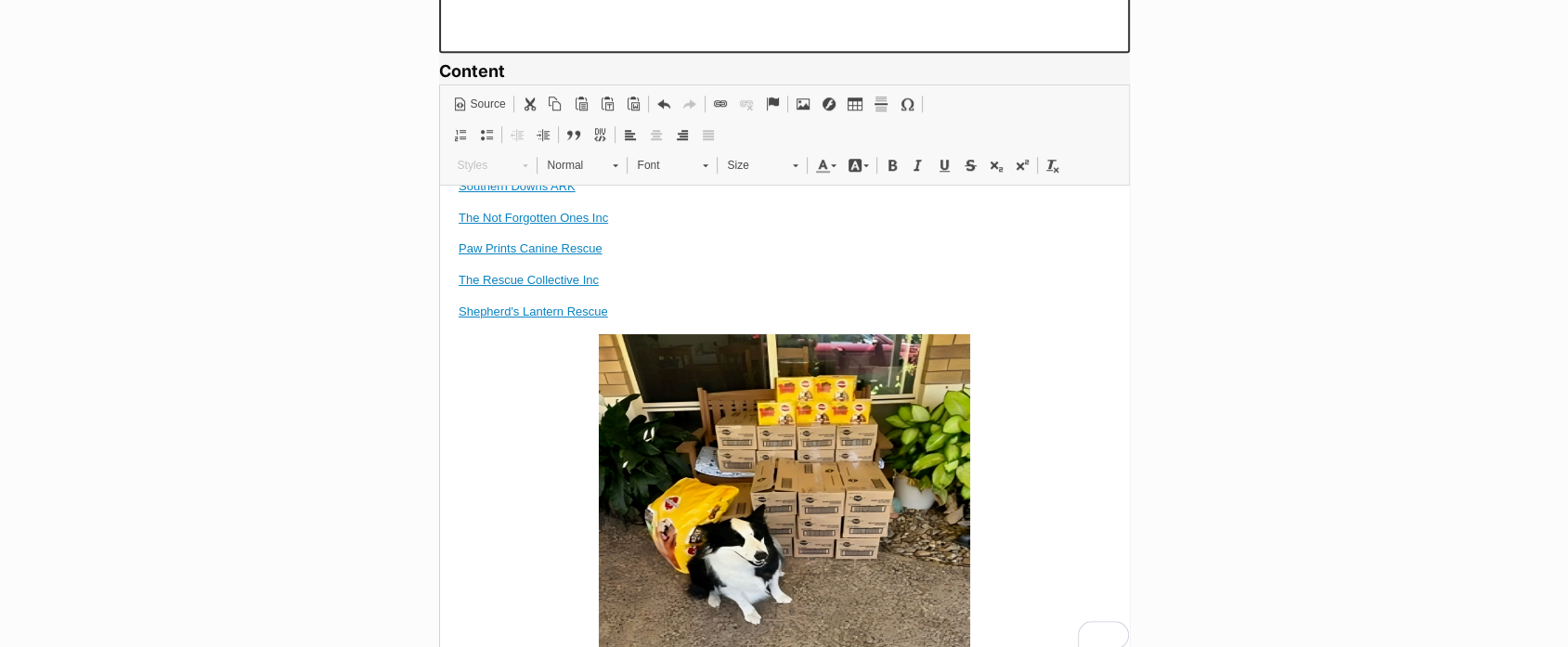
click at [834, 420] on img "To enrich screen reader interactions, please activate Accessibility in Grammarl…" at bounding box center [784, 519] width 372 height 372
type input "https://d339b5nop2tkmp.cloudfront.net/uploads/pictures/3326/content_Goals_for_G…"
type input "400"
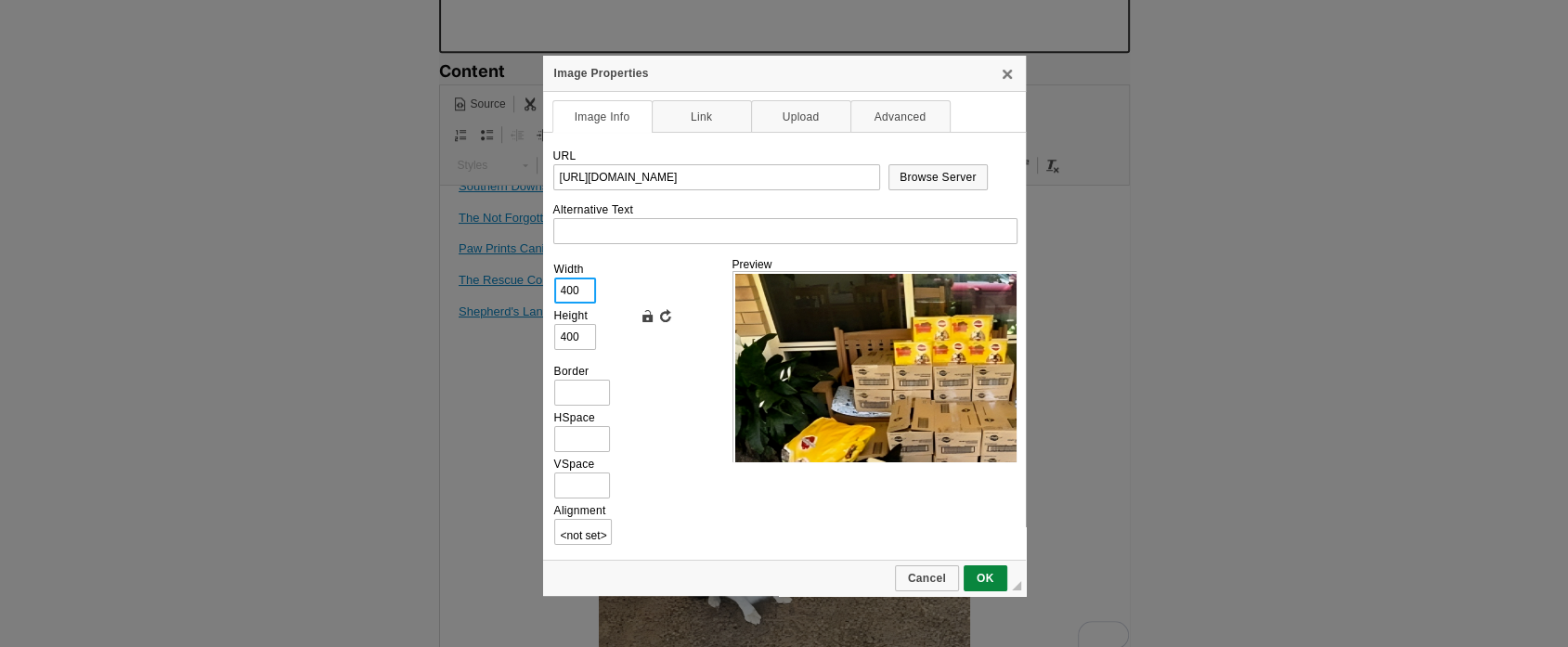
click at [576, 293] on input "400" at bounding box center [575, 290] width 42 height 26
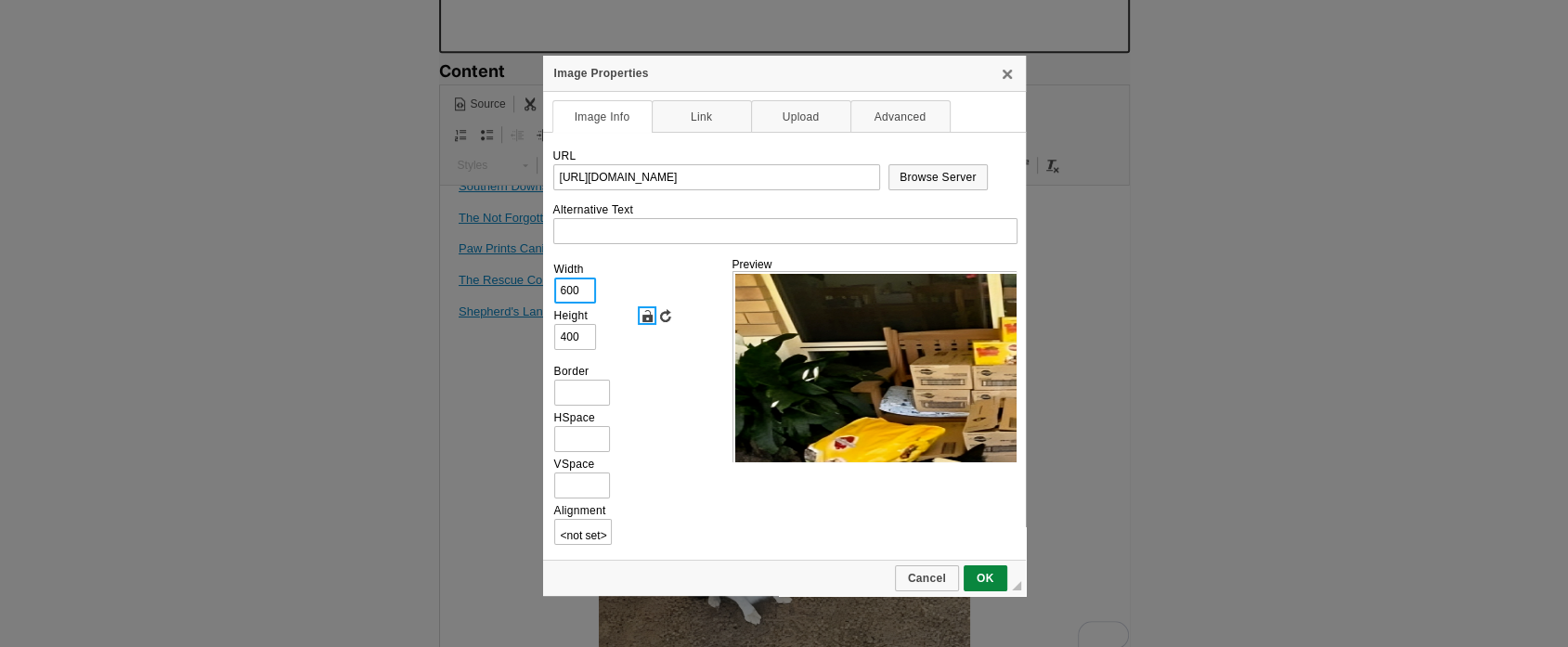
type input "600"
click at [643, 310] on link "Lock Ratio" at bounding box center [646, 315] width 18 height 18
type input "803"
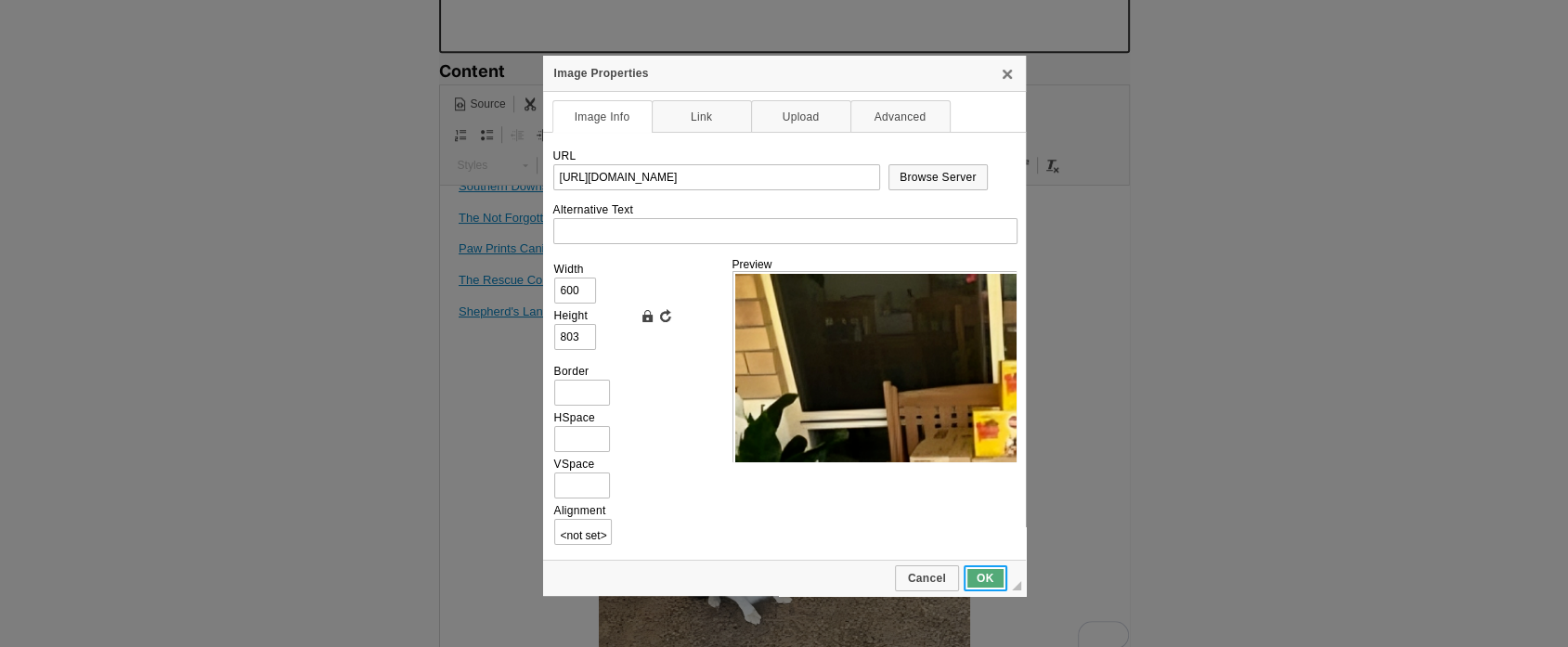
click at [982, 572] on span "OK" at bounding box center [985, 578] width 40 height 13
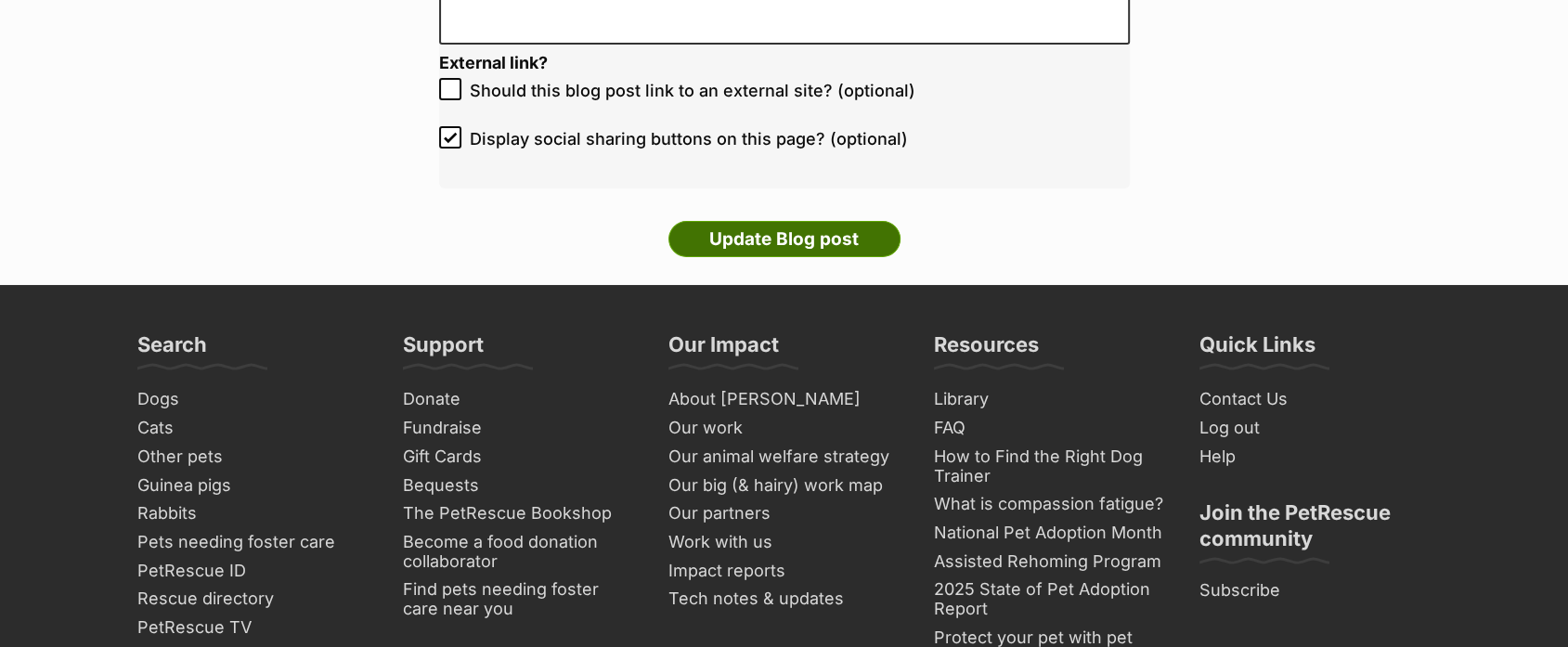
click at [802, 237] on input "Update Blog post" at bounding box center [784, 239] width 232 height 37
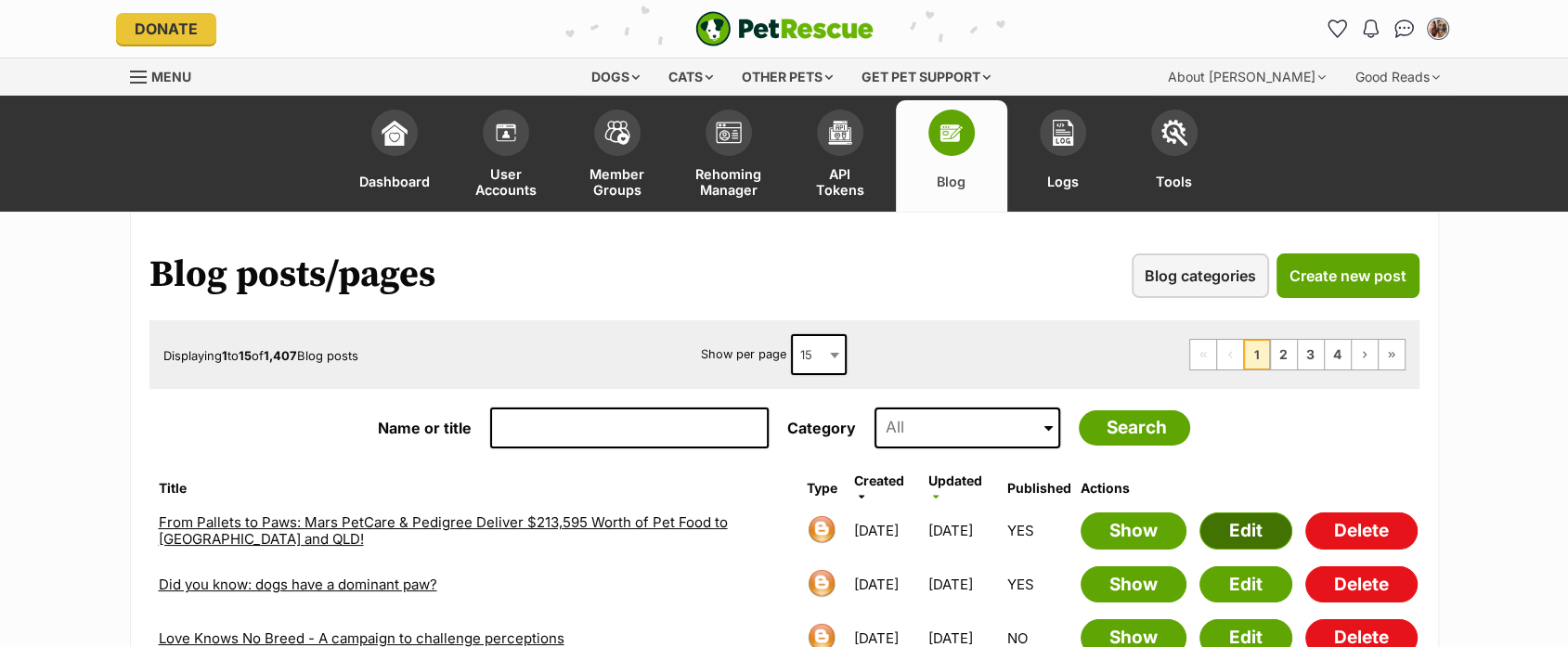
click at [1234, 517] on link "Edit" at bounding box center [1245, 530] width 93 height 37
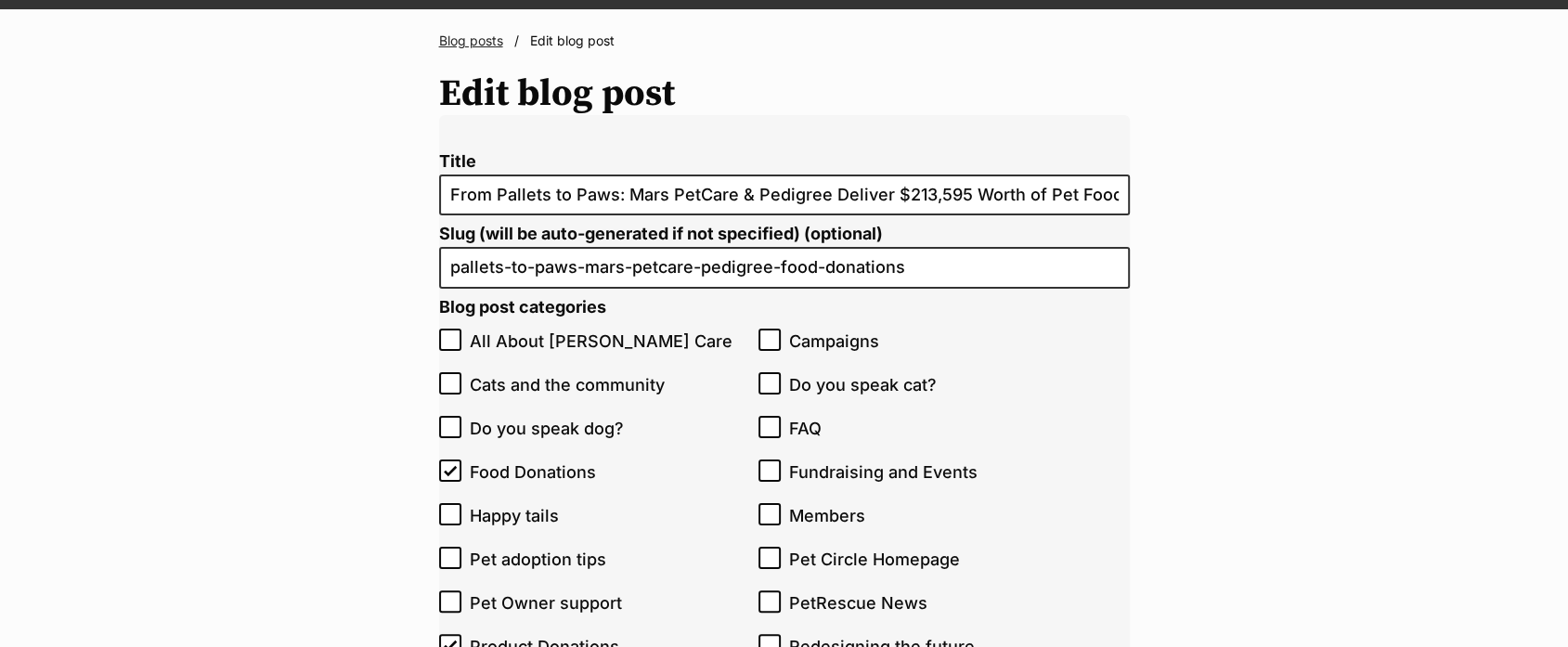
scroll to position [365, 0]
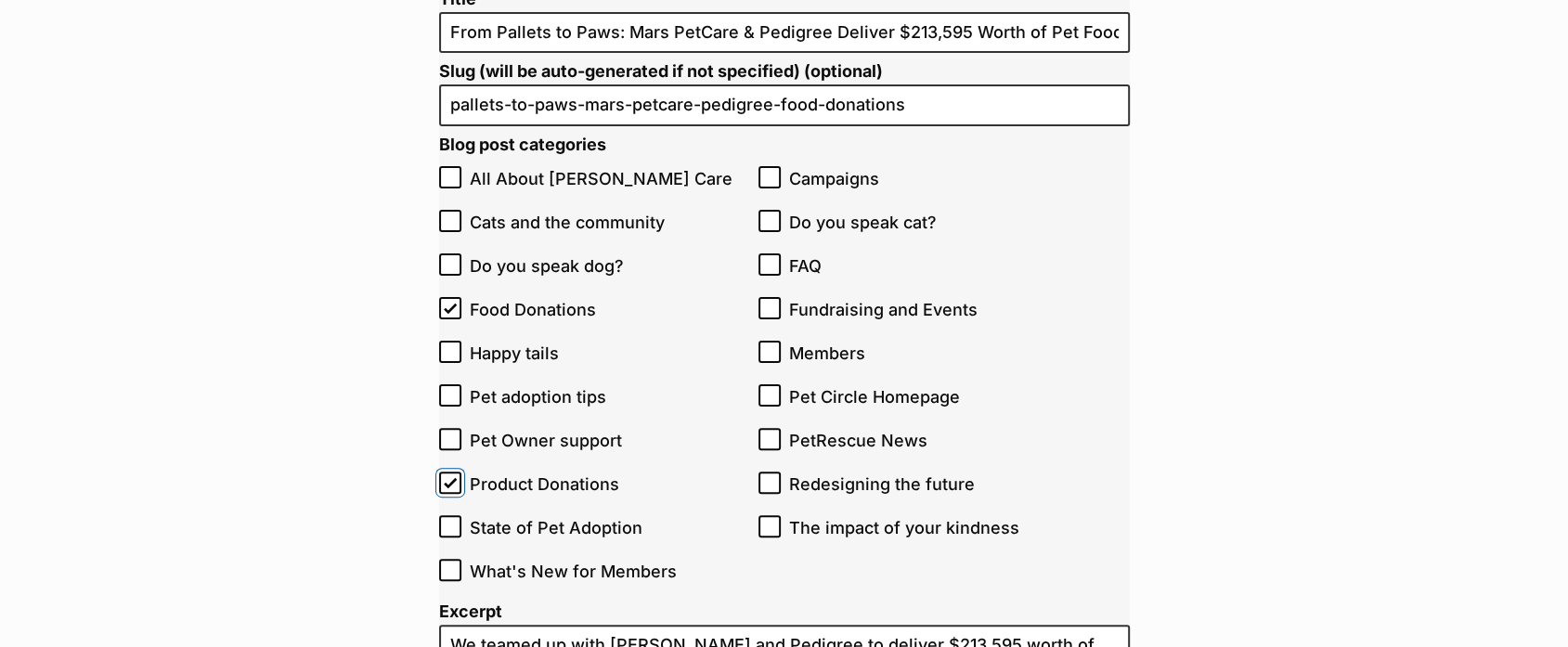
click at [459, 479] on input "Product Donations" at bounding box center [450, 483] width 22 height 22
checkbox input "false"
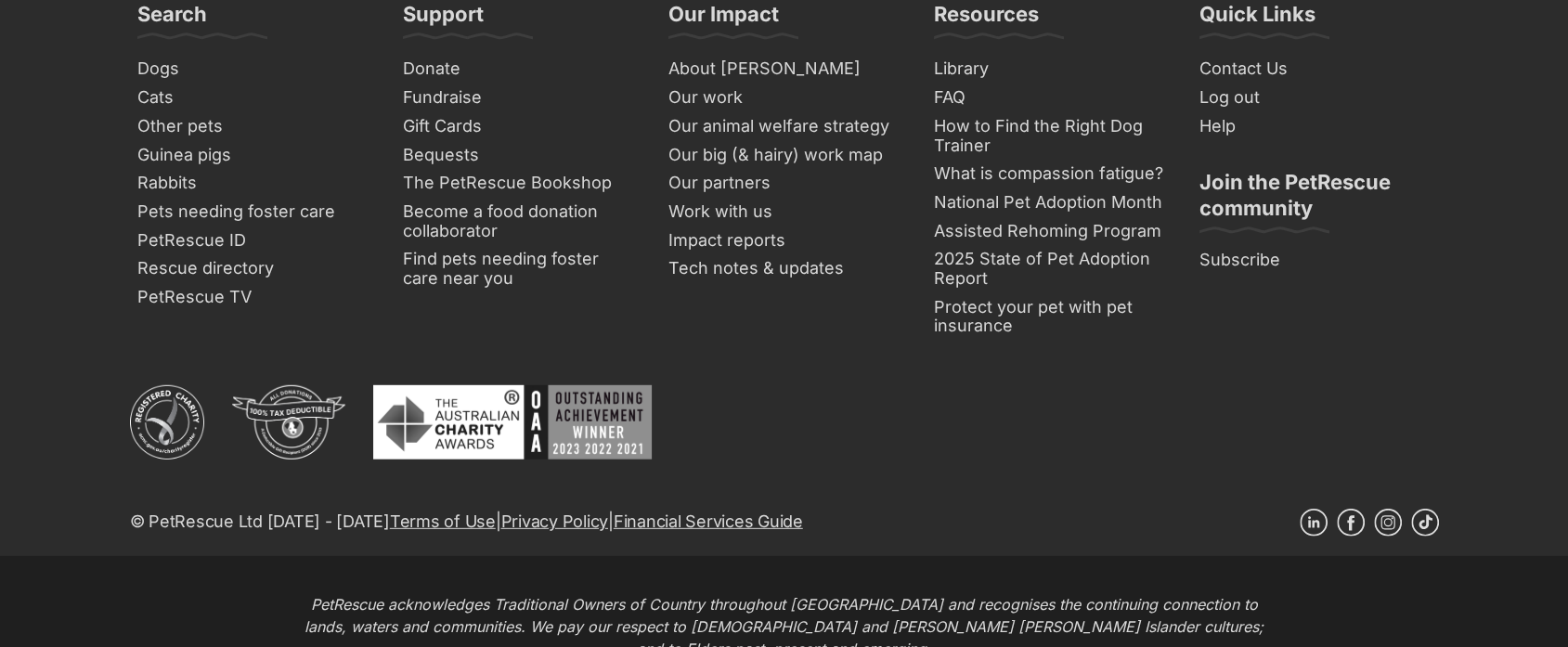
scroll to position [4314, 0]
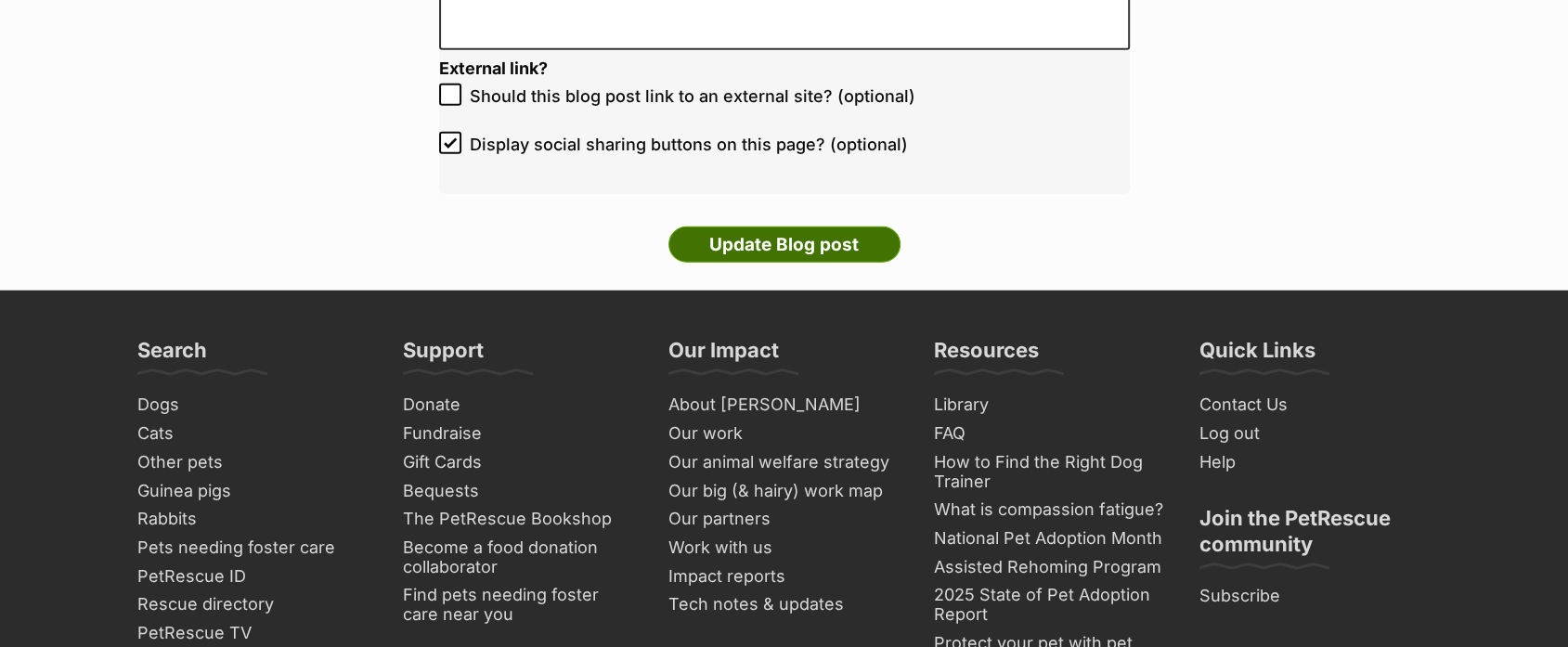
click at [805, 229] on input "Update Blog post" at bounding box center [784, 245] width 232 height 37
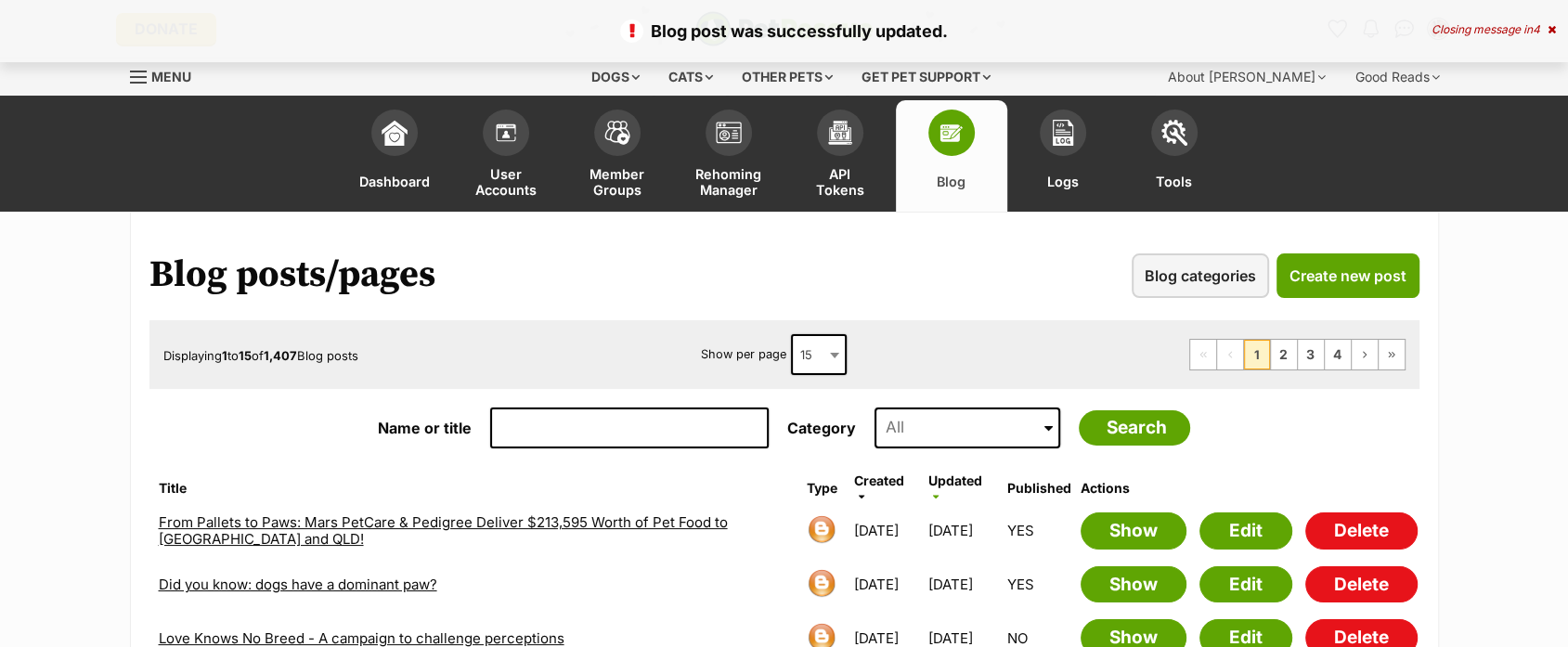
click at [1468, 36] on p "Blog post was successfully updated." at bounding box center [784, 31] width 1531 height 25
click at [1468, 30] on div "Closing message in 4" at bounding box center [1493, 30] width 124 height 13
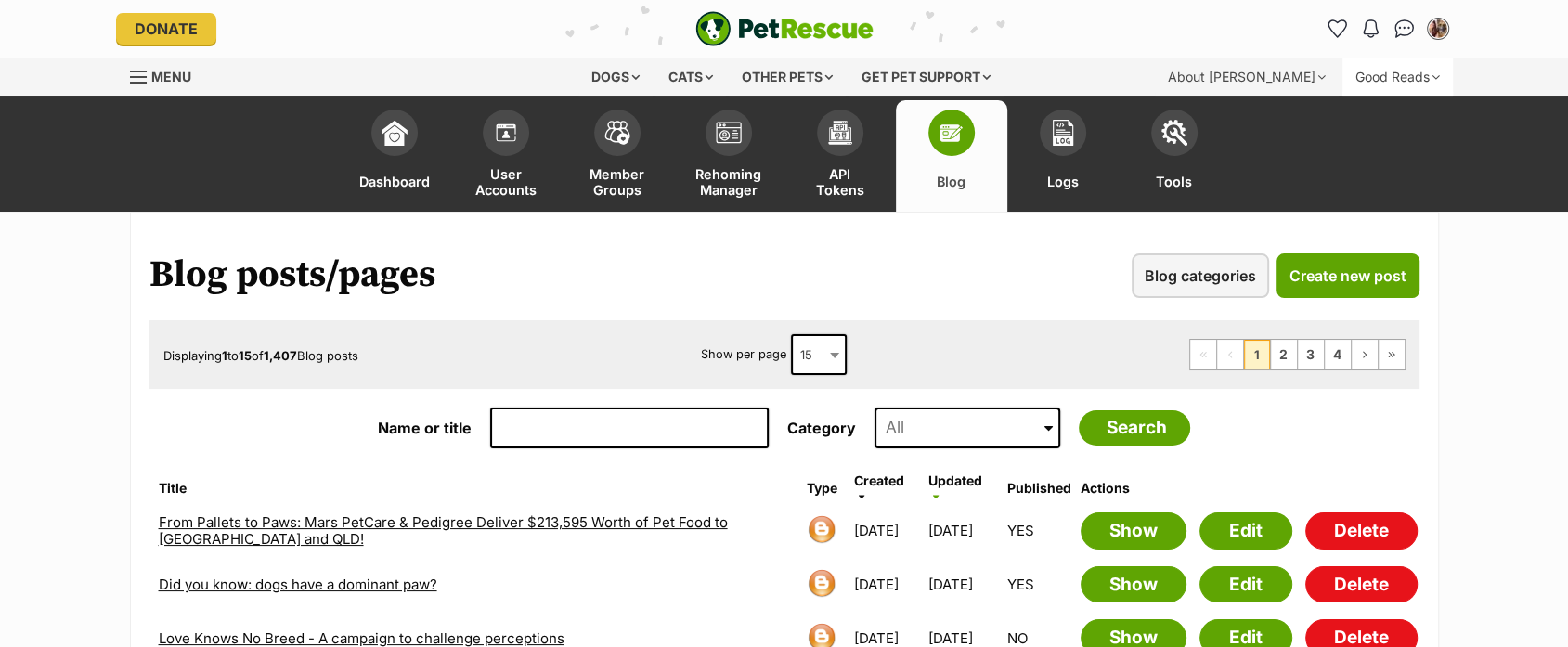
click at [1407, 78] on div "Good Reads" at bounding box center [1398, 76] width 111 height 37
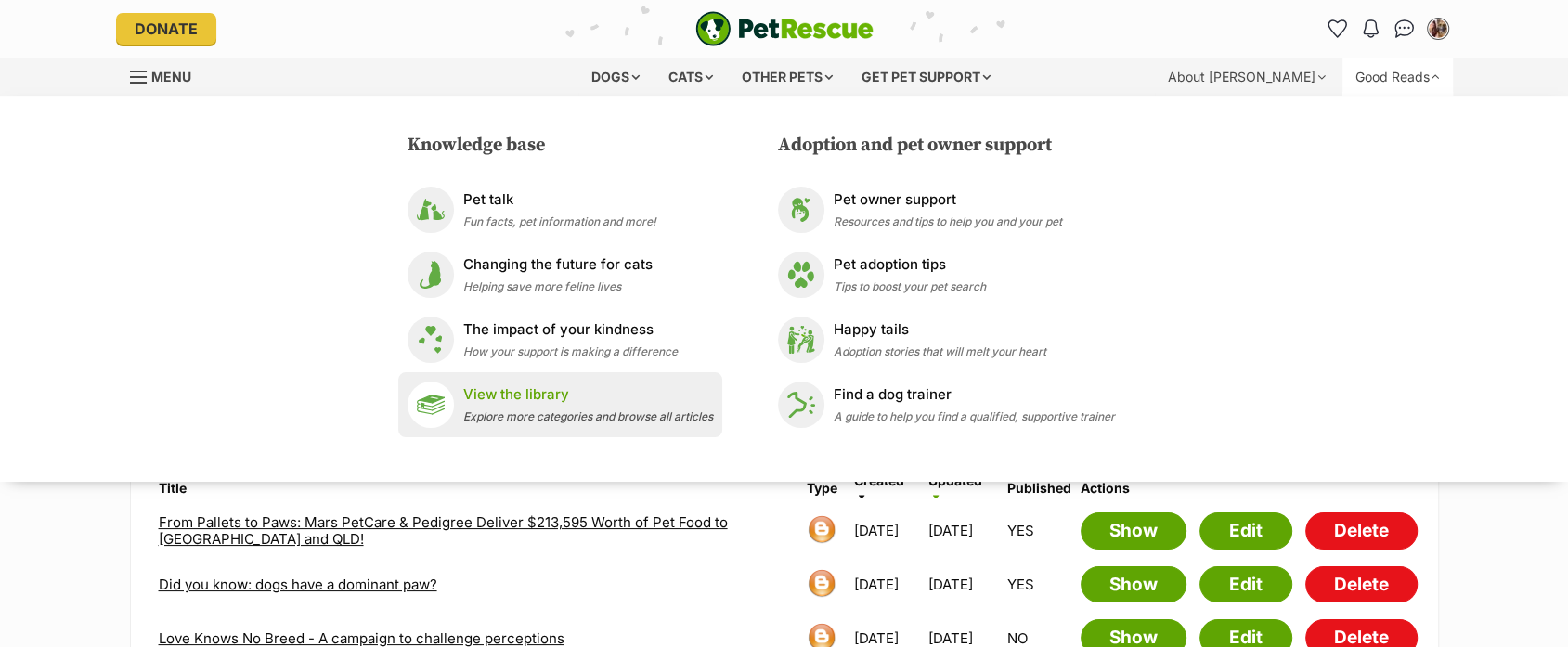
click at [580, 421] on span "Explore more categories and browse all articles" at bounding box center [588, 416] width 249 height 14
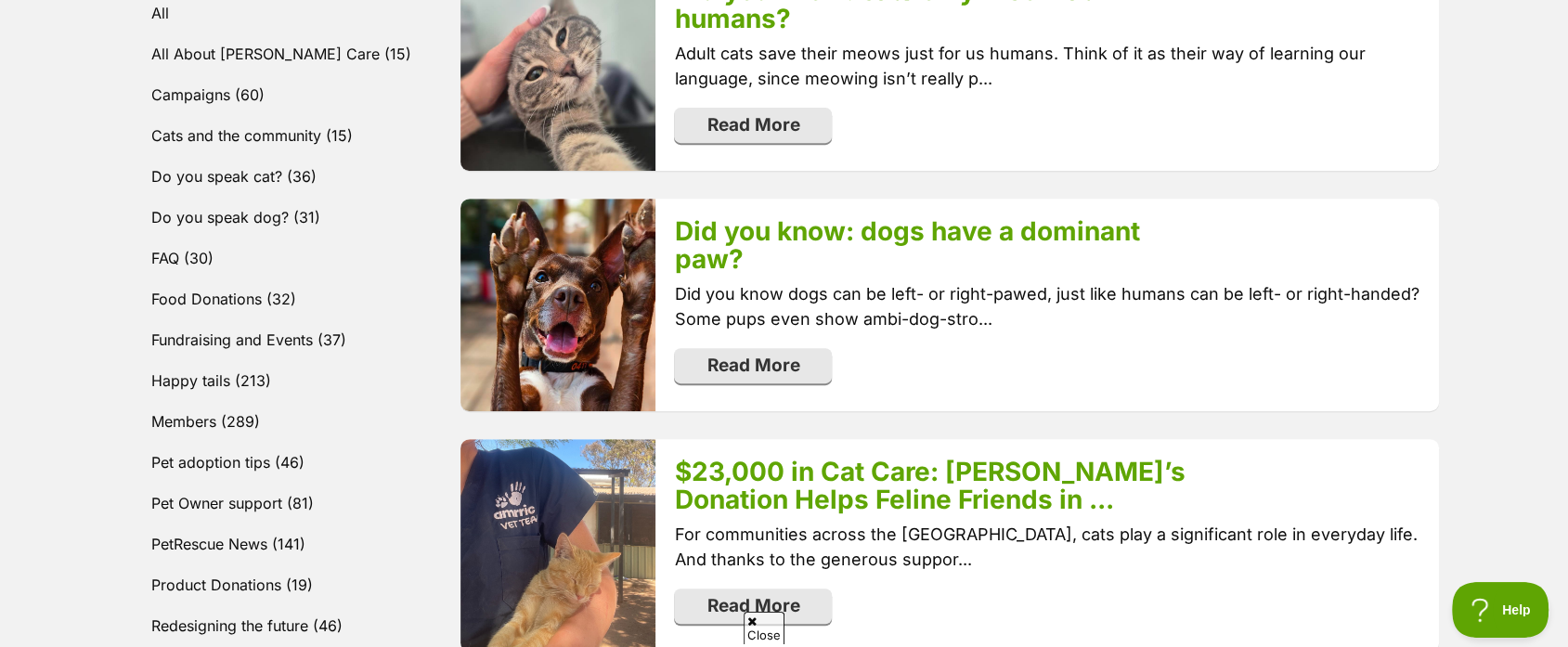
scroll to position [815, 0]
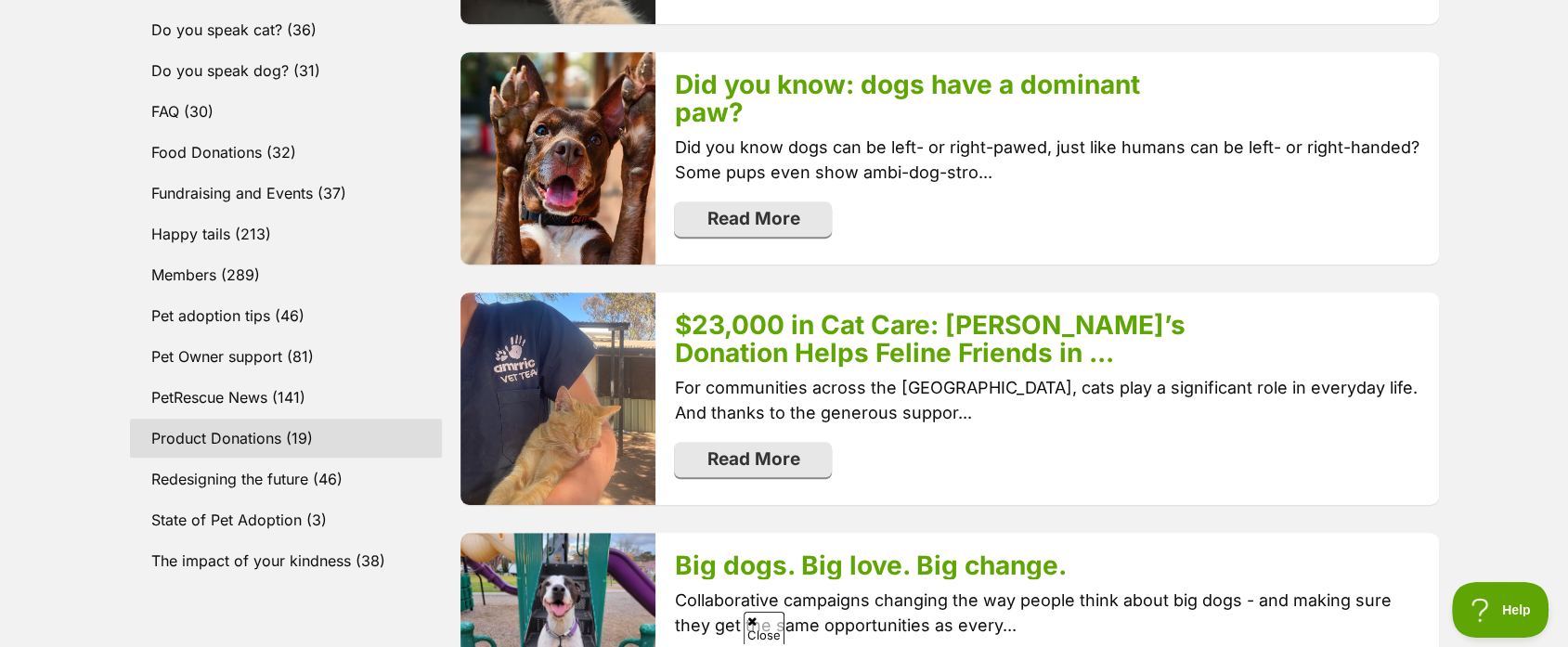
click at [243, 421] on link "Product Donations (19)" at bounding box center [286, 438] width 312 height 39
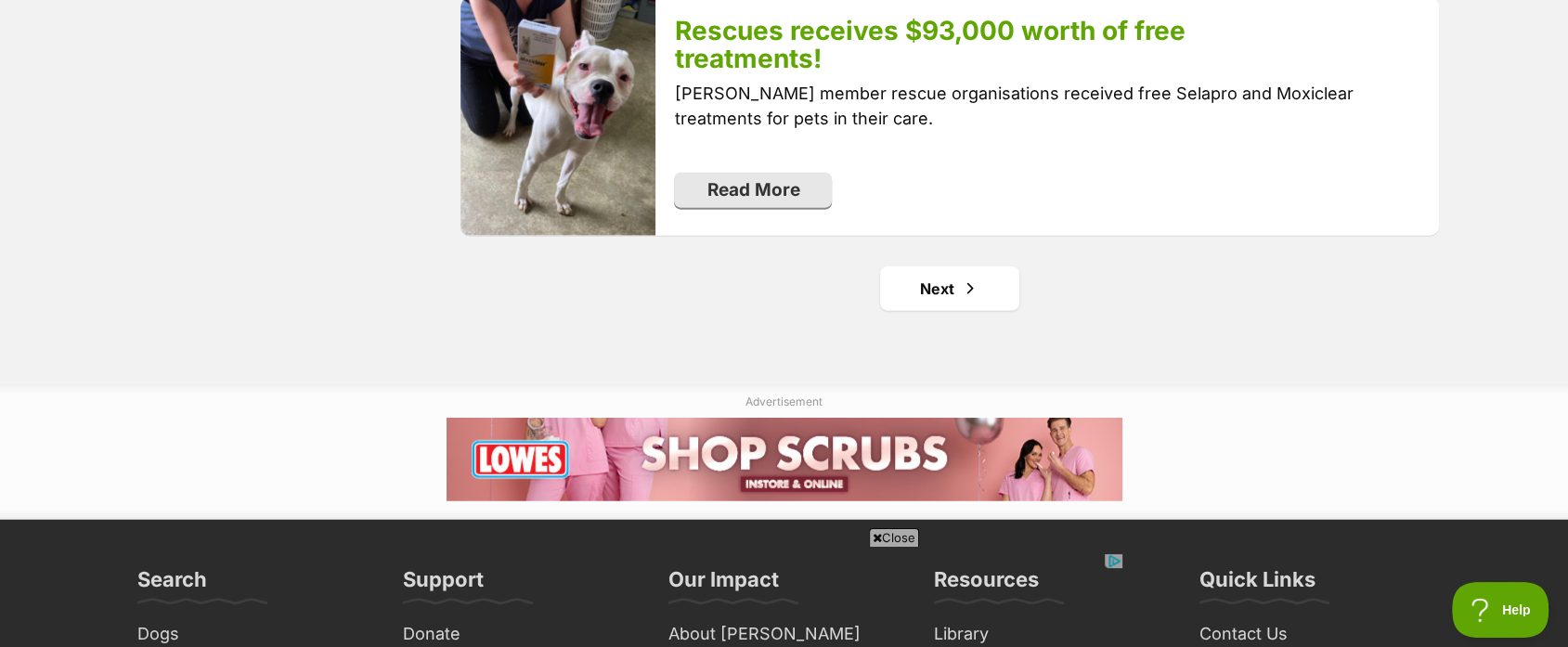
scroll to position [4101, 0]
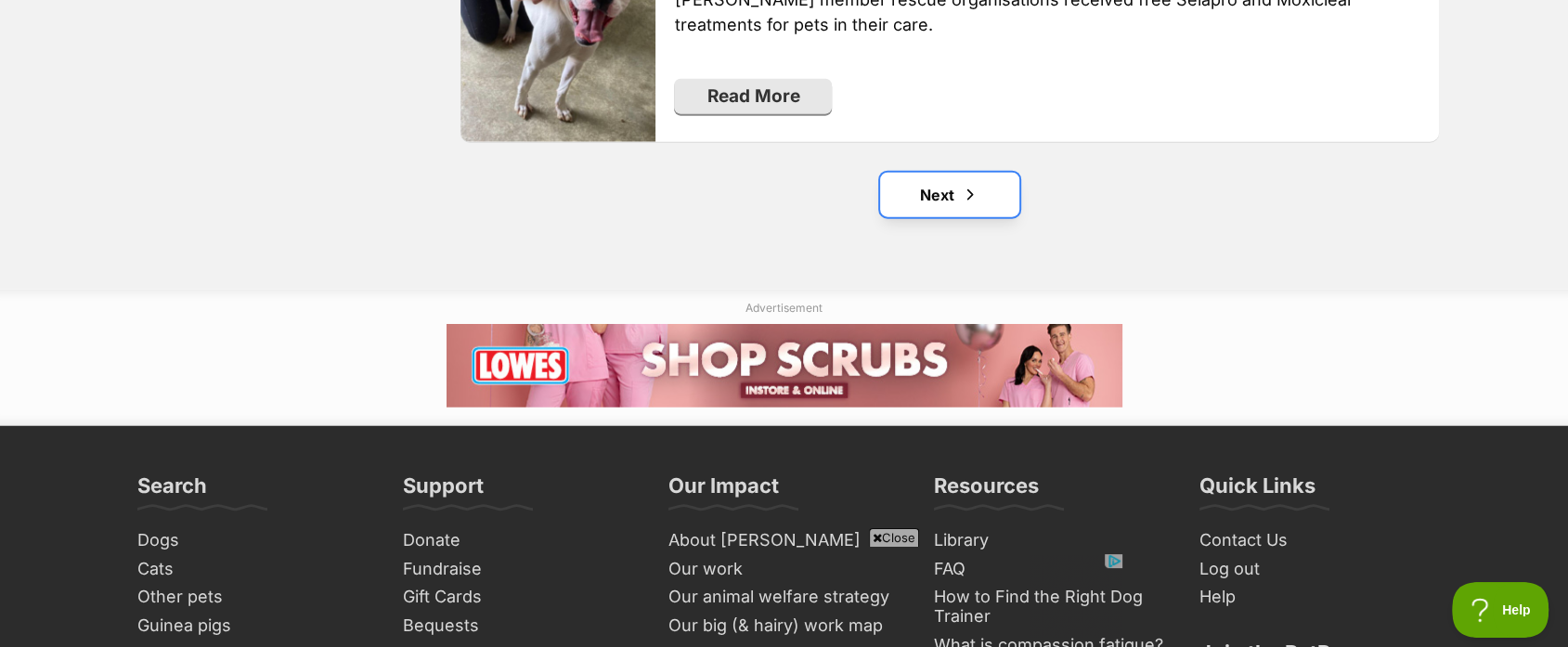
click at [930, 173] on link "Next" at bounding box center [950, 195] width 140 height 45
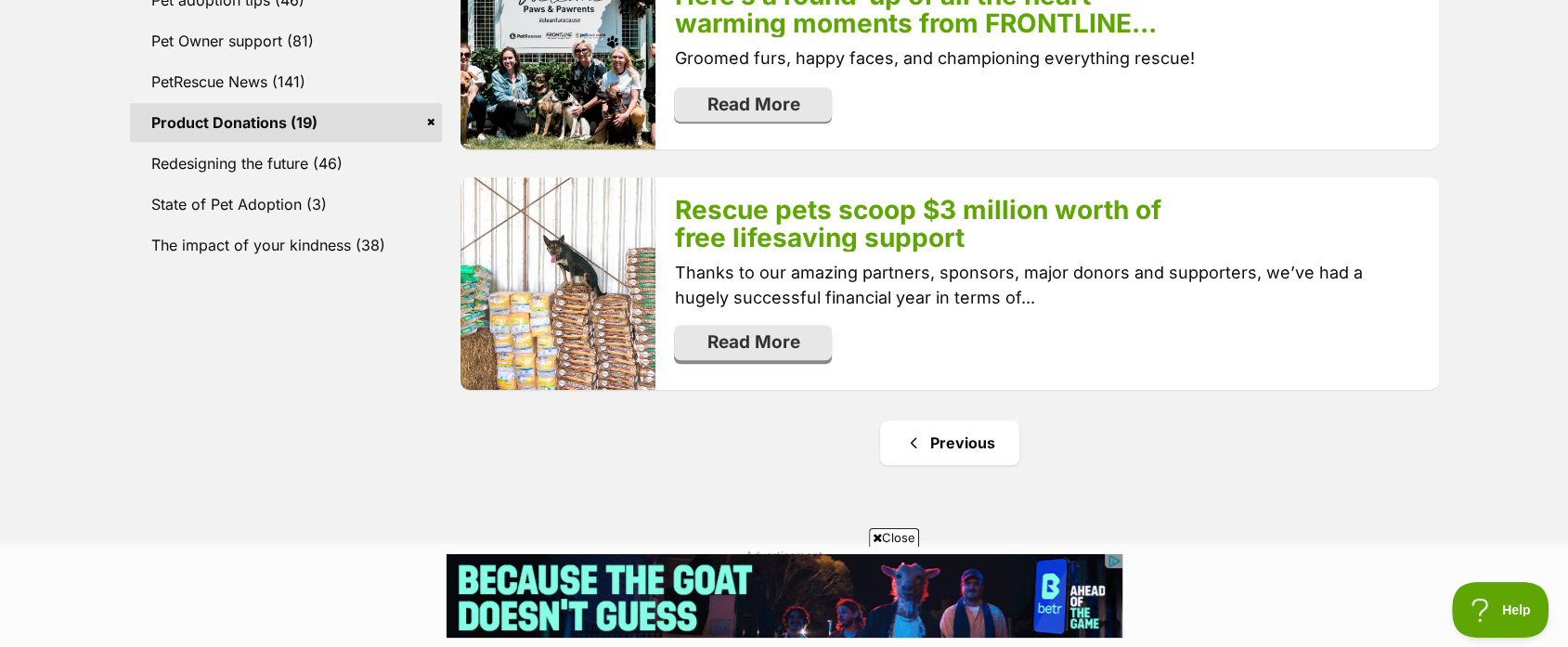
click at [785, 347] on link "Read More" at bounding box center [752, 342] width 158 height 35
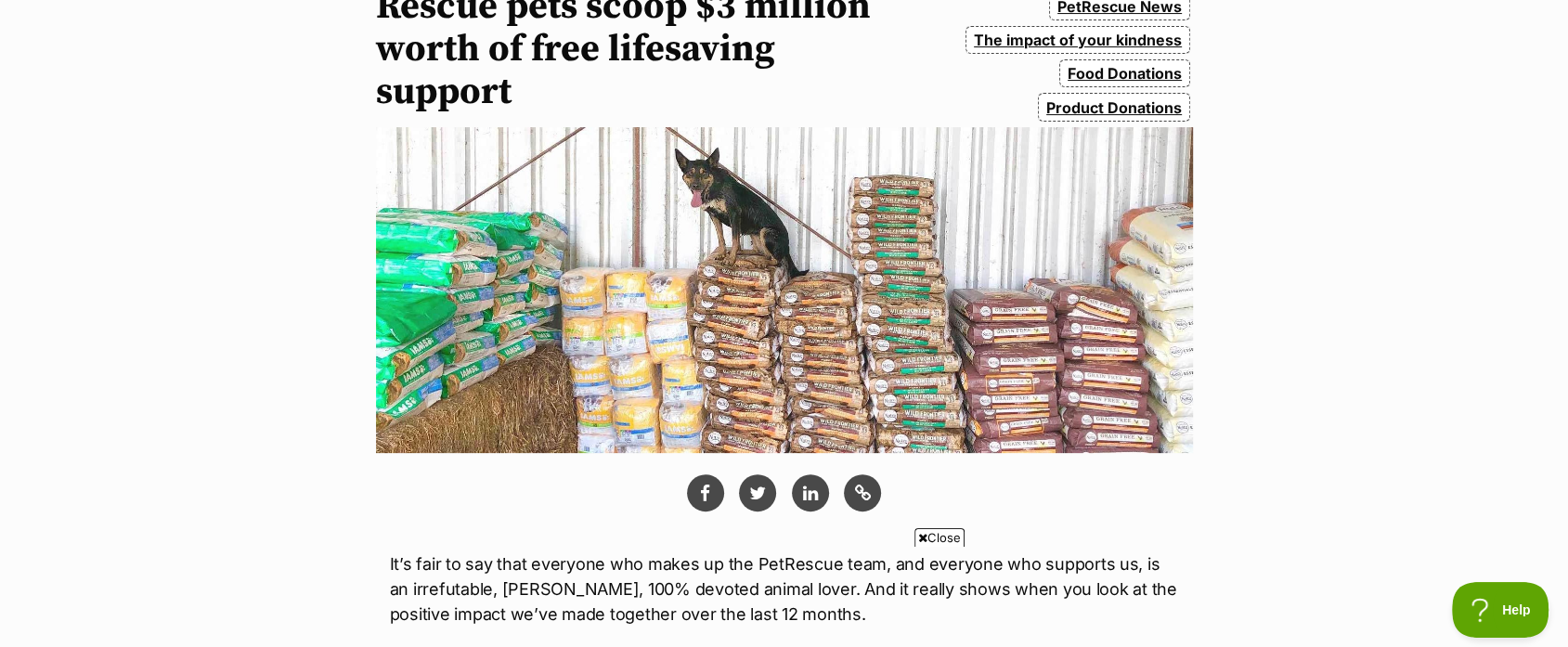
scroll to position [183, 0]
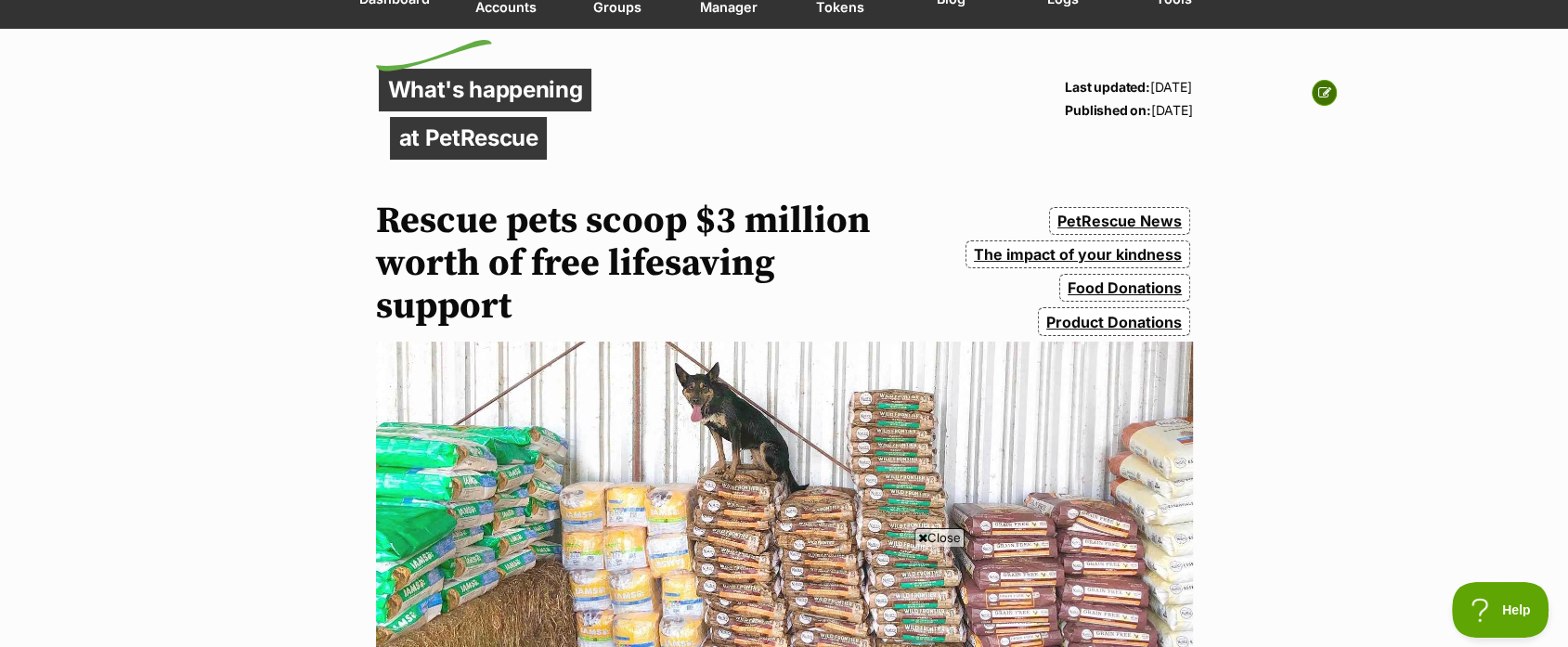
click at [1326, 86] on icon at bounding box center [1325, 93] width 13 height 13
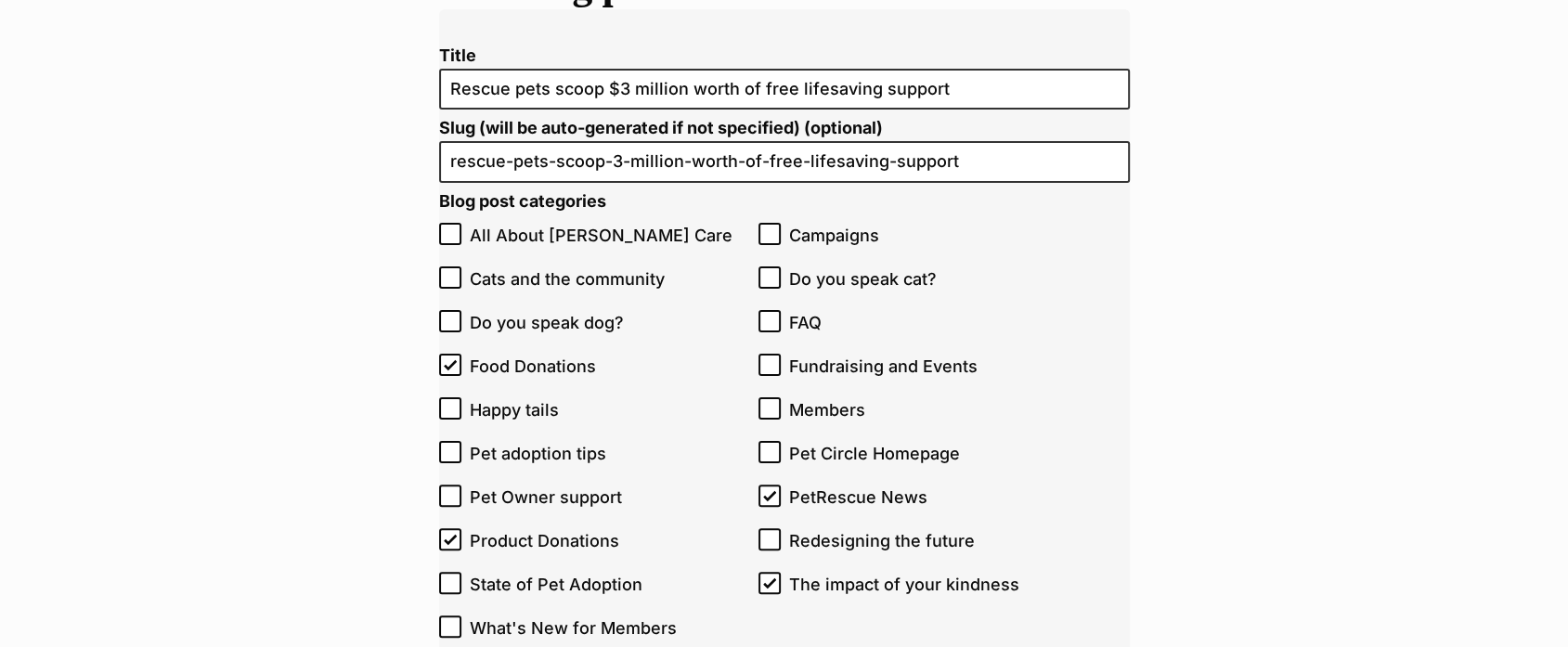
scroll to position [350, 0]
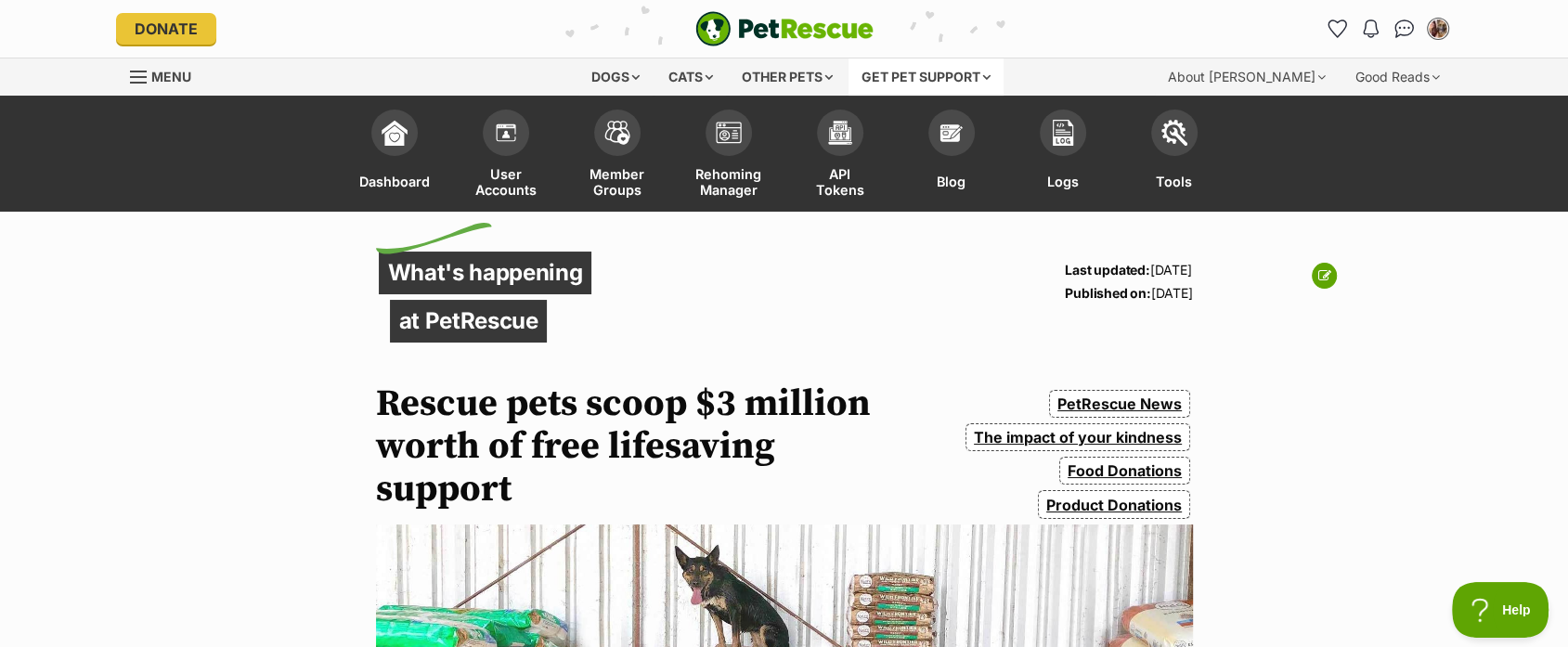
click at [991, 73] on div "Get pet support" at bounding box center [926, 76] width 155 height 37
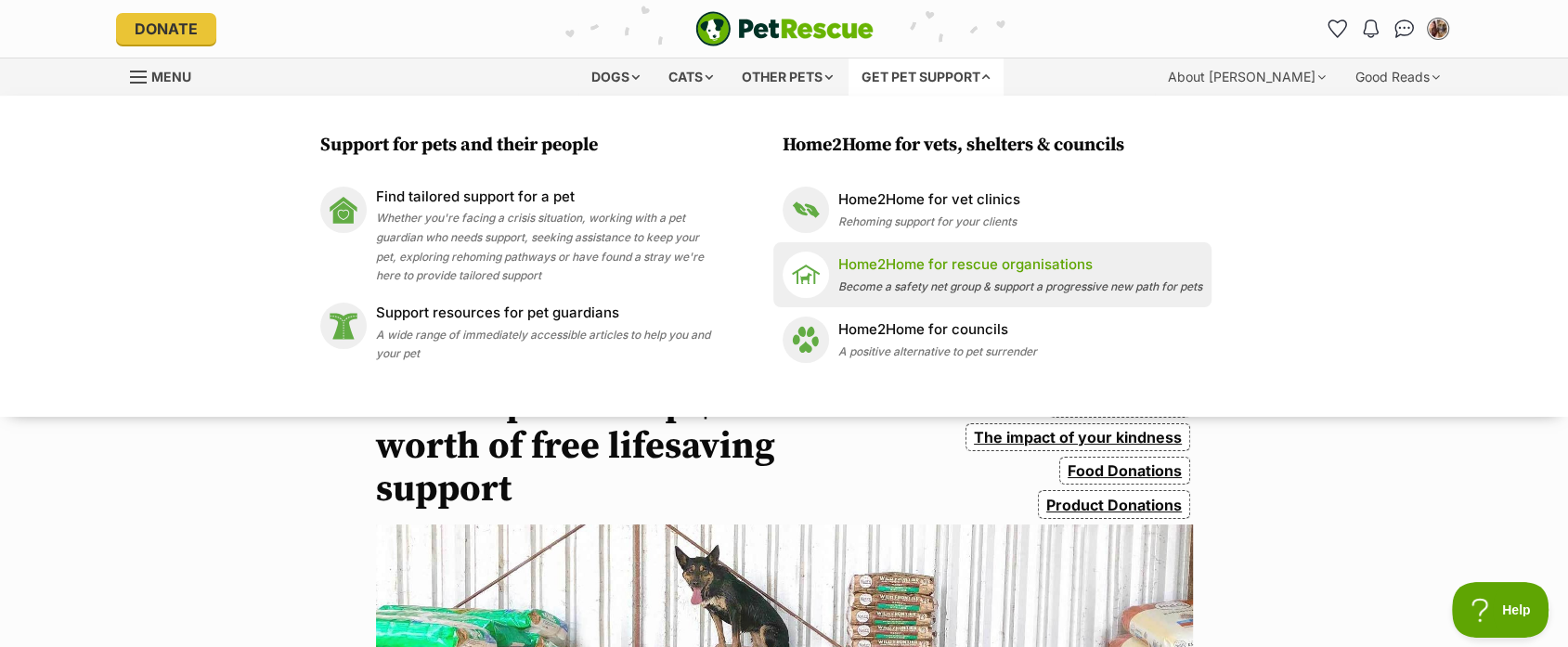
click at [999, 277] on div "Home2Home for rescue organisations Become a safety net group & support a progre…" at bounding box center [1020, 274] width 364 height 40
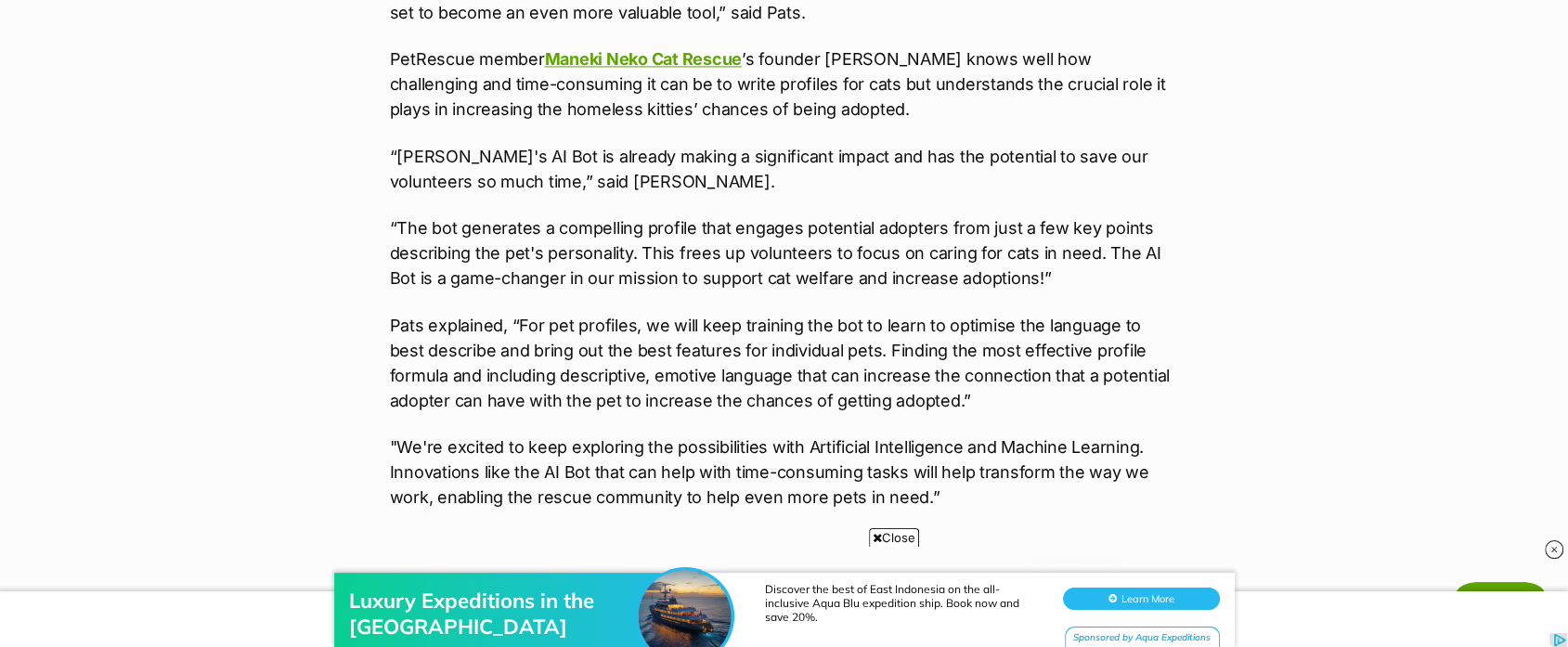
drag, startPoint x: 895, startPoint y: 205, endPoint x: 776, endPoint y: 90, distance: 165.5
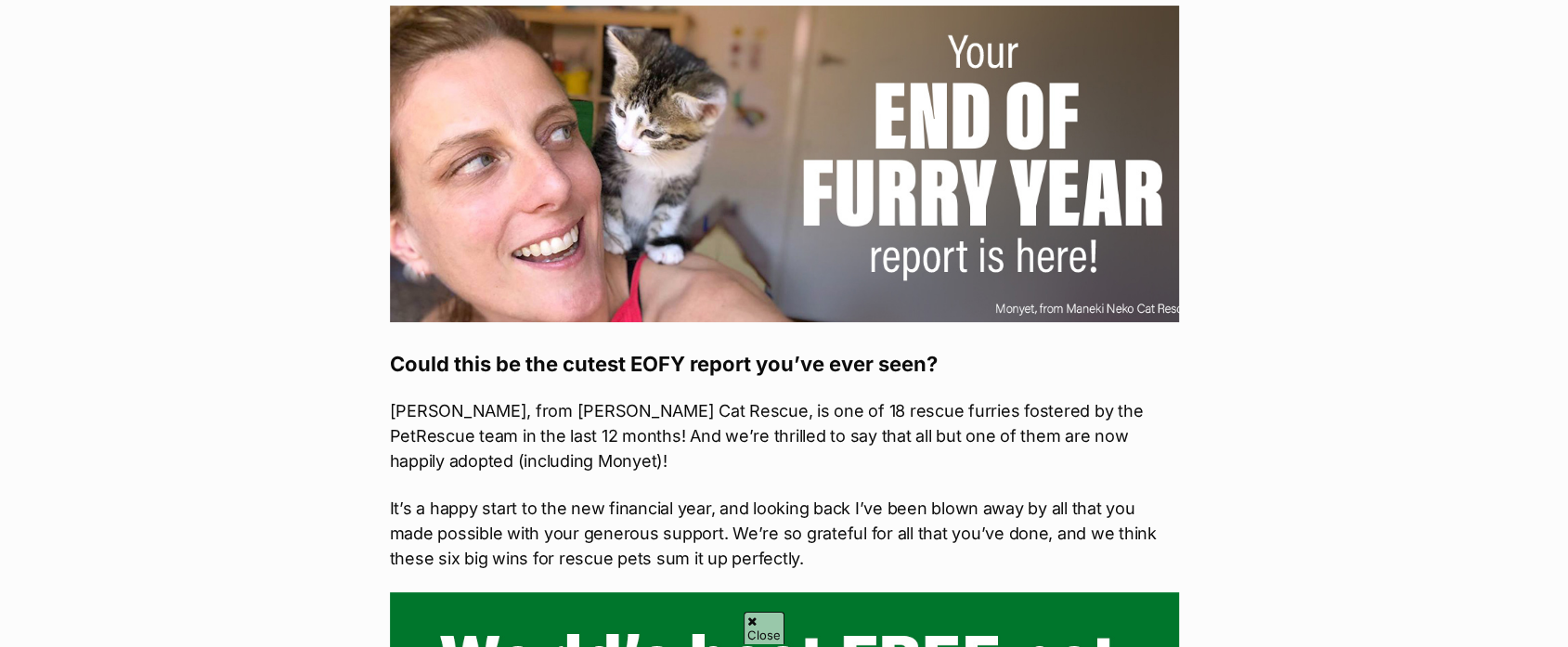
scroll to position [824, 0]
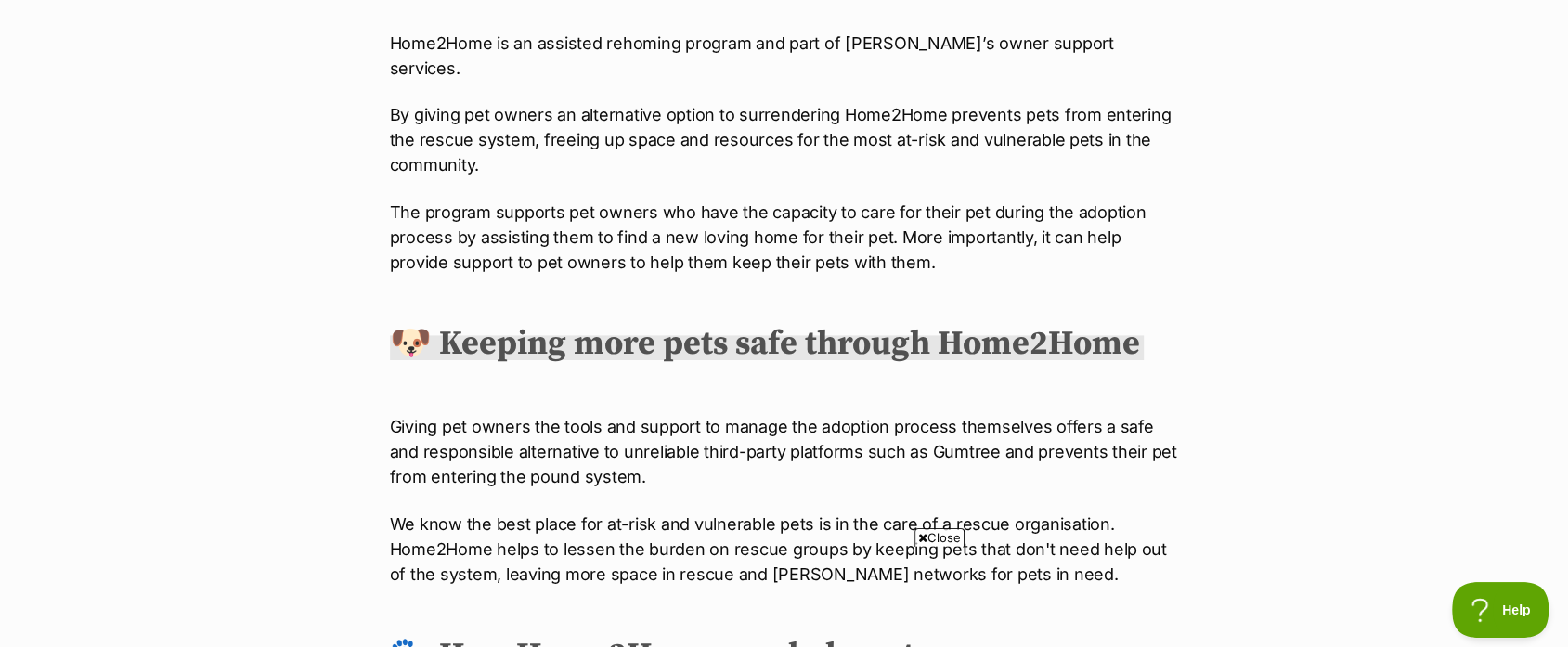
scroll to position [1103, 0]
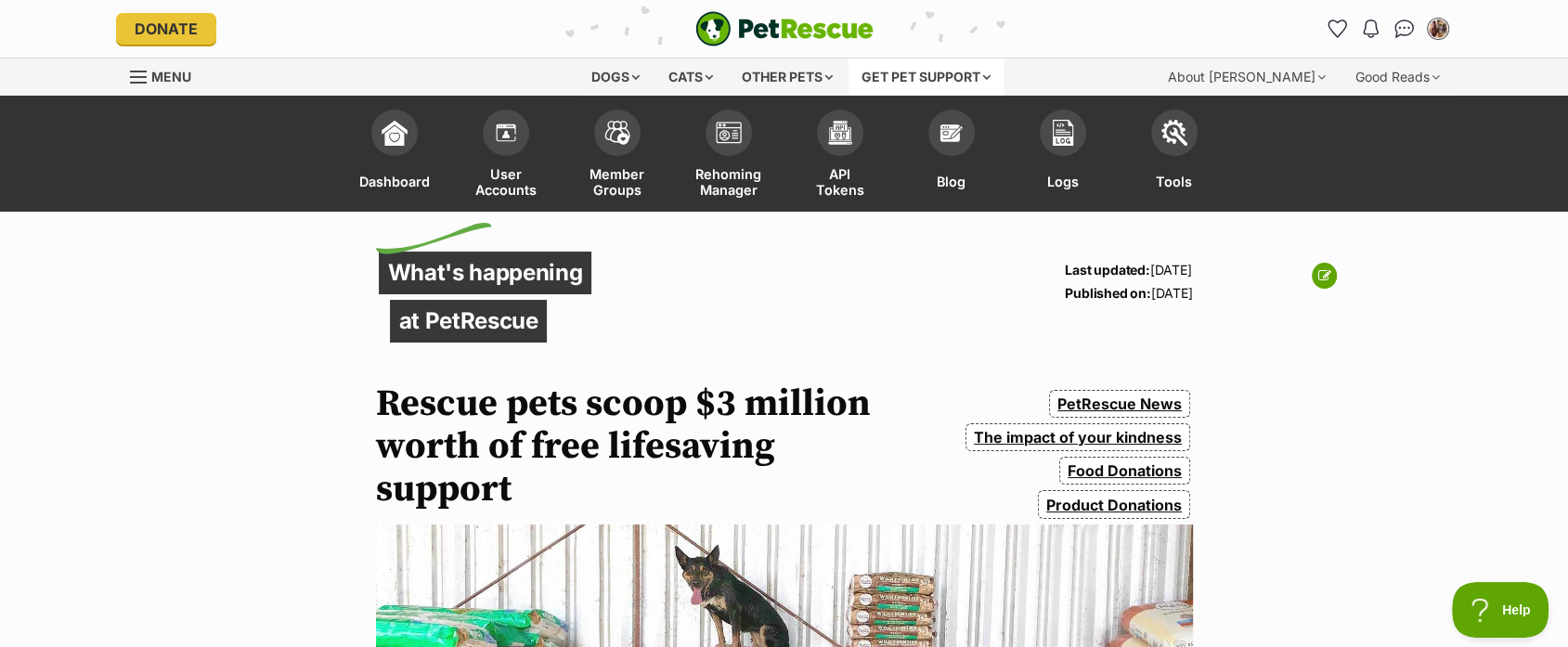
click at [903, 67] on div "Get pet support" at bounding box center [926, 76] width 155 height 37
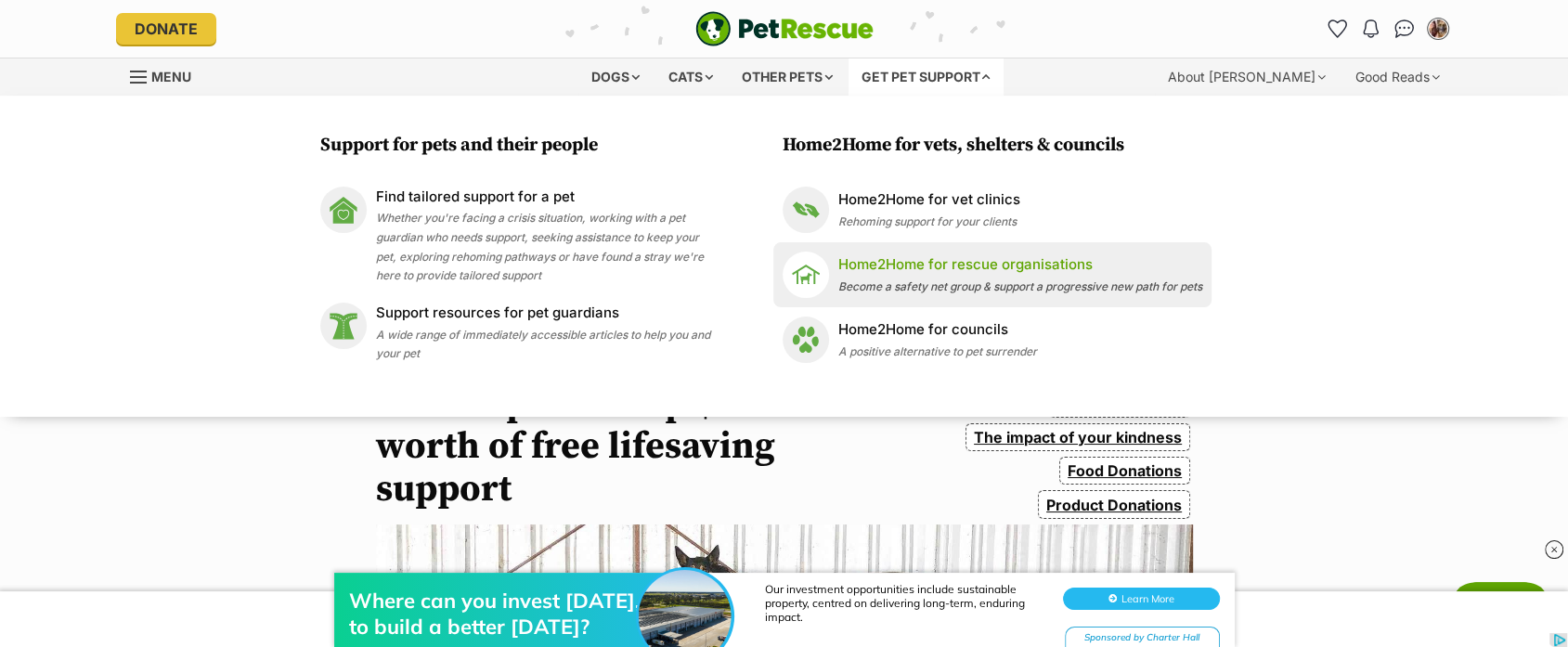
click at [951, 268] on p "Home2Home for rescue organisations" at bounding box center [1020, 265] width 364 height 21
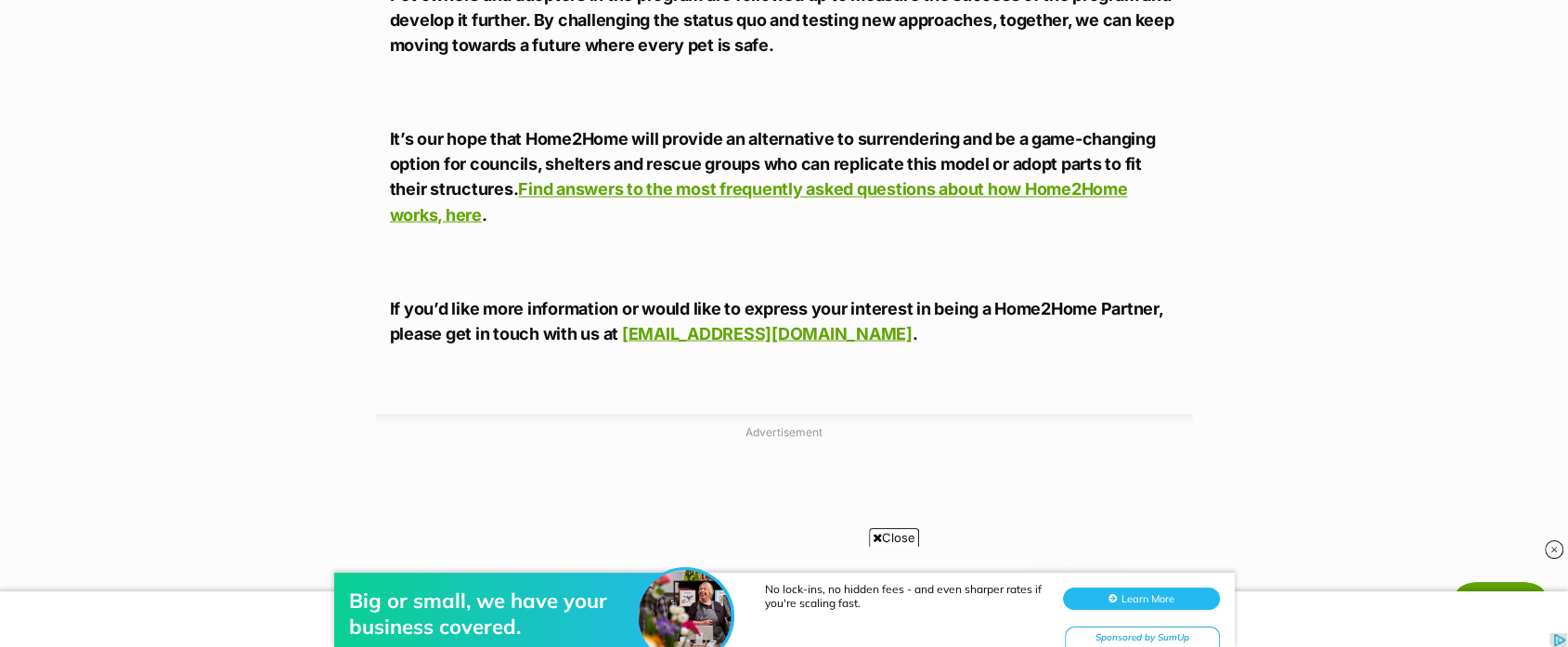
scroll to position [2936, 0]
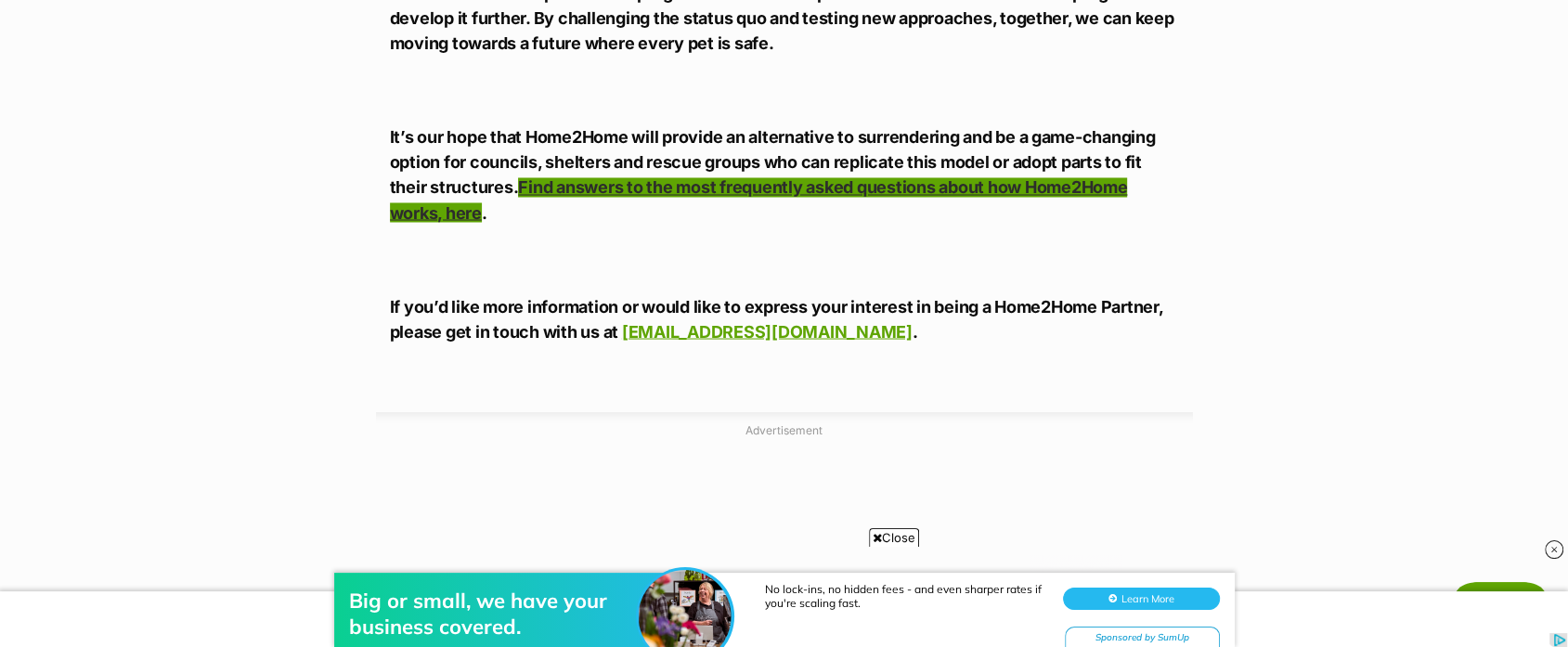
click at [974, 178] on link "Find answers to the most frequently asked questions about how Home2Home works, …" at bounding box center [759, 200] width 738 height 45
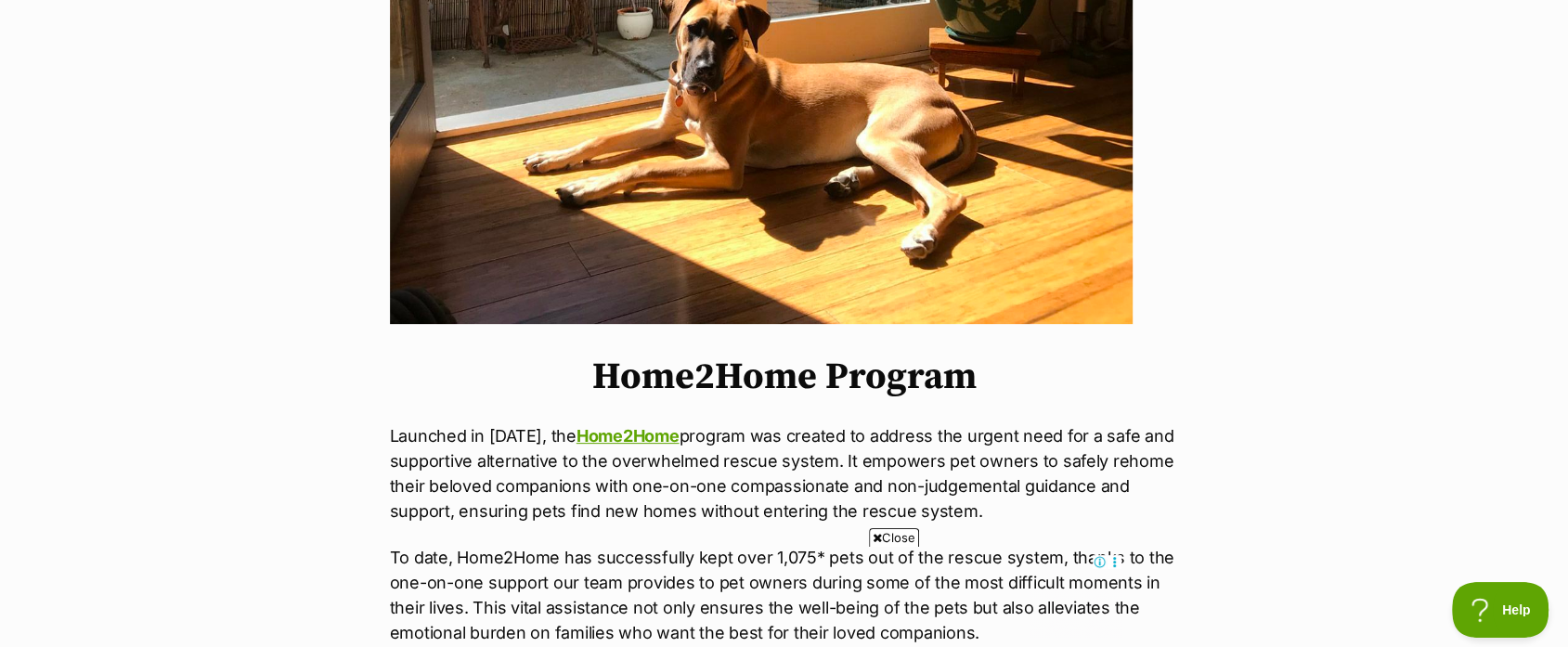
scroll to position [267, 0]
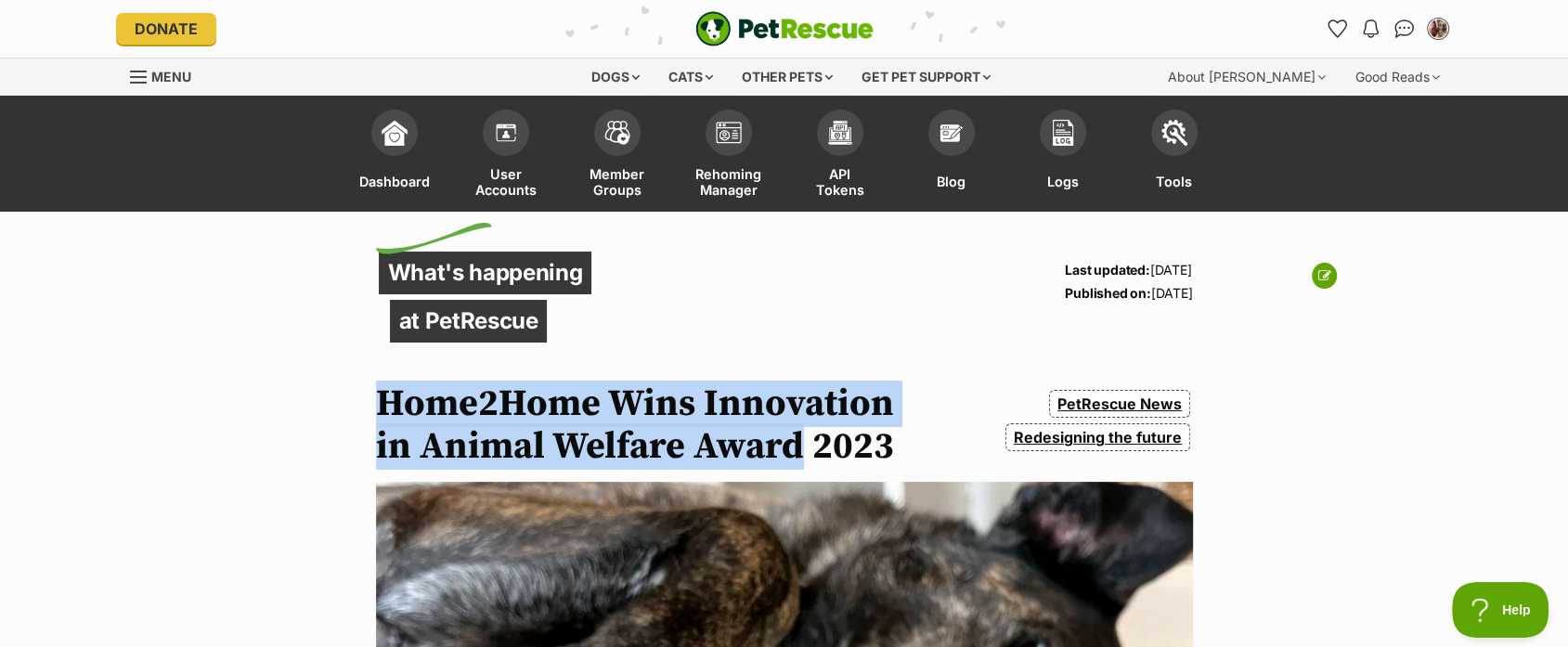
drag, startPoint x: 799, startPoint y: 448, endPoint x: 376, endPoint y: 406, distance: 425.1
click at [376, 406] on h1 "Home2Home Wins Innovation in Animal Welfare Award 2023" at bounding box center [641, 424] width 531 height 85
copy h1 "Home2Home Wins Innovation in Animal Welfare Award"
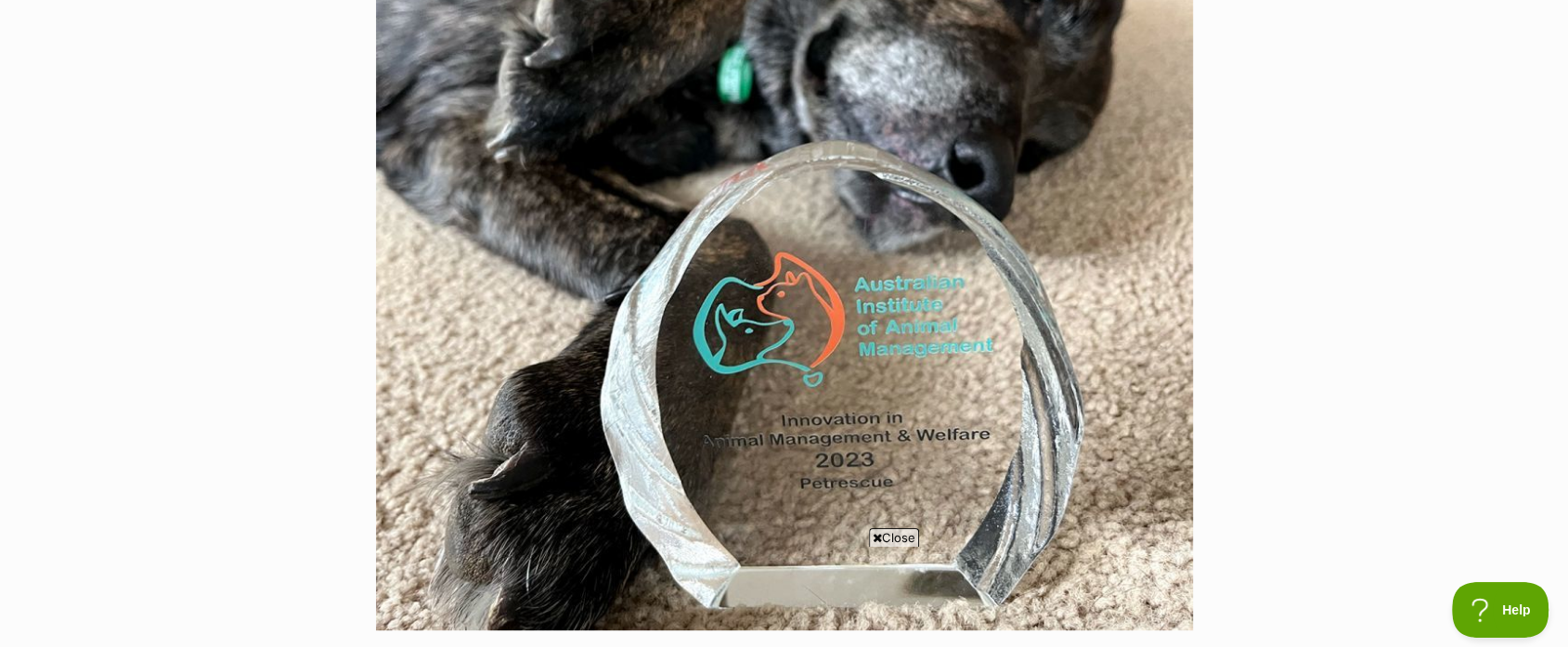
scroll to position [823, 0]
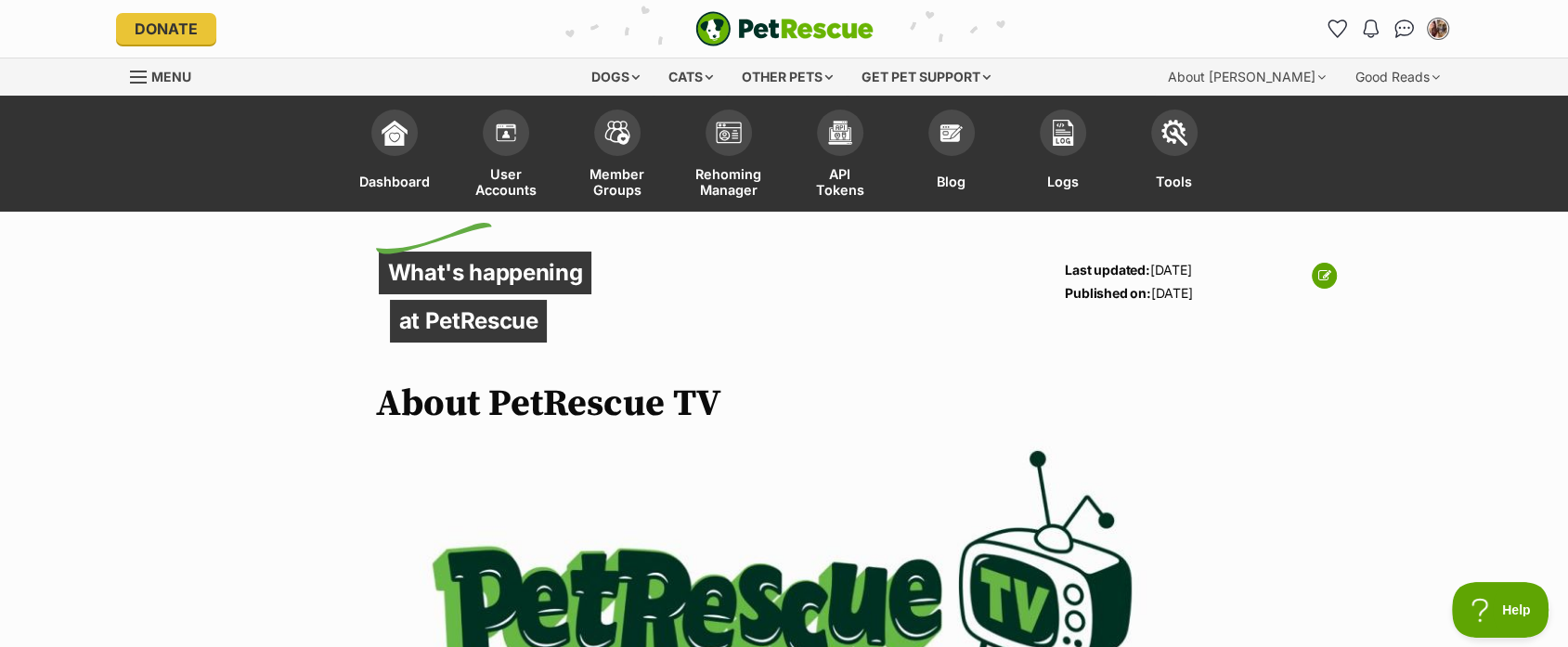
scroll to position [271, 0]
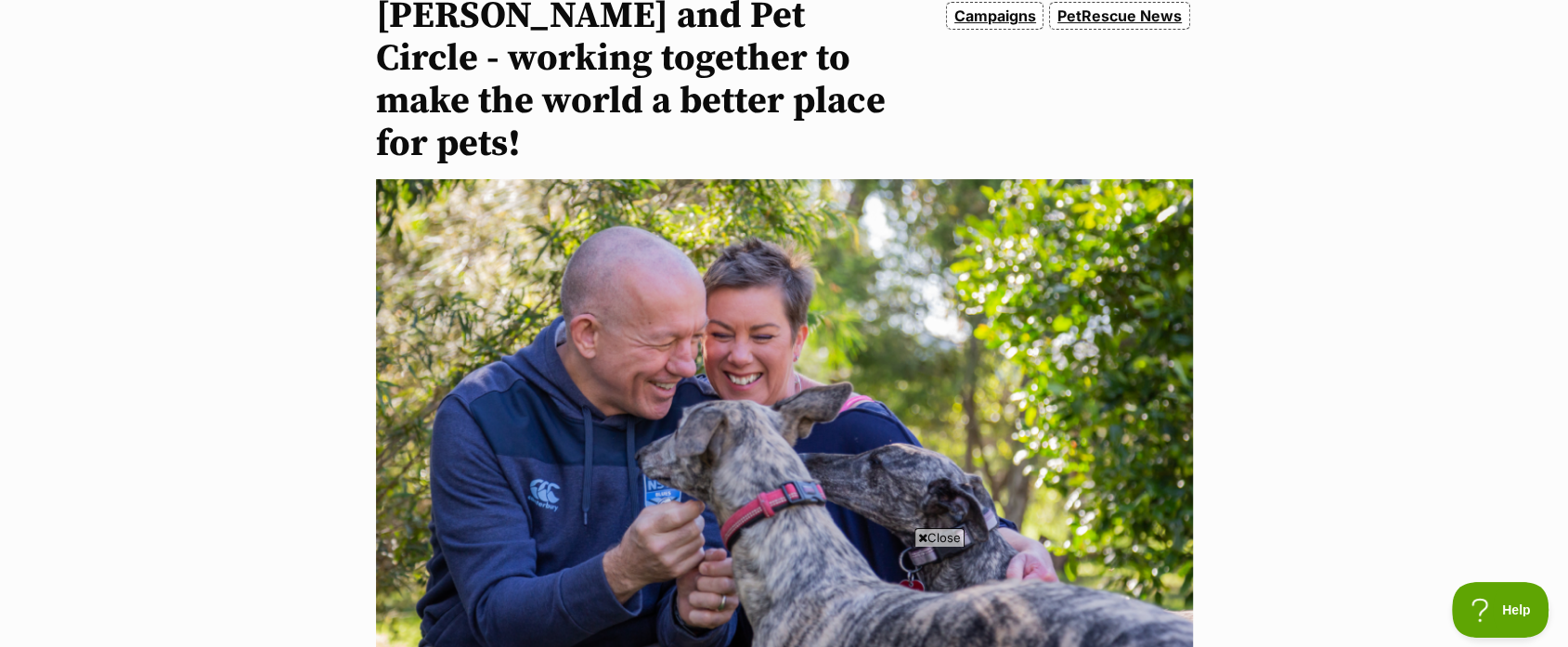
scroll to position [266, 0]
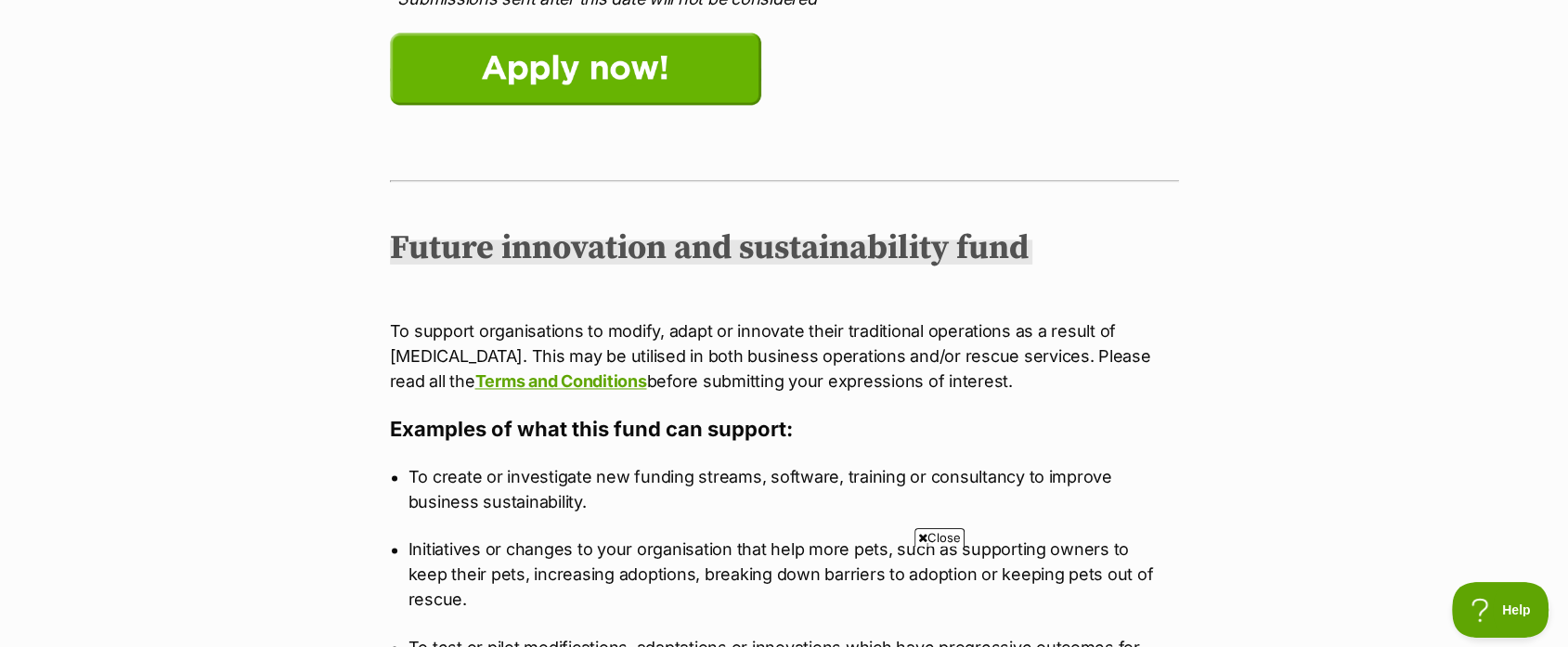
scroll to position [2162, 0]
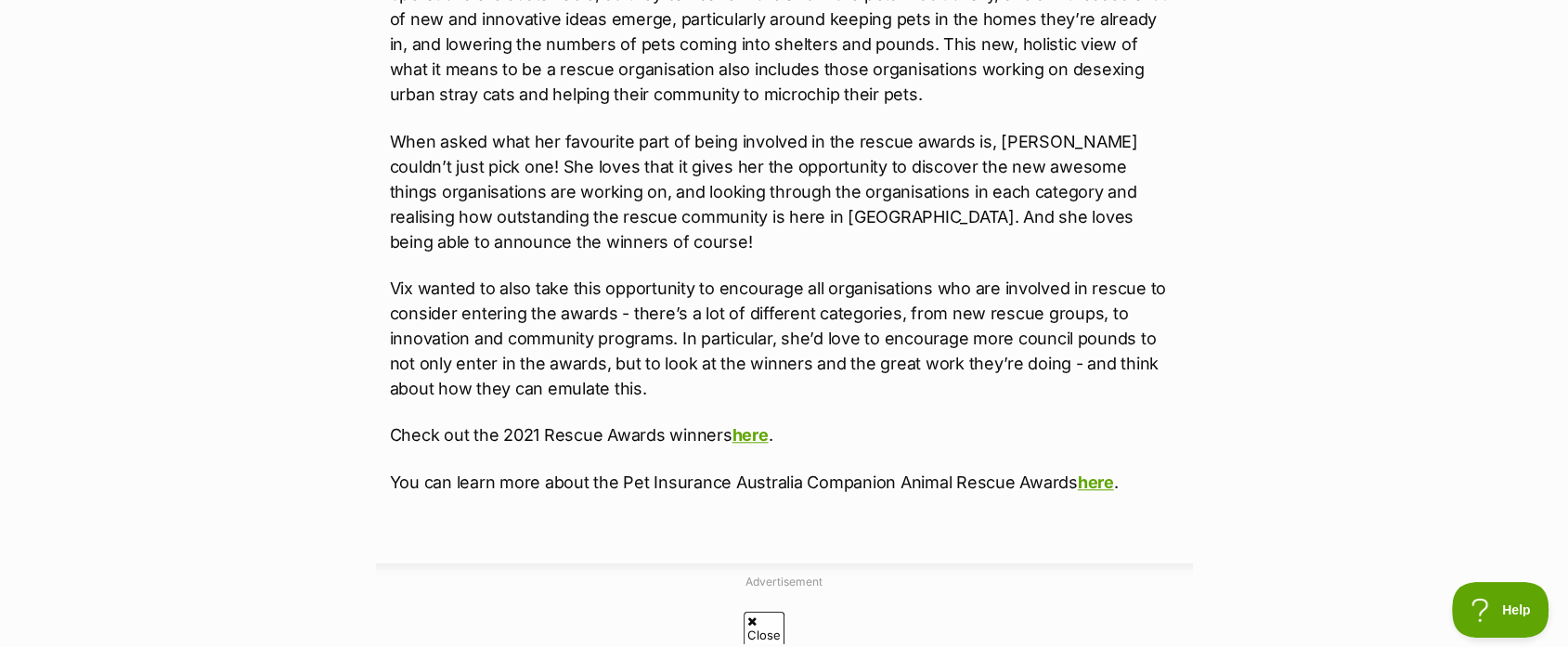
scroll to position [2196, 0]
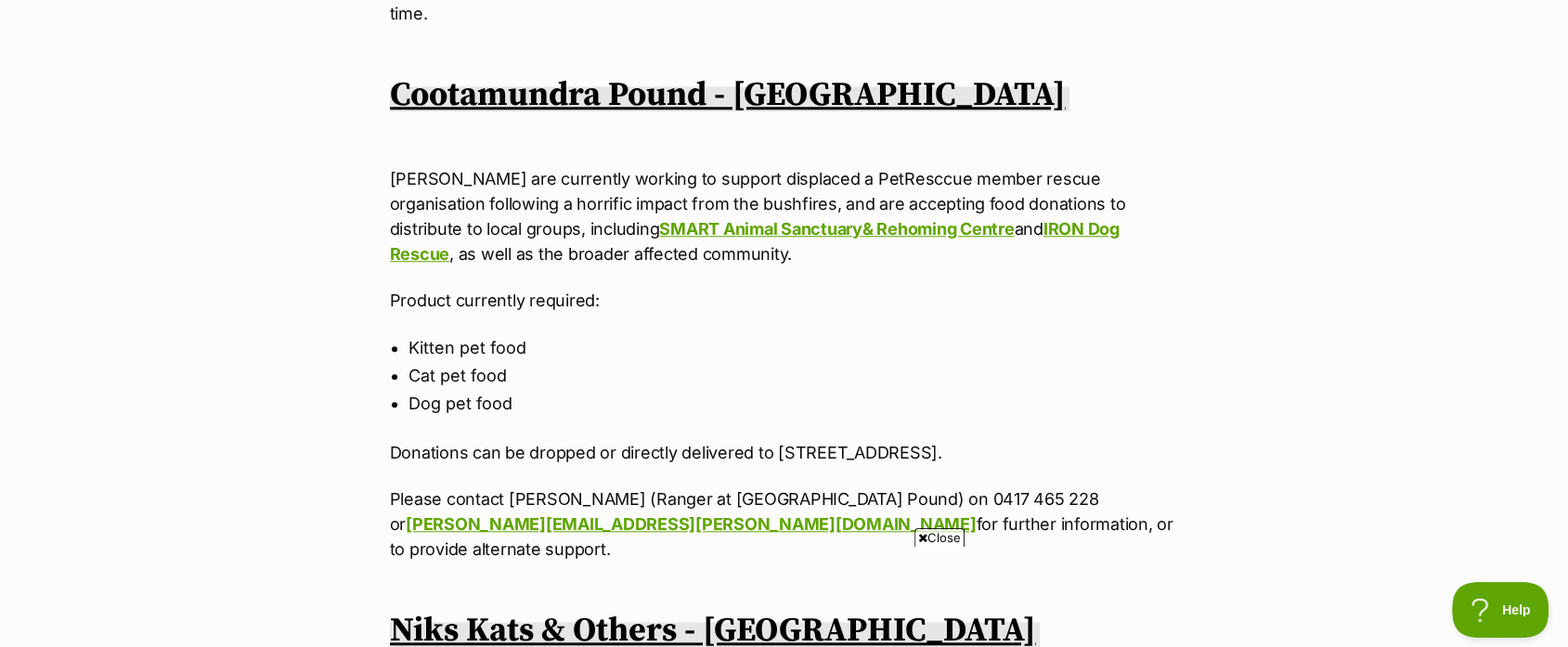
scroll to position [1683, 0]
